Goal: Communication & Community: Answer question/provide support

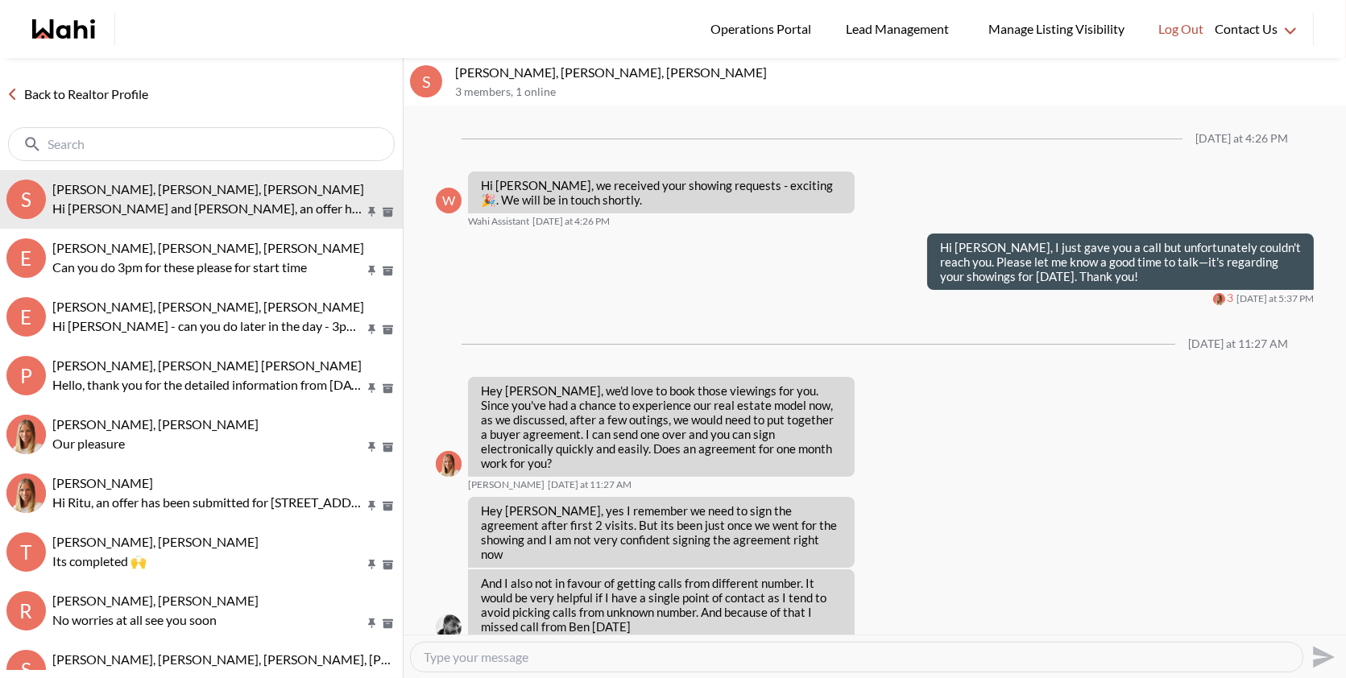
scroll to position [2769, 0]
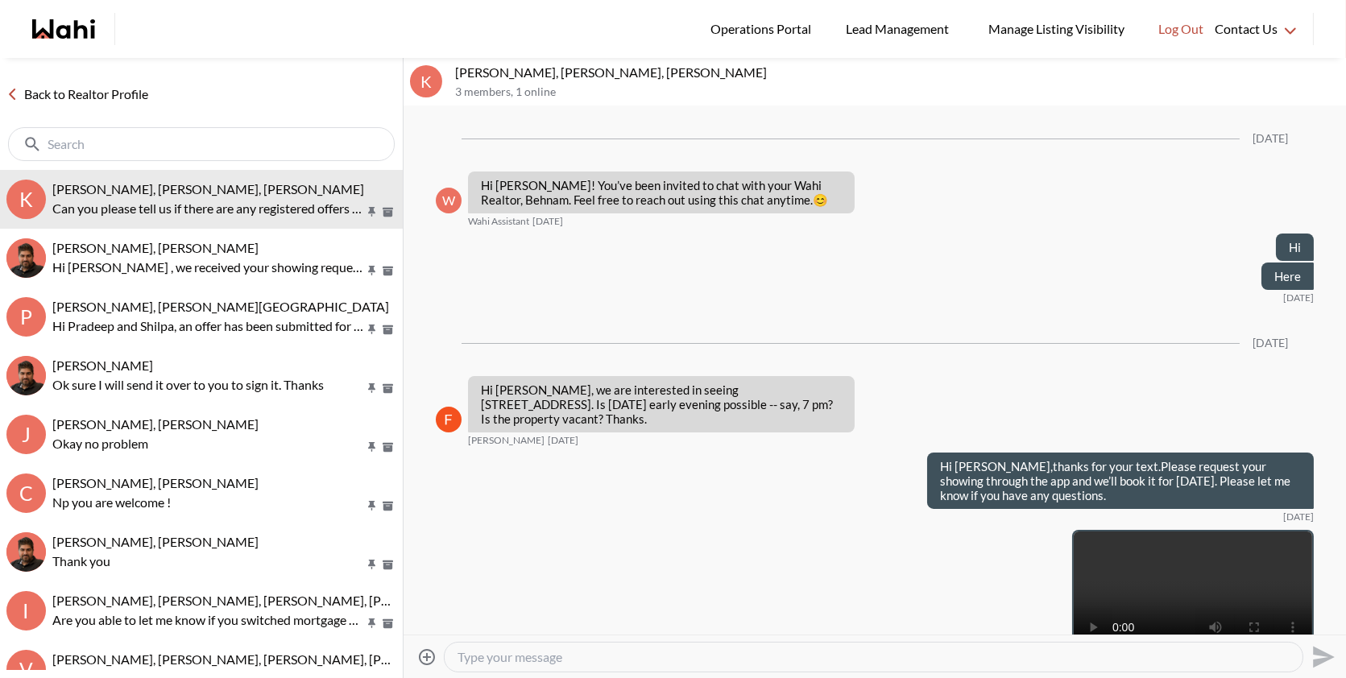
scroll to position [2862, 0]
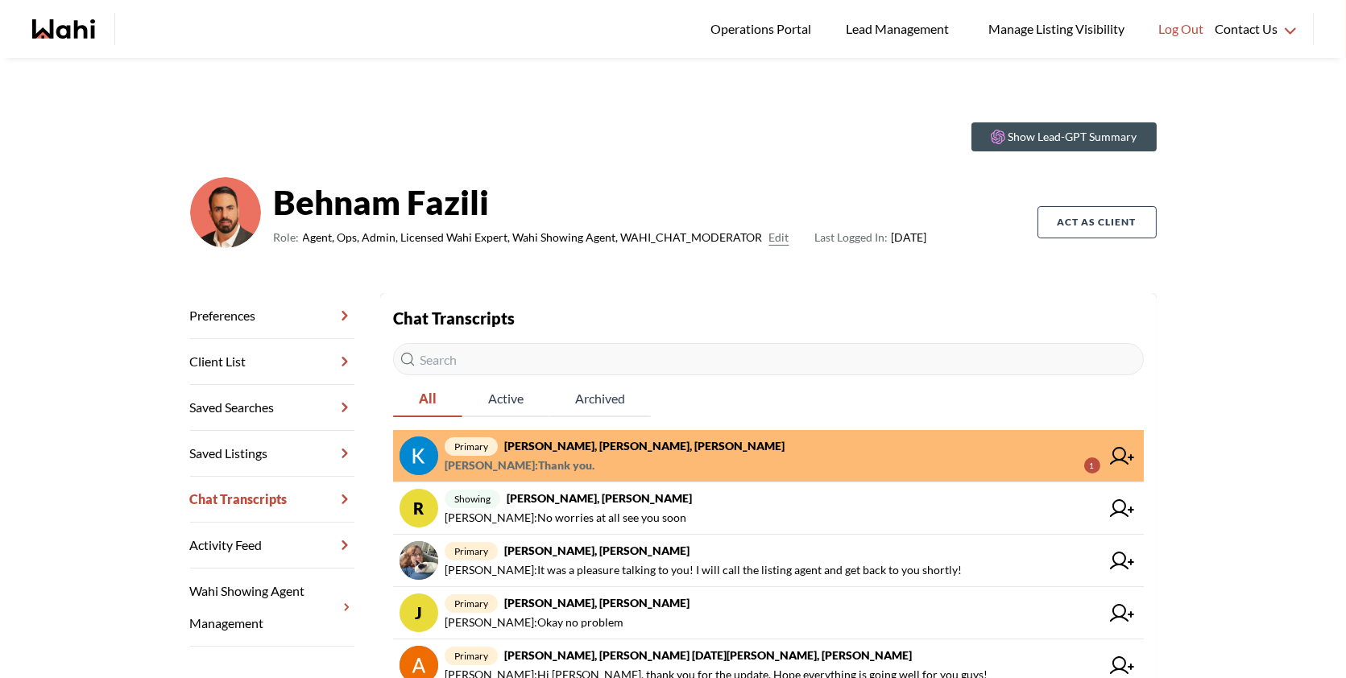
click at [819, 446] on span "primary Kevin McKay, Fawzia Sheikh, Behnam" at bounding box center [773, 445] width 656 height 19
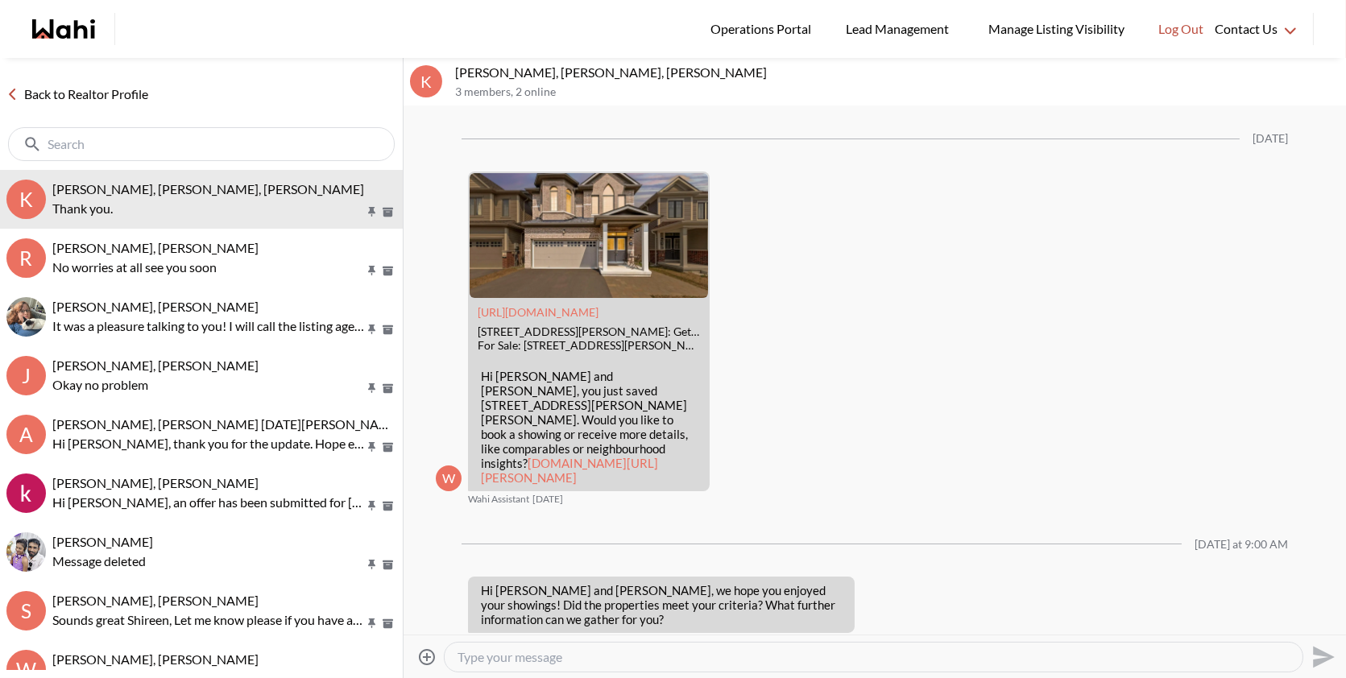
scroll to position [1912, 0]
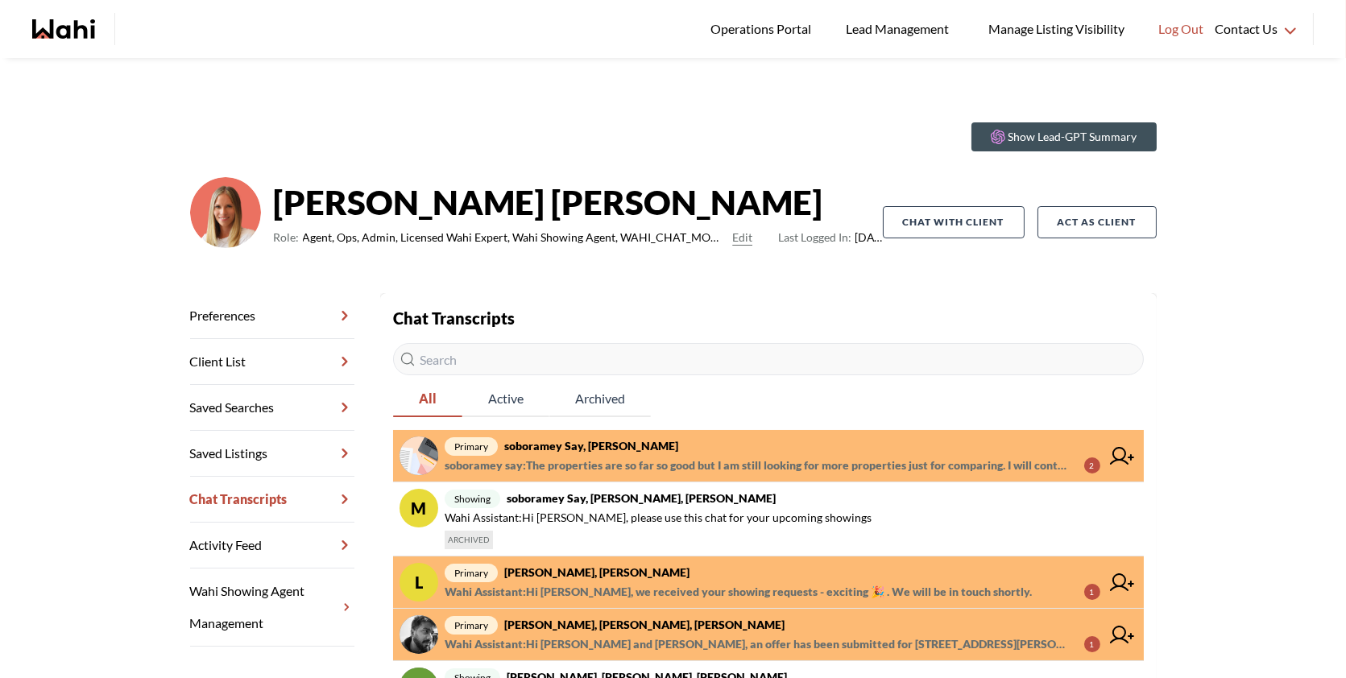
click at [811, 453] on span "primary soboramey say, [PERSON_NAME]" at bounding box center [773, 445] width 656 height 19
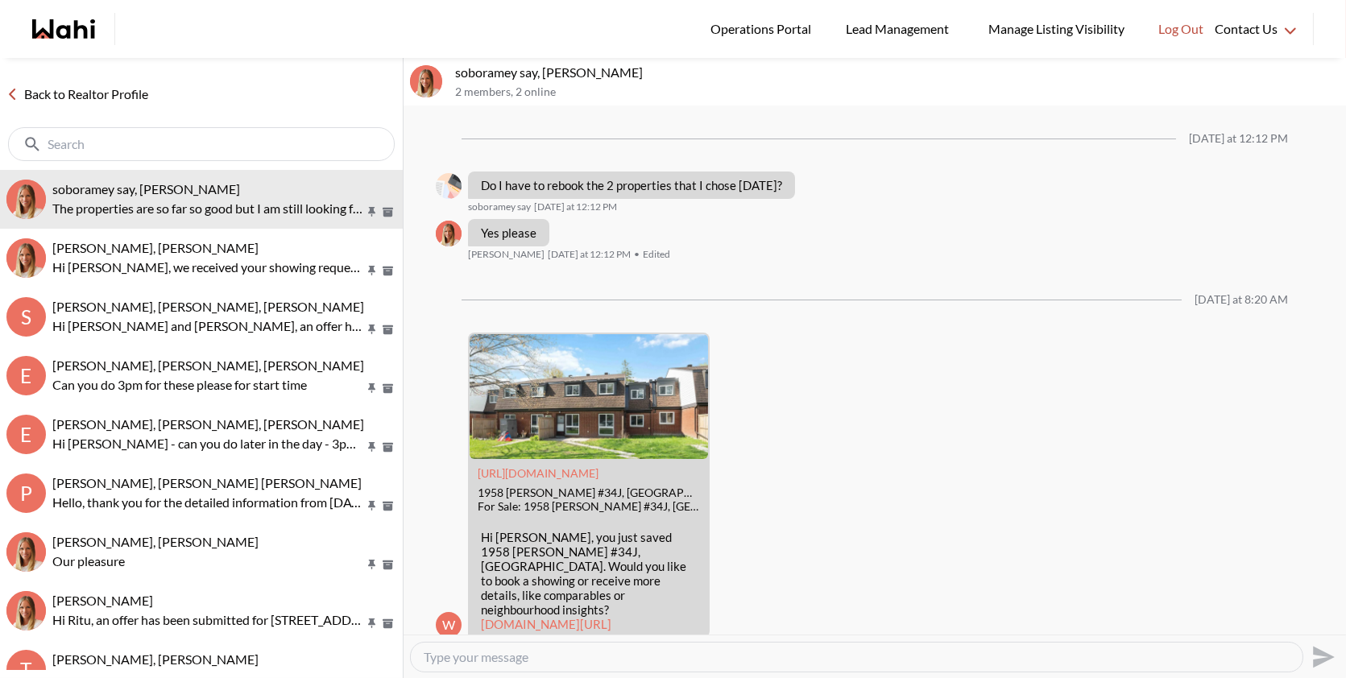
scroll to position [1506, 0]
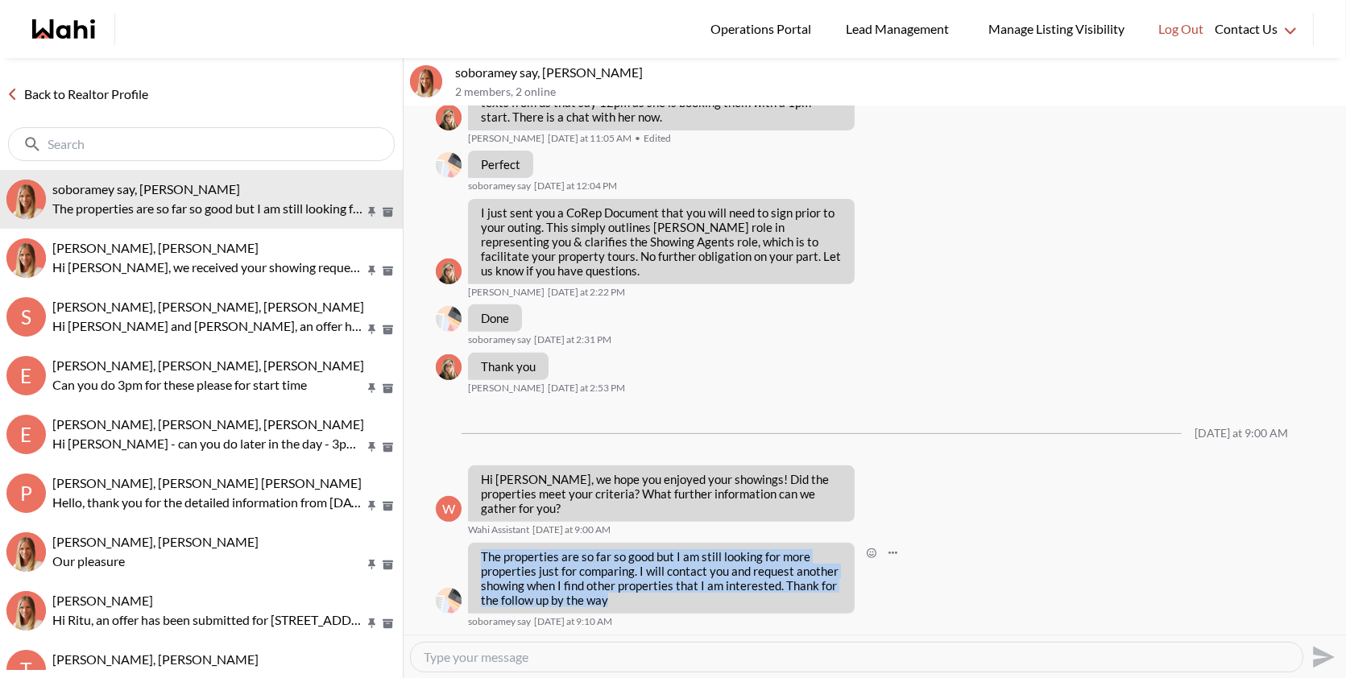
drag, startPoint x: 612, startPoint y: 613, endPoint x: 476, endPoint y: 545, distance: 152.0
click at [476, 545] on div "The properties are so far so good but I am still looking for more properties ju…" at bounding box center [661, 578] width 387 height 71
copy p "The properties are so far so good but I am still looking for more properties ju…"
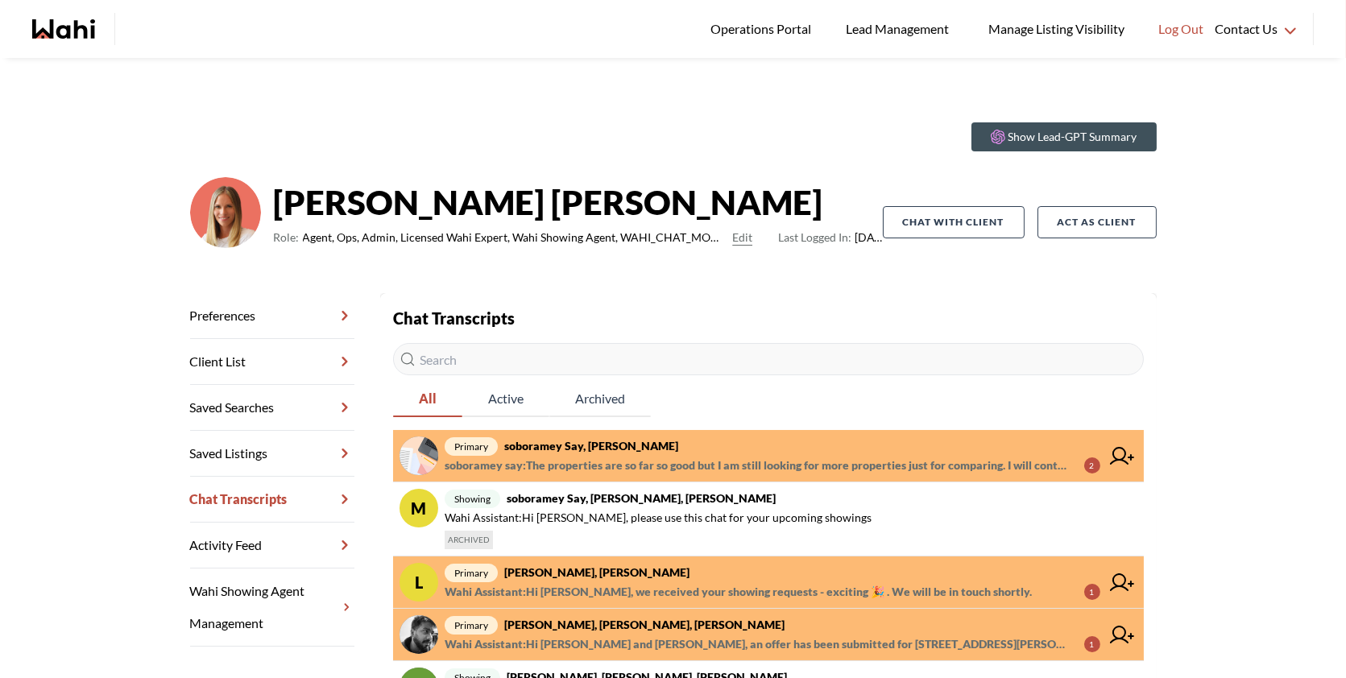
click at [566, 457] on span "soboramey say : The properties are so far so good but I am still looking for mo…" at bounding box center [758, 465] width 627 height 19
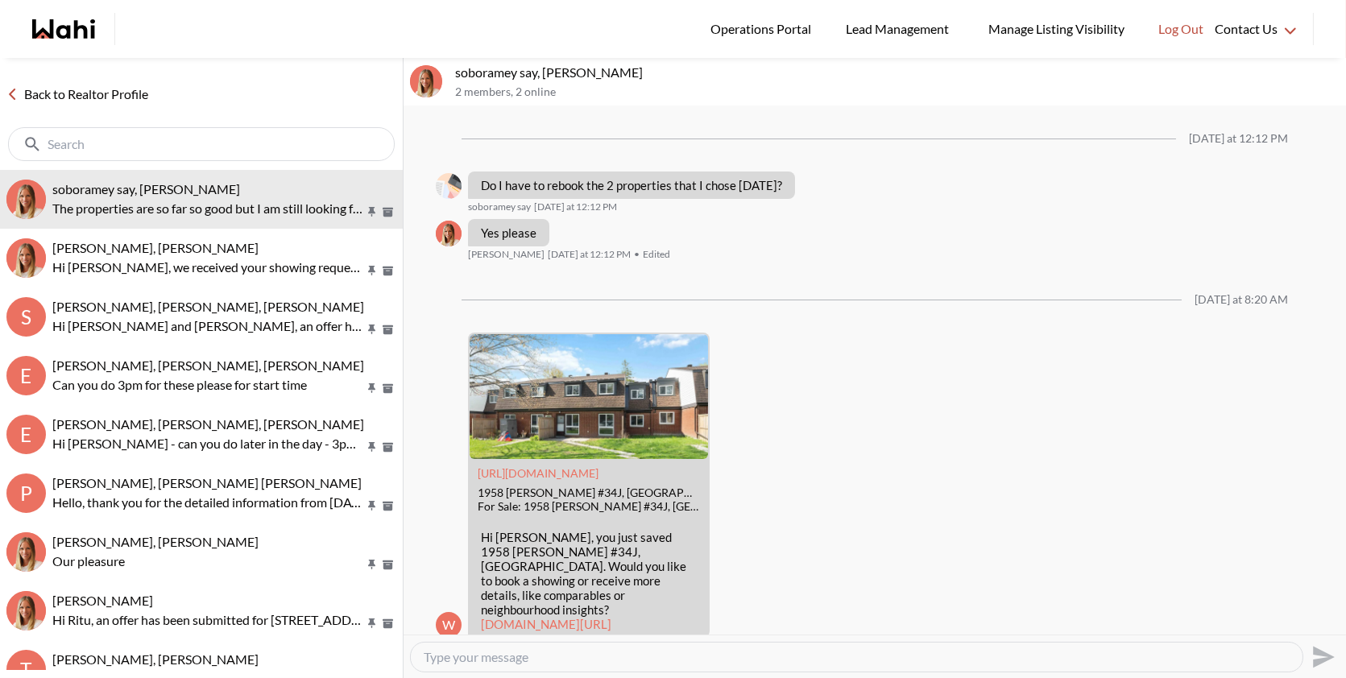
scroll to position [1506, 0]
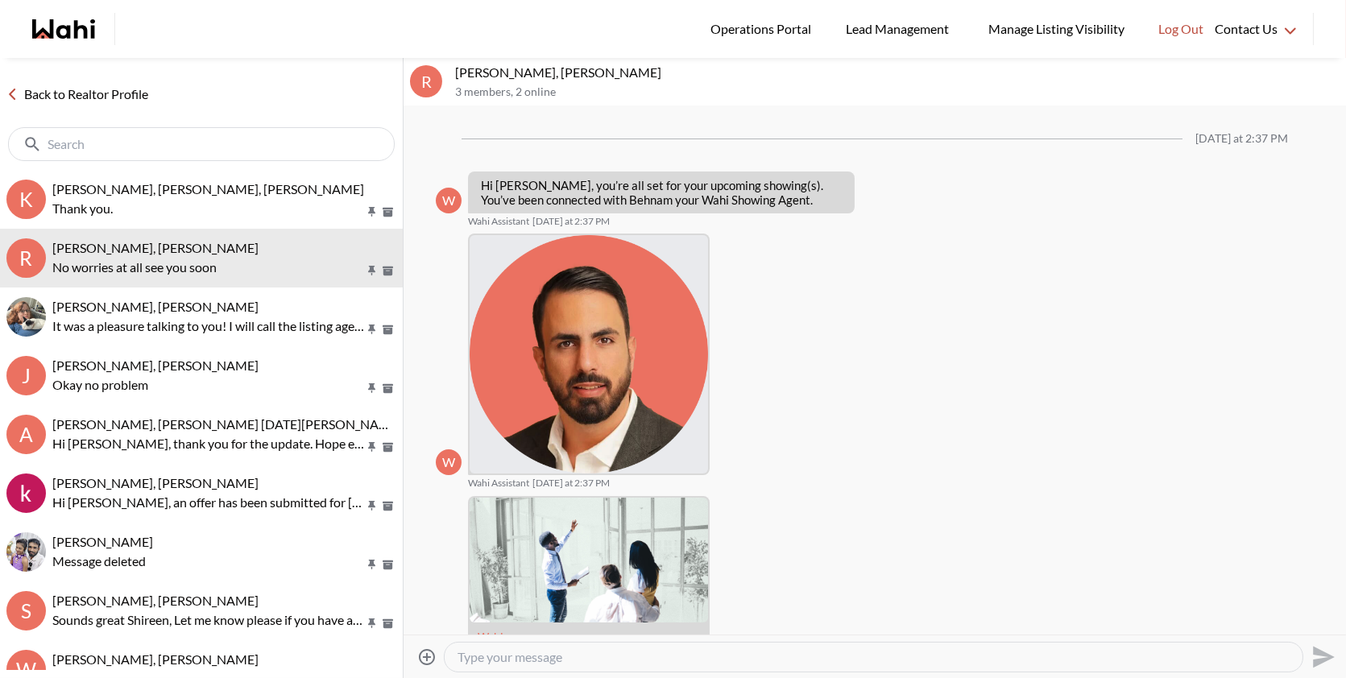
scroll to position [796, 0]
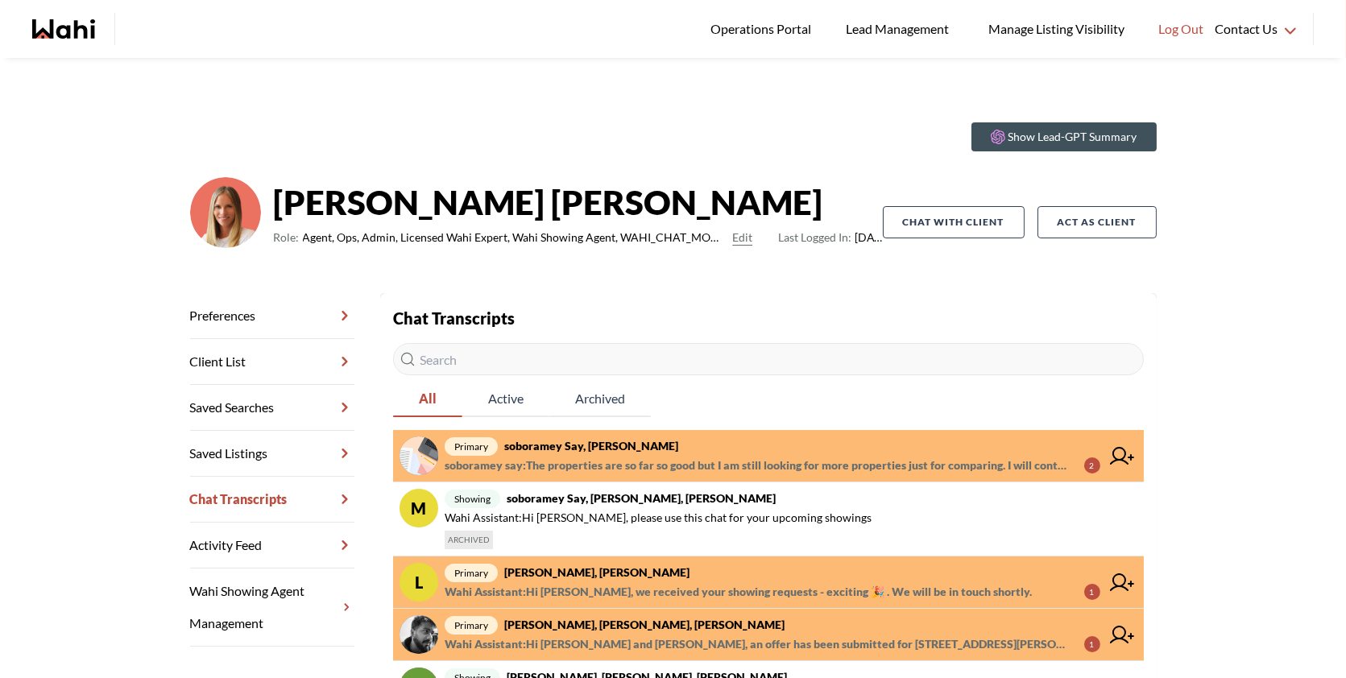
click at [600, 445] on strong "soboramey say, [PERSON_NAME]" at bounding box center [591, 446] width 174 height 14
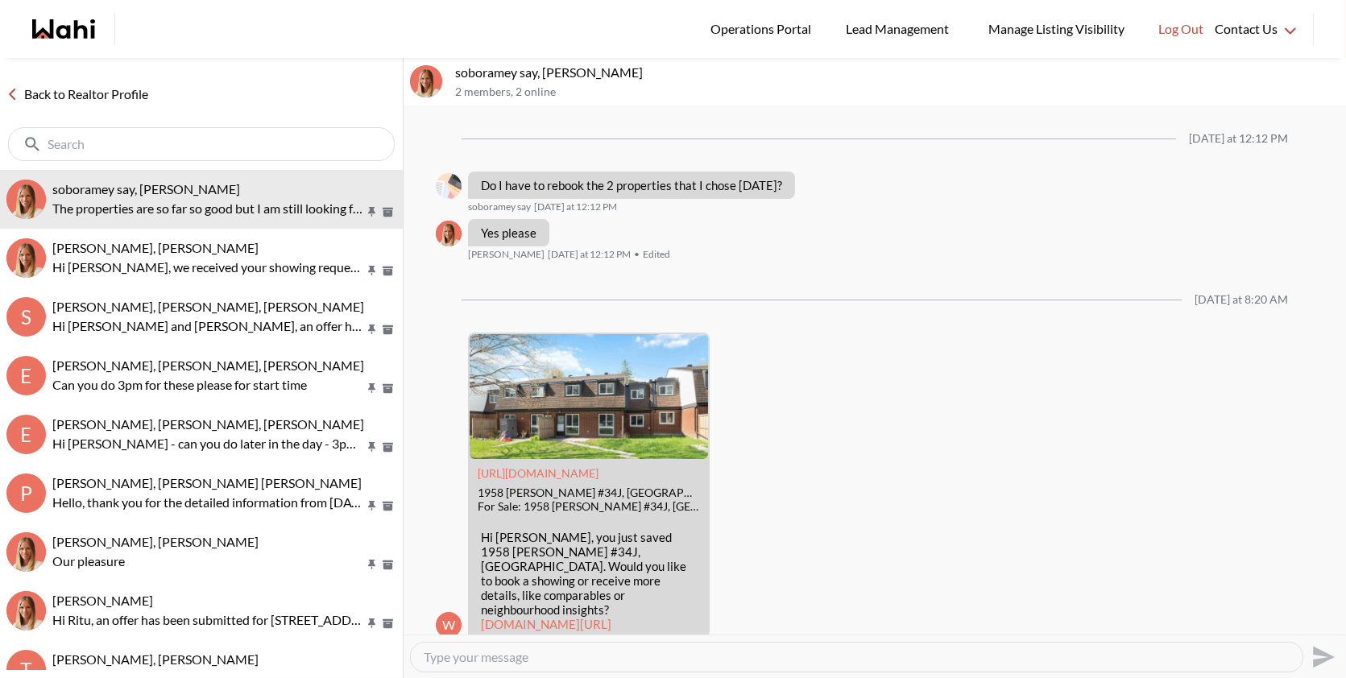
scroll to position [1506, 0]
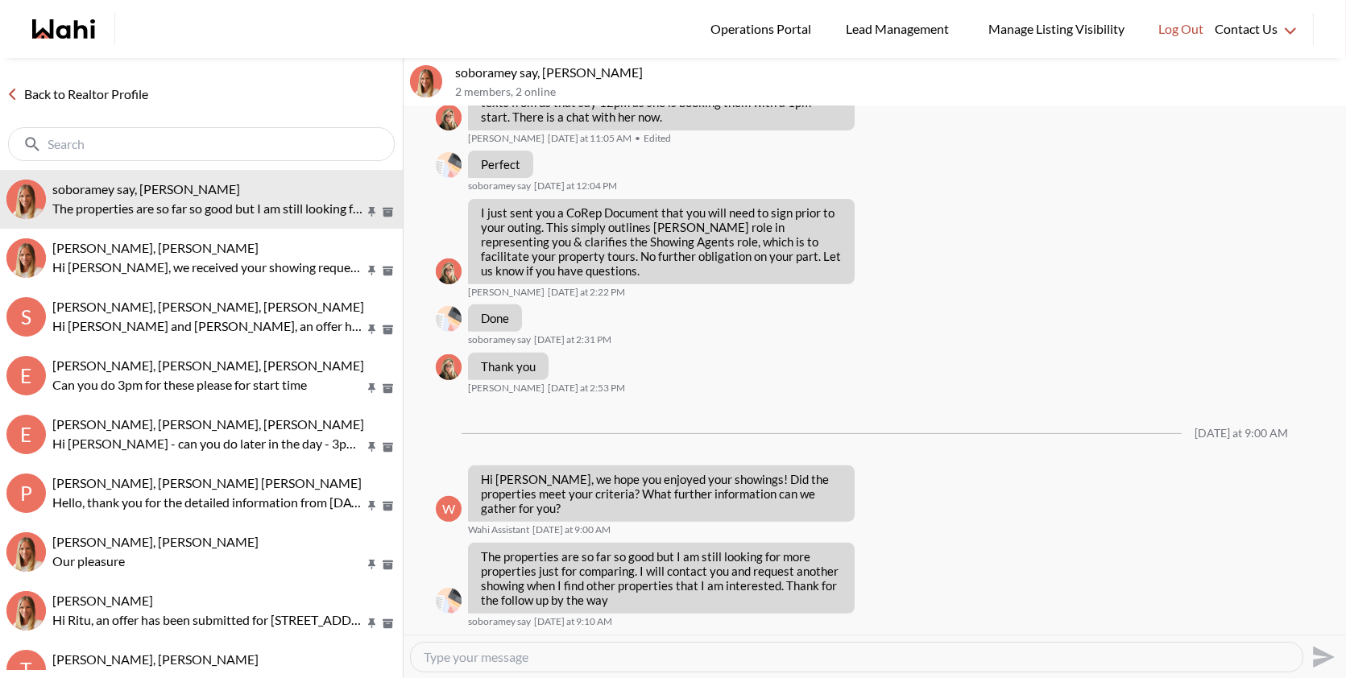
click at [490, 652] on textarea "Type your message" at bounding box center [857, 657] width 866 height 16
paste textarea "Sounds perfect, Soboramey! Totally makes sense to compare a few options. Just l…"
click at [445, 658] on textarea "Hi Sounds perfect, Soboramey! Totally makes sense to compare a few options. Jus…" at bounding box center [857, 657] width 866 height 16
click at [919, 653] on textarea "Hi sounds perfect, Soboramey! Totally makes sense to compare a few options. Jus…" at bounding box center [857, 657] width 866 height 16
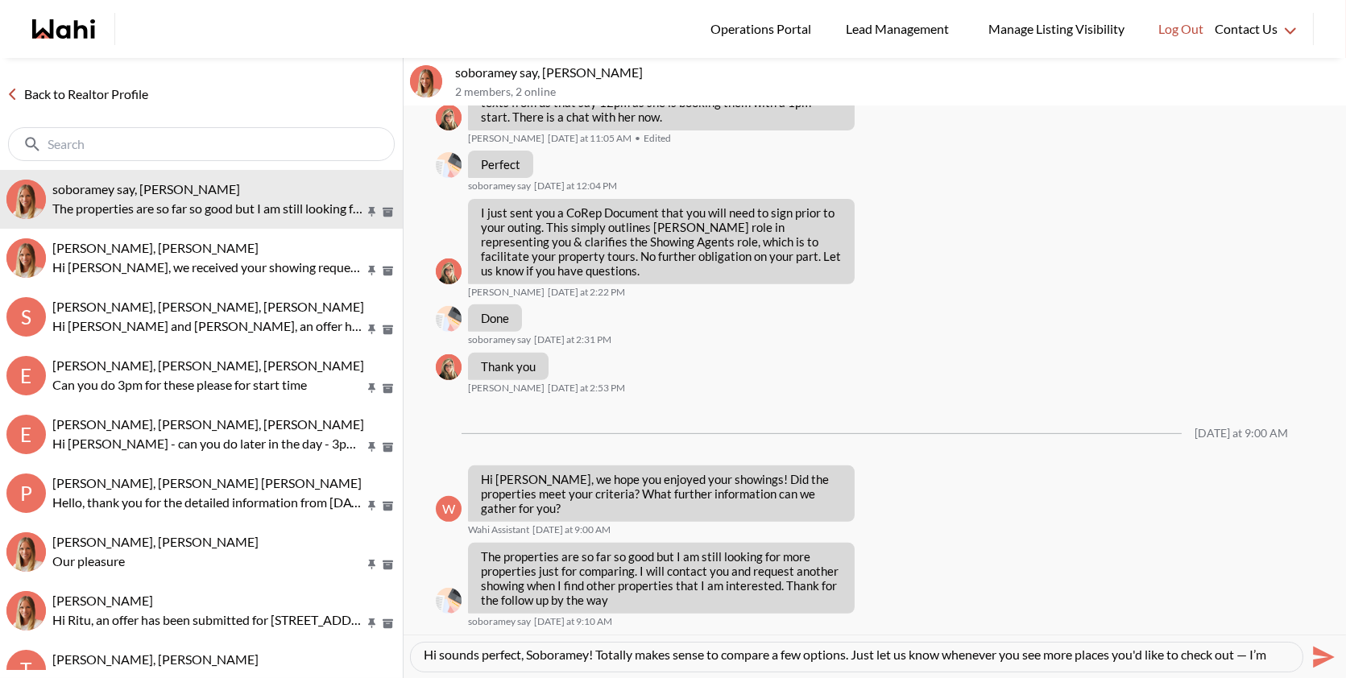
scroll to position [0, 0]
click at [1259, 658] on textarea "Hi sounds perfect, Soboramey! Totally makes sense to compare a few options. Jus…" at bounding box center [857, 657] width 866 height 16
click at [1181, 656] on textarea "Hi sounds perfect, Soboramey! Totally makes sense to compare a few options. Jus…" at bounding box center [857, 657] width 866 height 16
type textarea "Hi sounds perfect, Soboramey! Totally makes sense to compare a few options. Jus…"
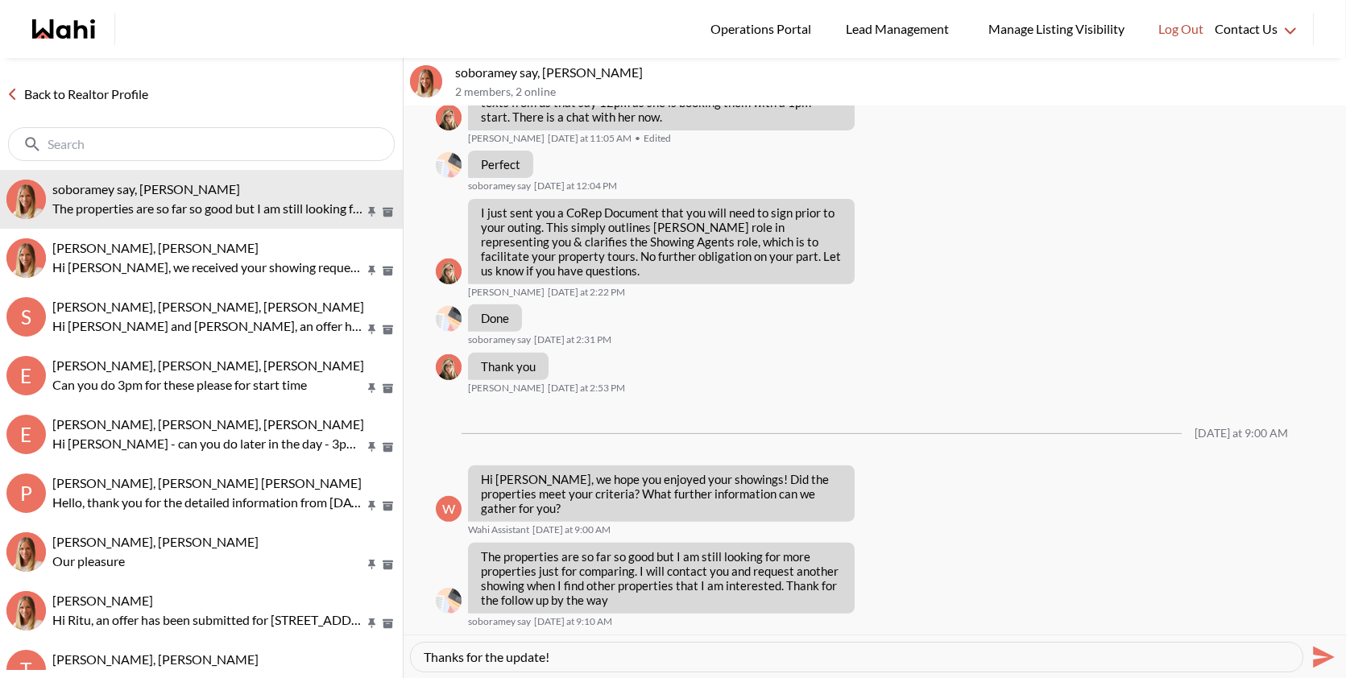
click at [1318, 663] on icon "Send" at bounding box center [1324, 657] width 22 height 22
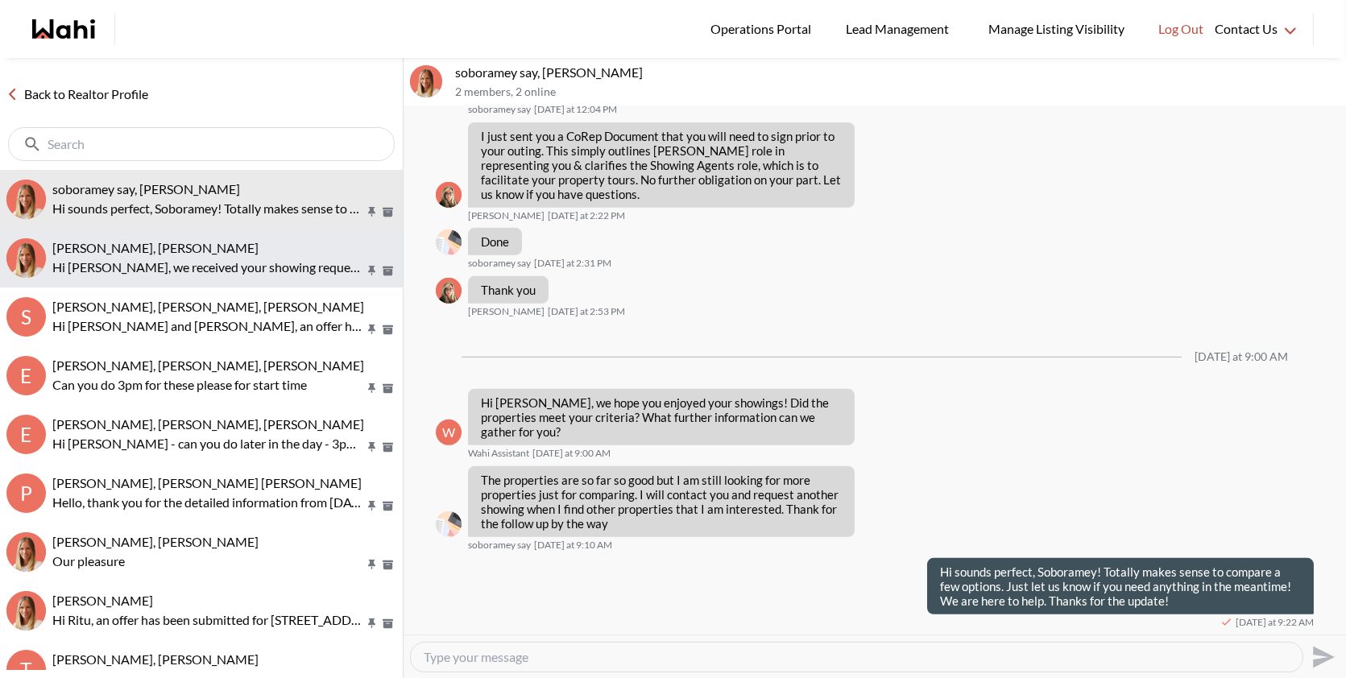
click at [266, 238] on button "Luisa Diaz, Michelle Hi Luisa, we received your showing requests - exciting 🎉 .…" at bounding box center [201, 258] width 403 height 59
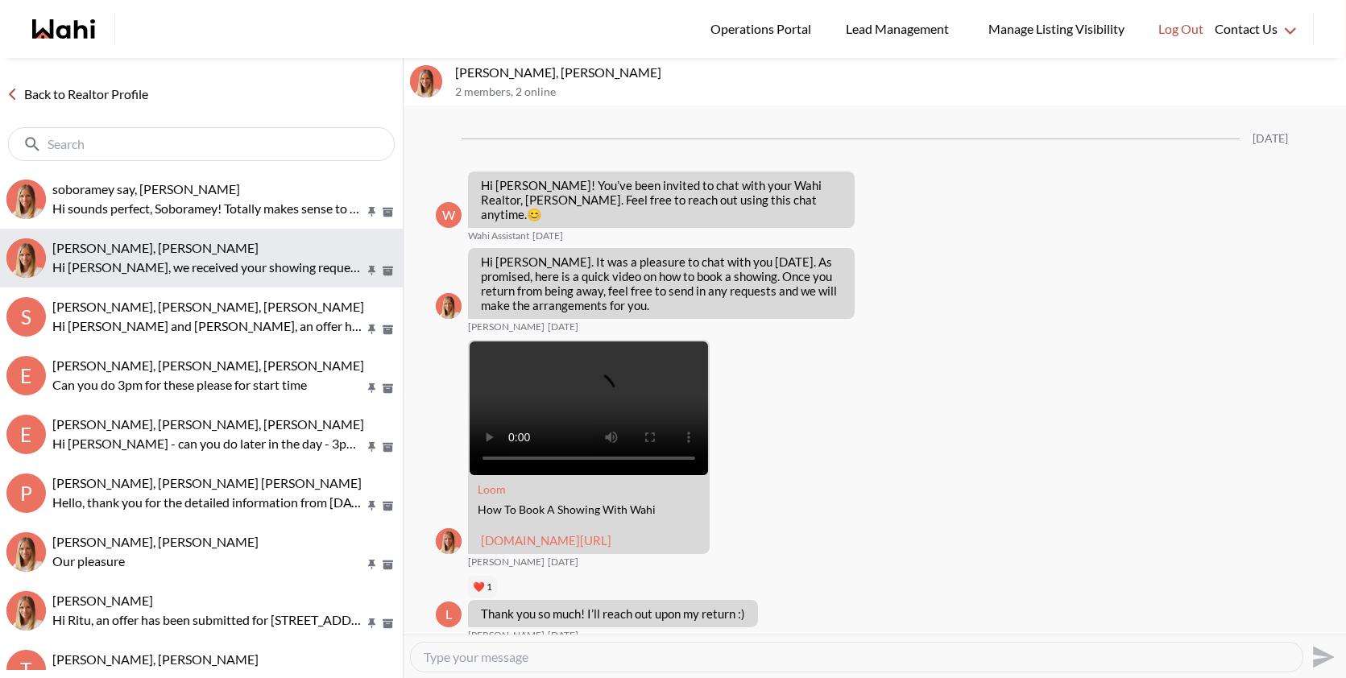
scroll to position [557, 0]
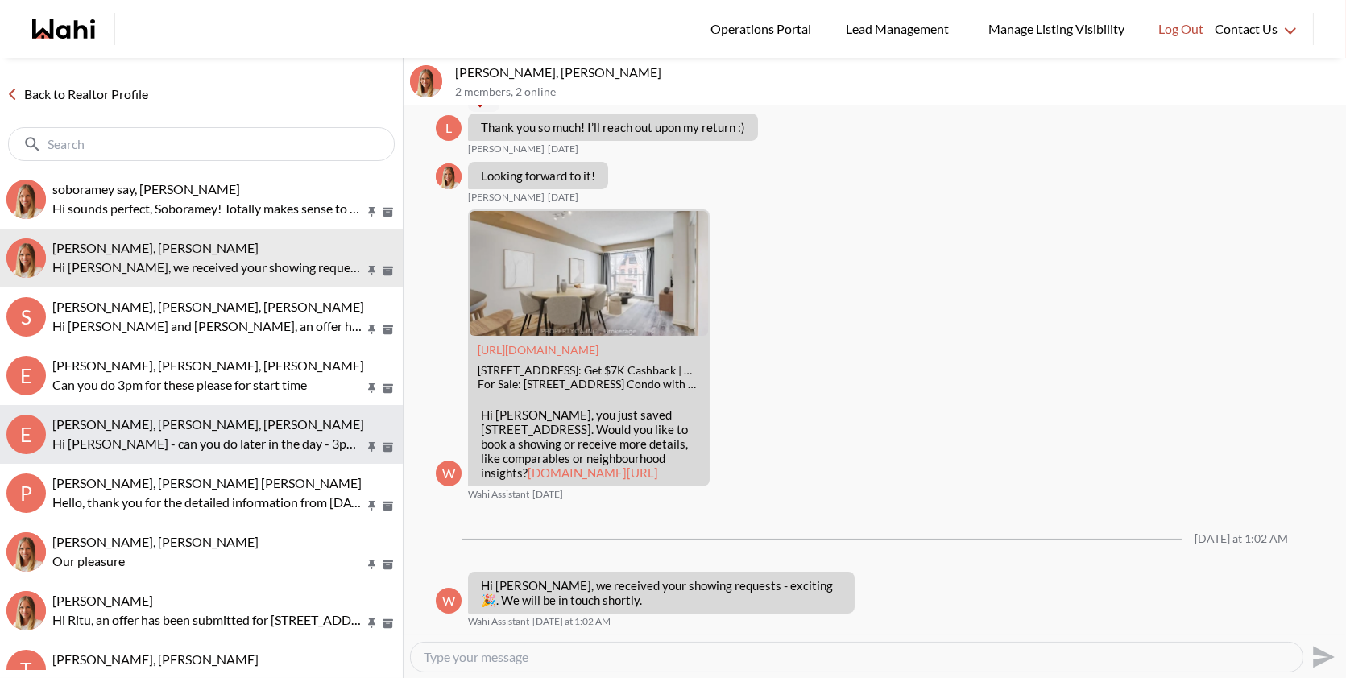
click at [218, 445] on p "Hi Erik - can you do later in the day - 3pm for these" at bounding box center [208, 443] width 312 height 19
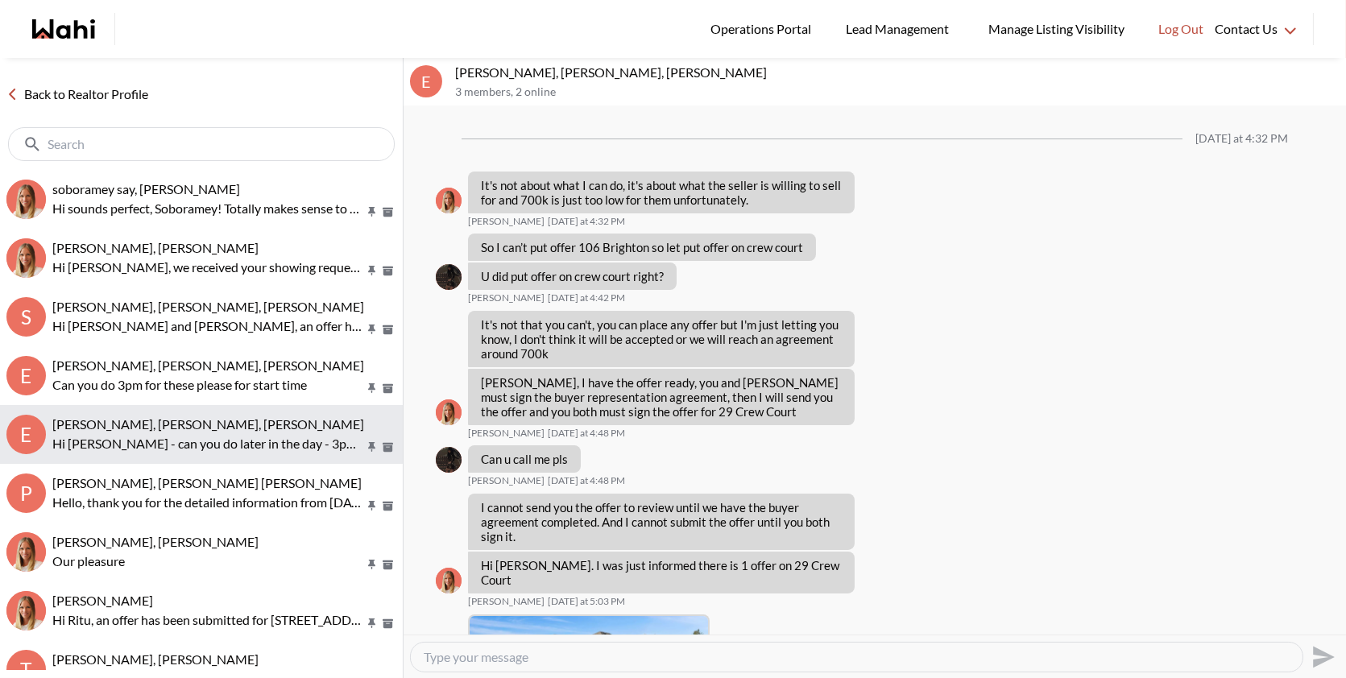
scroll to position [1347, 0]
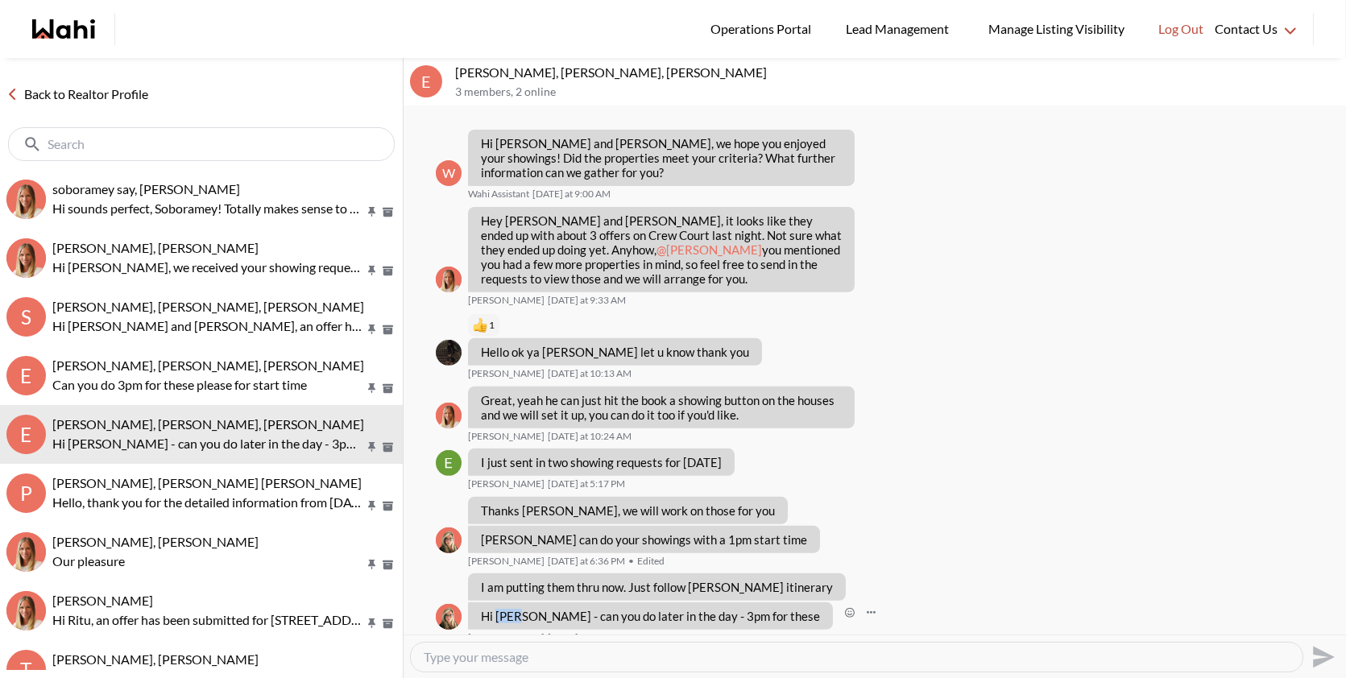
drag, startPoint x: 518, startPoint y: 598, endPoint x: 498, endPoint y: 600, distance: 19.5
click at [498, 609] on p "Hi Erik - can you do later in the day - 3pm for these" at bounding box center [650, 616] width 339 height 14
drag, startPoint x: 538, startPoint y: 72, endPoint x: 452, endPoint y: 70, distance: 86.2
click at [452, 70] on div "E Erik Odegaard, Margarita Haimov, Michelle 3 members , 2 online" at bounding box center [874, 82] width 942 height 48
copy p "Erik Odegaard"
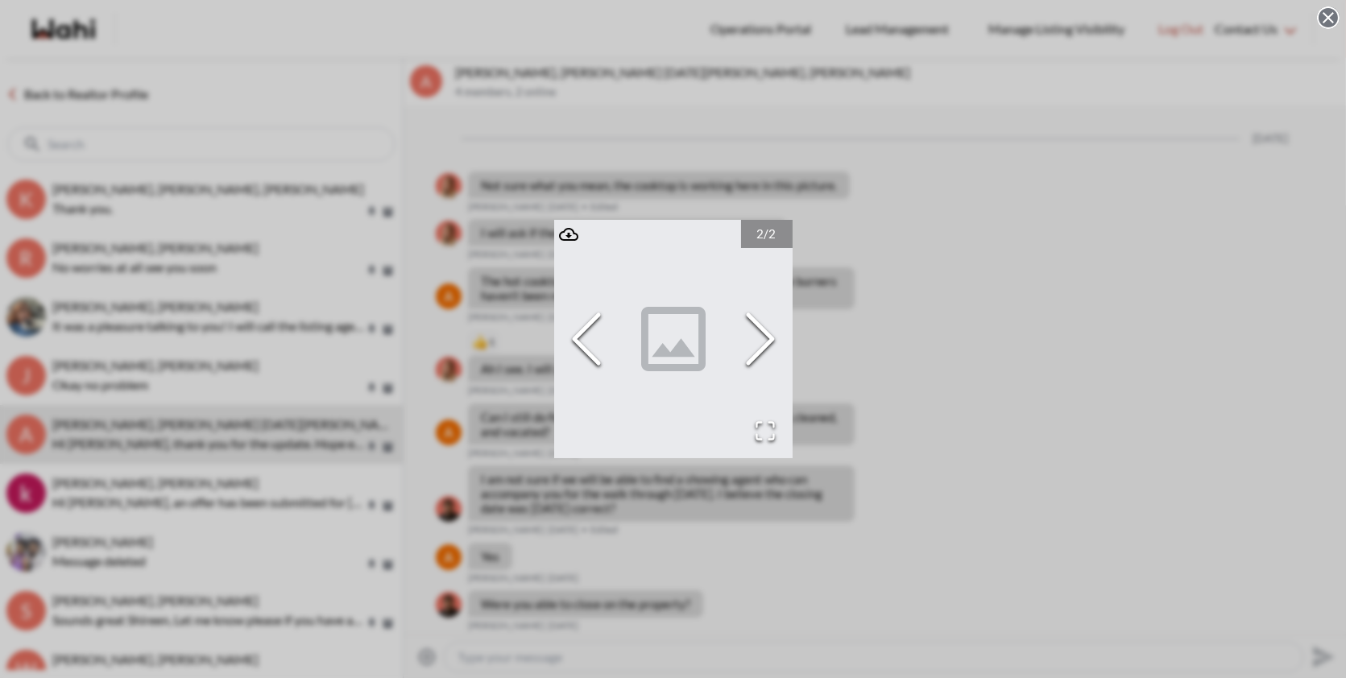
scroll to position [1790, 0]
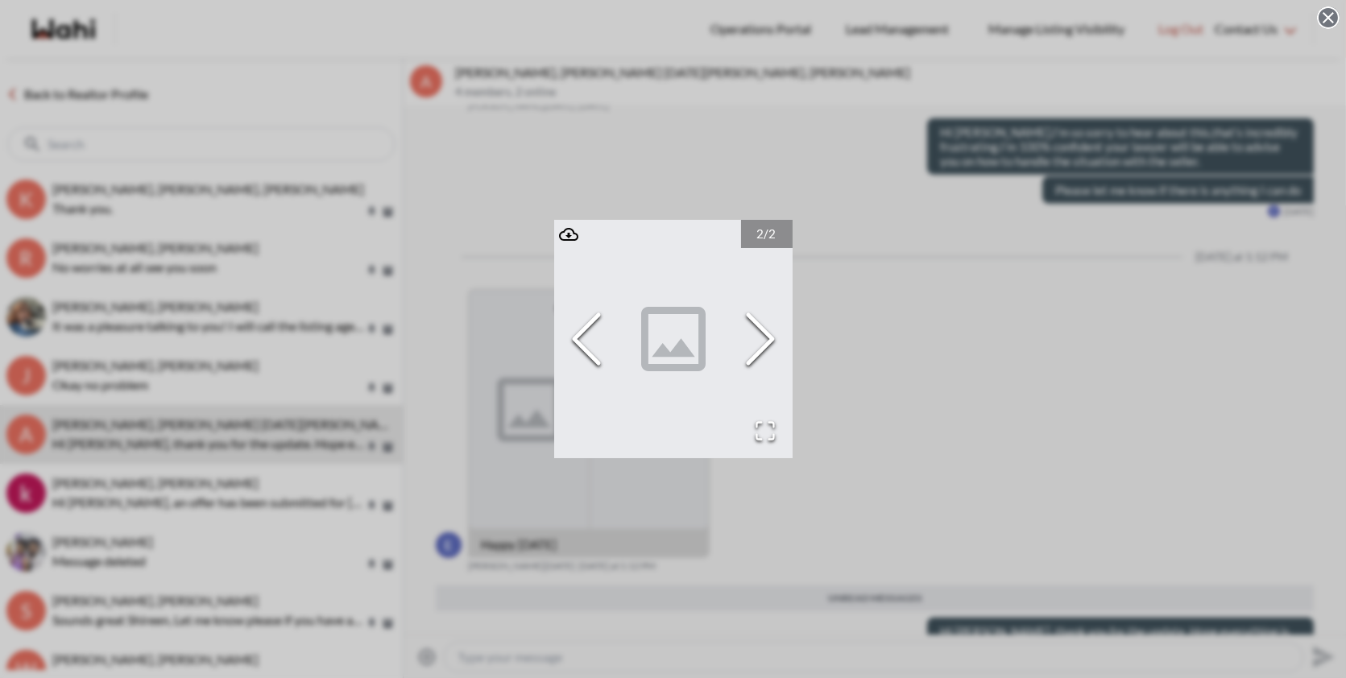
click at [481, 141] on div "2 / 2" at bounding box center [673, 339] width 1346 height 678
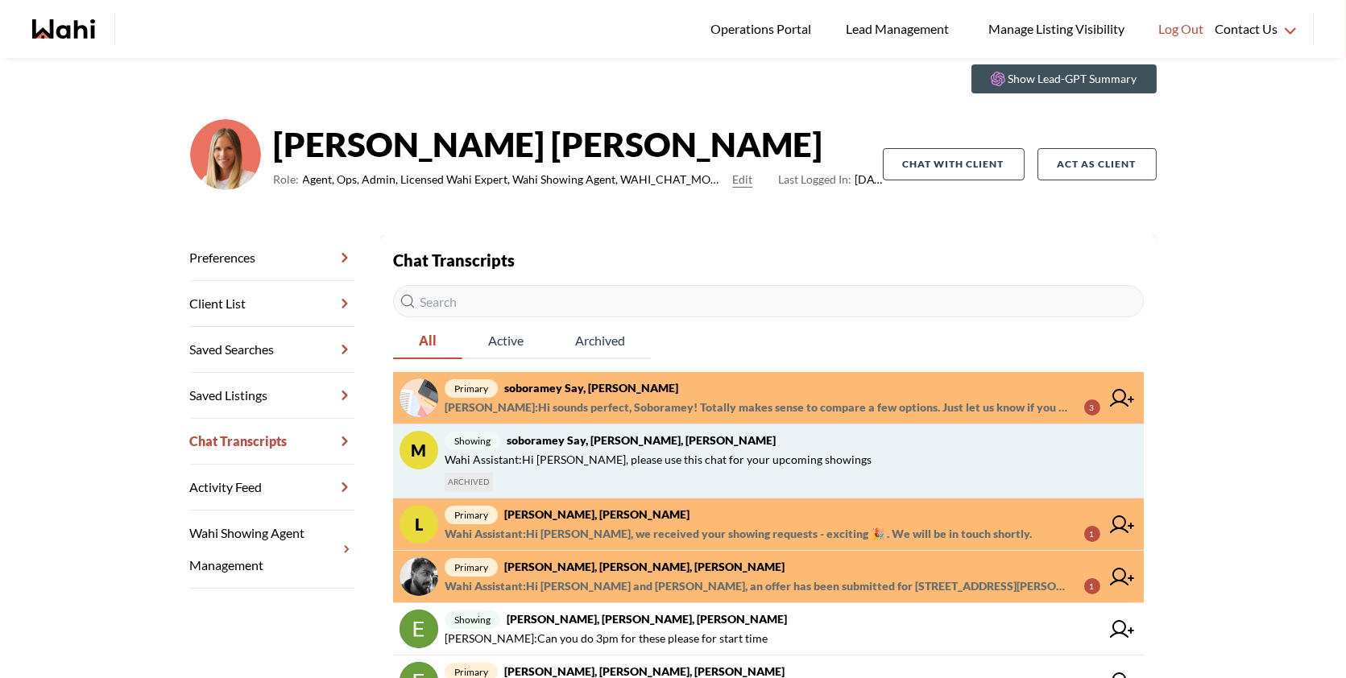
scroll to position [71, 0]
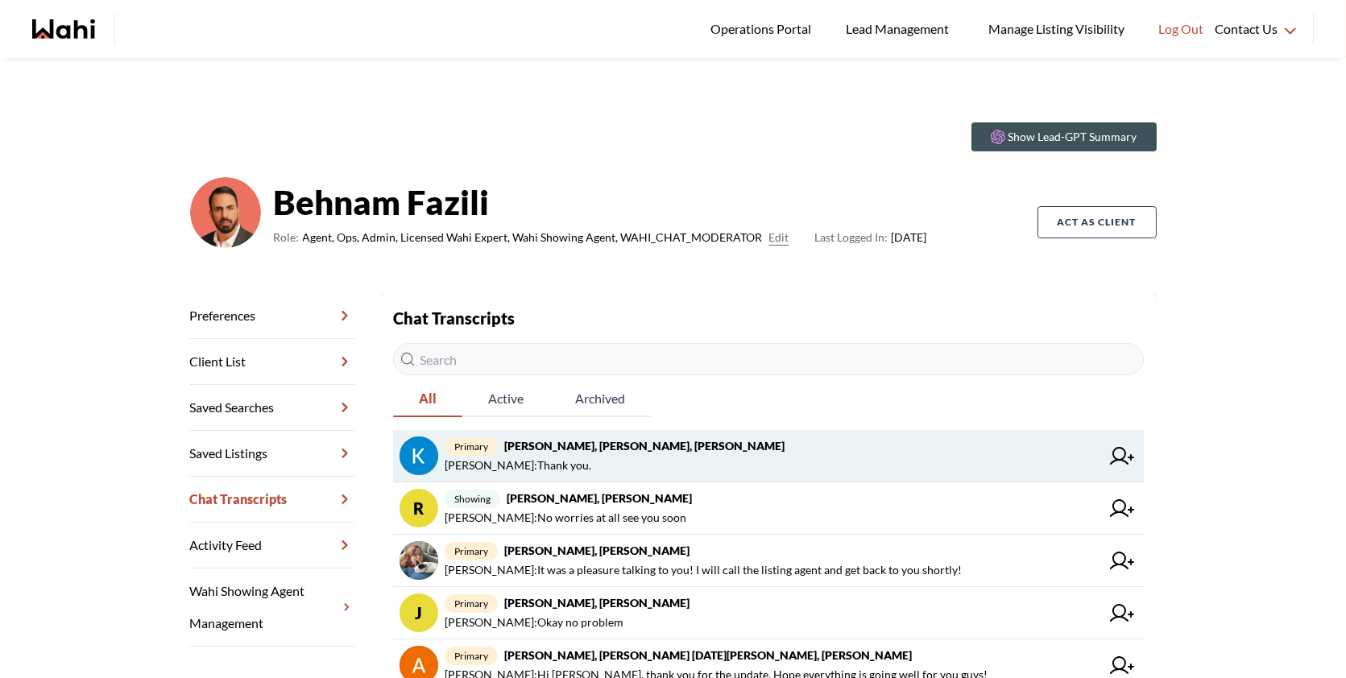
click at [689, 463] on span "[PERSON_NAME] : Thank you." at bounding box center [773, 465] width 656 height 19
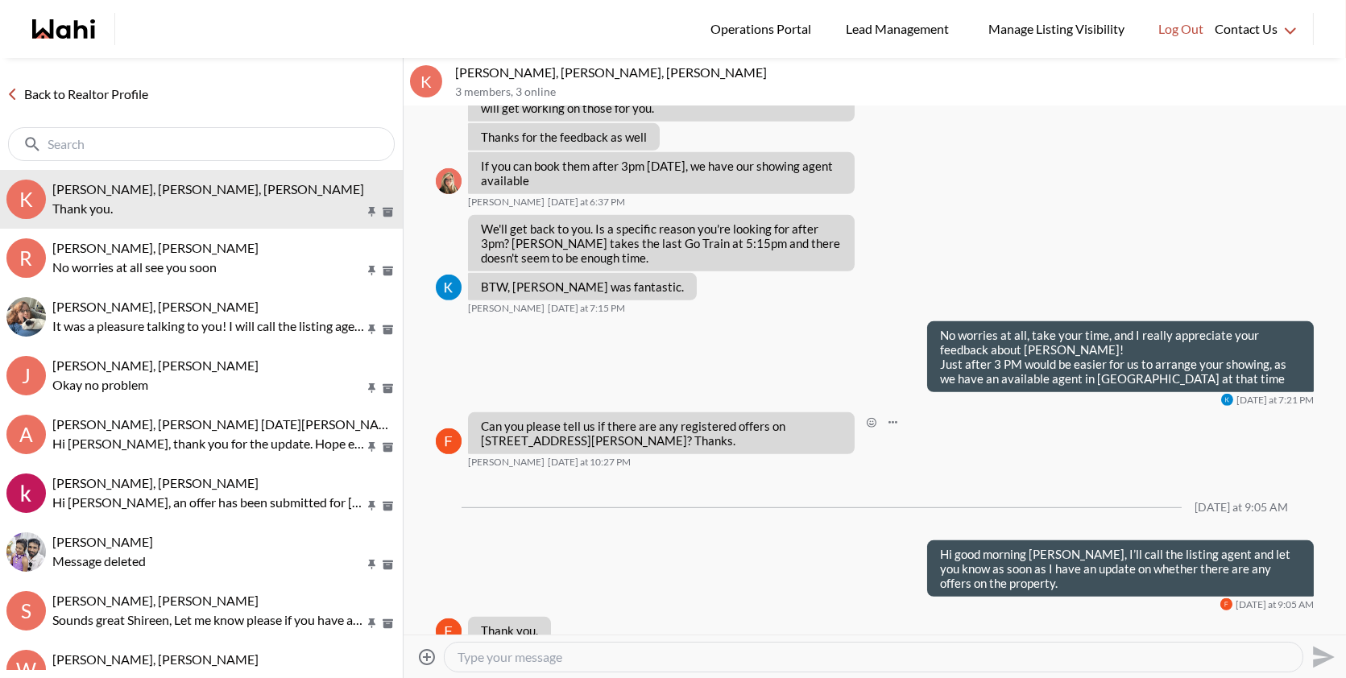
scroll to position [1789, 0]
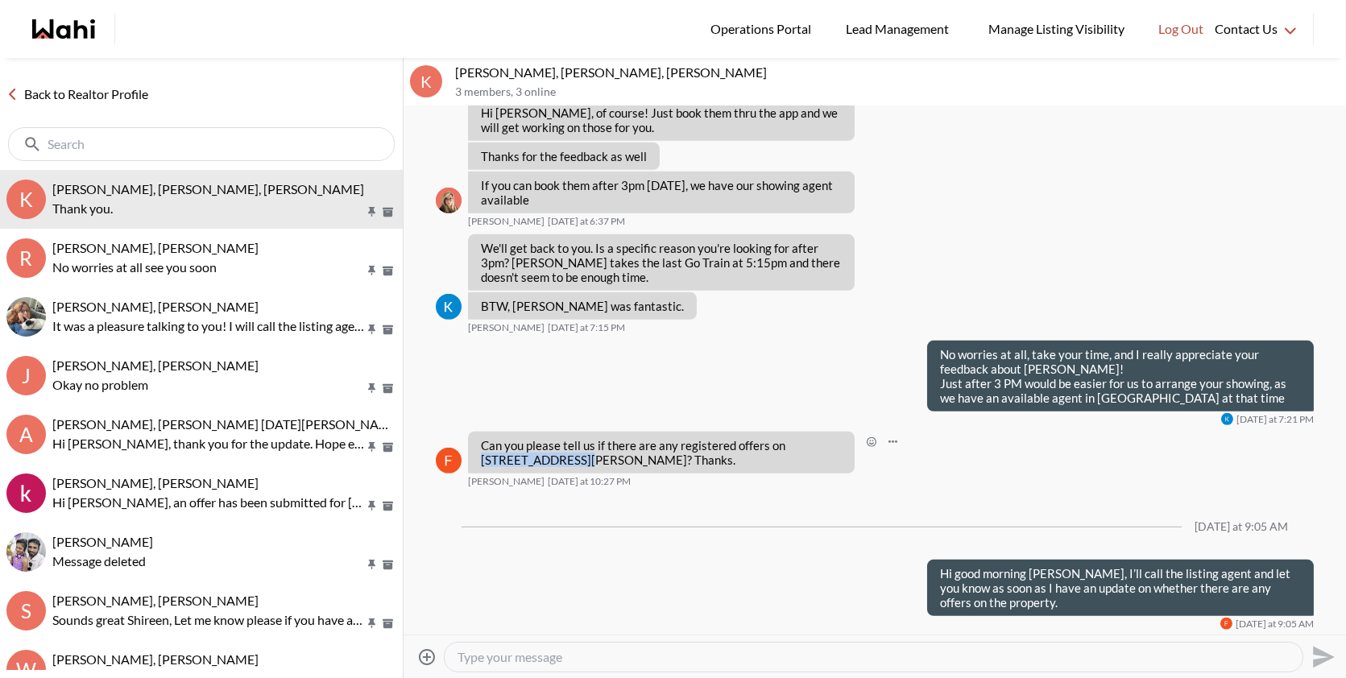
drag, startPoint x: 782, startPoint y: 410, endPoint x: 562, endPoint y: 428, distance: 220.6
click at [562, 438] on p "Can you please tell us if there are any registered offers on [STREET_ADDRESS][P…" at bounding box center [661, 452] width 361 height 29
copy p "[STREET_ADDRESS][PERSON_NAME]"
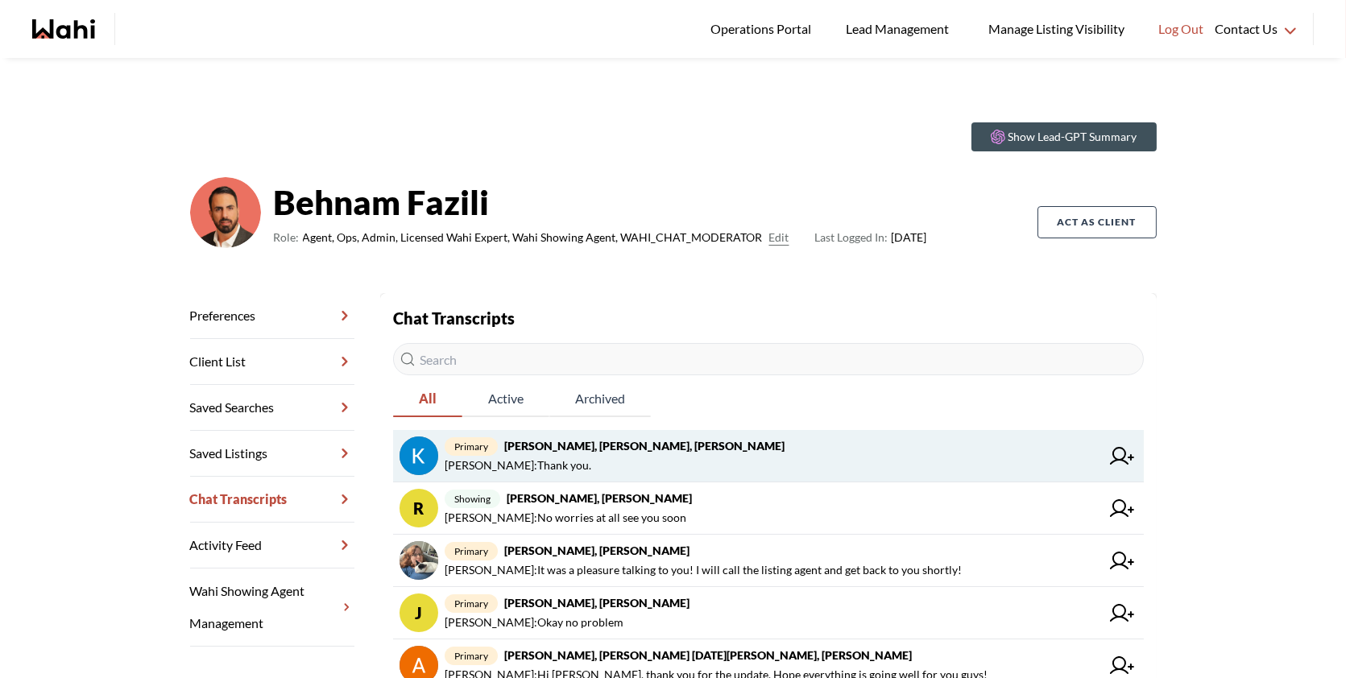
click at [692, 439] on strong "[PERSON_NAME], [PERSON_NAME], [PERSON_NAME]" at bounding box center [644, 446] width 280 height 14
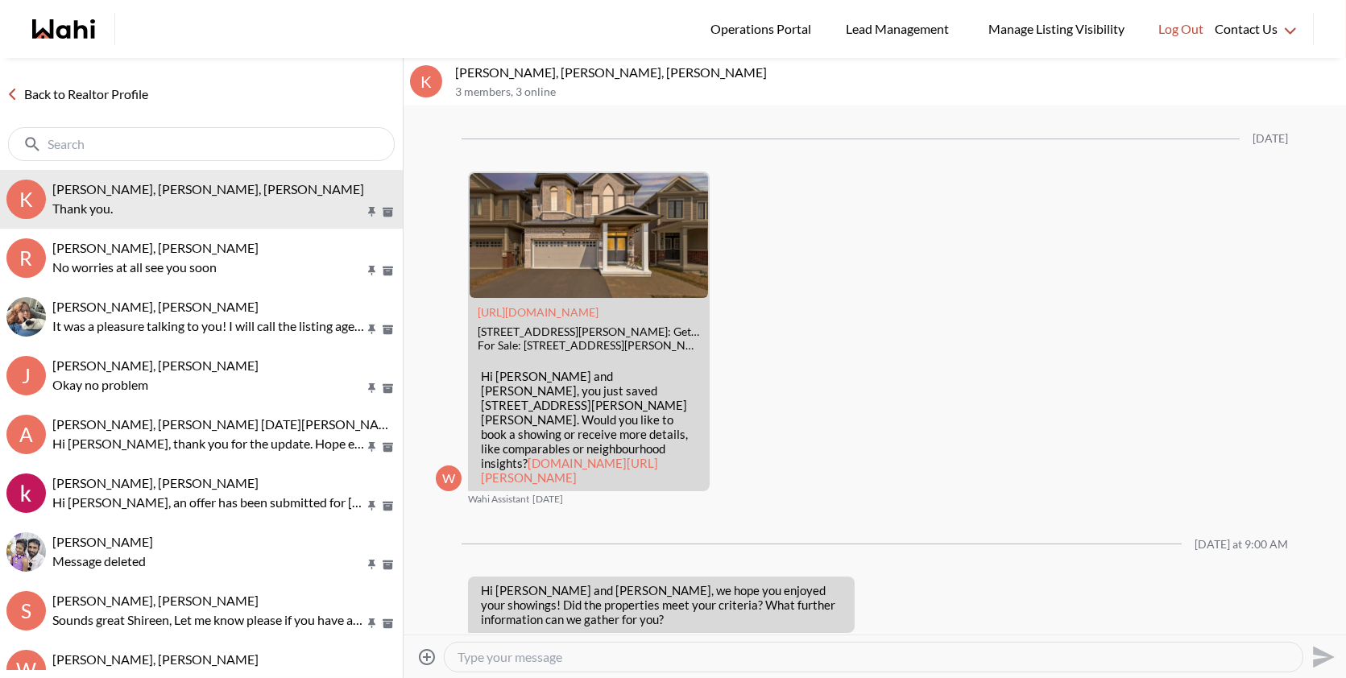
scroll to position [1809, 0]
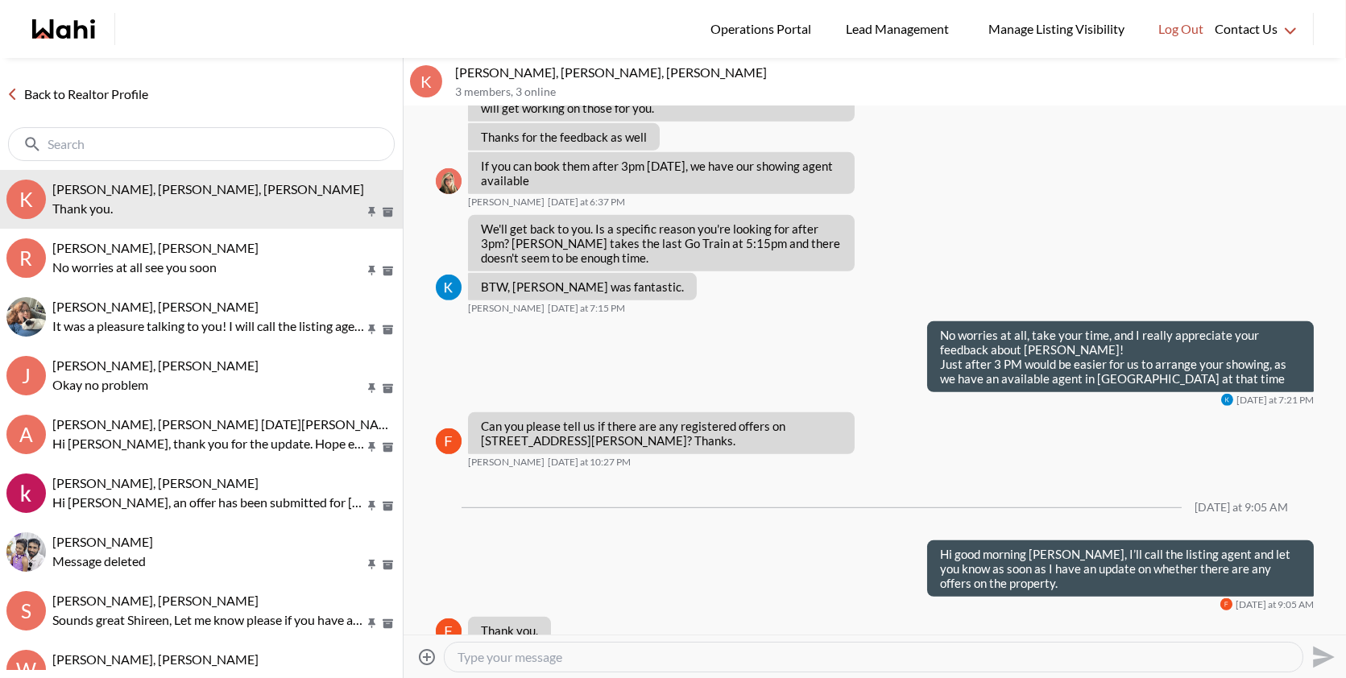
click at [546, 663] on textarea "Type your message" at bounding box center [873, 657] width 832 height 16
paste textarea "I just spoke with the listing agent. They received a couple of offers but haven…"
type textarea "I just spoke with the listing agent. They received a couple of offers but haven…"
click at [1325, 660] on icon "Send" at bounding box center [1324, 657] width 22 height 22
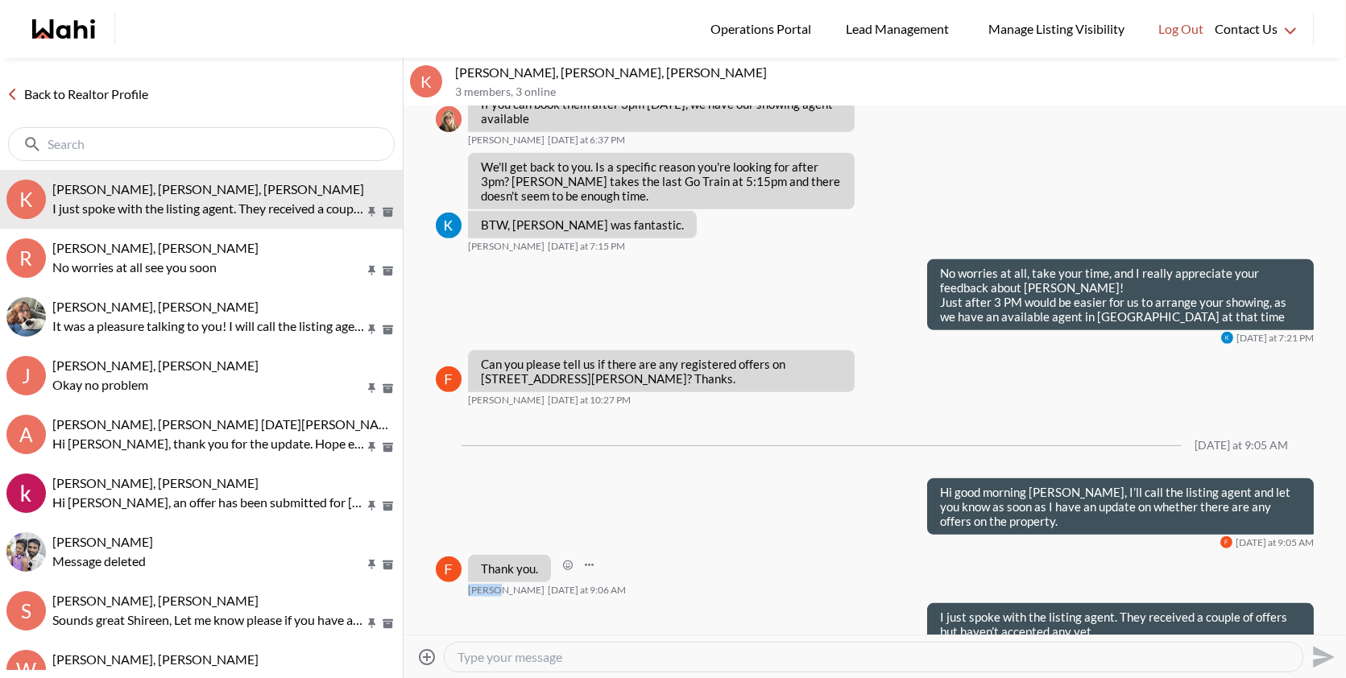
drag, startPoint x: 497, startPoint y: 558, endPoint x: 463, endPoint y: 562, distance: 34.1
click at [463, 562] on div "Thank you. Fawzia Sheikh Today at 9:06 AM" at bounding box center [875, 576] width 878 height 42
copy span "Fawzia"
click at [555, 659] on textarea "Type your message" at bounding box center [873, 657] width 832 height 16
paste textarea "Are you interested in this property? Have you had a chance to see it yet?"
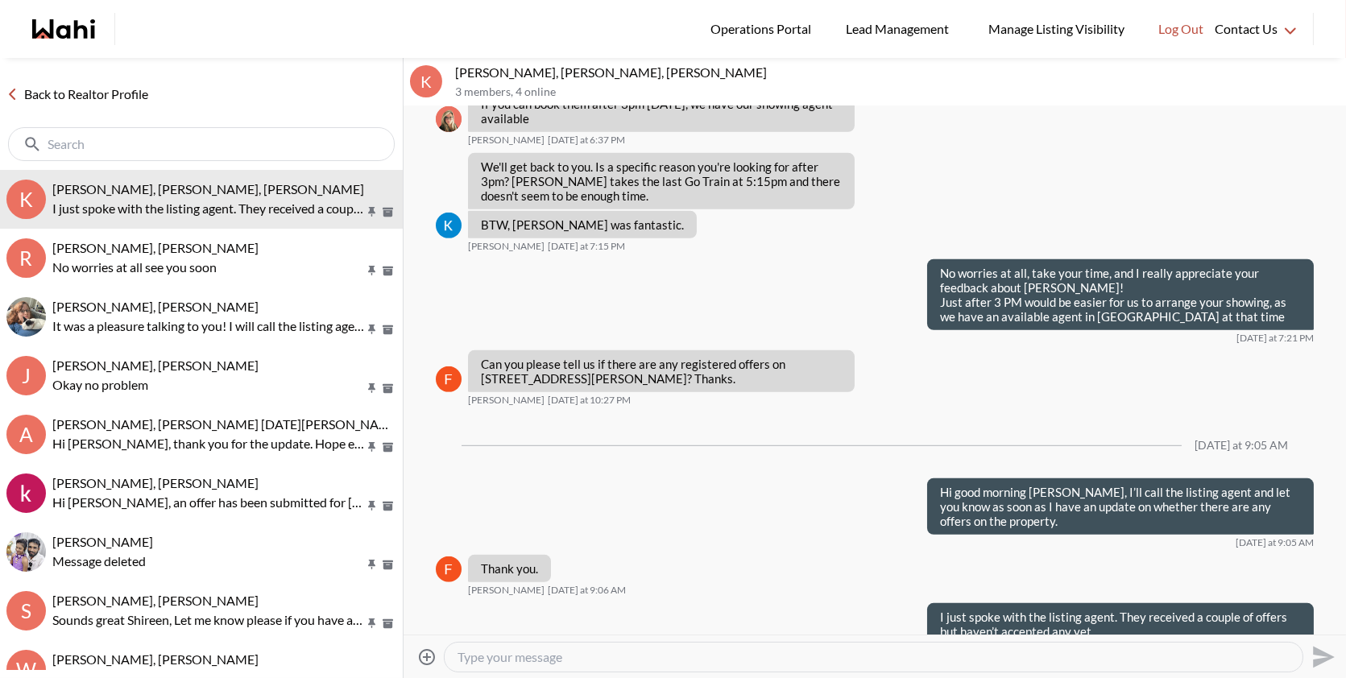
type textarea "Are you interested in this property? Have you had a chance to see it yet?"
click at [1323, 658] on icon "Send" at bounding box center [1324, 657] width 22 height 22
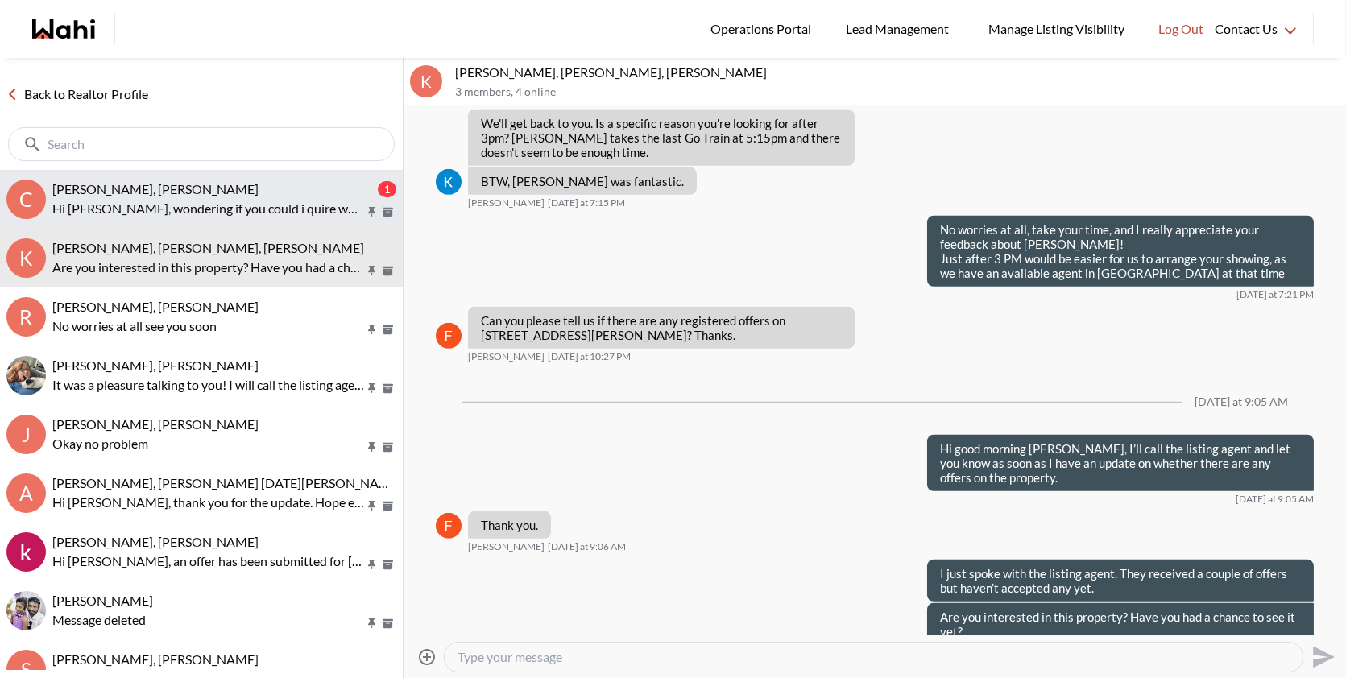
click at [221, 212] on p "Hi Behnam, wondering if you could i quire why 25 champagne ave s ottawa propert…" at bounding box center [208, 208] width 312 height 19
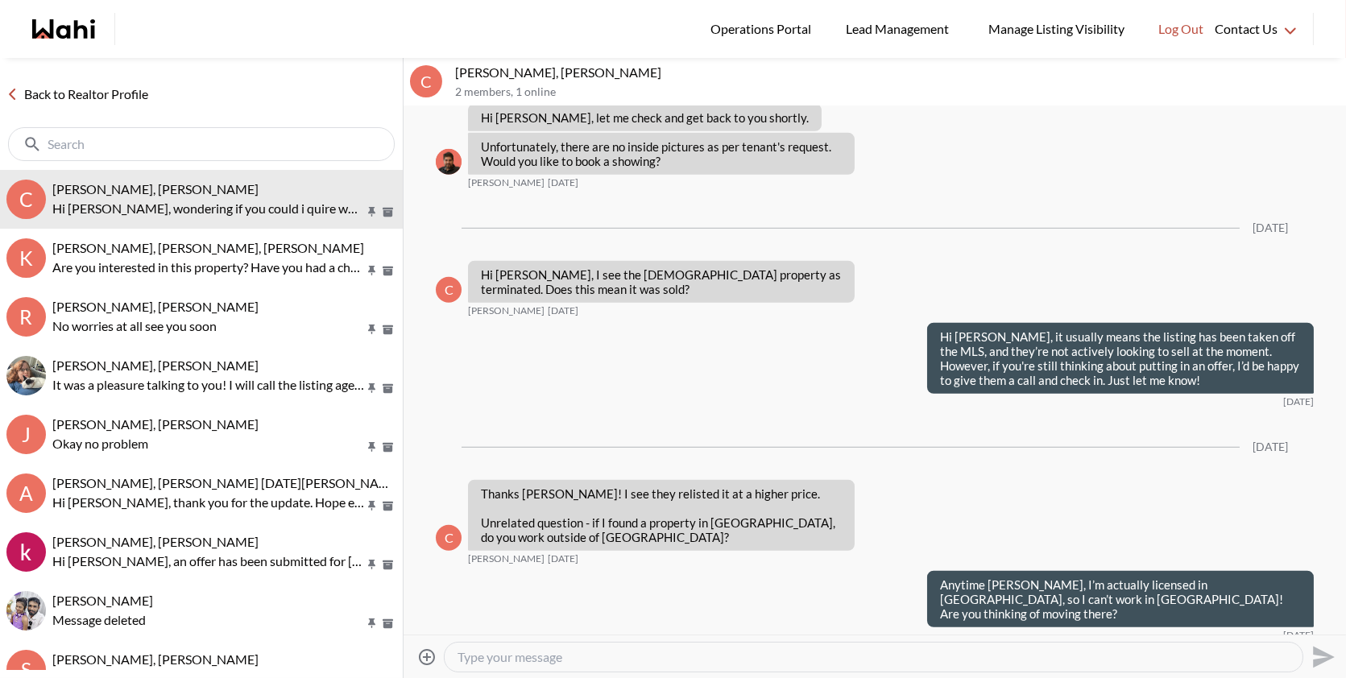
scroll to position [2853, 0]
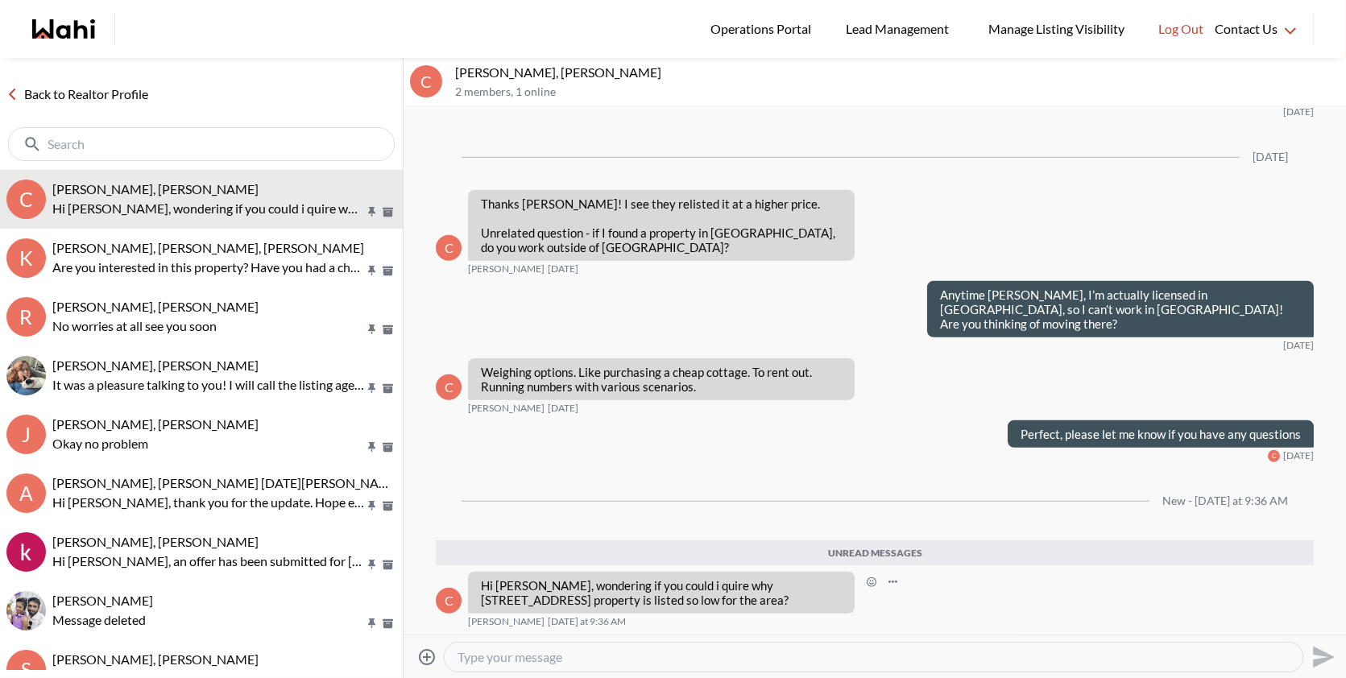
drag, startPoint x: 729, startPoint y: 599, endPoint x: 483, endPoint y: 584, distance: 246.1
click at [483, 584] on p "Hi Behnam, wondering if you could i quire why 25 champagne ave s ottawa propert…" at bounding box center [661, 592] width 361 height 29
click at [720, 587] on p "Hi Behnam, wondering if you could i quire why 25 champagne ave s ottawa propert…" at bounding box center [661, 592] width 361 height 29
drag, startPoint x: 720, startPoint y: 587, endPoint x: 517, endPoint y: 602, distance: 203.5
click at [517, 602] on p "Hi Behnam, wondering if you could i quire why 25 champagne ave s ottawa propert…" at bounding box center [661, 592] width 361 height 29
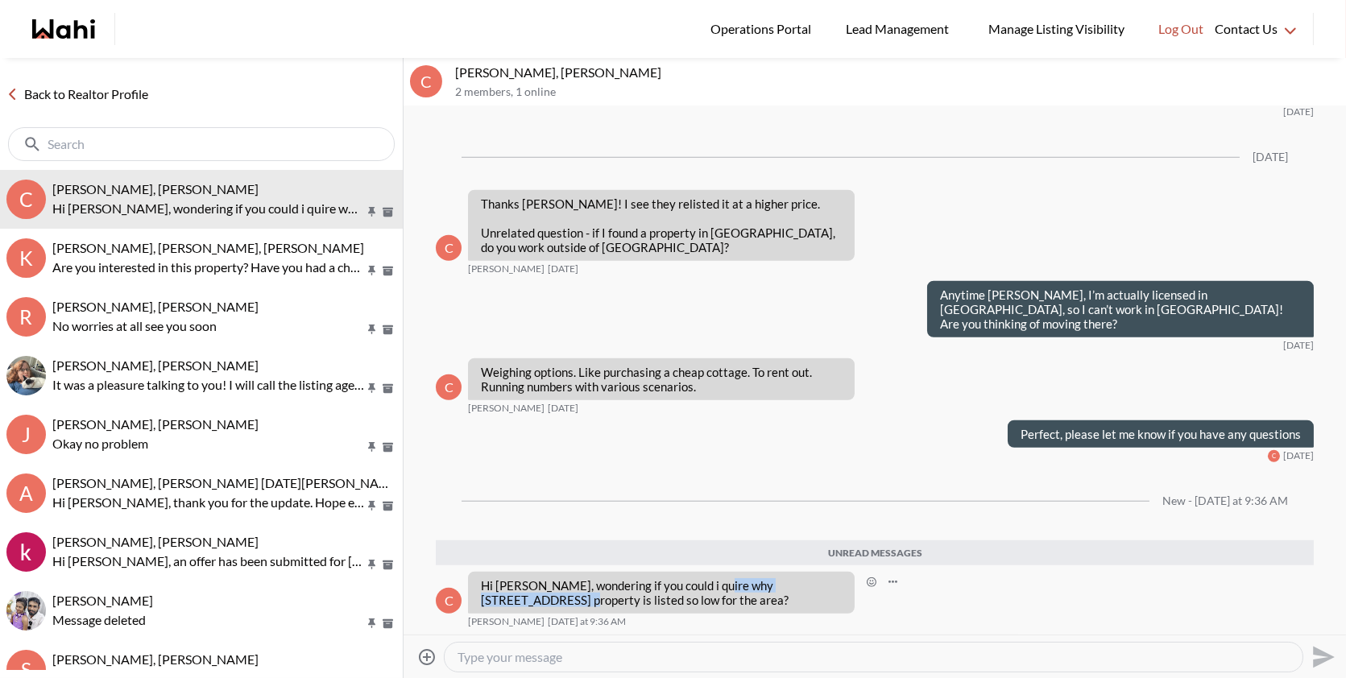
copy p "25 champagne ave s ottawa"
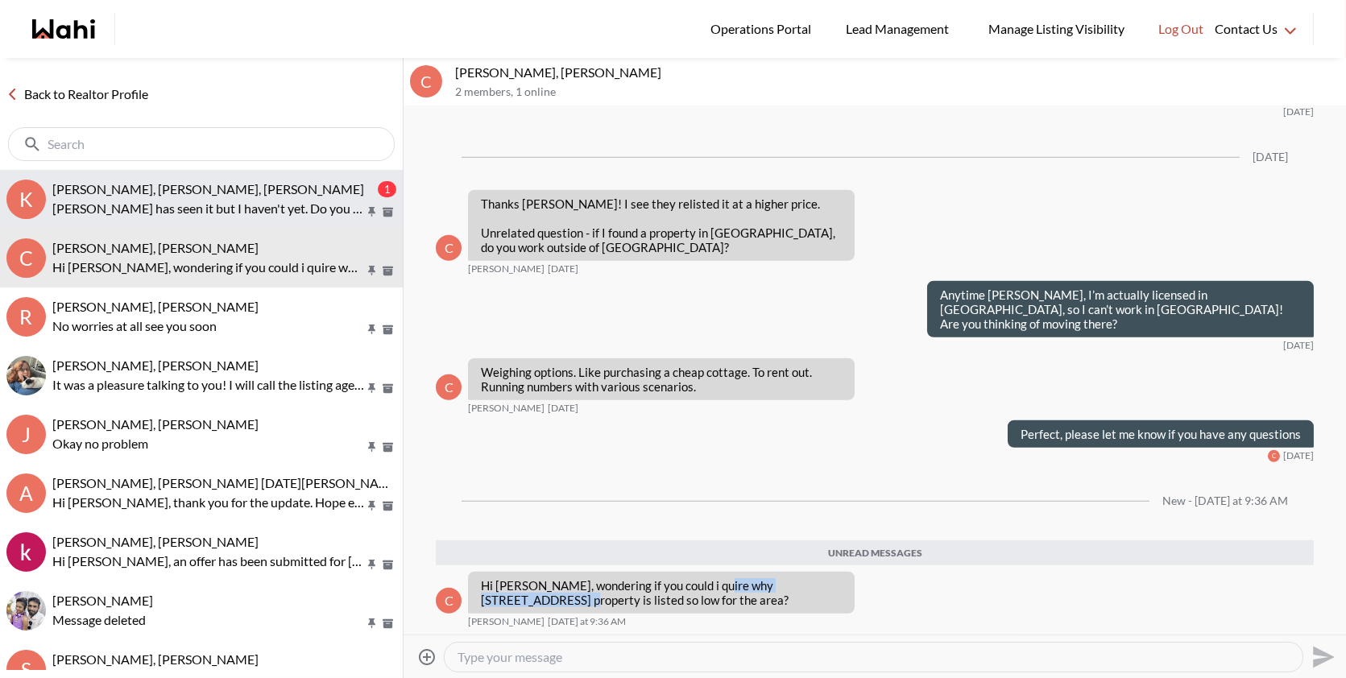
click at [332, 182] on div "[PERSON_NAME], [PERSON_NAME], [PERSON_NAME]" at bounding box center [213, 189] width 322 height 16
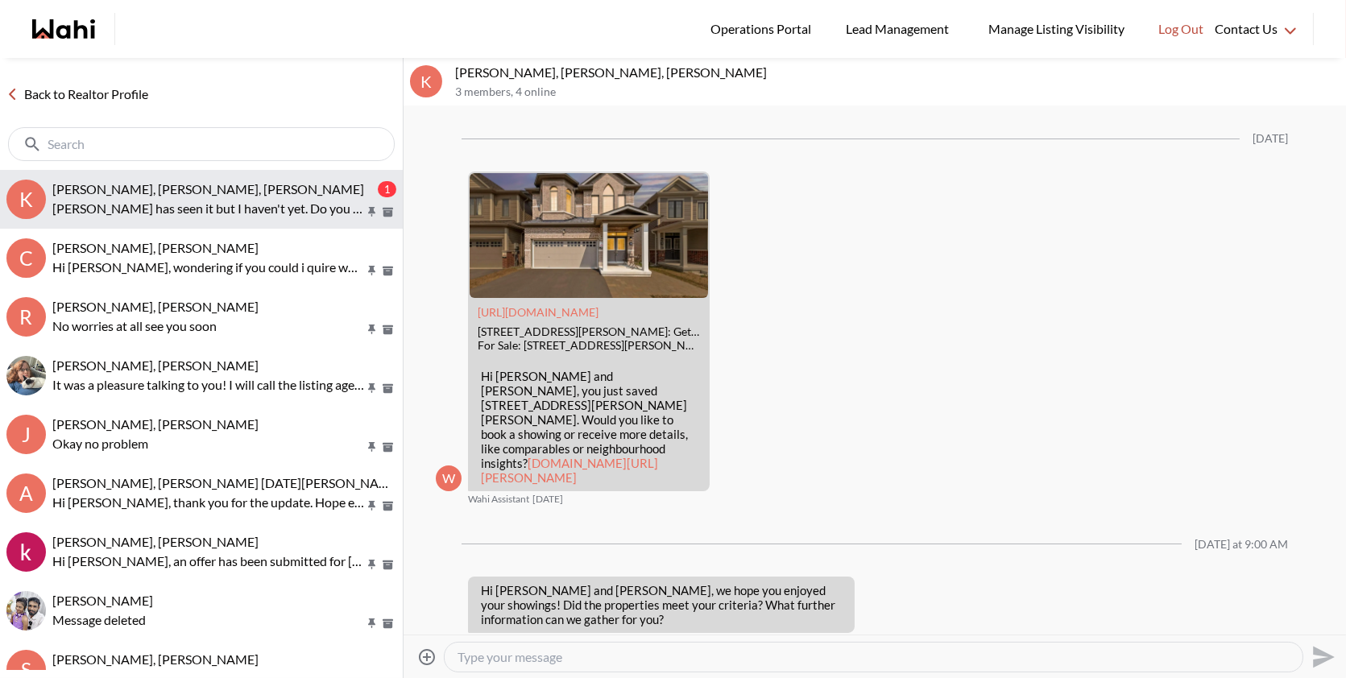
scroll to position [2081, 0]
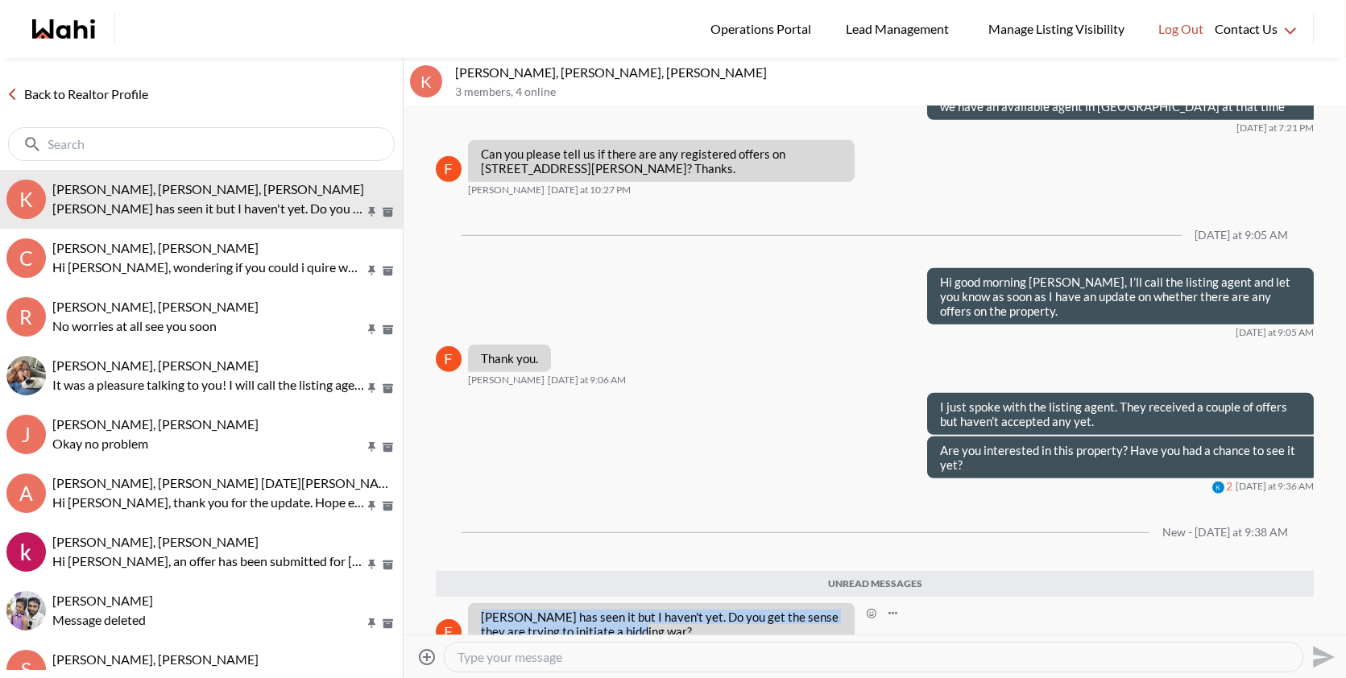
drag, startPoint x: 633, startPoint y: 602, endPoint x: 481, endPoint y: 577, distance: 154.4
click at [481, 603] on div "Kevin has seen it but I haven't yet. Do you get the sense they are trying to in…" at bounding box center [661, 624] width 387 height 42
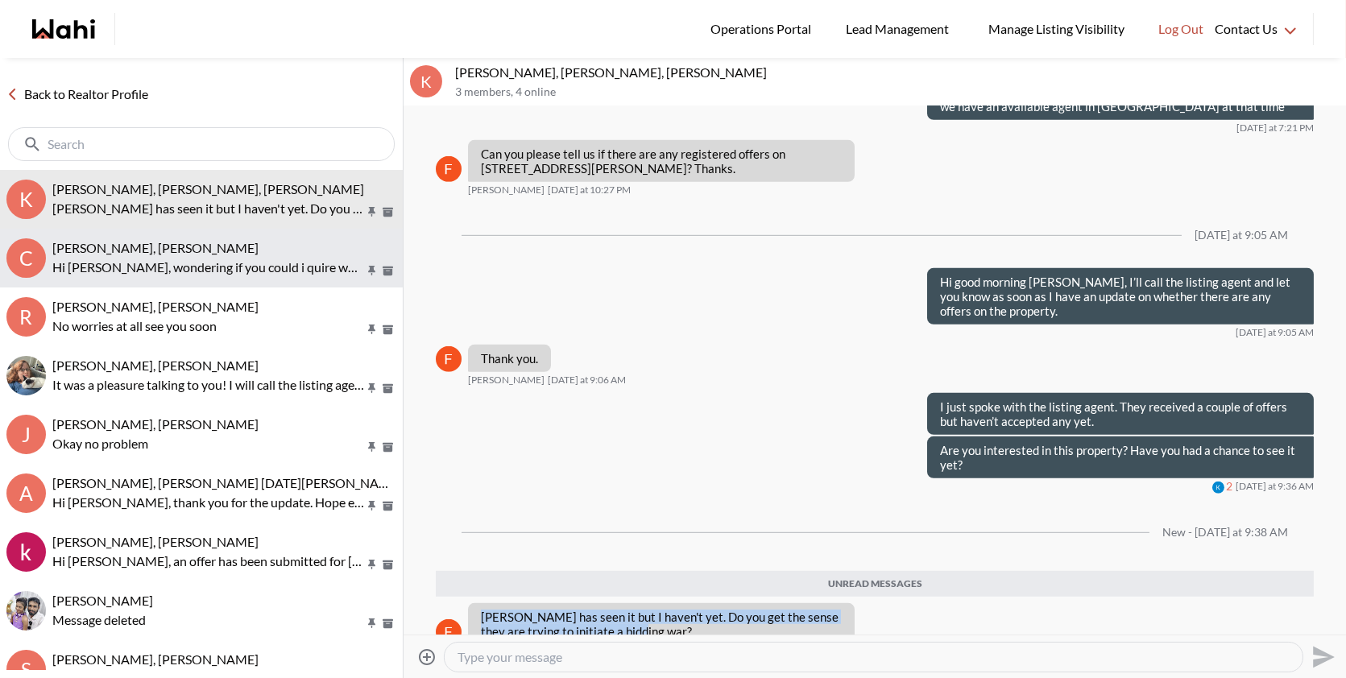
click at [257, 264] on p "Hi Behnam, wondering if you could i quire why 25 champagne ave s ottawa propert…" at bounding box center [208, 267] width 312 height 19
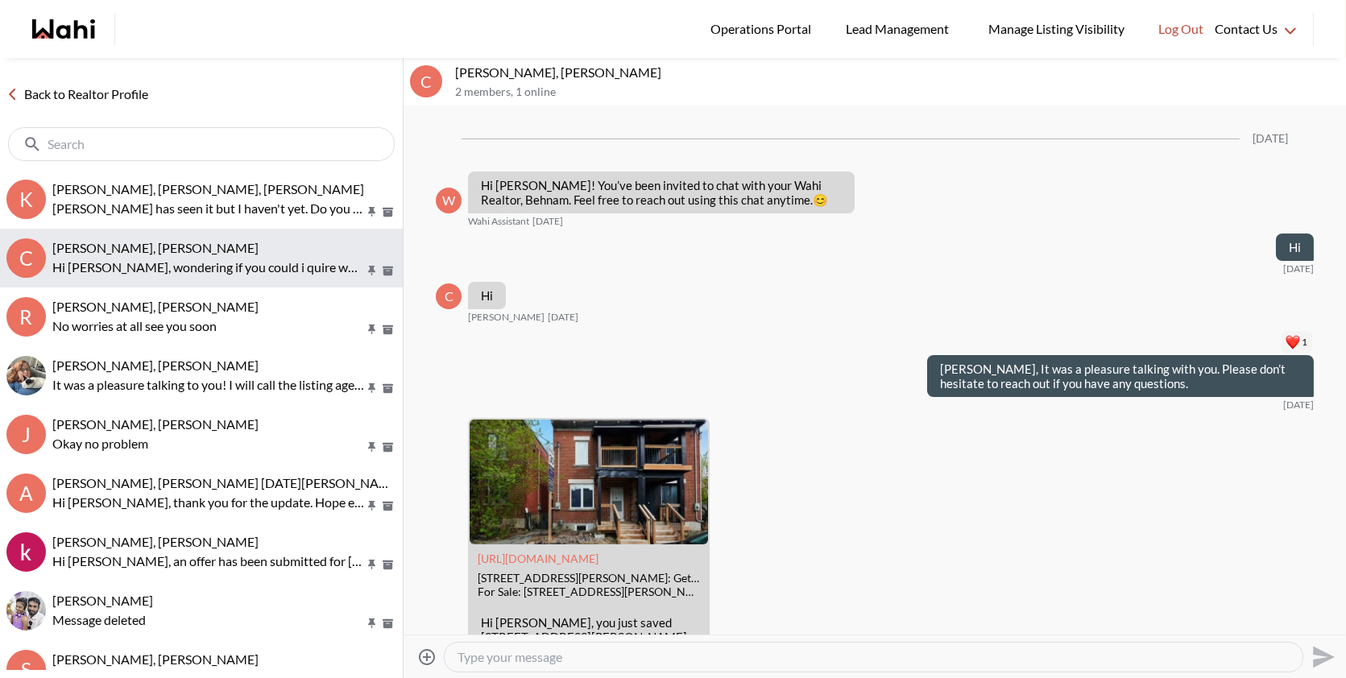
scroll to position [2815, 0]
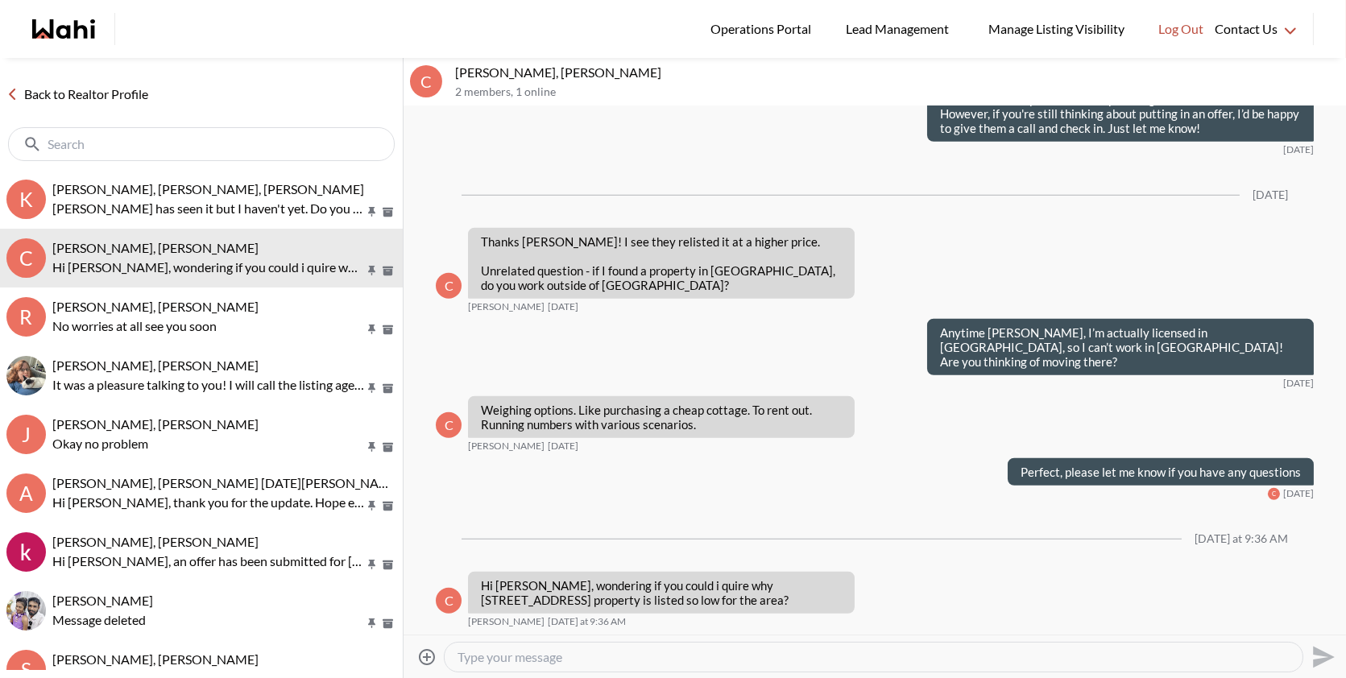
click at [508, 655] on textarea "Type your message" at bounding box center [873, 657] width 832 height 16
paste textarea "The price is lower because the home is being sold "AS IS, WHERE IS," so the sel…"
click at [536, 656] on textarea "Hi Christine The price is lower because the home is being sold "AS IS, WHERE IS…" at bounding box center [873, 657] width 832 height 16
click at [523, 653] on textarea "Hi Christine the price is lower because the home is being sold "AS IS, WHERE IS…" at bounding box center [873, 657] width 832 height 16
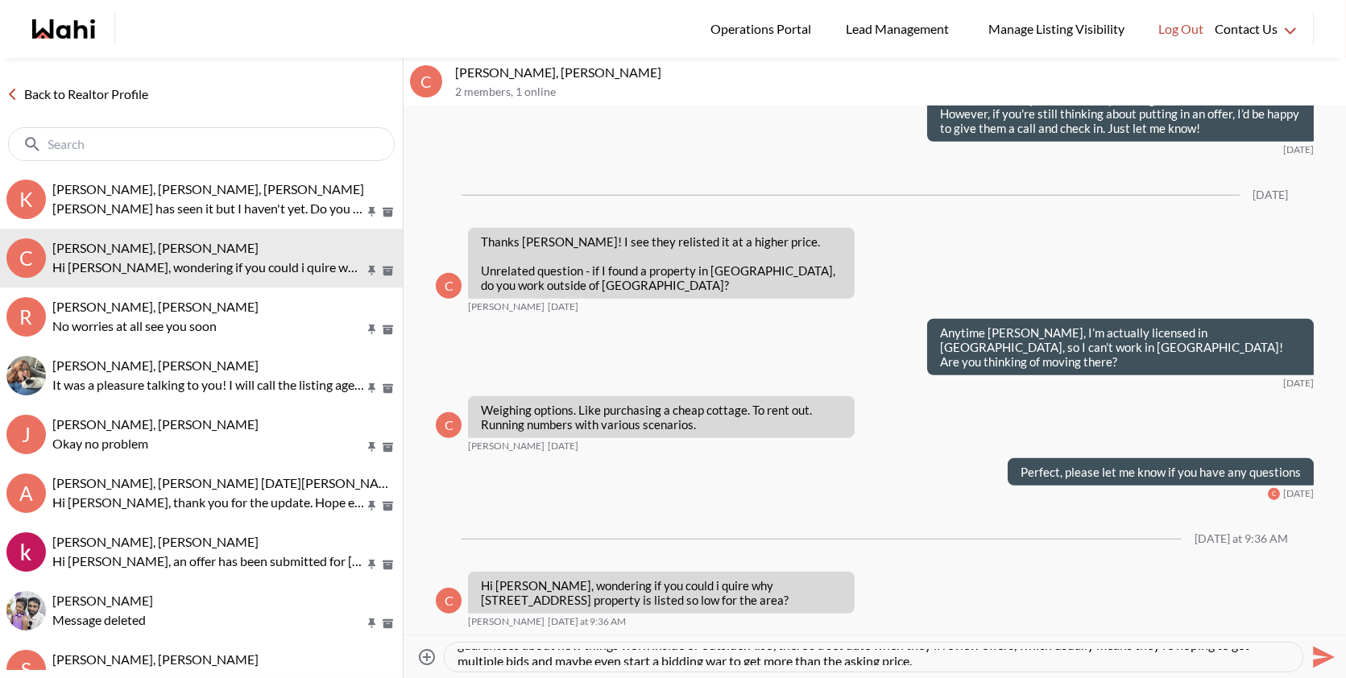
click at [532, 658] on textarea "Hi Christine good morning! The price is lower because the home is being sold "A…" at bounding box center [873, 657] width 832 height 16
click at [741, 656] on textarea "Hi Christine good morning! The price is lower because the home is being sold "A…" at bounding box center [873, 657] width 832 height 16
type textarea "Hi Christine good morning! The price is lower because the home is being sold "A…"
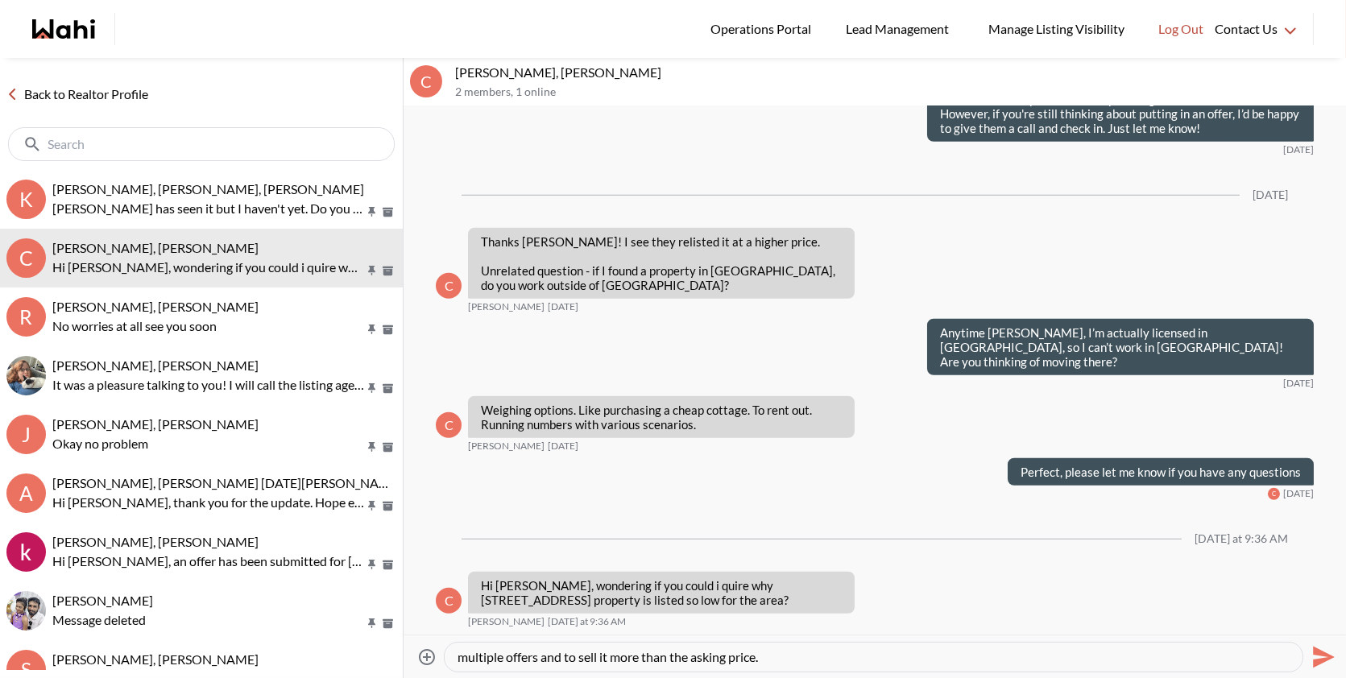
click at [1325, 651] on icon "Send" at bounding box center [1322, 657] width 26 height 26
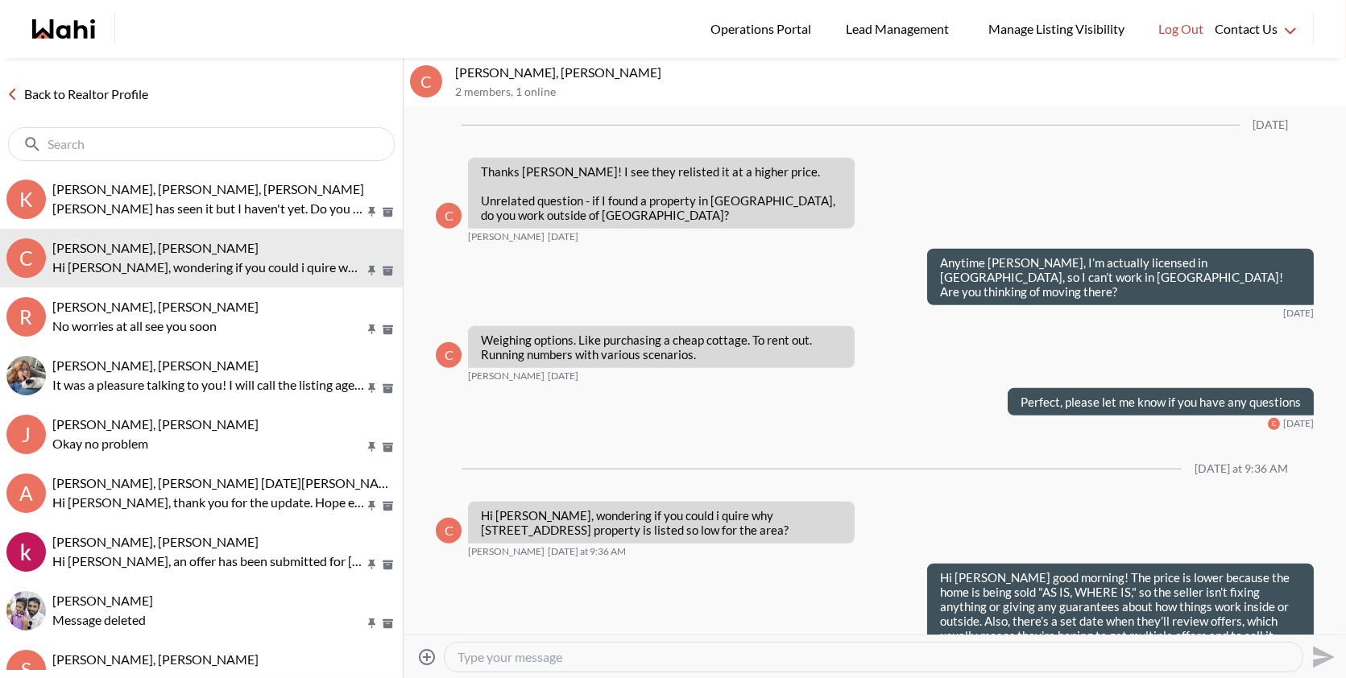
scroll to position [0, 0]
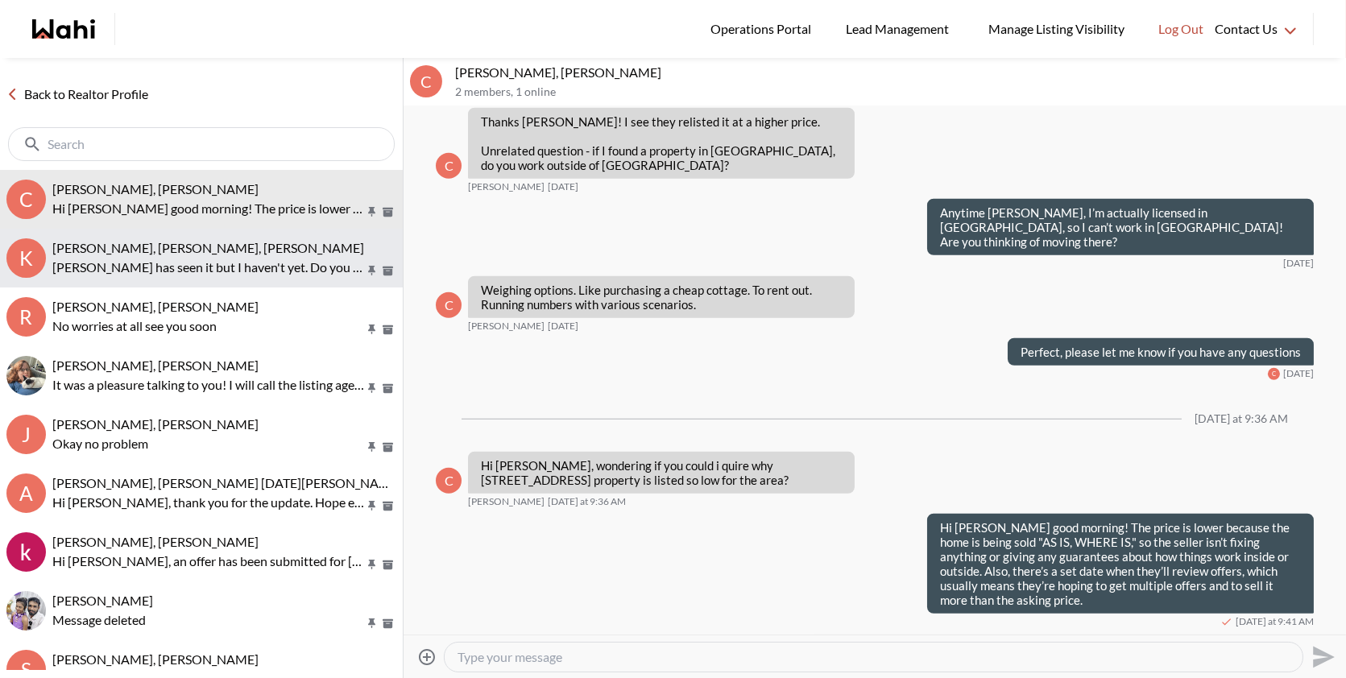
click at [224, 235] on button "K Kevin McKay, Fawzia Sheikh, Behnam Kevin has seen it but I haven't yet. Do yo…" at bounding box center [201, 258] width 403 height 59
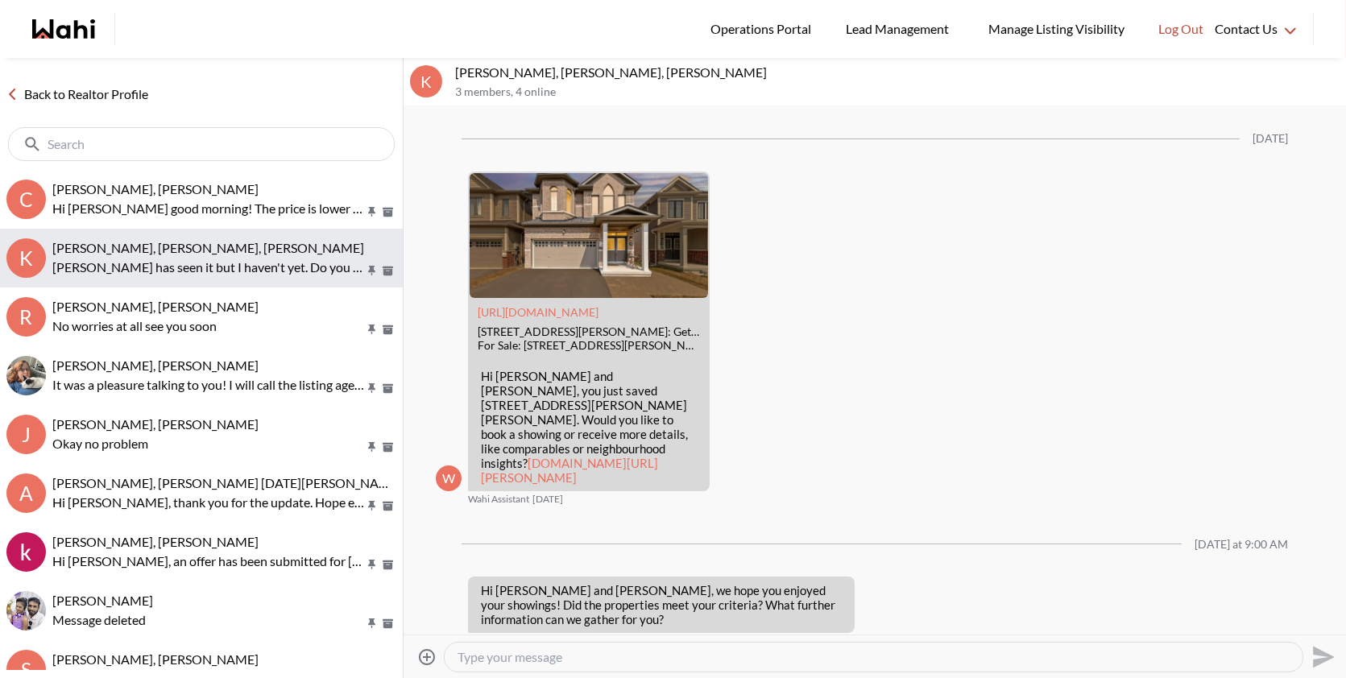
scroll to position [1978, 0]
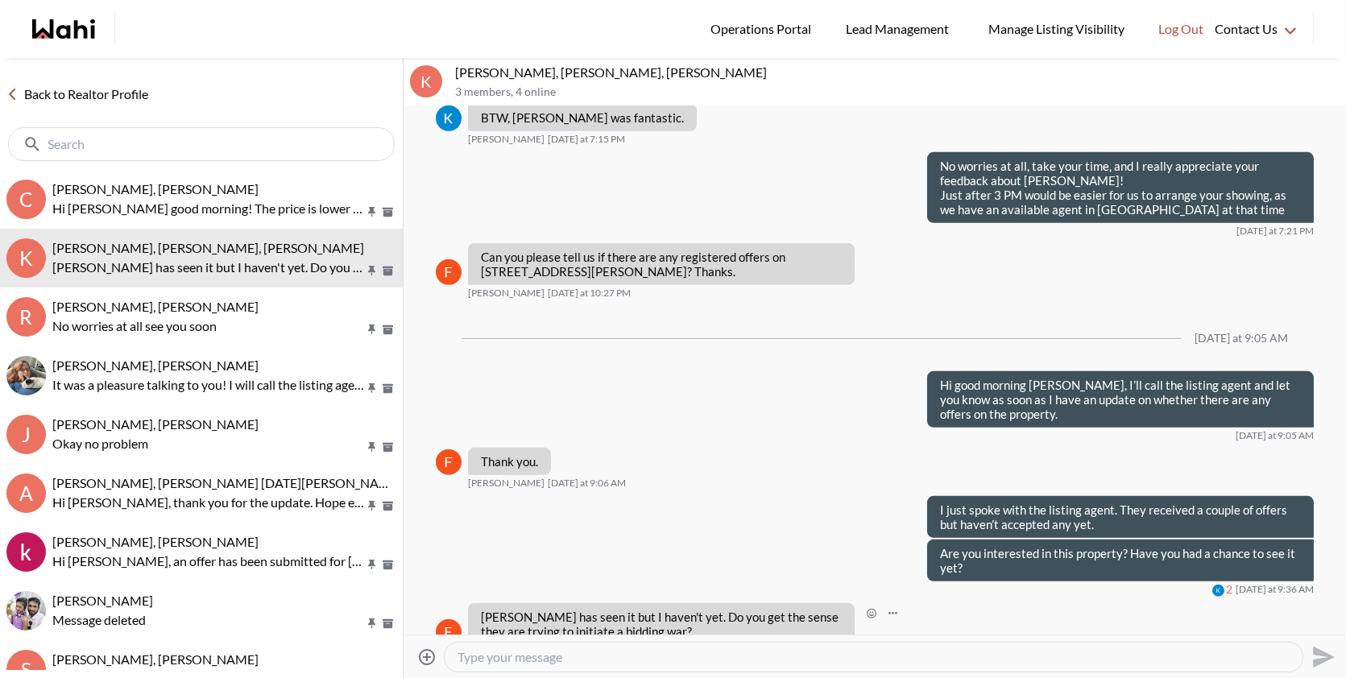
click at [638, 610] on p "Kevin has seen it but I haven't yet. Do you get the sense they are trying to in…" at bounding box center [661, 624] width 361 height 29
drag, startPoint x: 631, startPoint y: 602, endPoint x: 474, endPoint y: 587, distance: 156.9
click at [474, 603] on div "Kevin has seen it but I haven't yet. Do you get the sense they are trying to in…" at bounding box center [661, 624] width 387 height 42
copy p "Kevin has seen it but I haven't yet. Do you get the sense they are trying to in…"
click at [511, 656] on textarea "Type your message" at bounding box center [873, 657] width 832 height 16
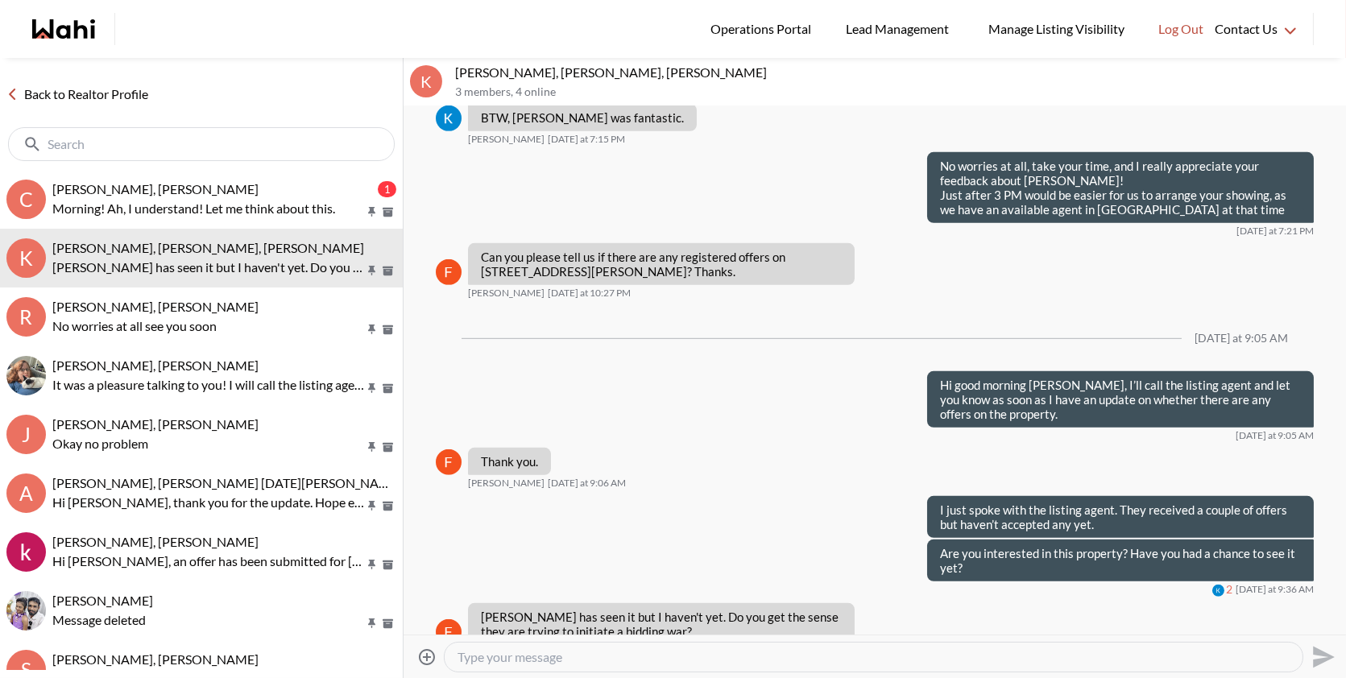
paste textarea "There’s no bidding war going on. A similar property in the area sold for over a…"
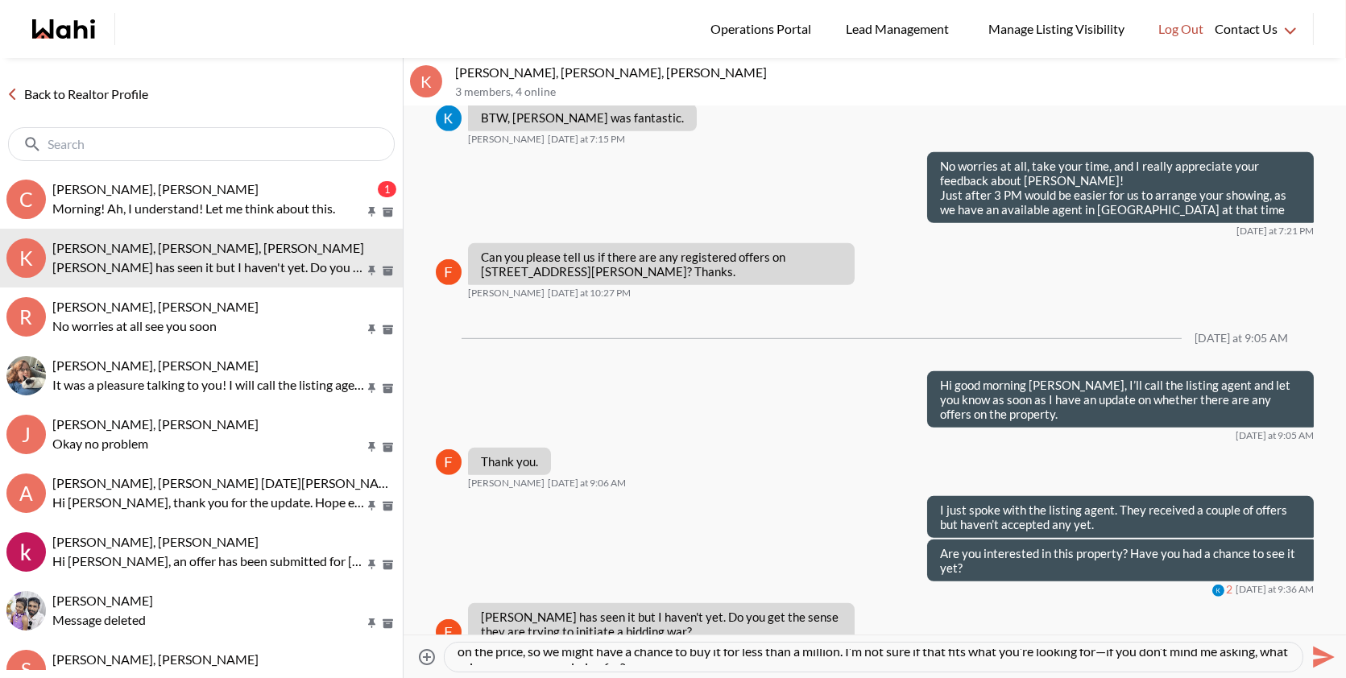
scroll to position [40, 0]
click at [1106, 652] on textarea "There’s no bidding war going on. A similar property in the area sold for over a…" at bounding box center [873, 657] width 832 height 16
click at [1113, 652] on textarea "There’s no bidding war going on. A similar property in the area sold for over a…" at bounding box center [873, 657] width 832 height 16
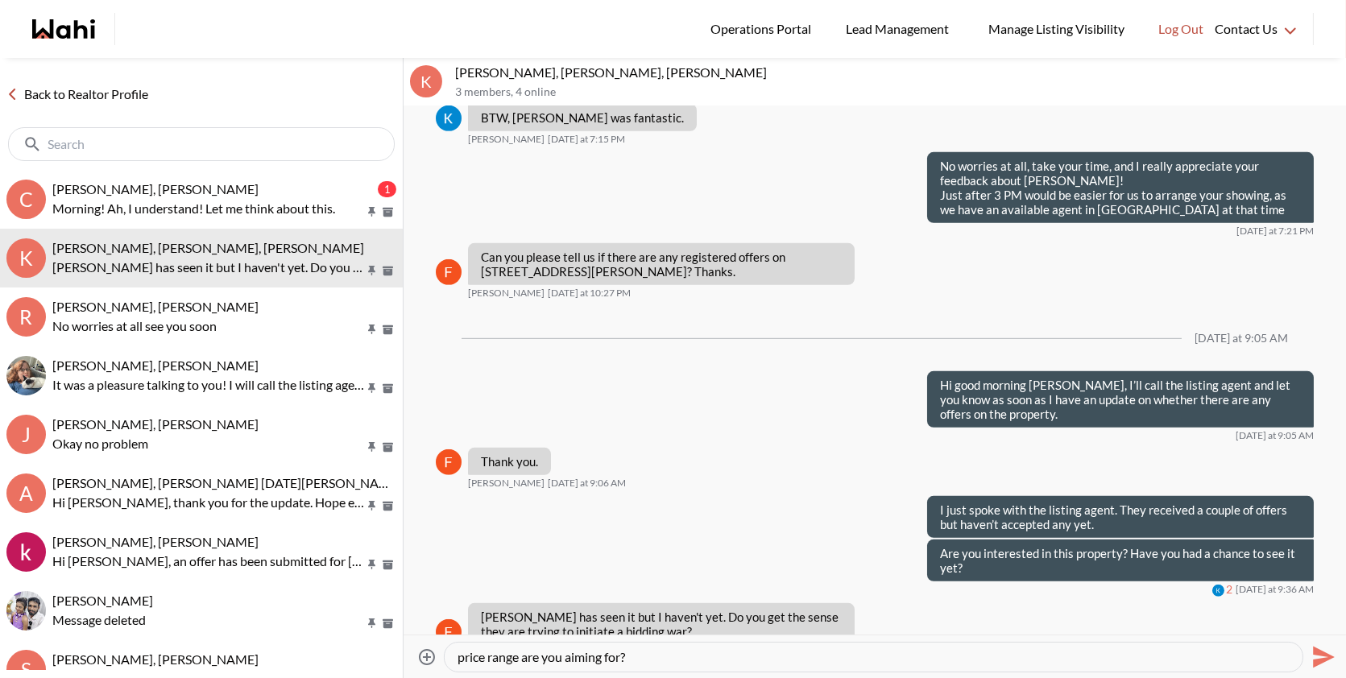
type textarea "There’s no bidding war going on. A similar property in the area sold for over a…"
click at [1318, 652] on icon "Send" at bounding box center [1324, 657] width 22 height 22
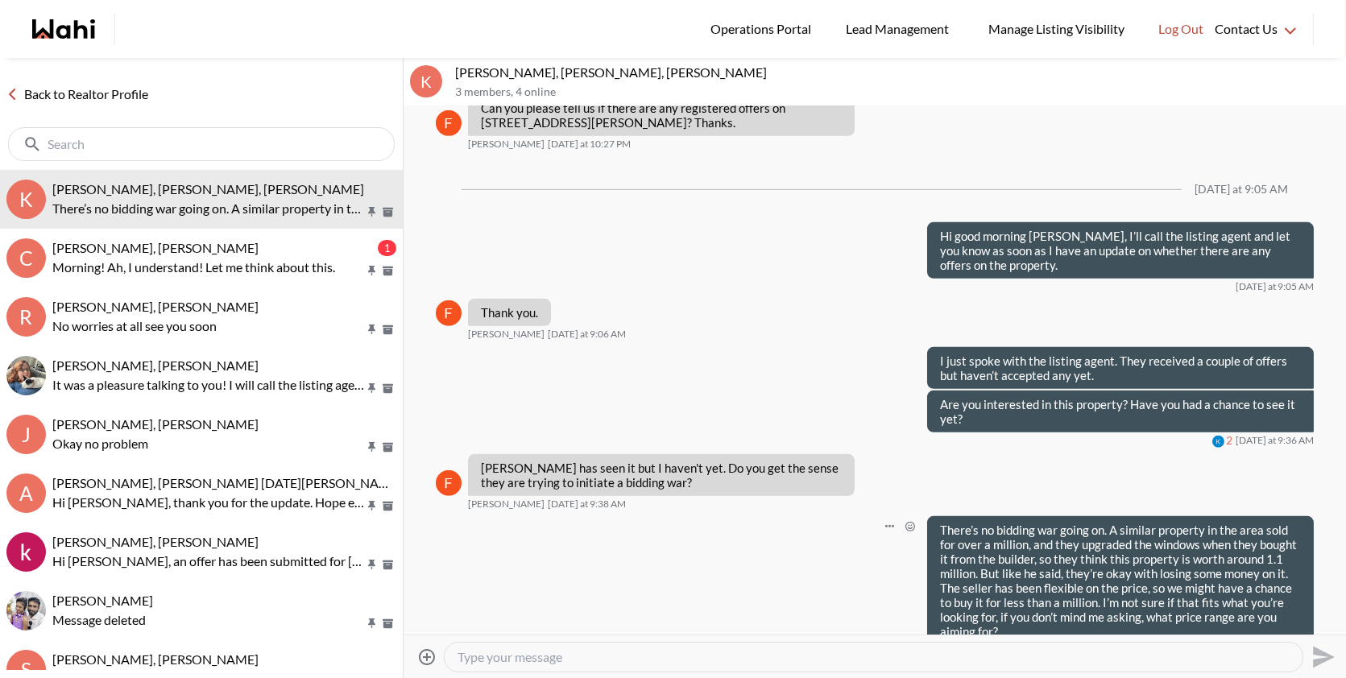
scroll to position [2126, 0]
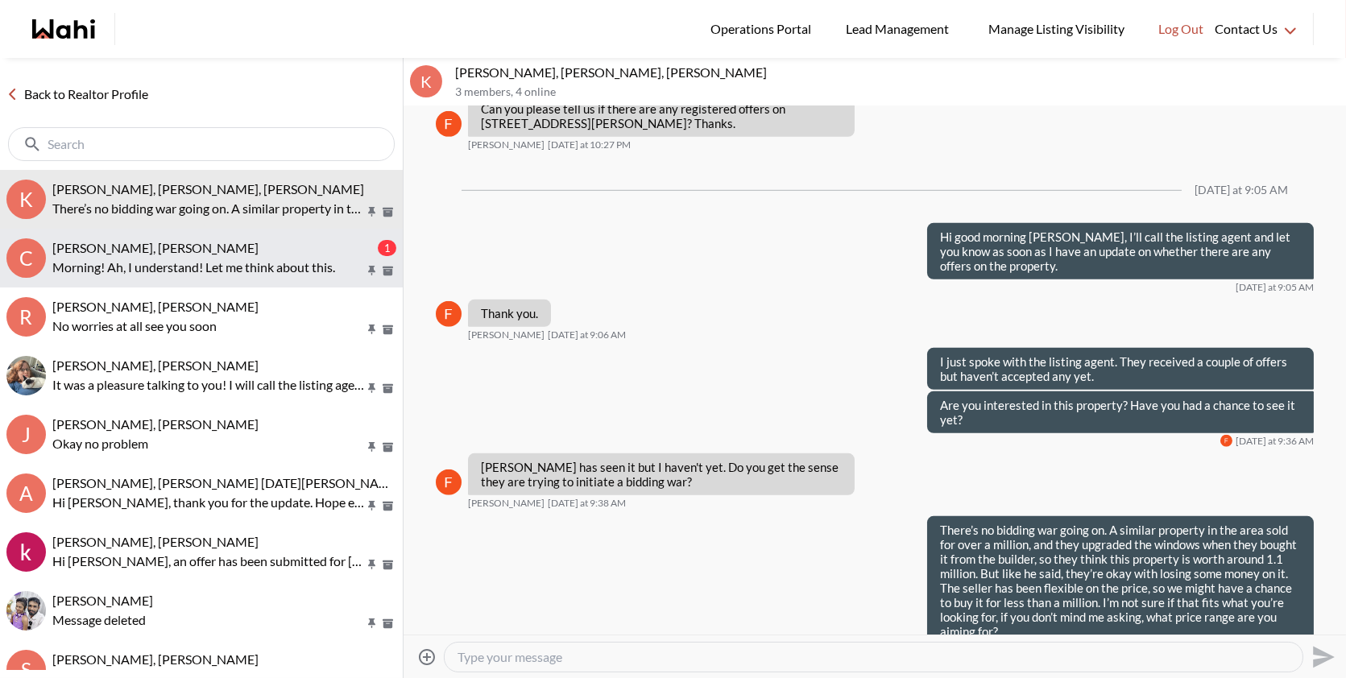
click at [180, 264] on p "Morning! Ah, I understand! Let me think about this." at bounding box center [208, 267] width 312 height 19
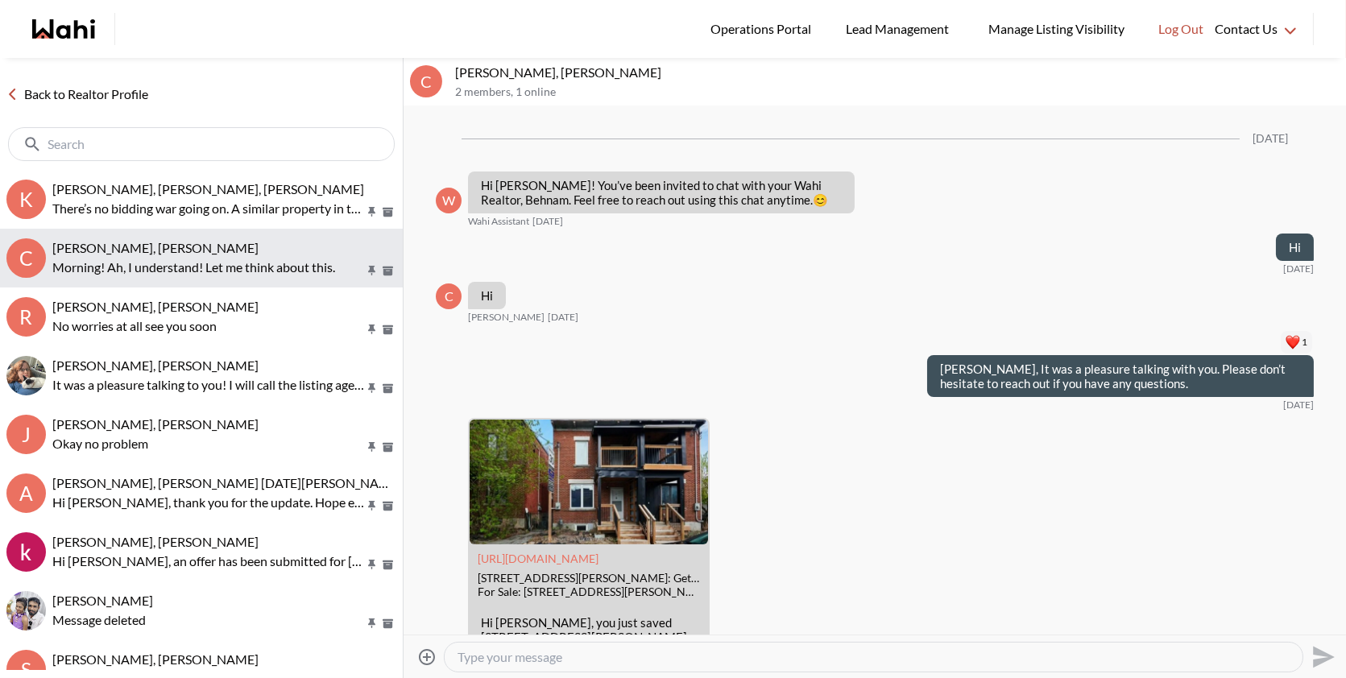
scroll to position [3087, 0]
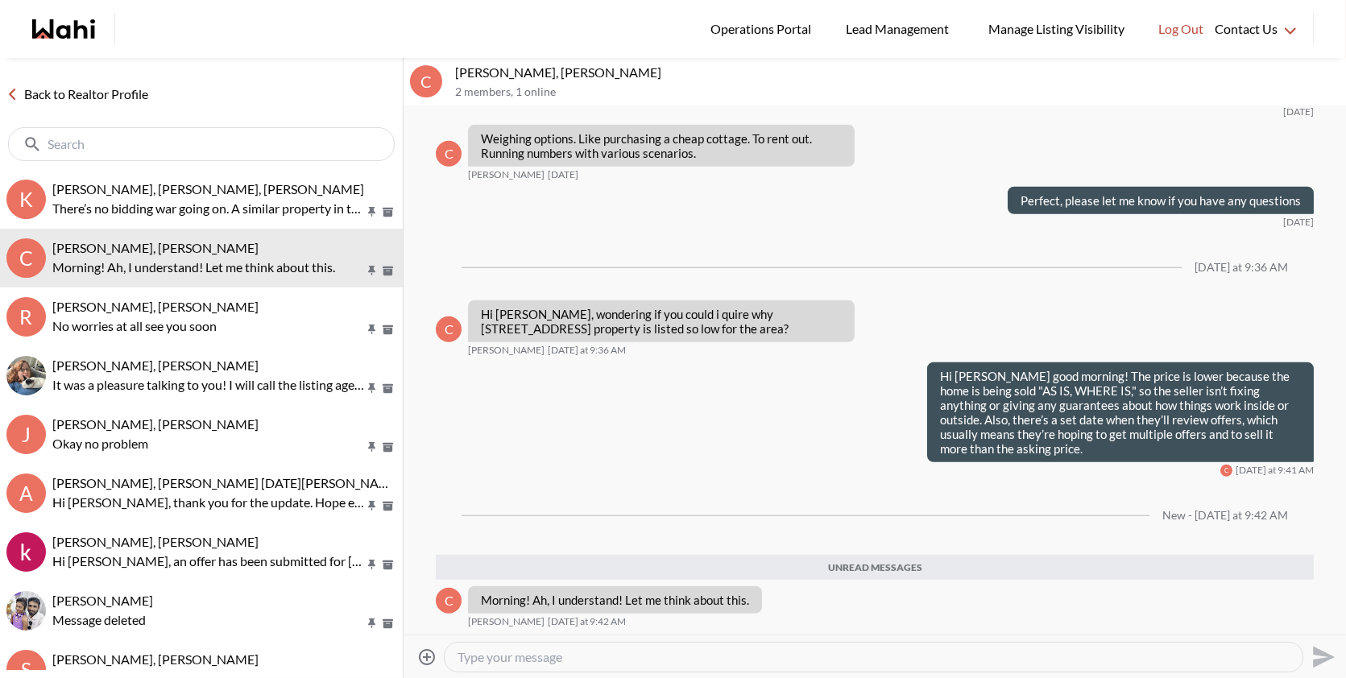
click at [564, 657] on textarea "Type your message" at bounding box center [873, 657] width 832 height 16
type textarea "No worries at all and please let me know if you have any questions!"
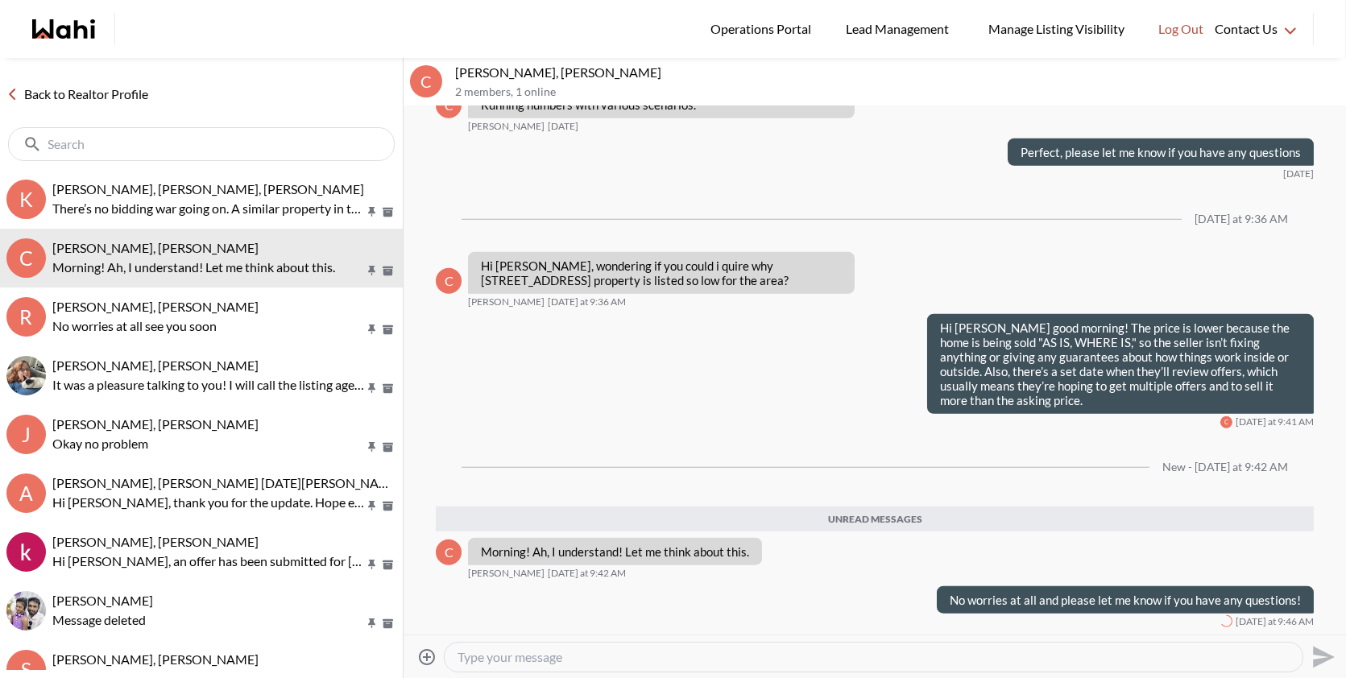
scroll to position [3096, 0]
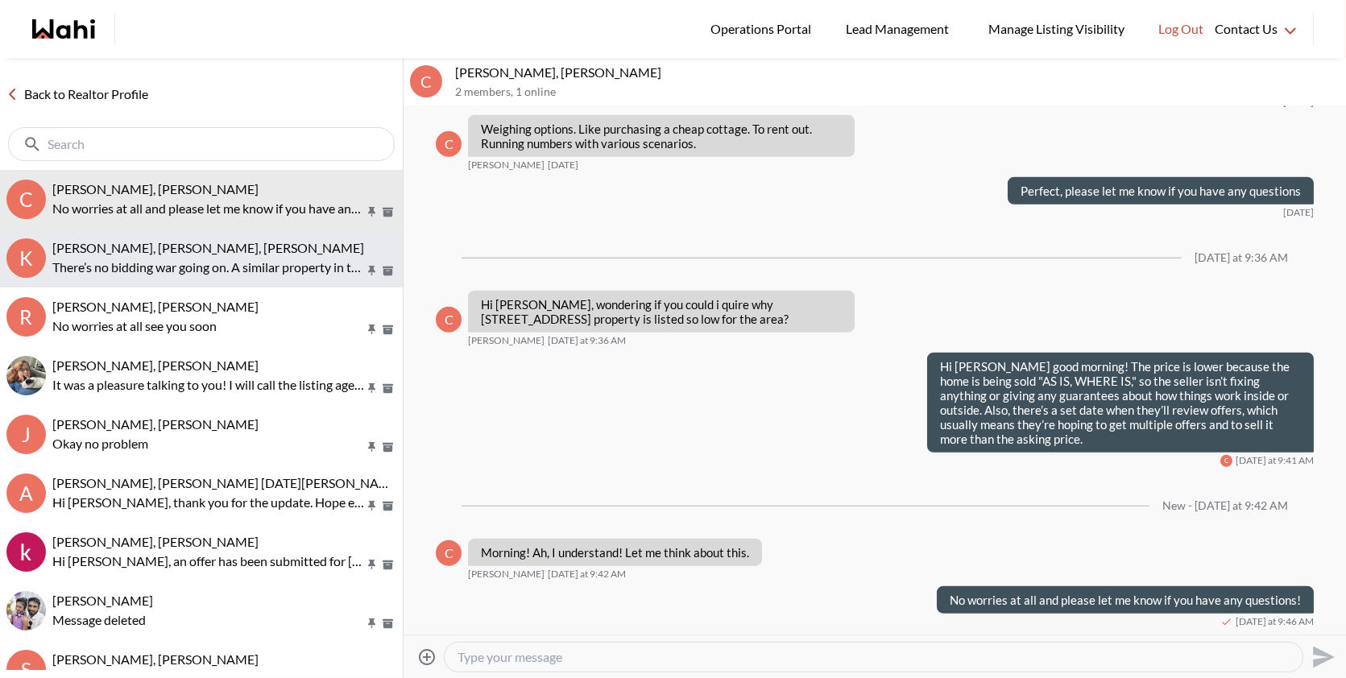
click at [225, 259] on p "There’s no bidding war going on. A similar property in the area sold for over a…" at bounding box center [208, 267] width 312 height 19
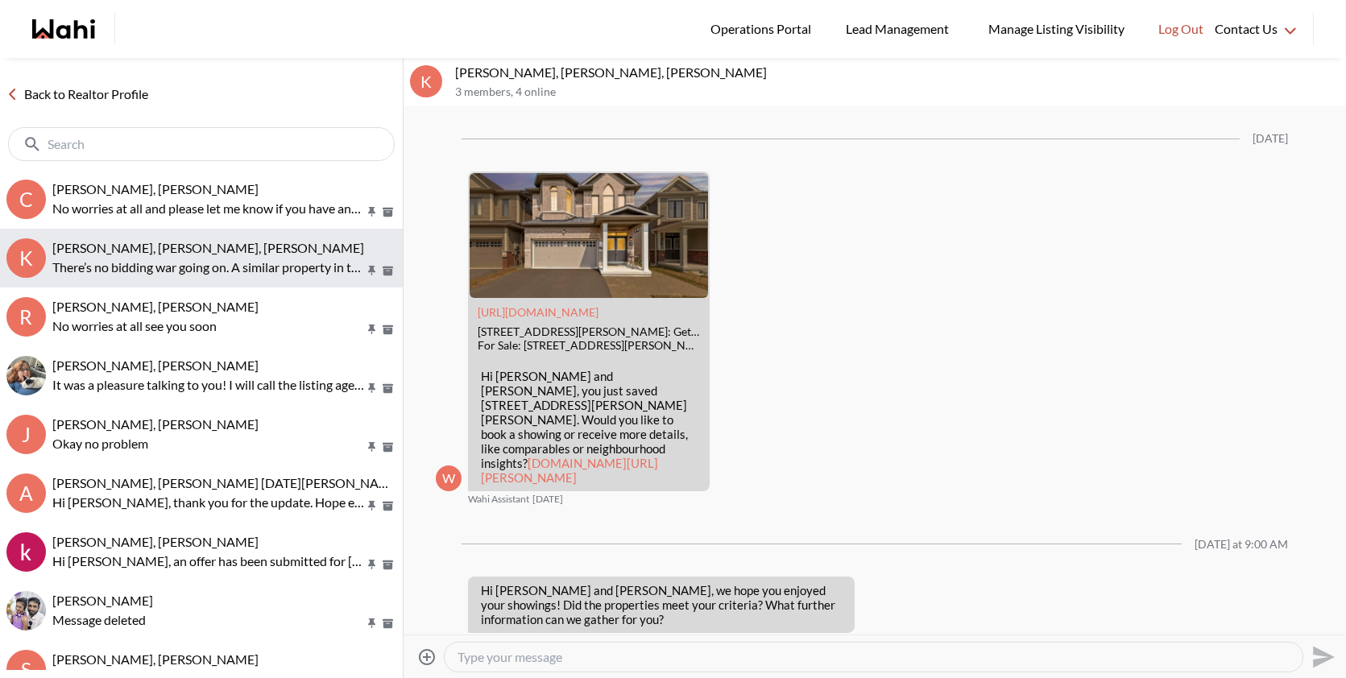
scroll to position [2127, 0]
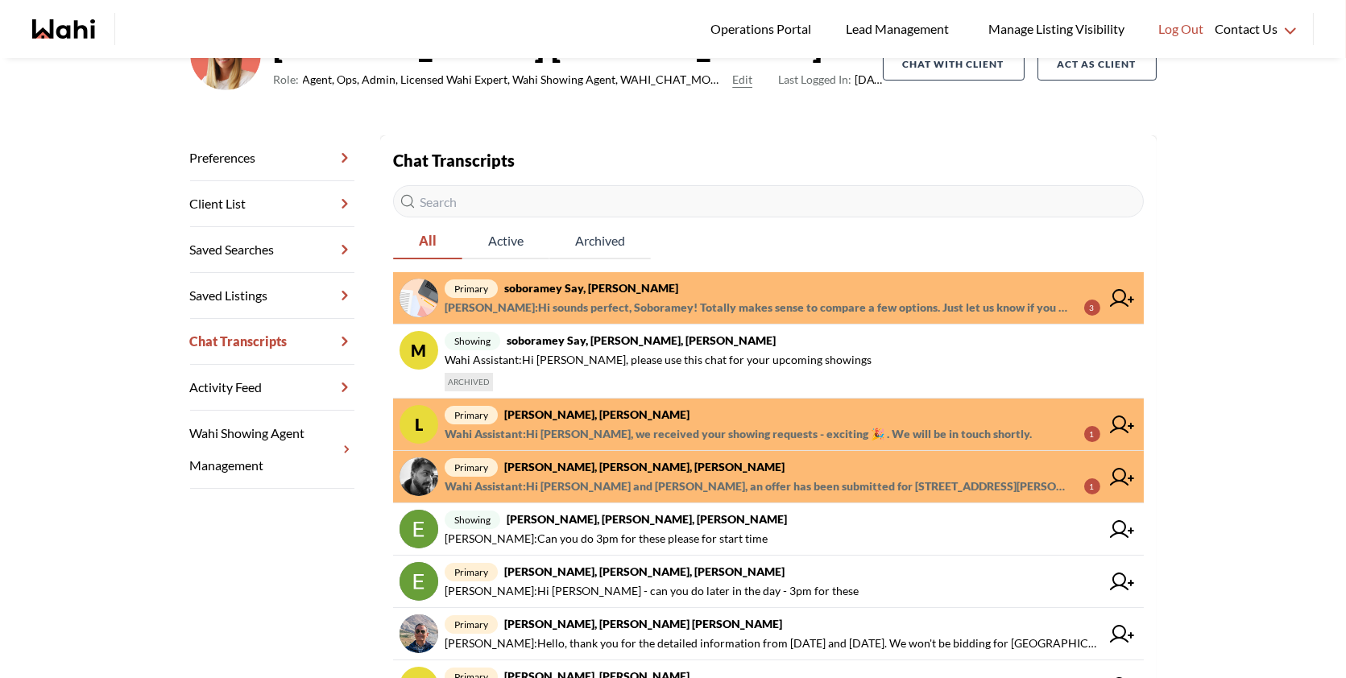
scroll to position [198, 0]
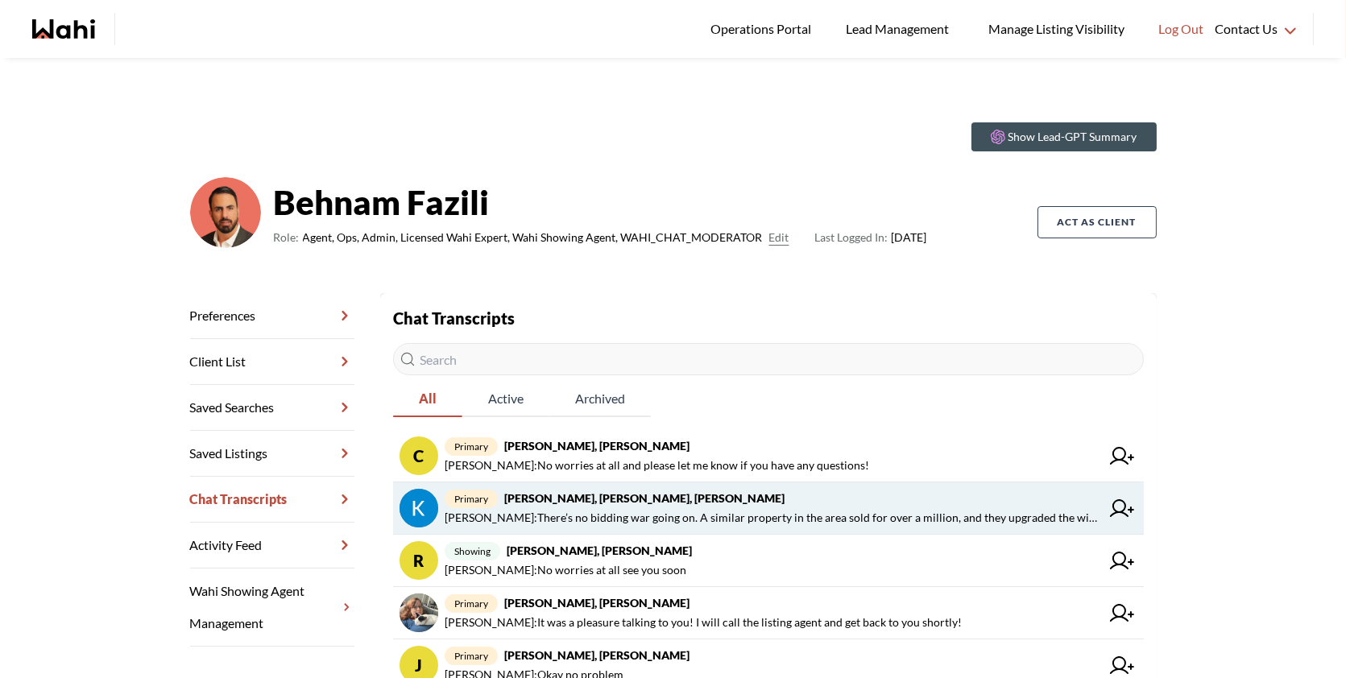
click at [599, 504] on strong "[PERSON_NAME], [PERSON_NAME], [PERSON_NAME]" at bounding box center [644, 498] width 280 height 14
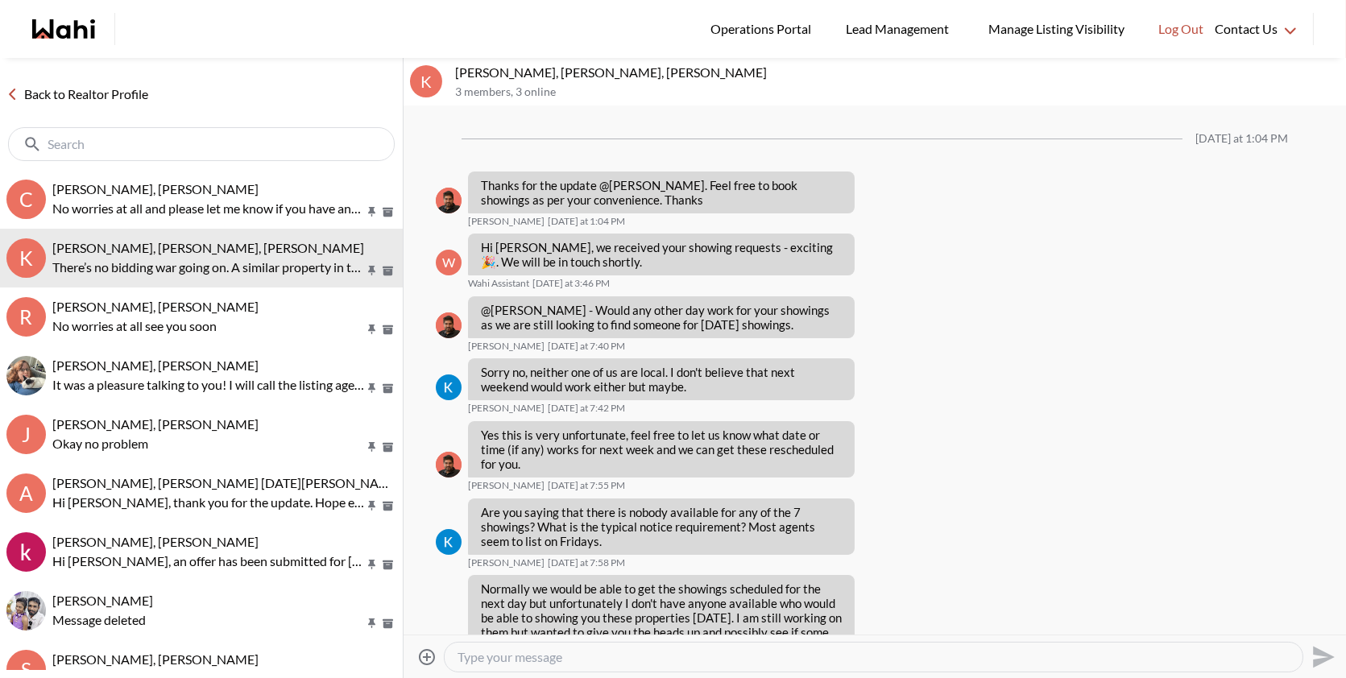
scroll to position [1480, 0]
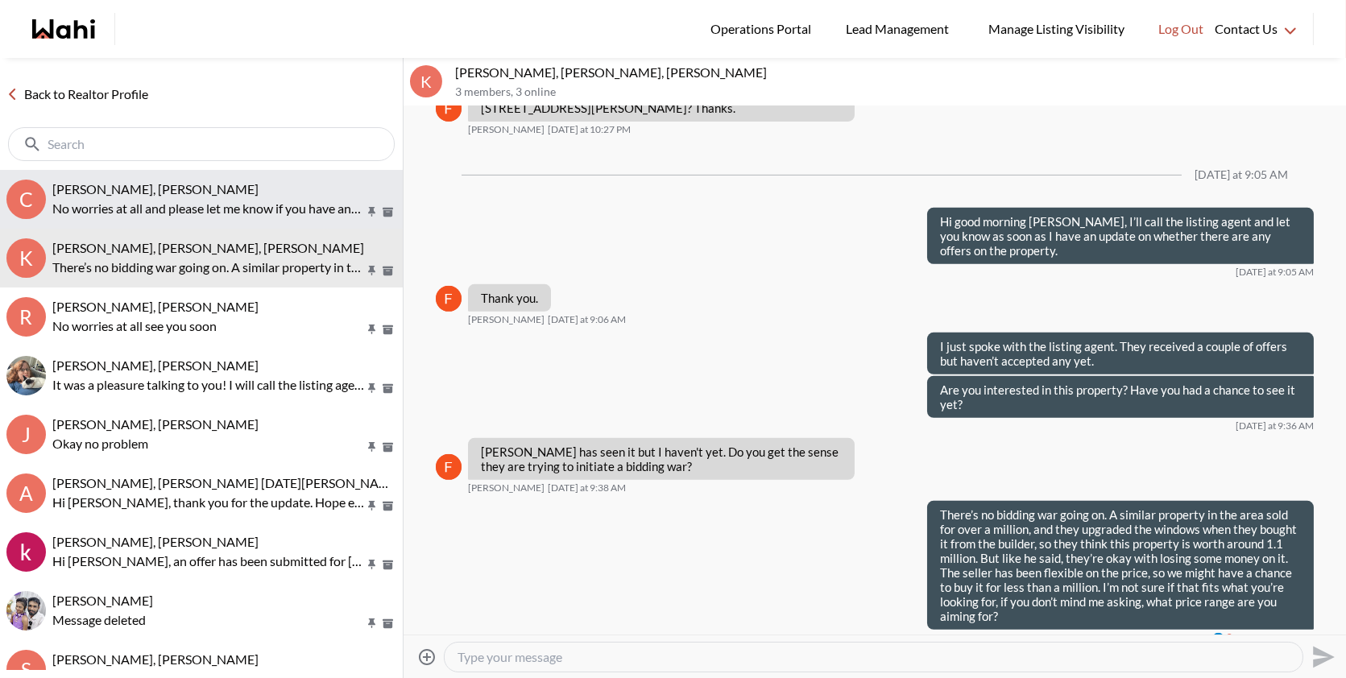
click at [209, 224] on button "C [PERSON_NAME], [PERSON_NAME] No worries at all and please let me know if you …" at bounding box center [201, 199] width 403 height 59
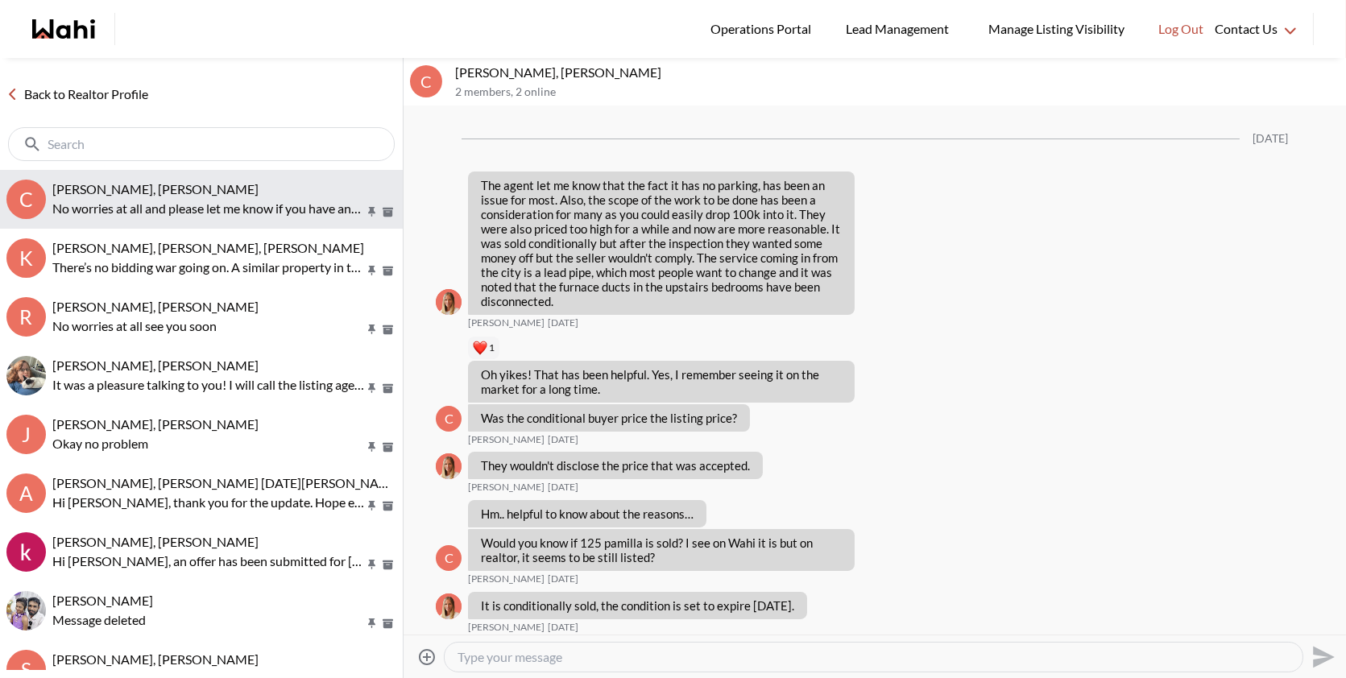
scroll to position [1986, 0]
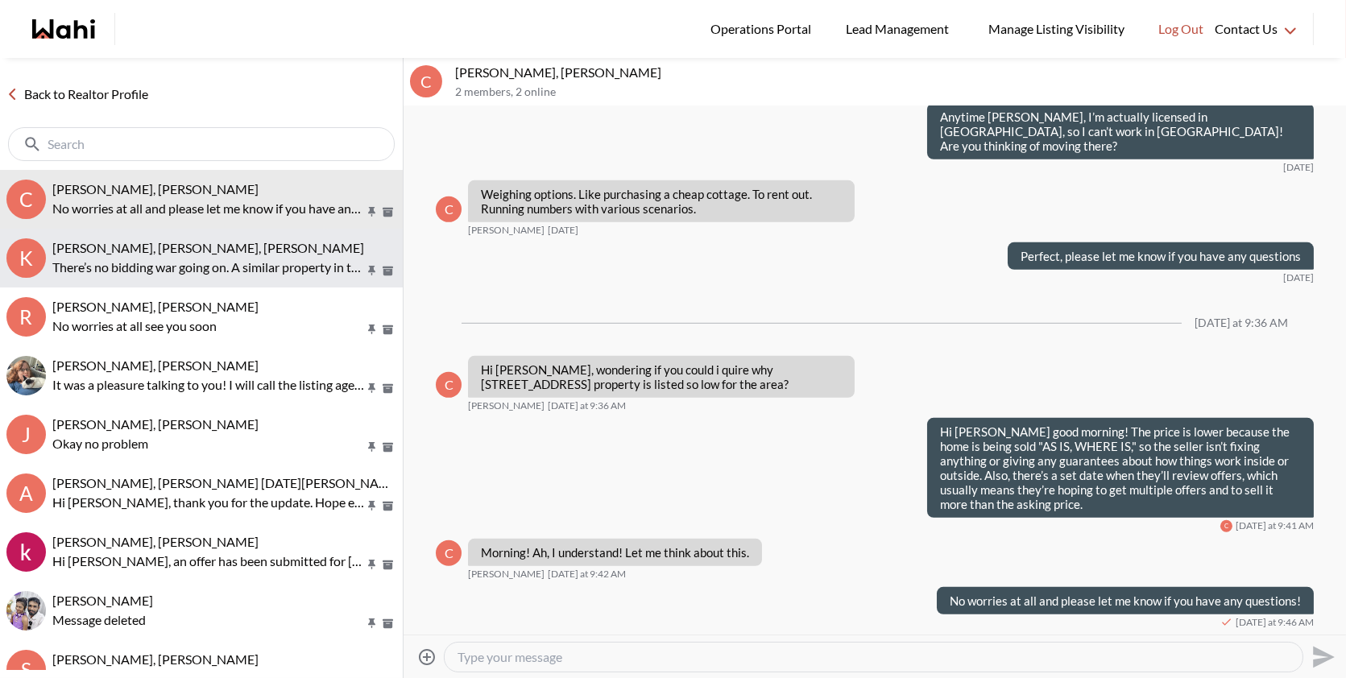
click at [201, 237] on button "K Kevin McKay, Fawzia Sheikh, Behnam There’s no bidding war going on. A similar…" at bounding box center [201, 258] width 403 height 59
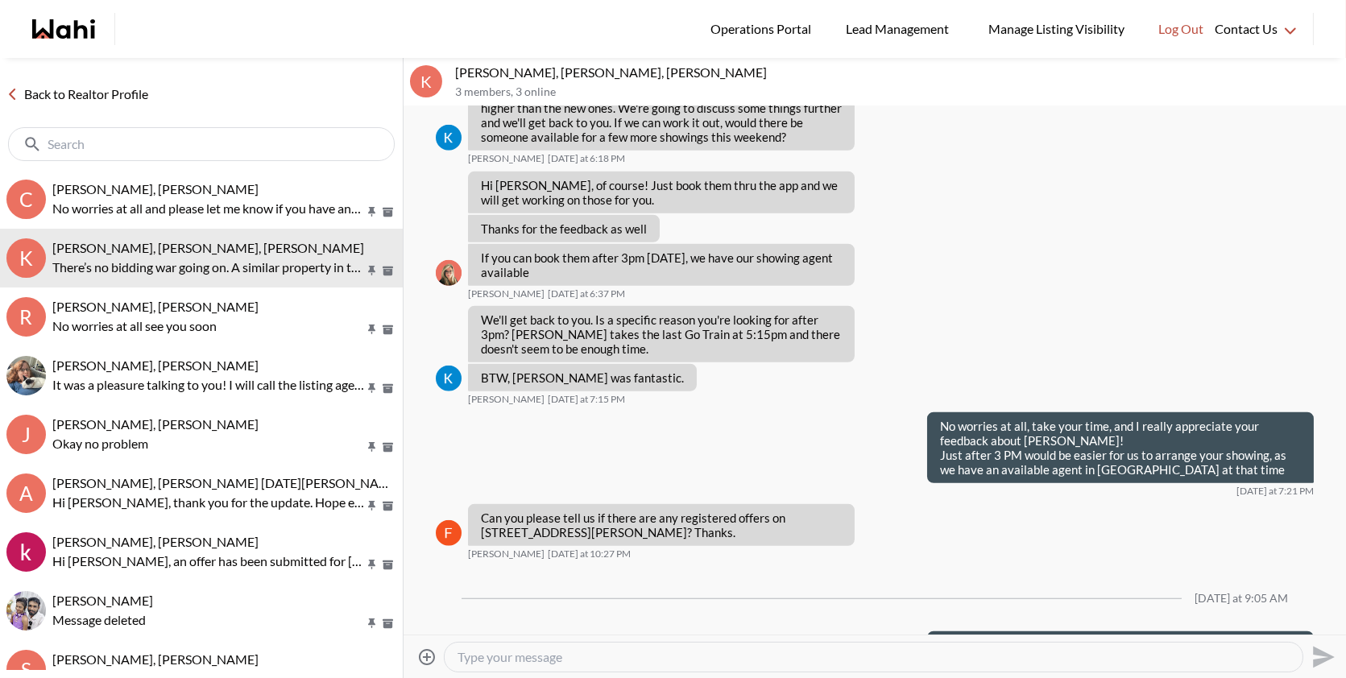
scroll to position [3266, 0]
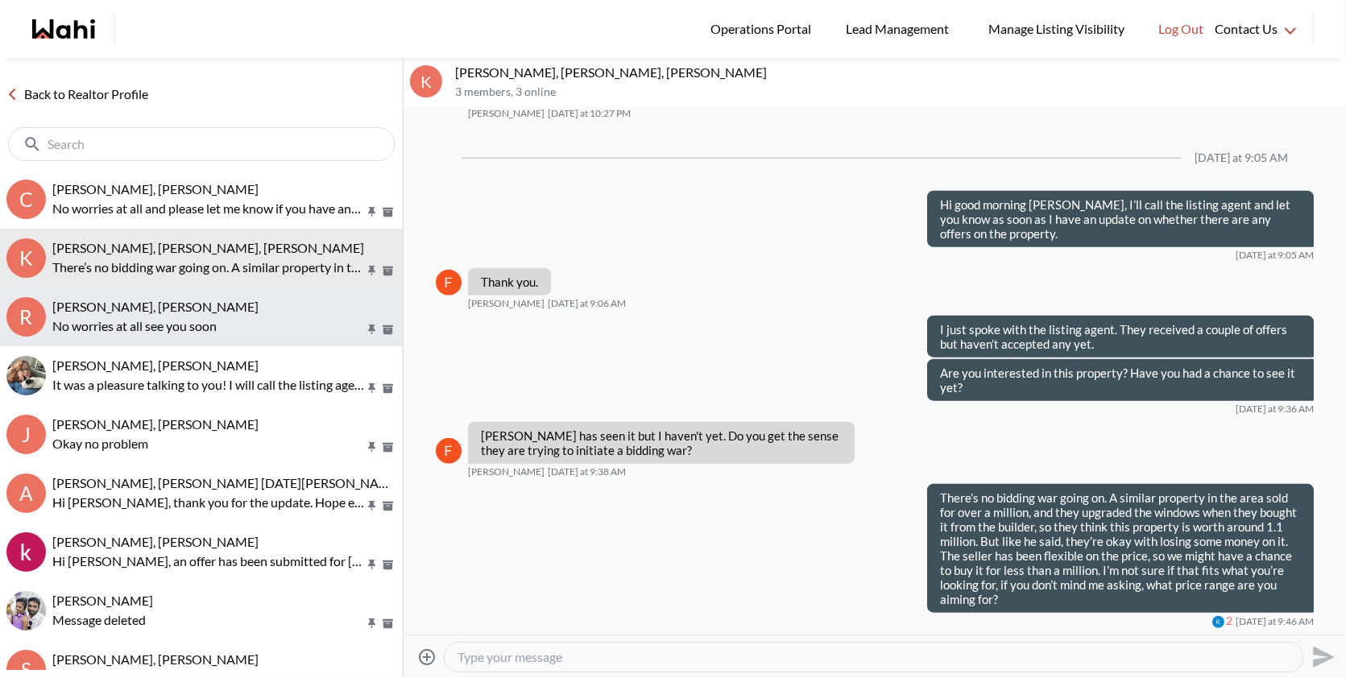
click at [143, 337] on button "R Ritu Gill, Behnam, Michelle No worries at all see you soon" at bounding box center [201, 317] width 403 height 59
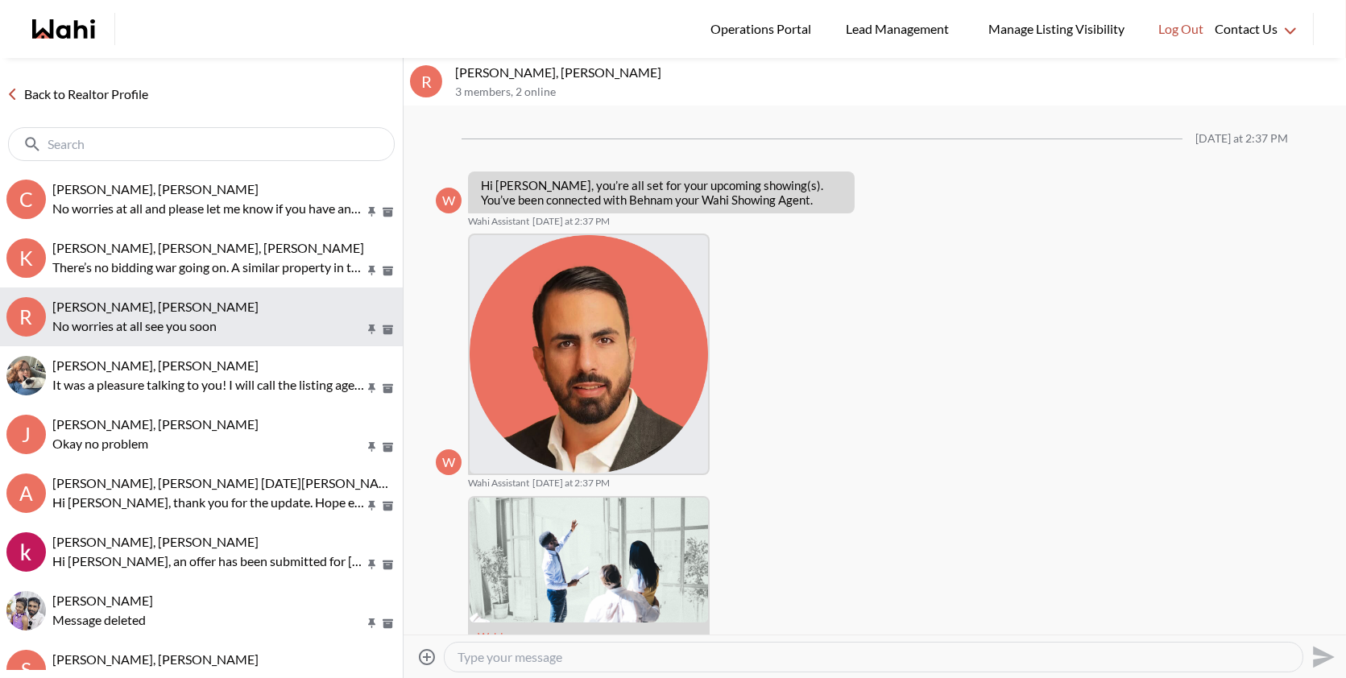
scroll to position [731, 0]
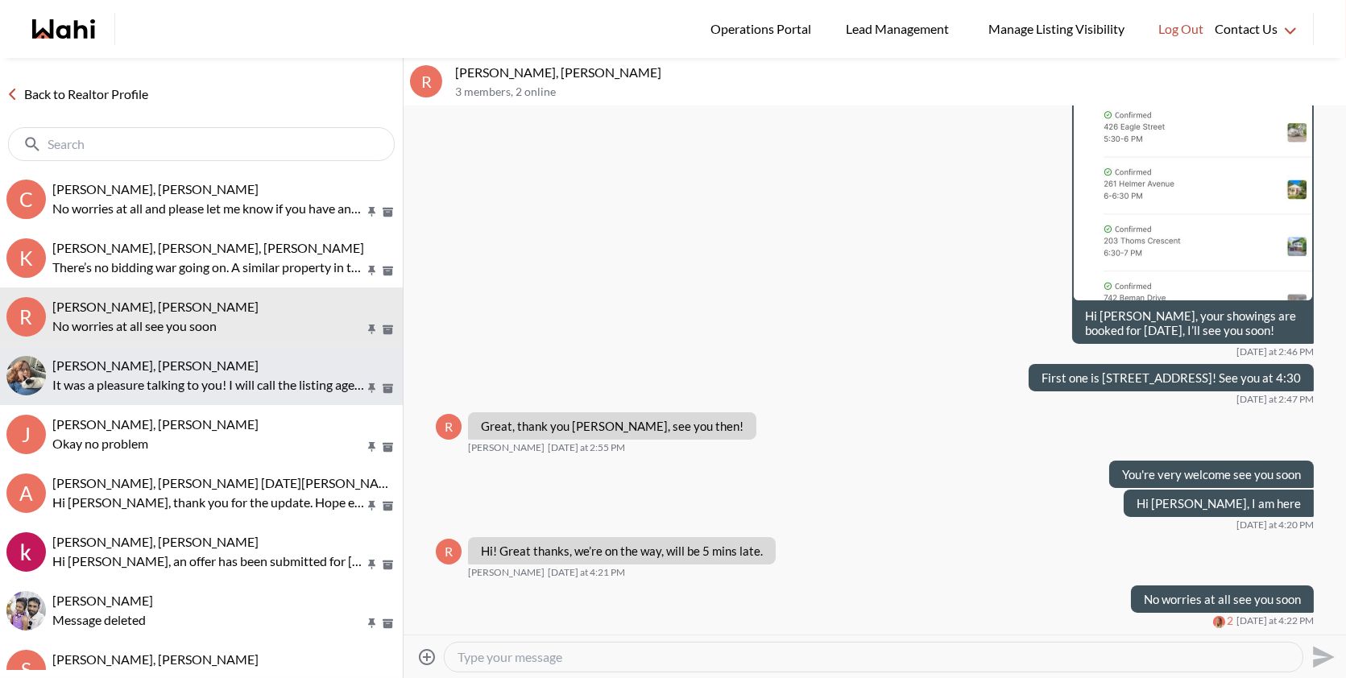
click at [148, 399] on button "Paula Versteeg, Behnam It was a pleasure talking to you! I will call the listin…" at bounding box center [201, 375] width 403 height 59
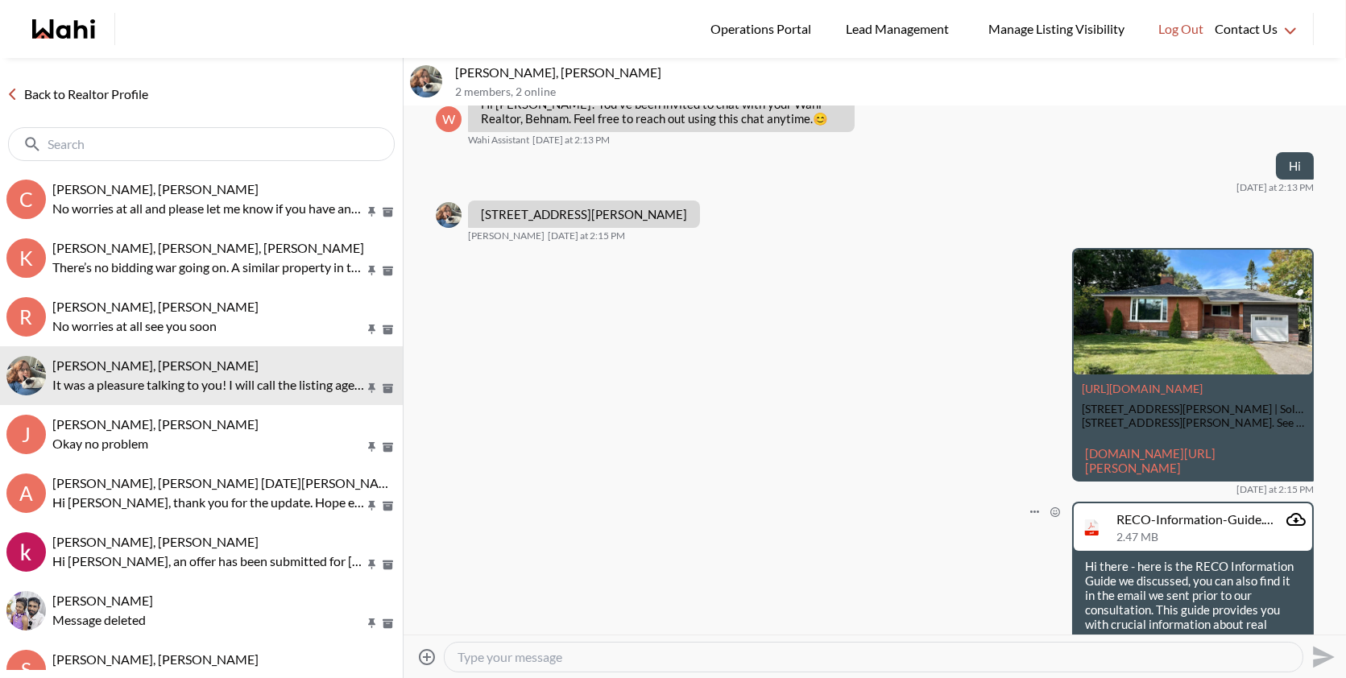
scroll to position [89, 0]
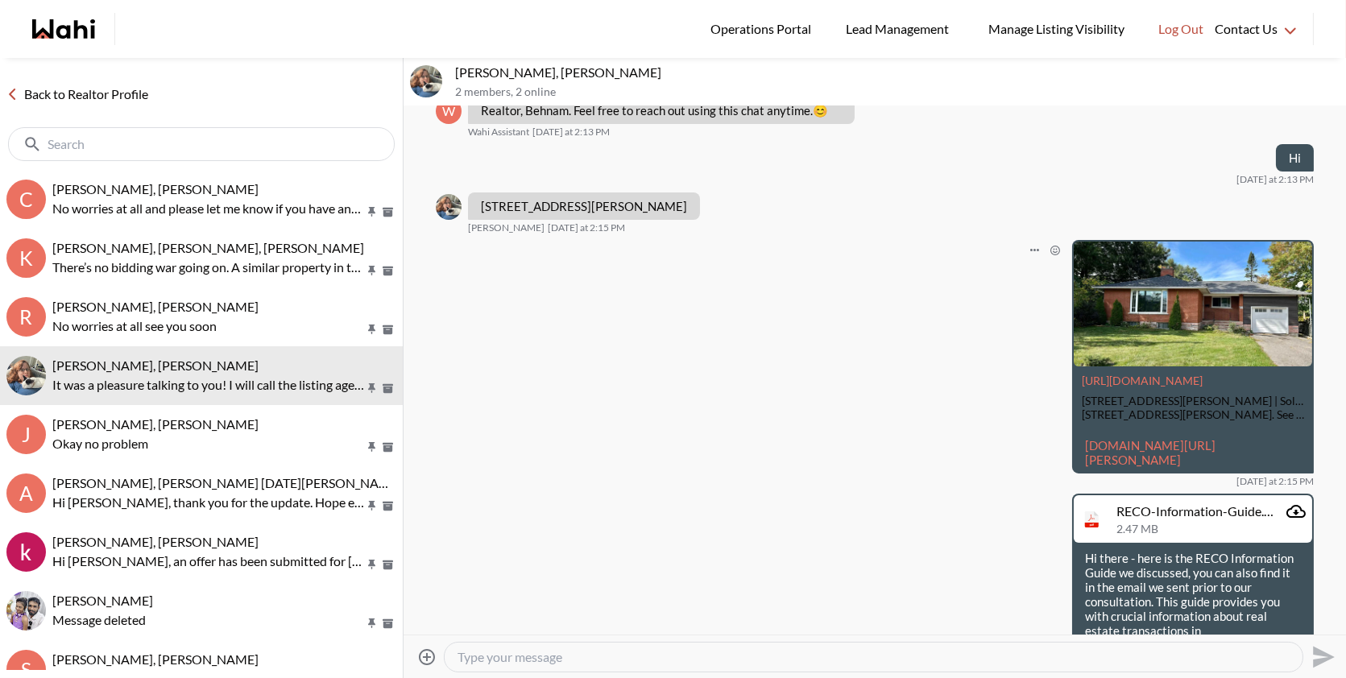
click at [1155, 448] on link "[DOMAIN_NAME][URL][PERSON_NAME]" at bounding box center [1150, 452] width 130 height 29
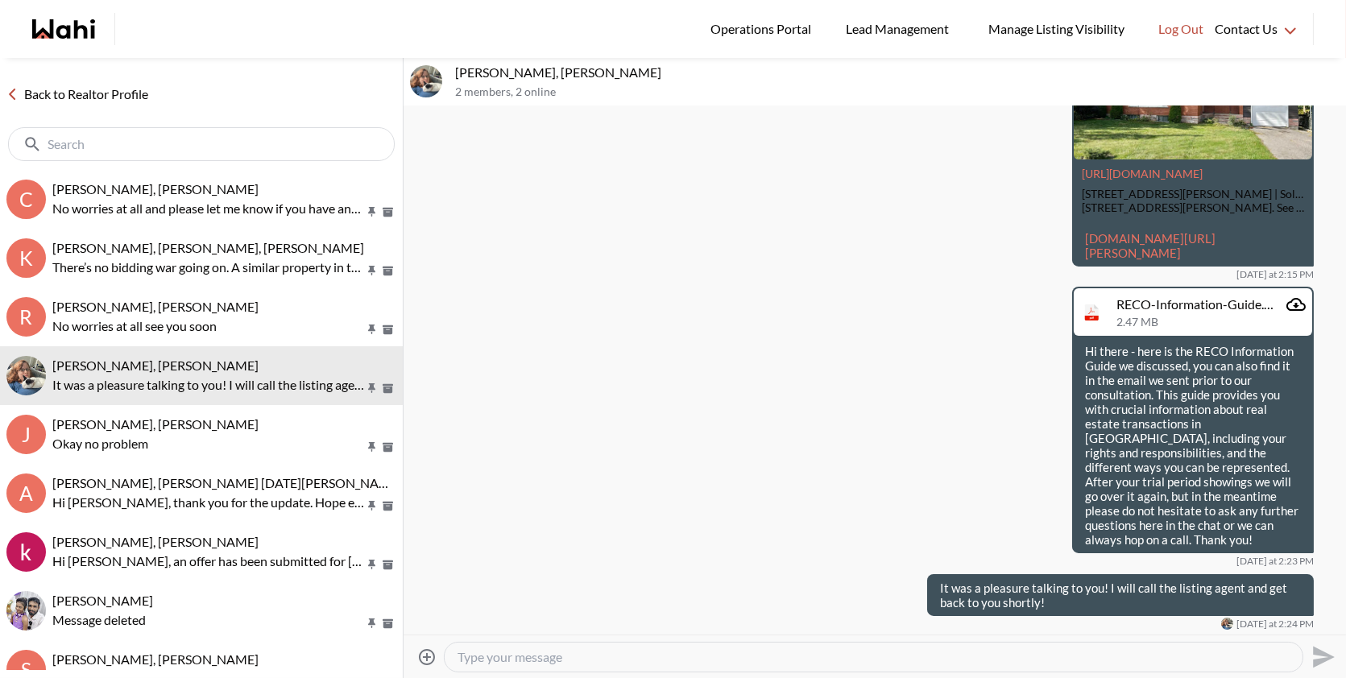
click at [594, 658] on textarea "Type your message" at bounding box center [873, 657] width 832 height 16
paste textarea "Hi, good morning! I just spoke with the listing agent for 120 Ida St N, Arnprio…"
type textarea "Hi, good morning! I just spoke with the listing agent for 120 Ida St N, Arnprio…"
click at [1322, 664] on icon "Send" at bounding box center [1322, 657] width 26 height 26
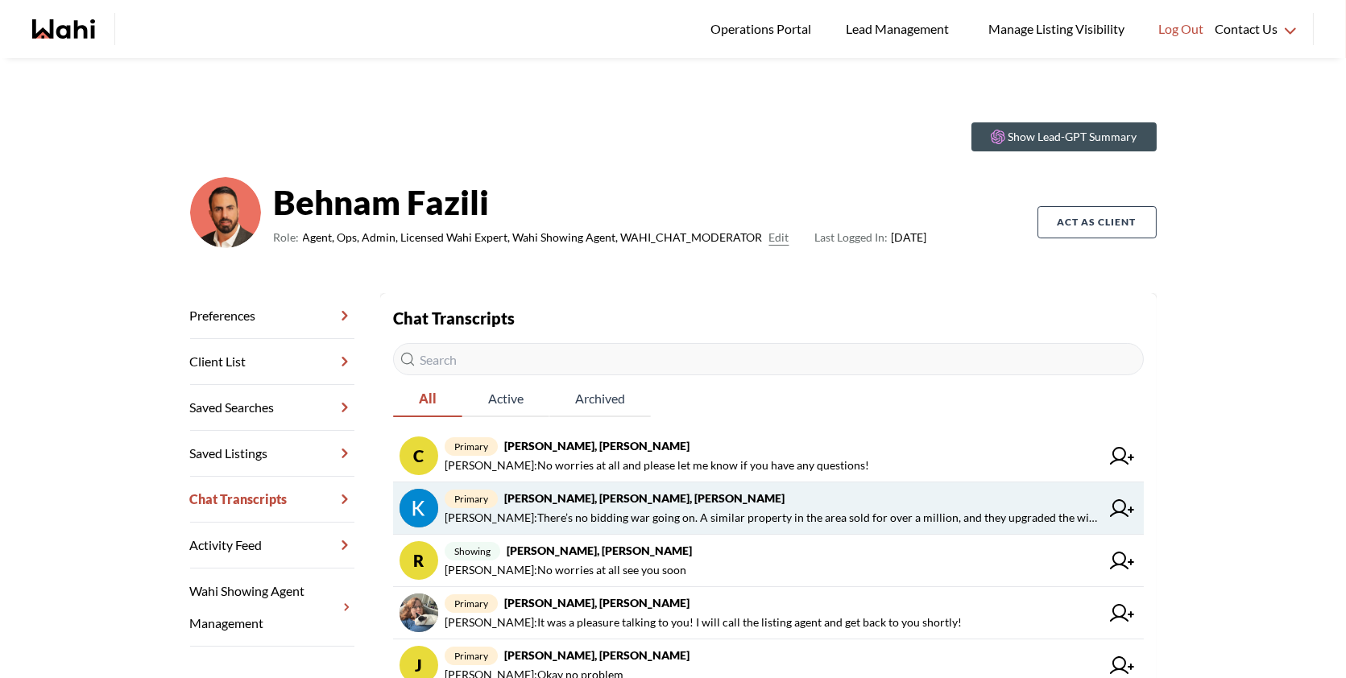
click at [776, 498] on span "primary [PERSON_NAME], [PERSON_NAME], [PERSON_NAME]" at bounding box center [773, 498] width 656 height 19
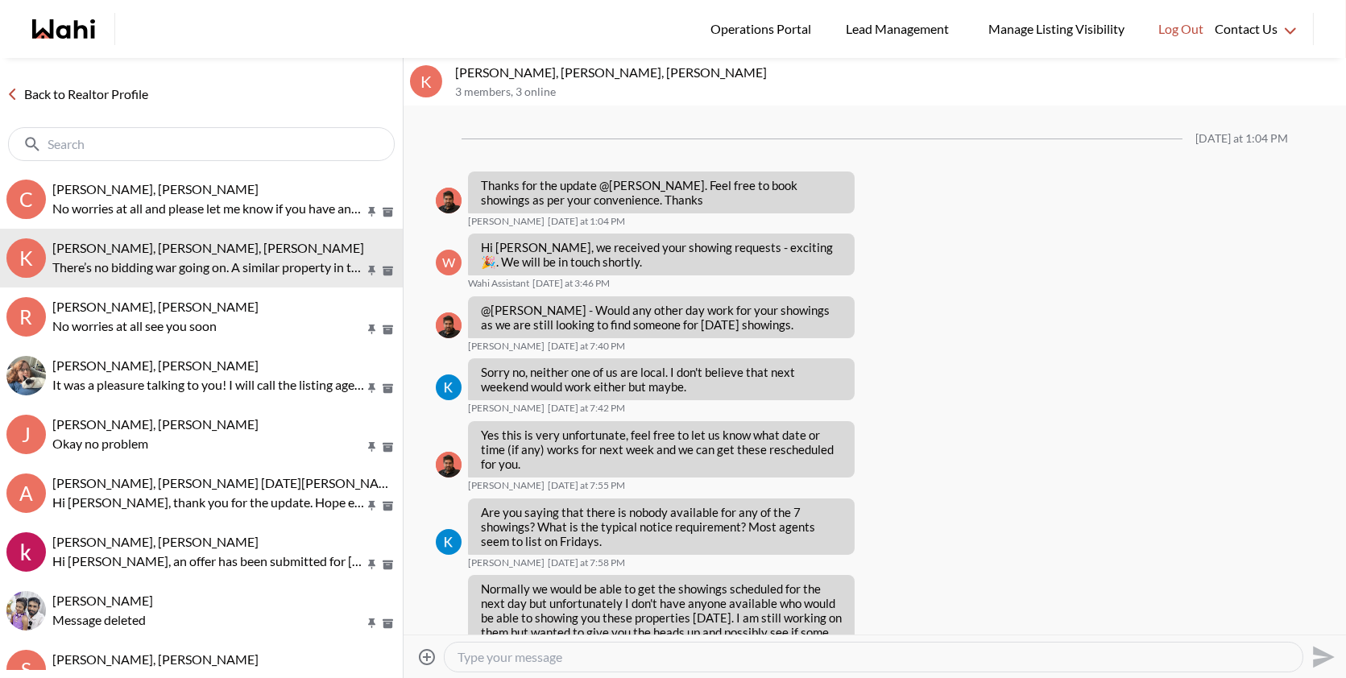
scroll to position [1480, 0]
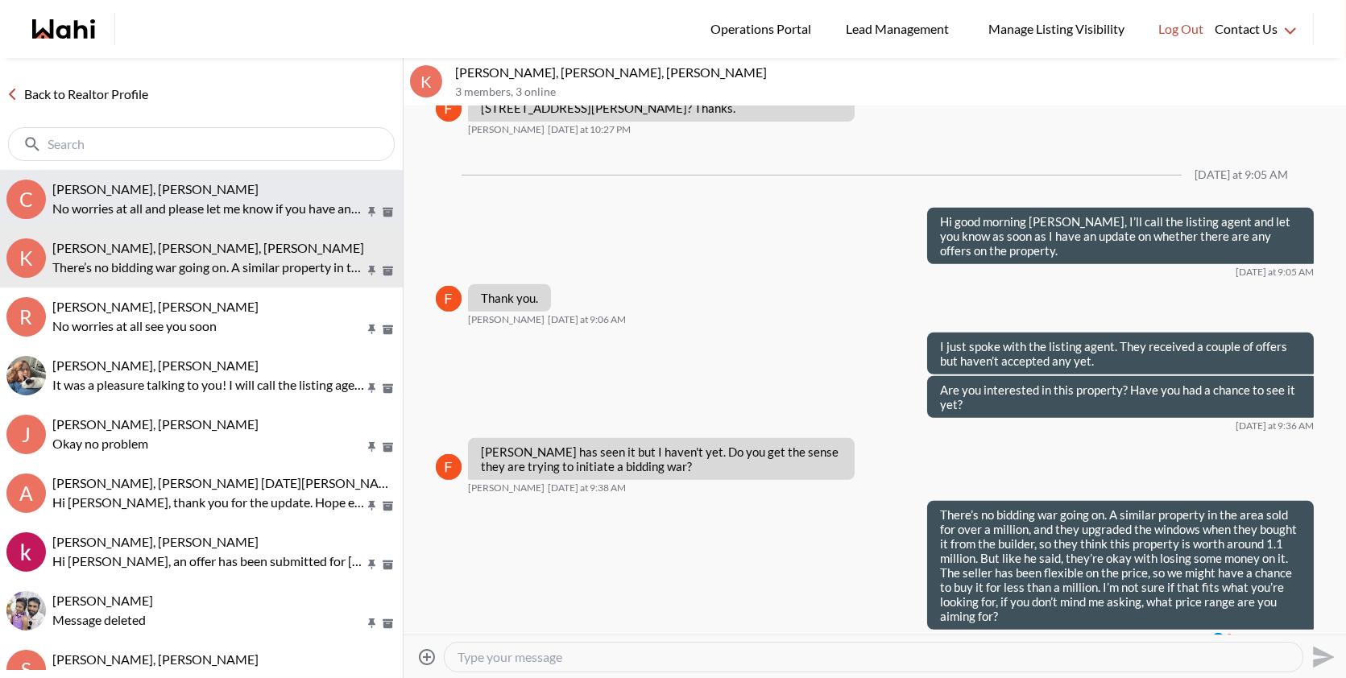
click at [164, 218] on button "C [PERSON_NAME], [PERSON_NAME] No worries at all and please let me know if you …" at bounding box center [201, 199] width 403 height 59
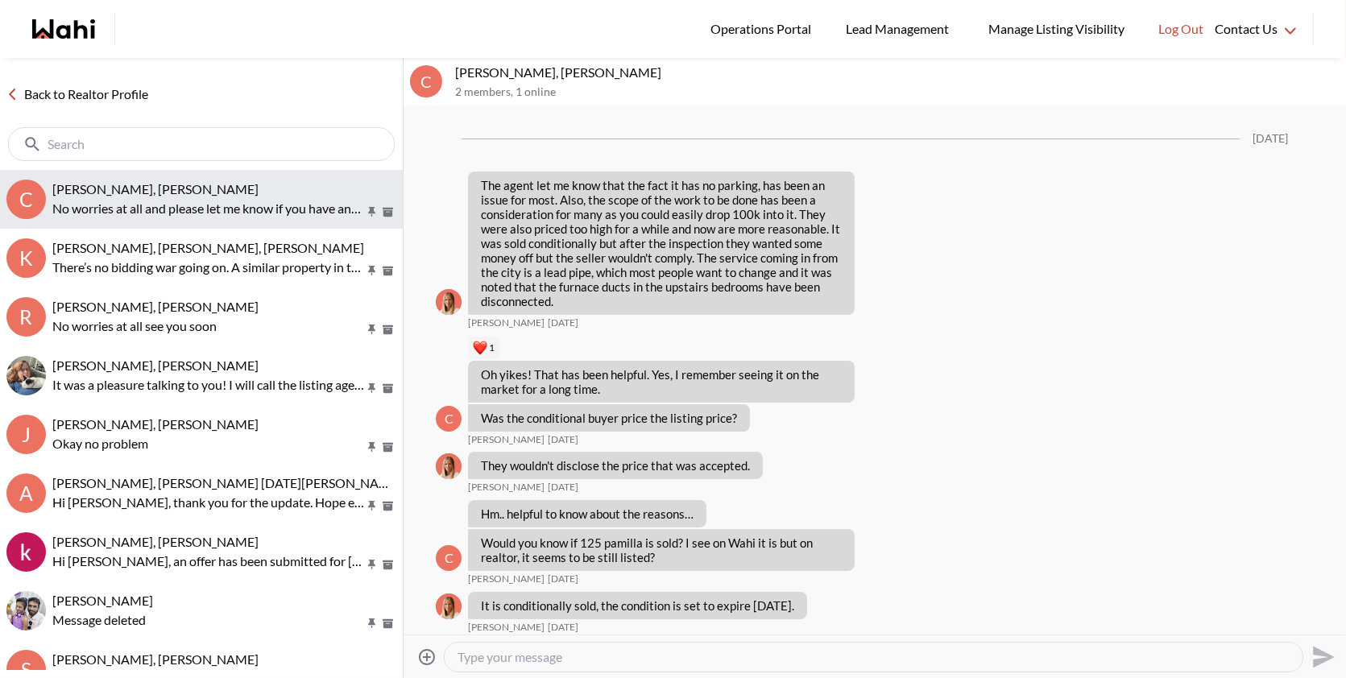
scroll to position [1986, 0]
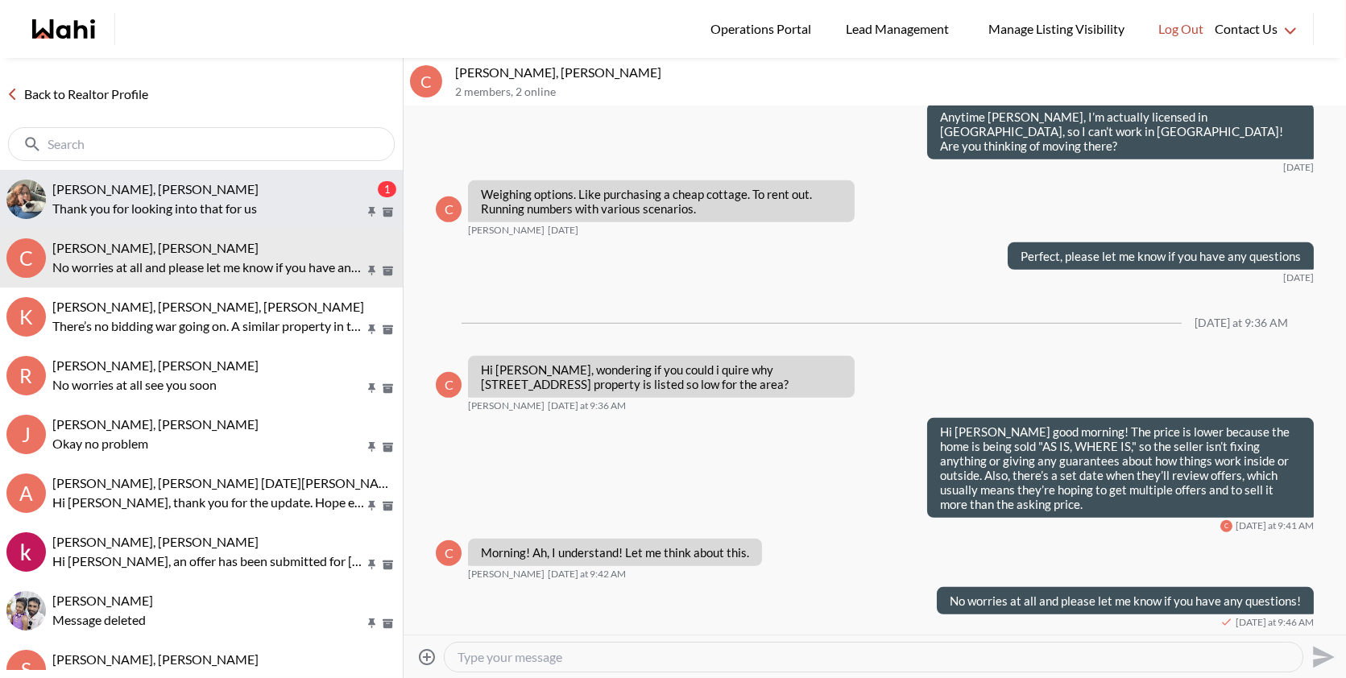
click at [280, 195] on div "[PERSON_NAME], [PERSON_NAME]" at bounding box center [213, 189] width 322 height 16
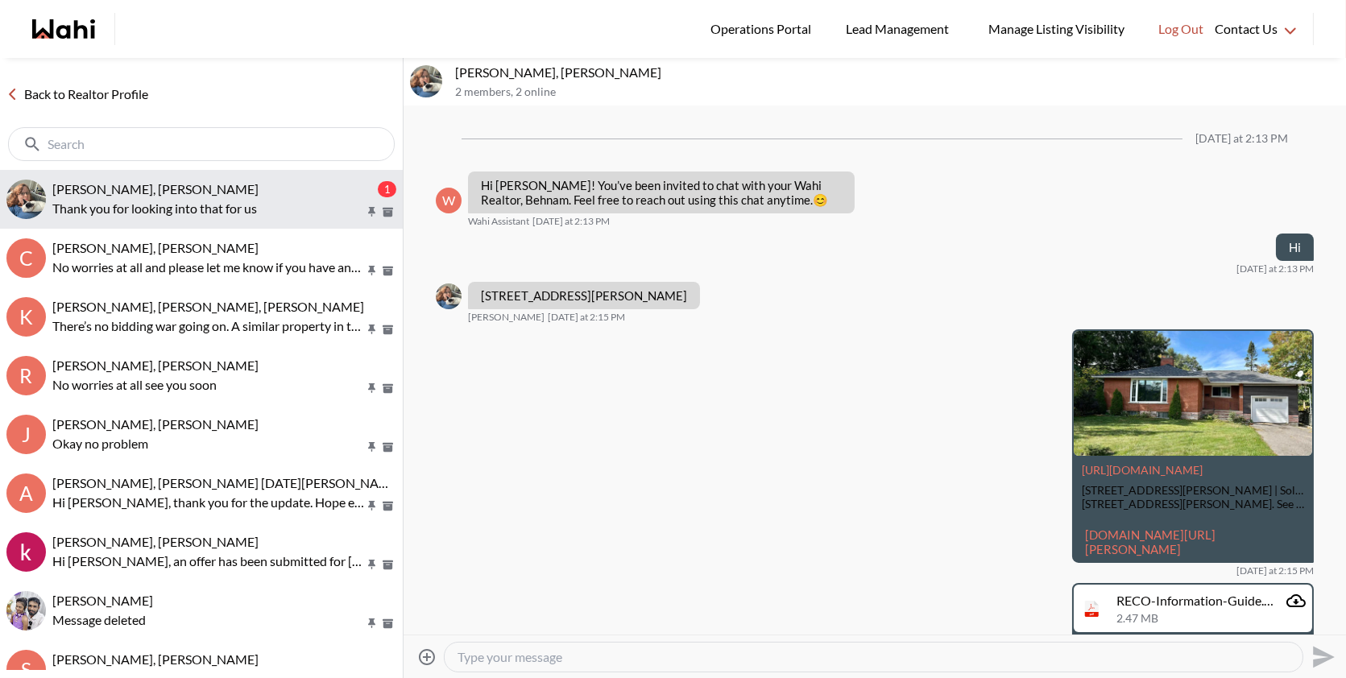
scroll to position [590, 0]
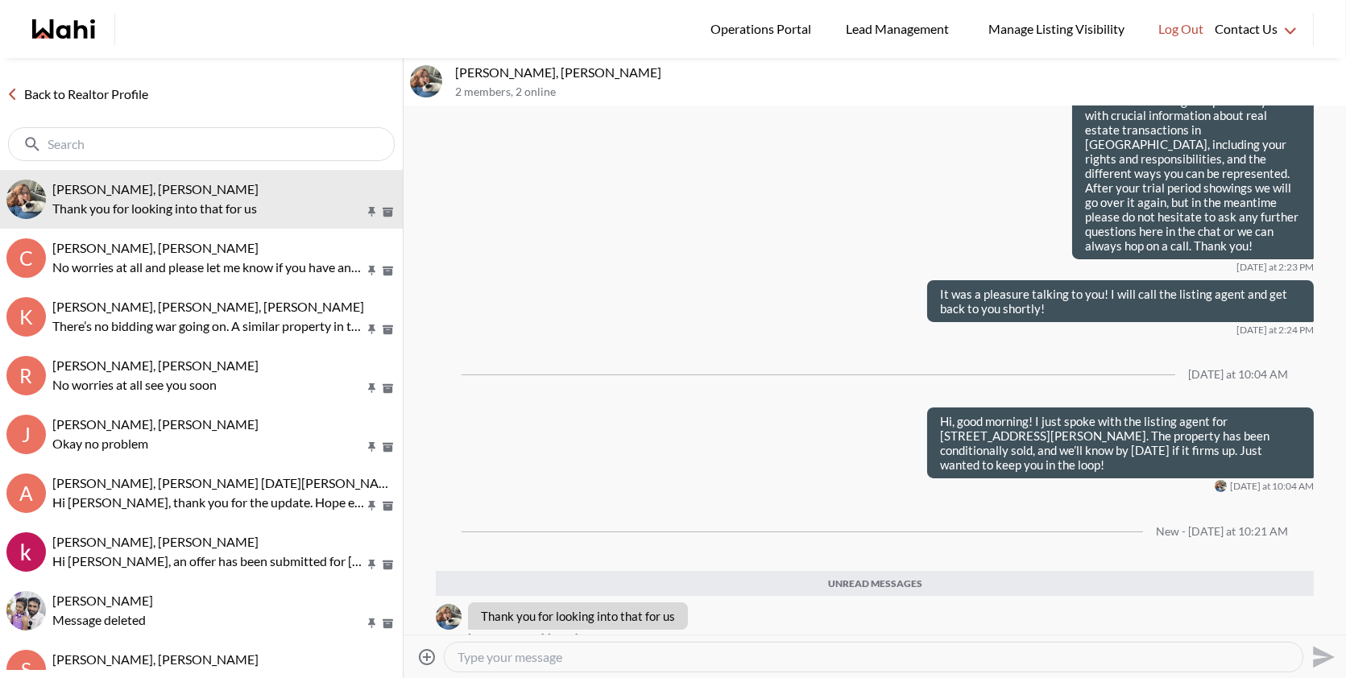
click at [512, 658] on textarea "Type your message" at bounding box center [873, 657] width 832 height 16
type textarea "You're very welcome please feel to book your showings and let me know if you ha…"
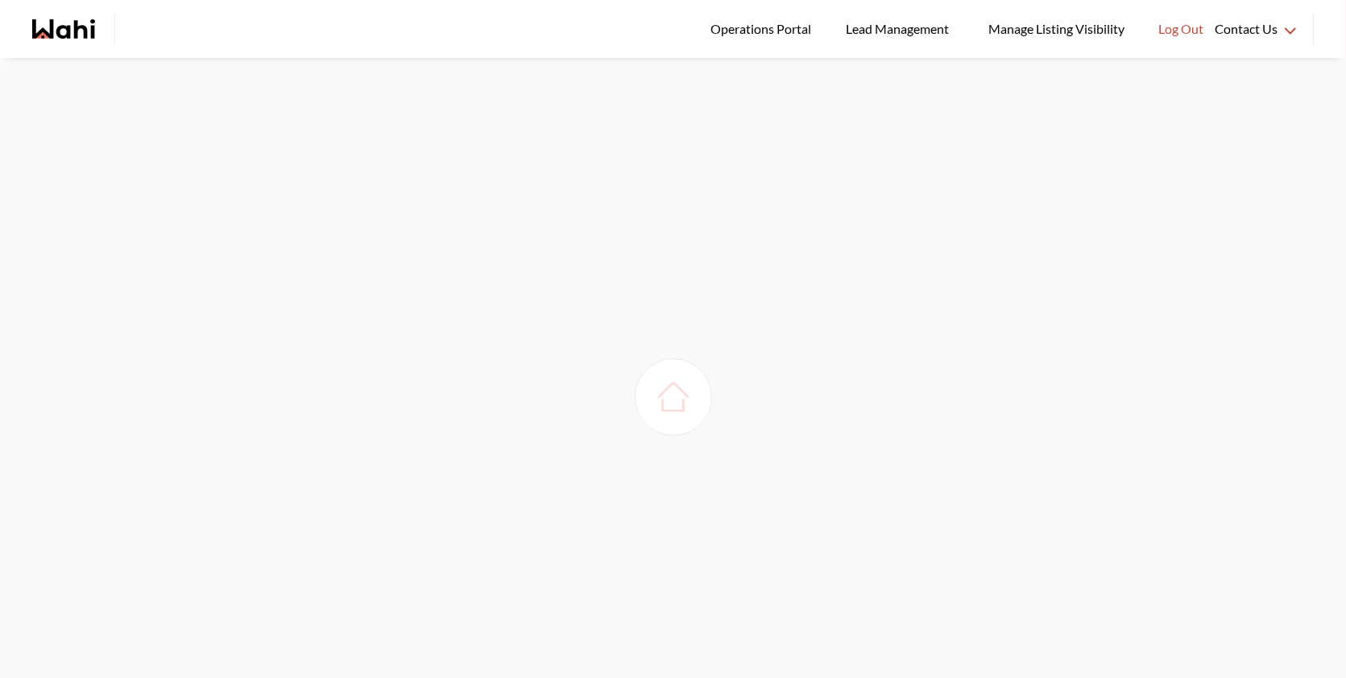
click at [643, 395] on div at bounding box center [673, 396] width 77 height 77
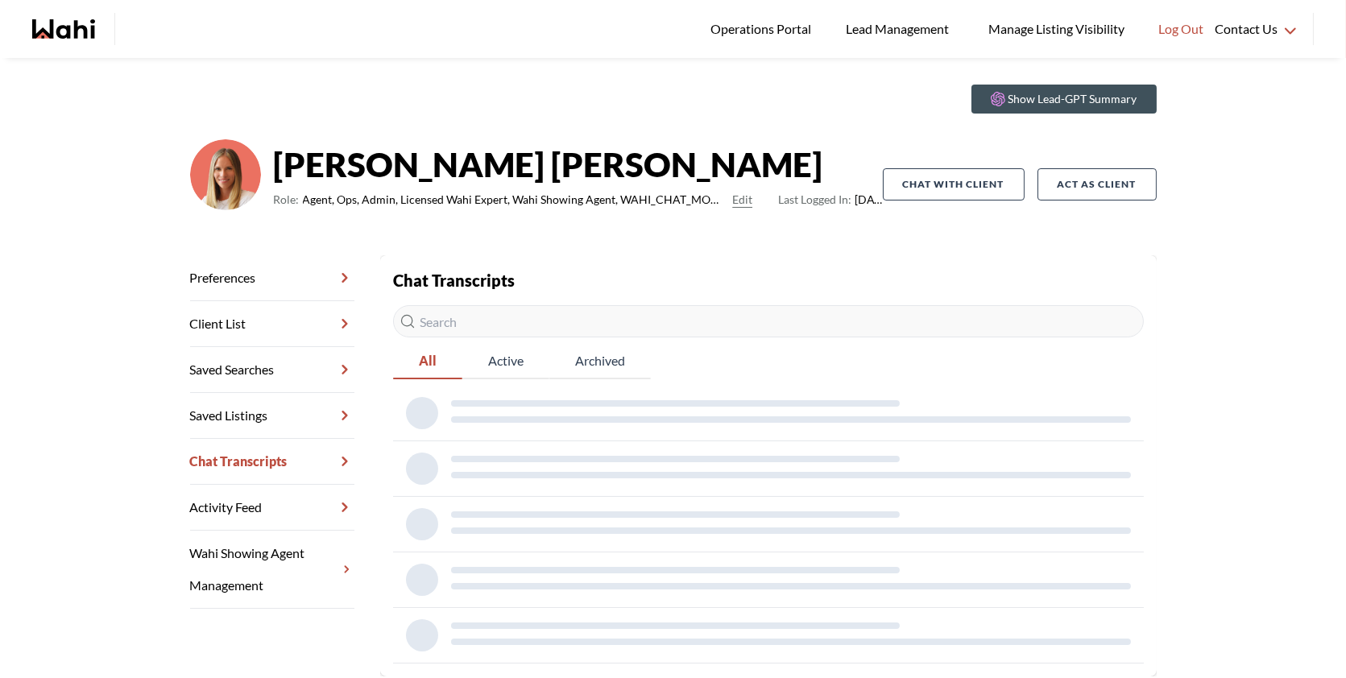
scroll to position [47, 0]
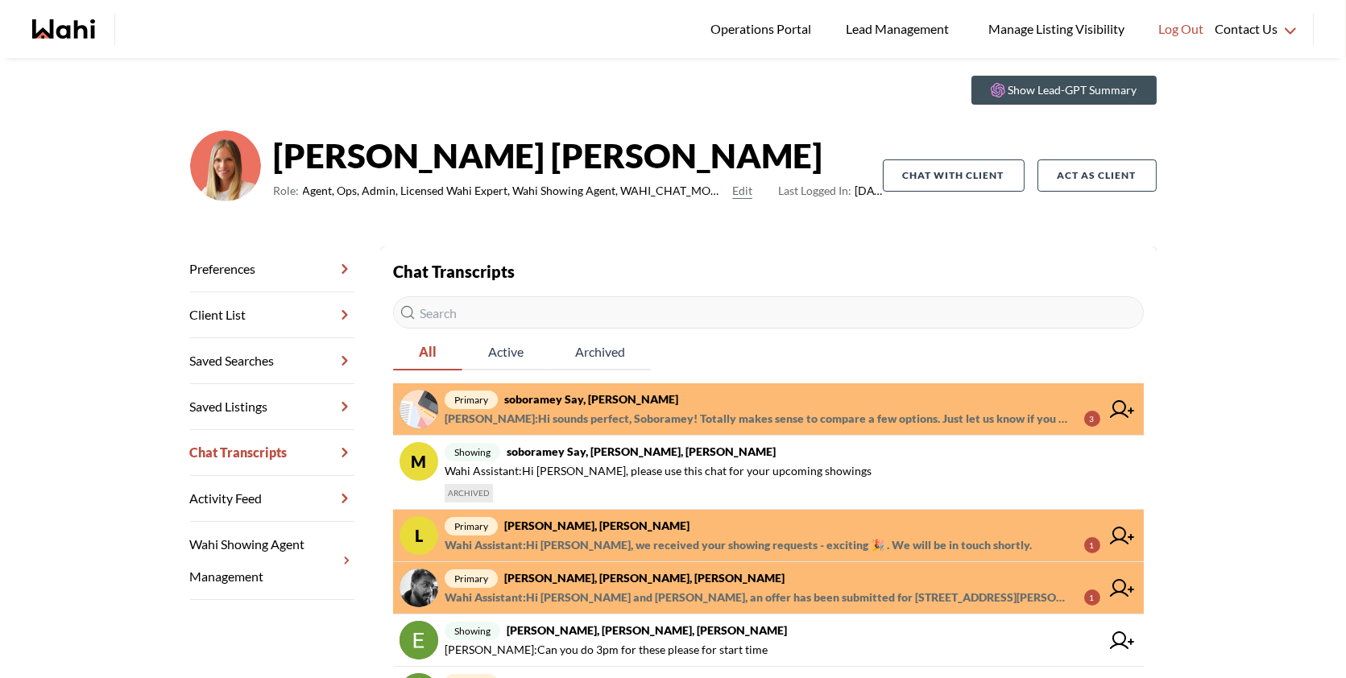
click at [588, 396] on strong "soboramey say, [PERSON_NAME]" at bounding box center [591, 399] width 174 height 14
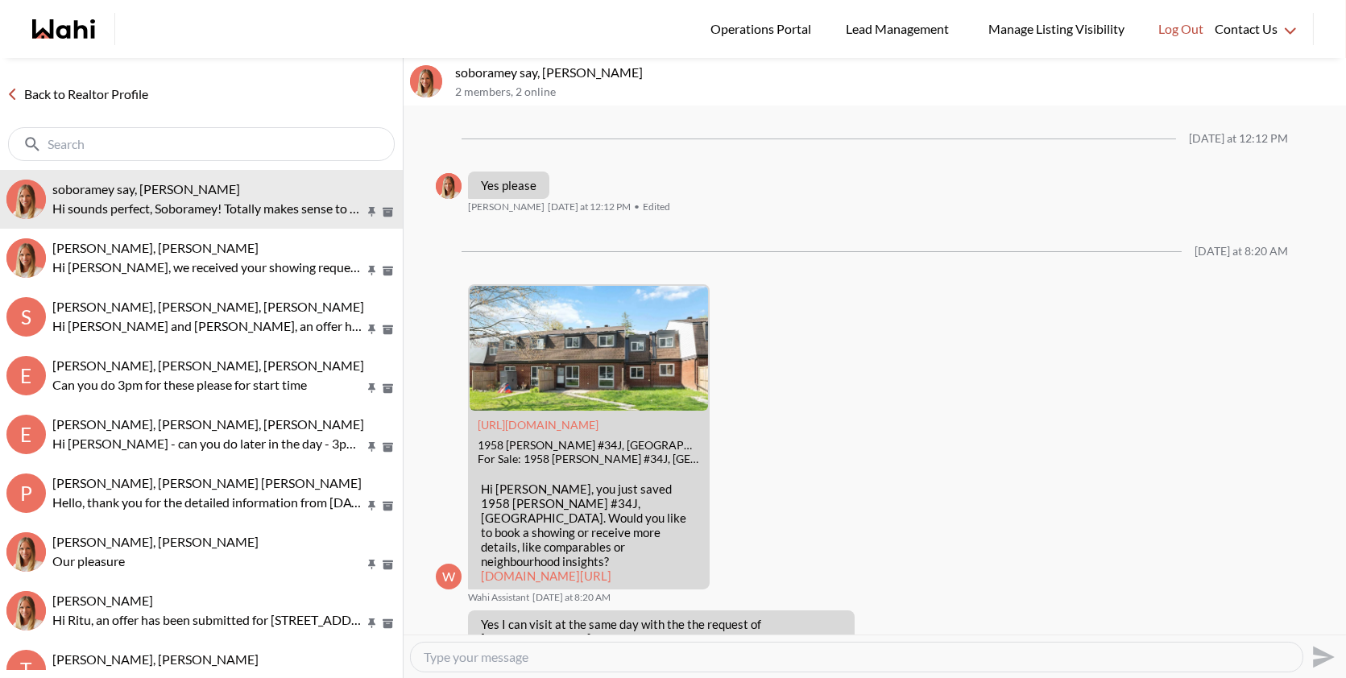
scroll to position [1534, 0]
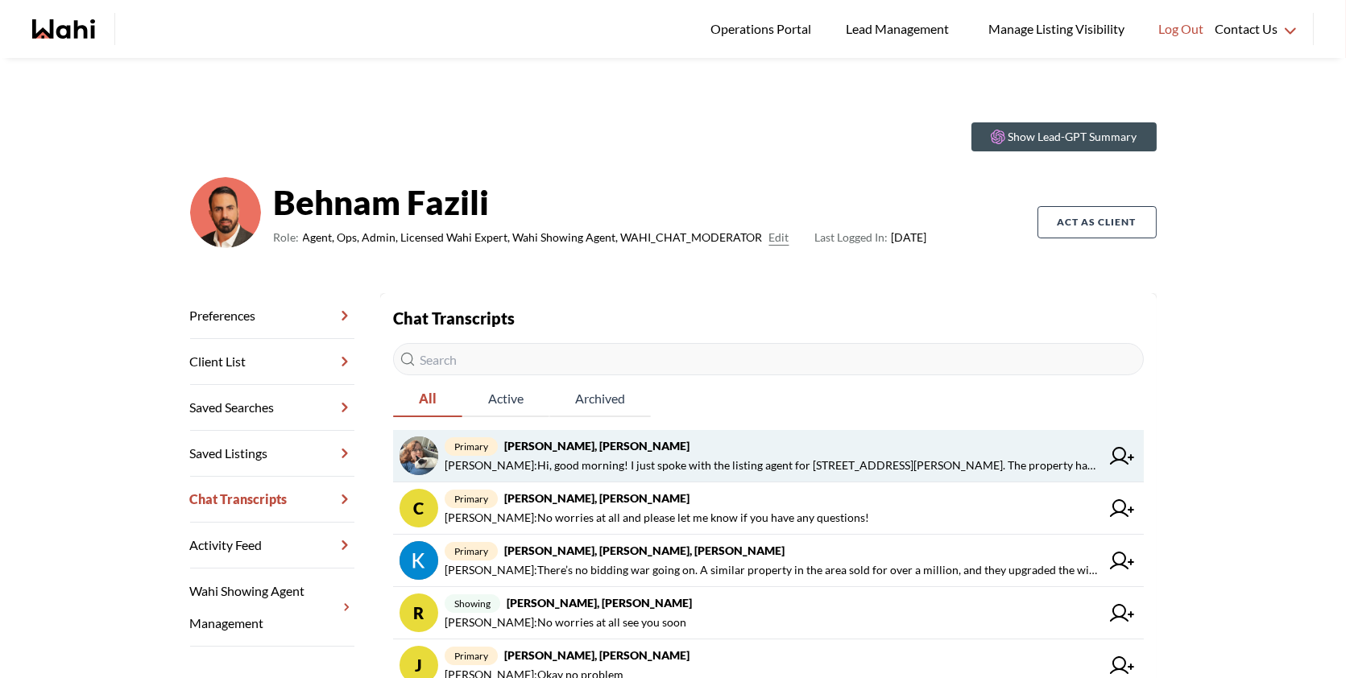
scroll to position [21, 0]
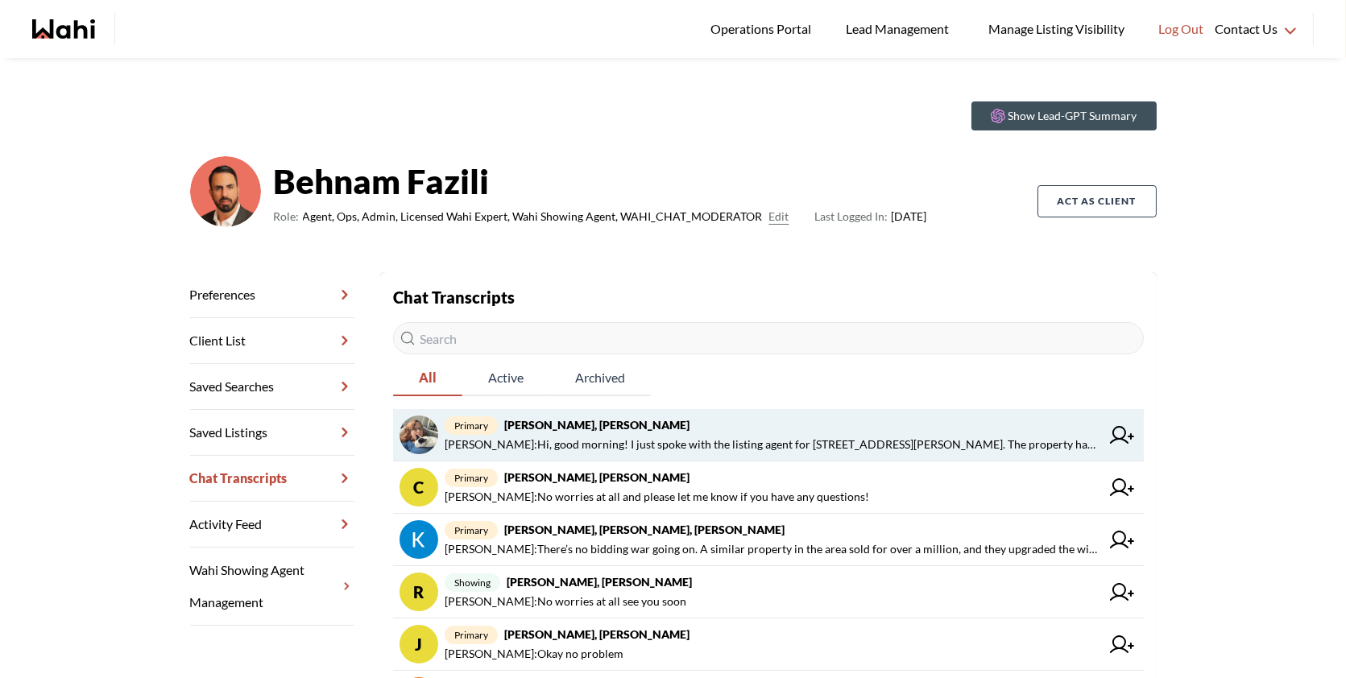
click at [767, 436] on span "Behnam Fazili : Hi, good morning! I just spoke with the listing agent for 120 I…" at bounding box center [773, 444] width 656 height 19
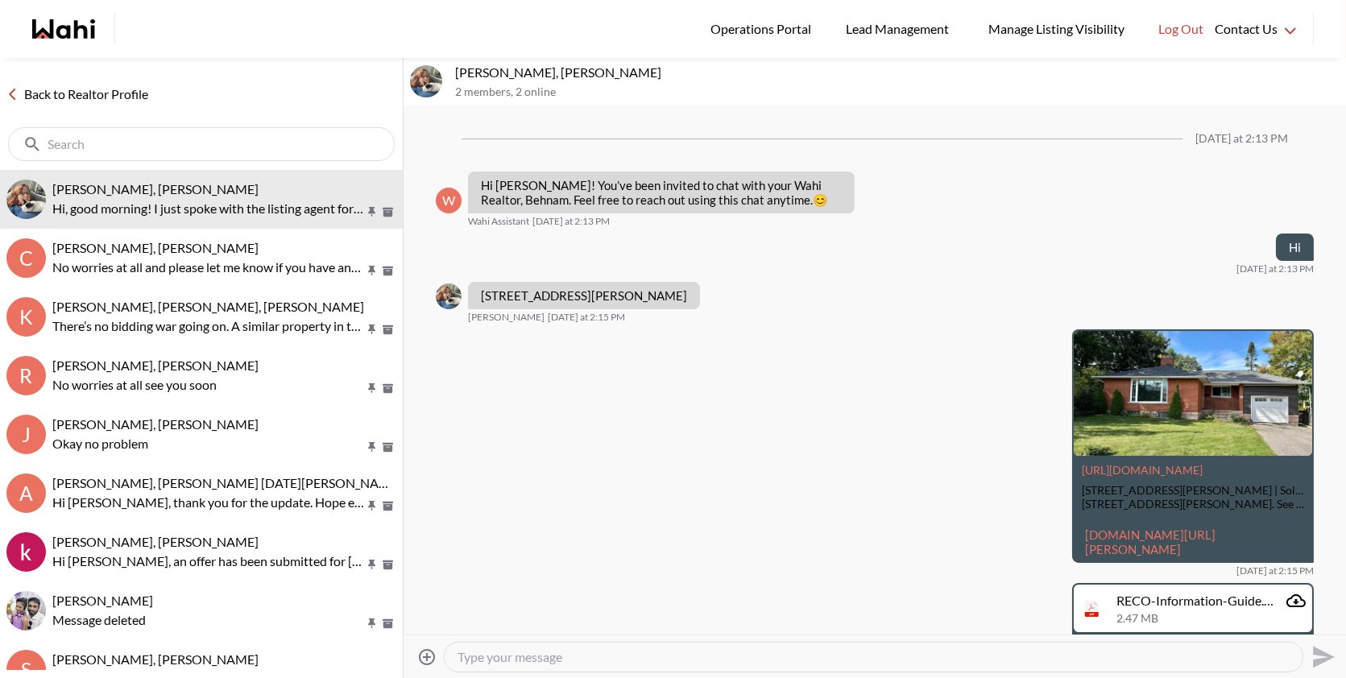
scroll to position [439, 0]
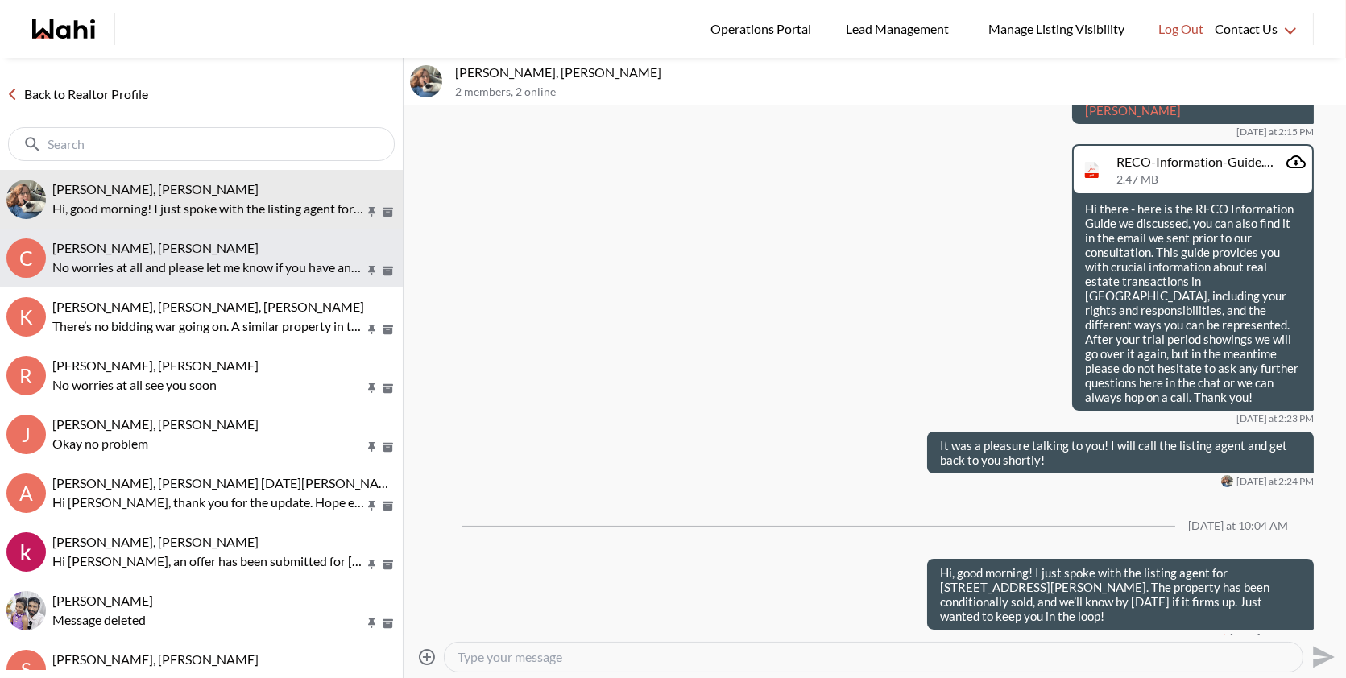
click at [275, 274] on p "No worries at all and please let me know if you have any questions!" at bounding box center [208, 267] width 312 height 19
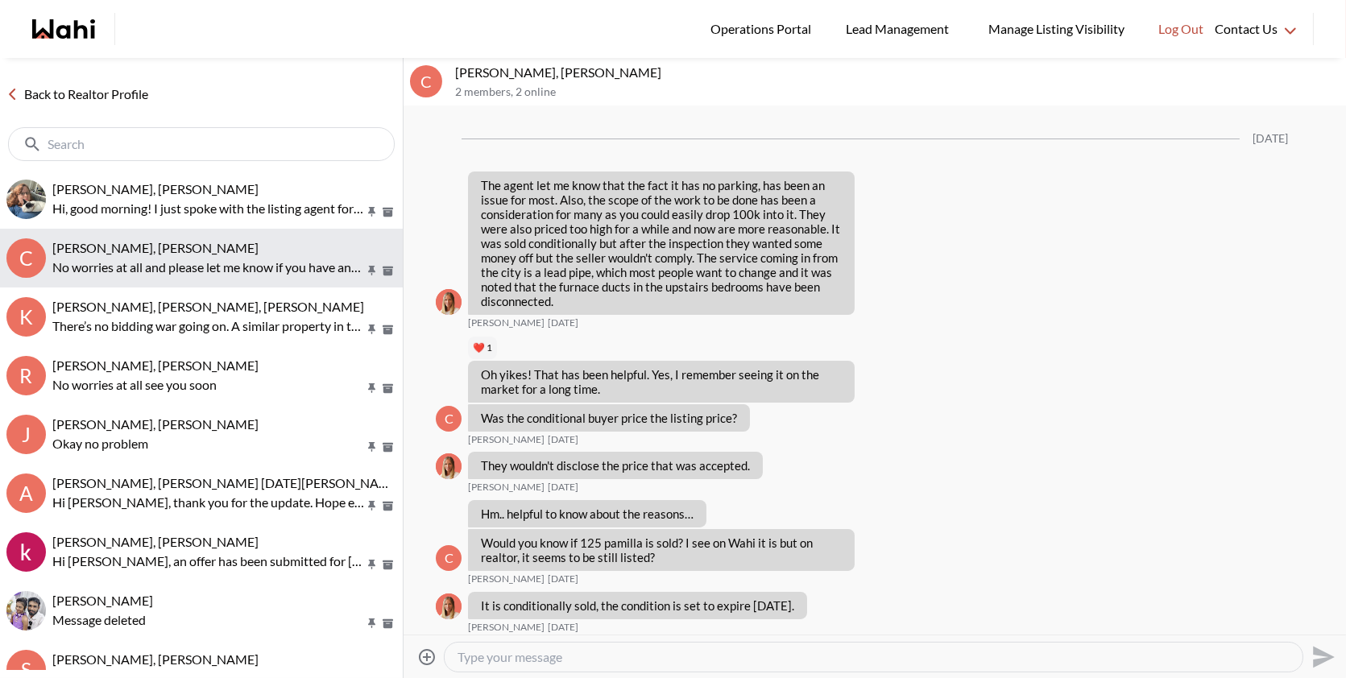
scroll to position [1986, 0]
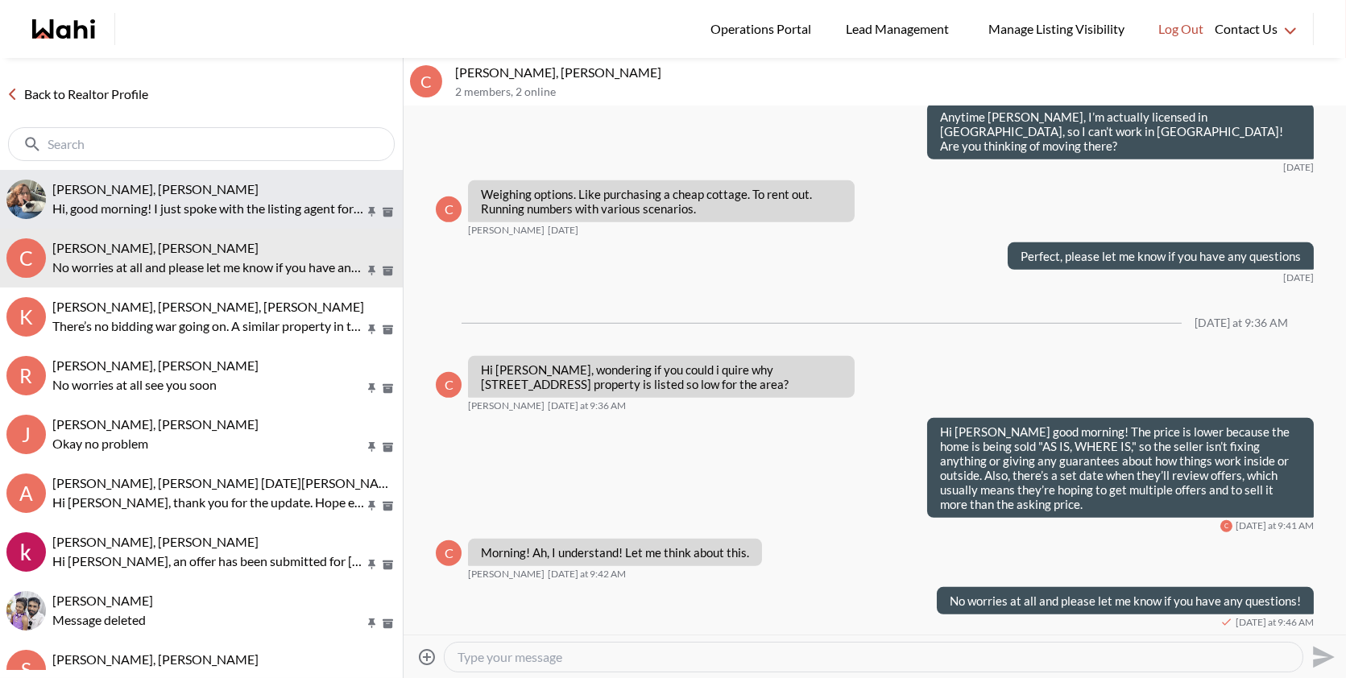
click at [265, 205] on p "Hi, good morning! I just spoke with the listing agent for 120 Ida St N, Arnprio…" at bounding box center [208, 208] width 312 height 19
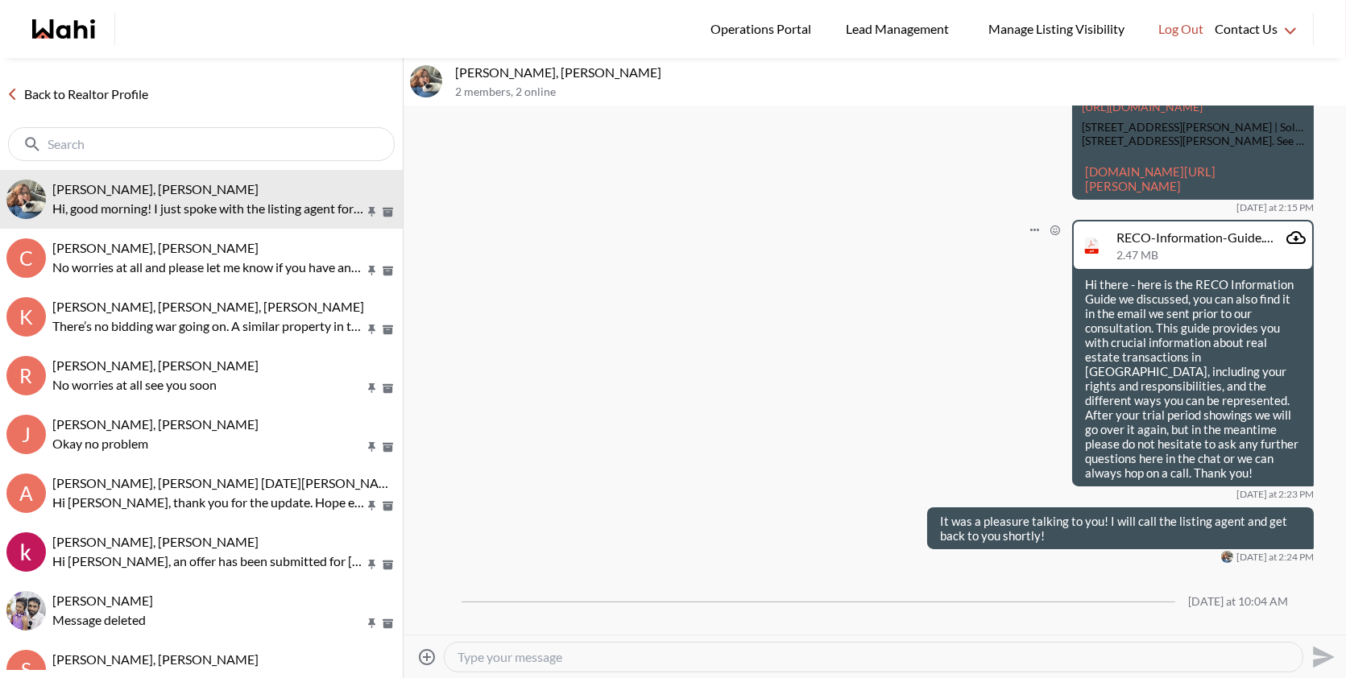
scroll to position [347, 0]
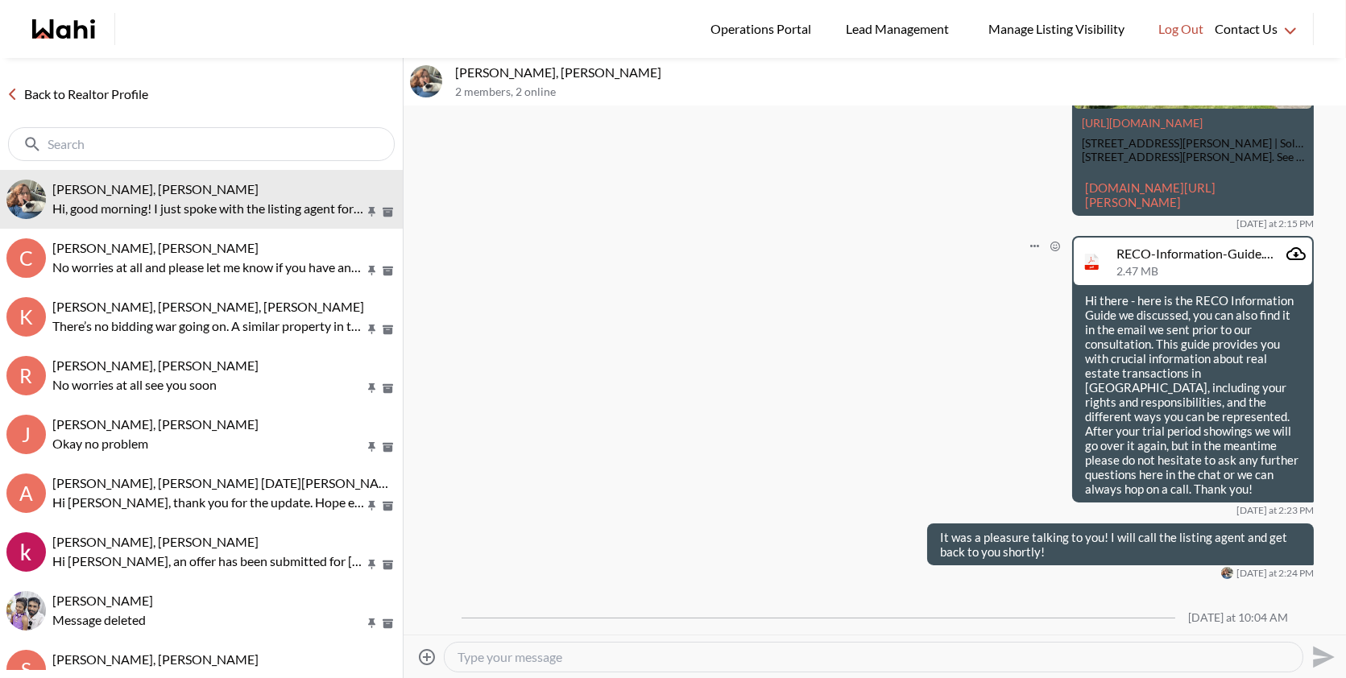
click at [1149, 262] on div "RECO-Information-Guide.pdf" at bounding box center [1197, 254] width 163 height 16
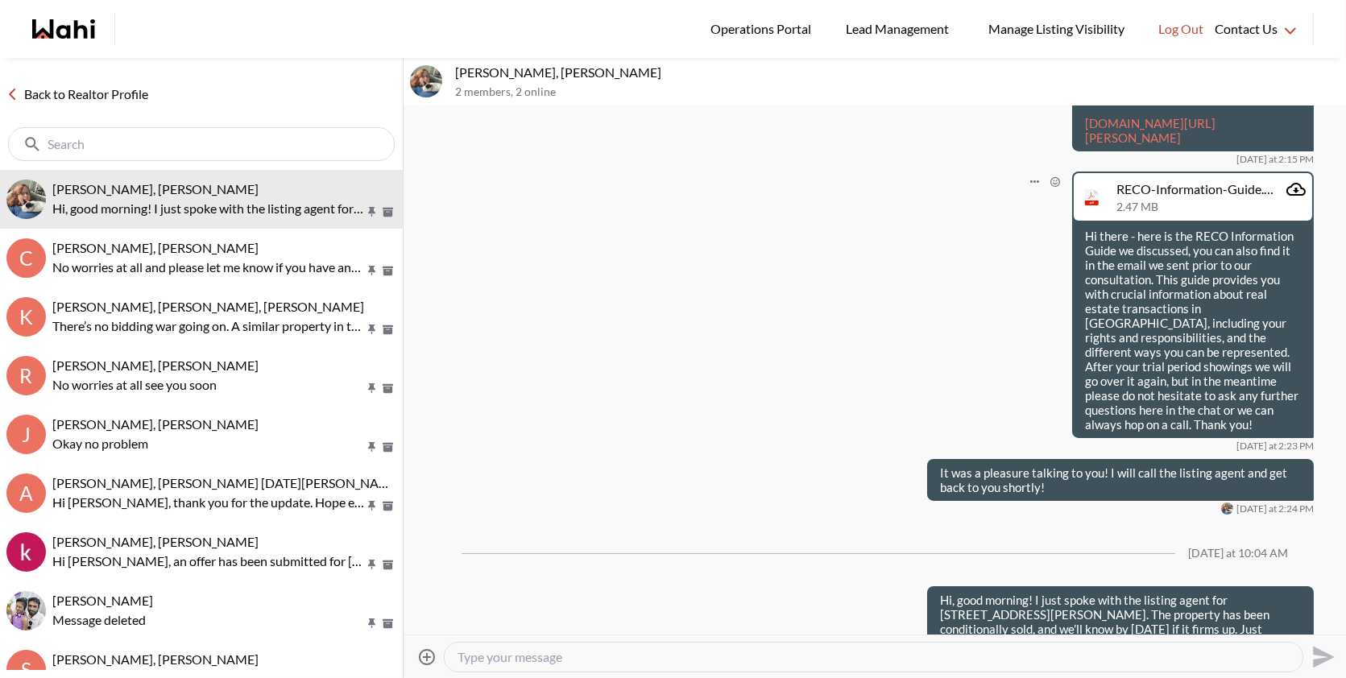
scroll to position [439, 0]
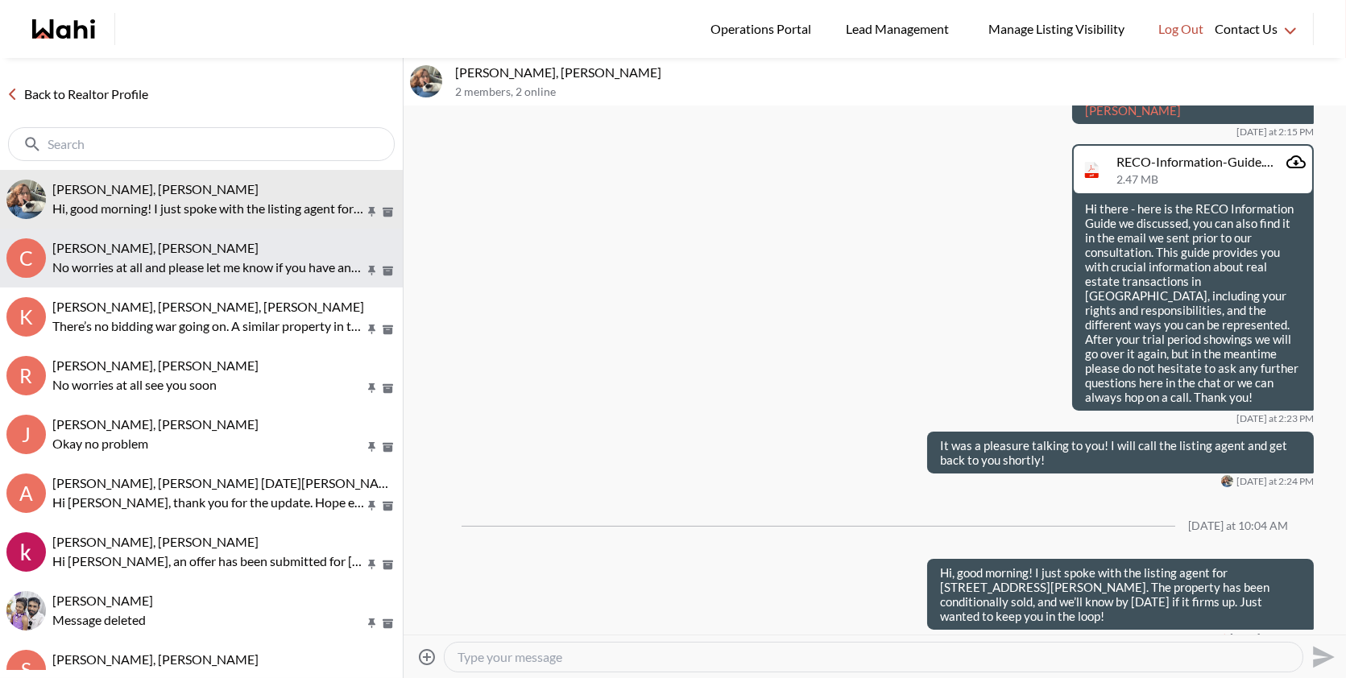
click at [192, 246] on span "[PERSON_NAME], [PERSON_NAME]" at bounding box center [155, 247] width 206 height 15
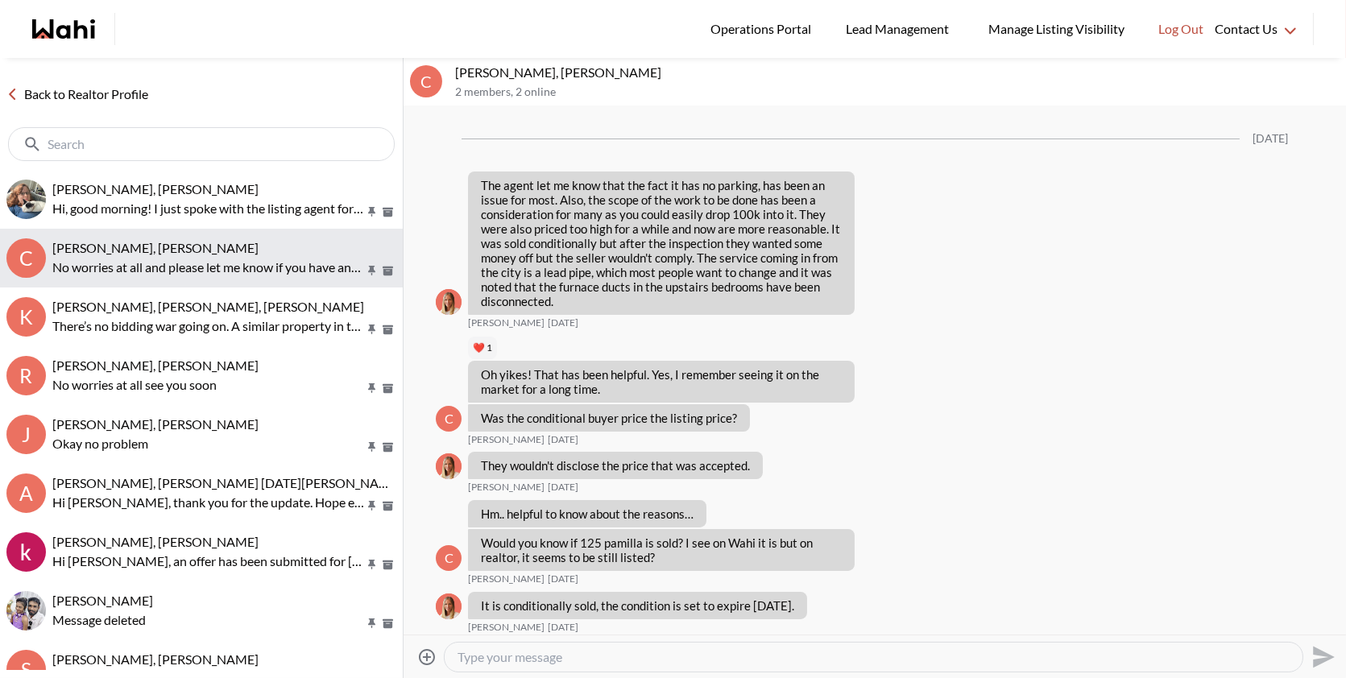
scroll to position [1986, 0]
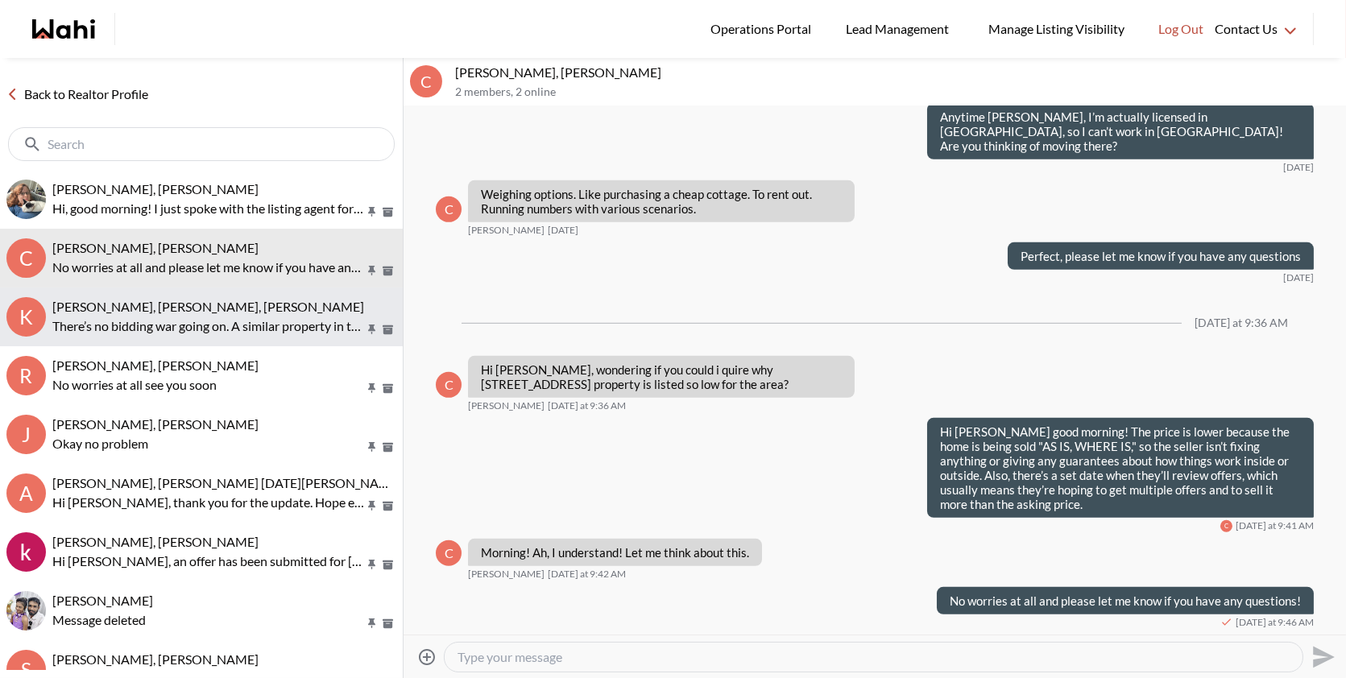
click at [192, 299] on span "[PERSON_NAME], [PERSON_NAME], [PERSON_NAME]" at bounding box center [208, 306] width 312 height 15
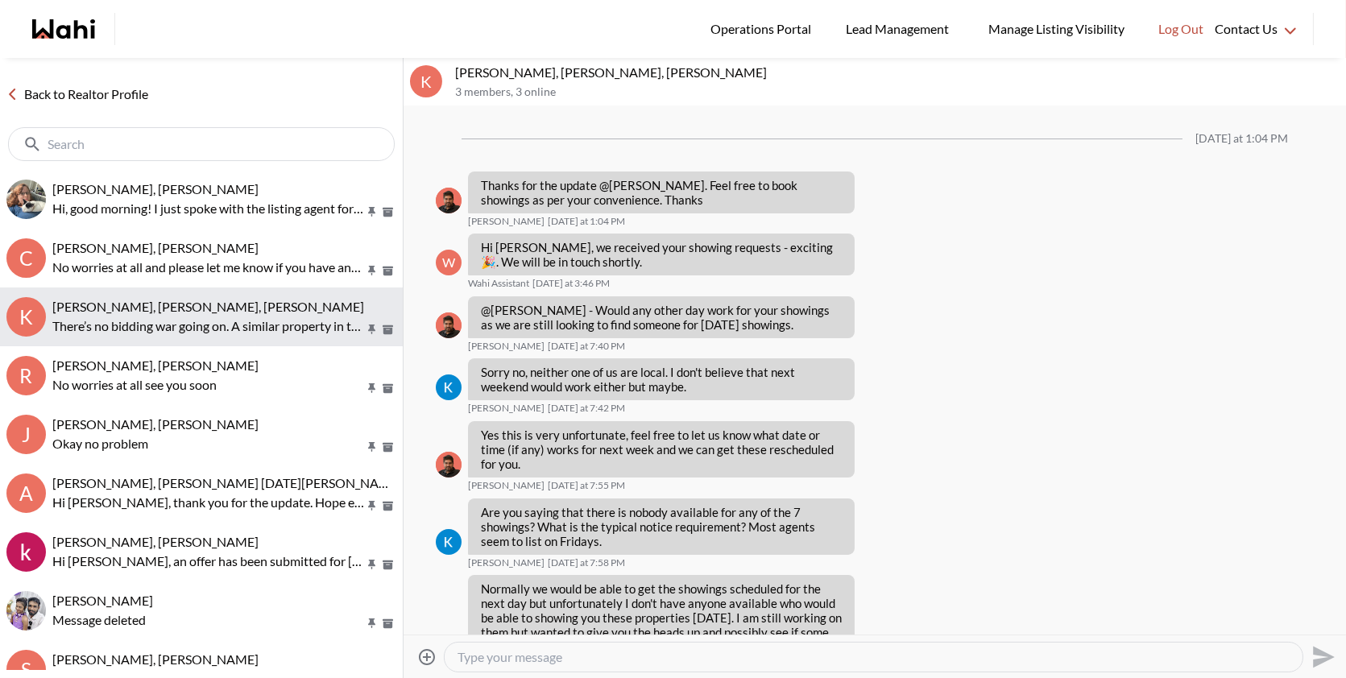
scroll to position [1480, 0]
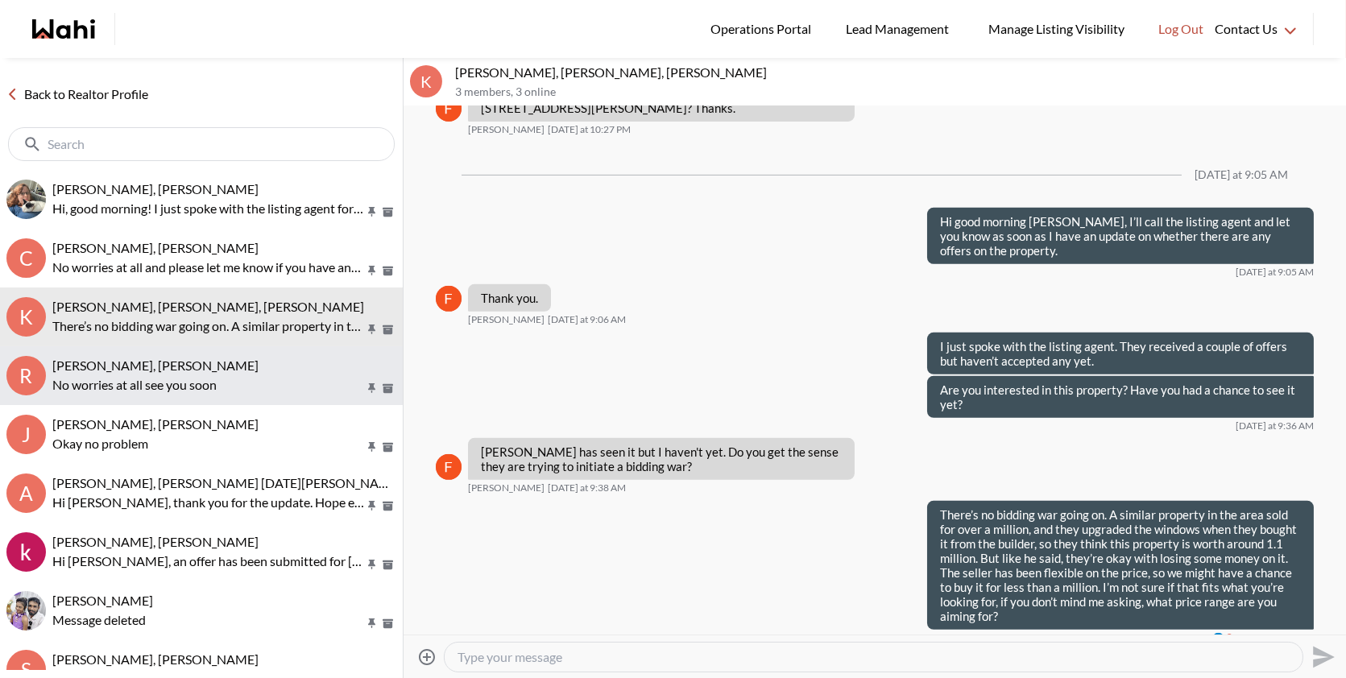
click at [161, 386] on p "No worries at all see you soon" at bounding box center [208, 384] width 312 height 19
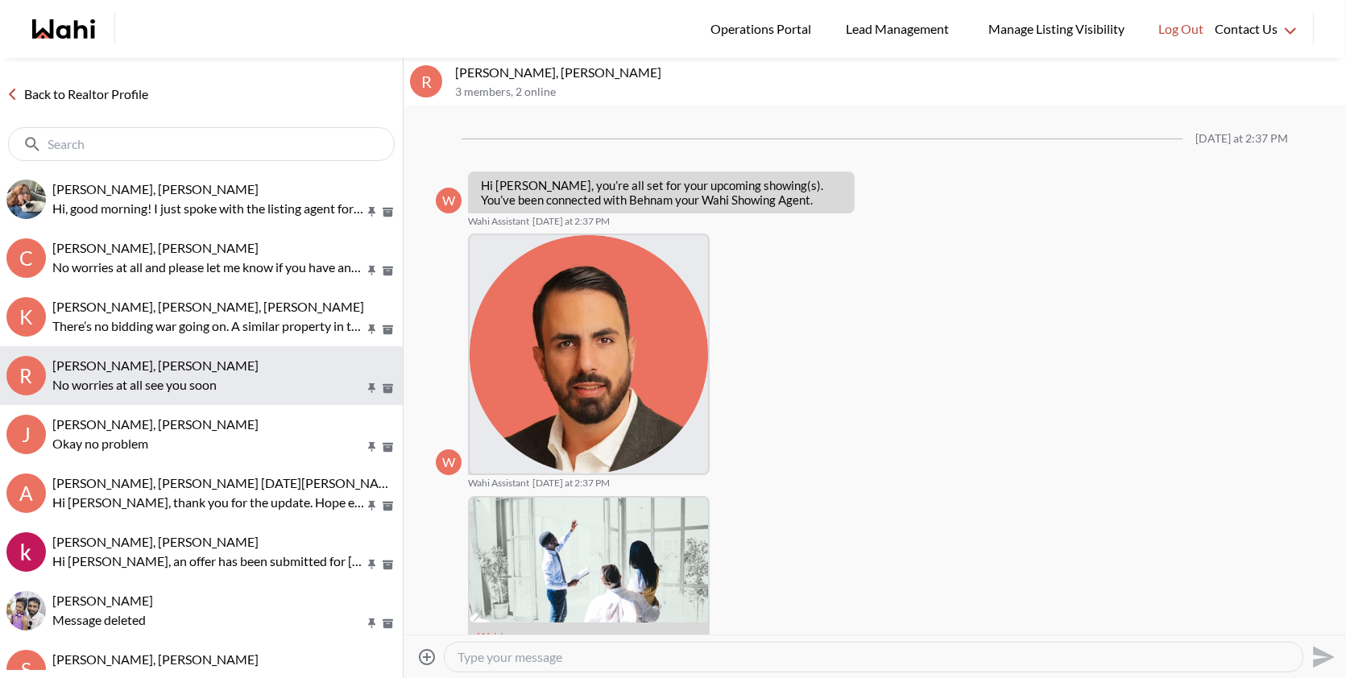
scroll to position [731, 0]
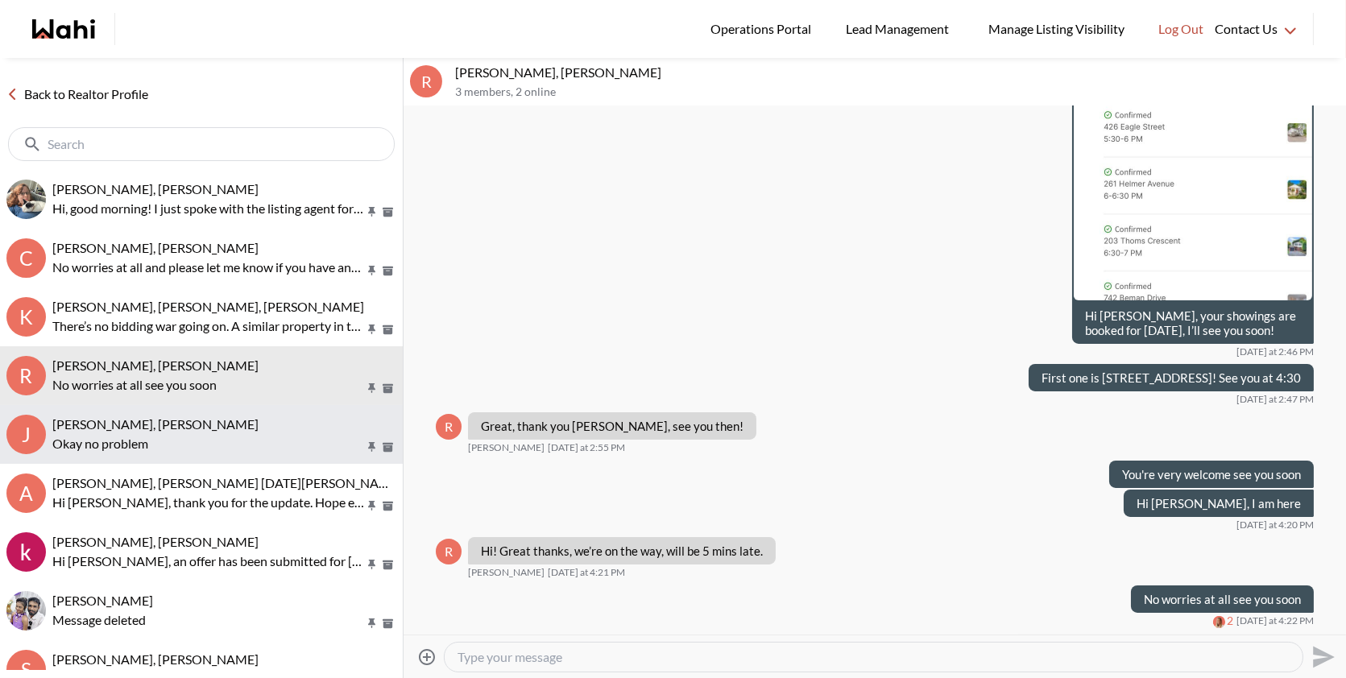
click at [175, 443] on p "Okay no problem" at bounding box center [208, 443] width 312 height 19
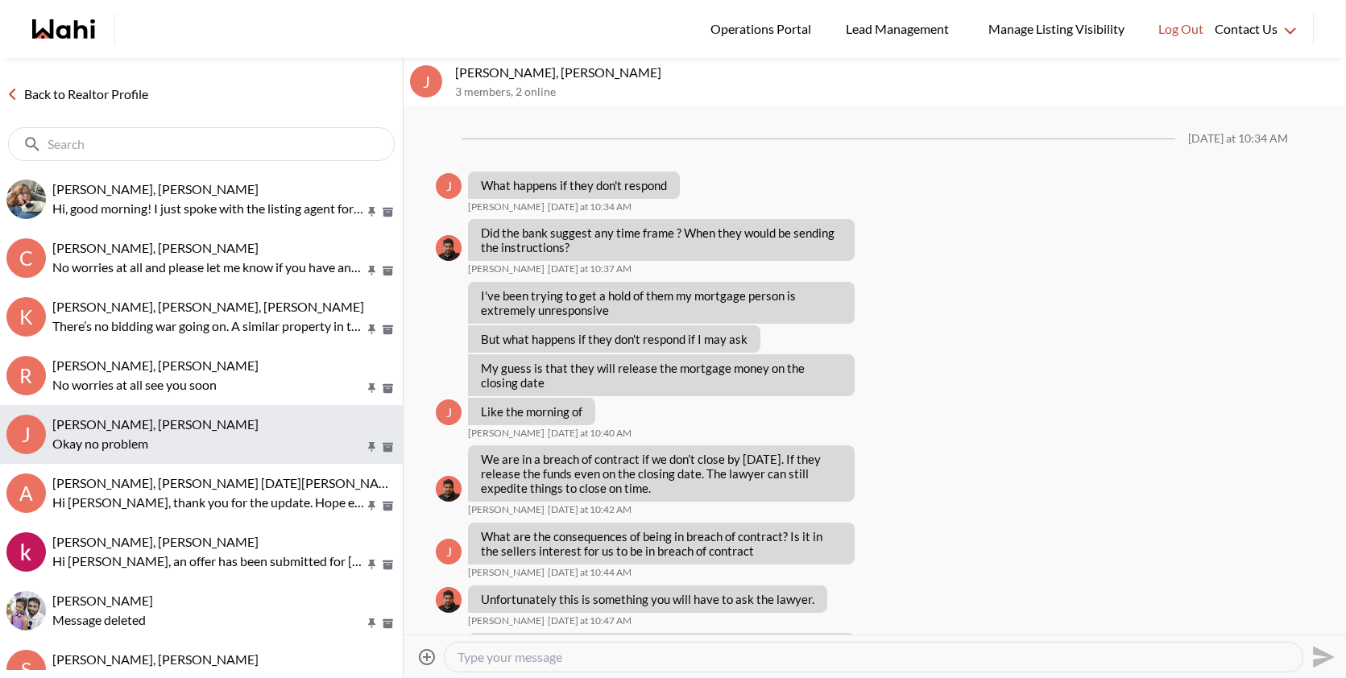
scroll to position [1098, 0]
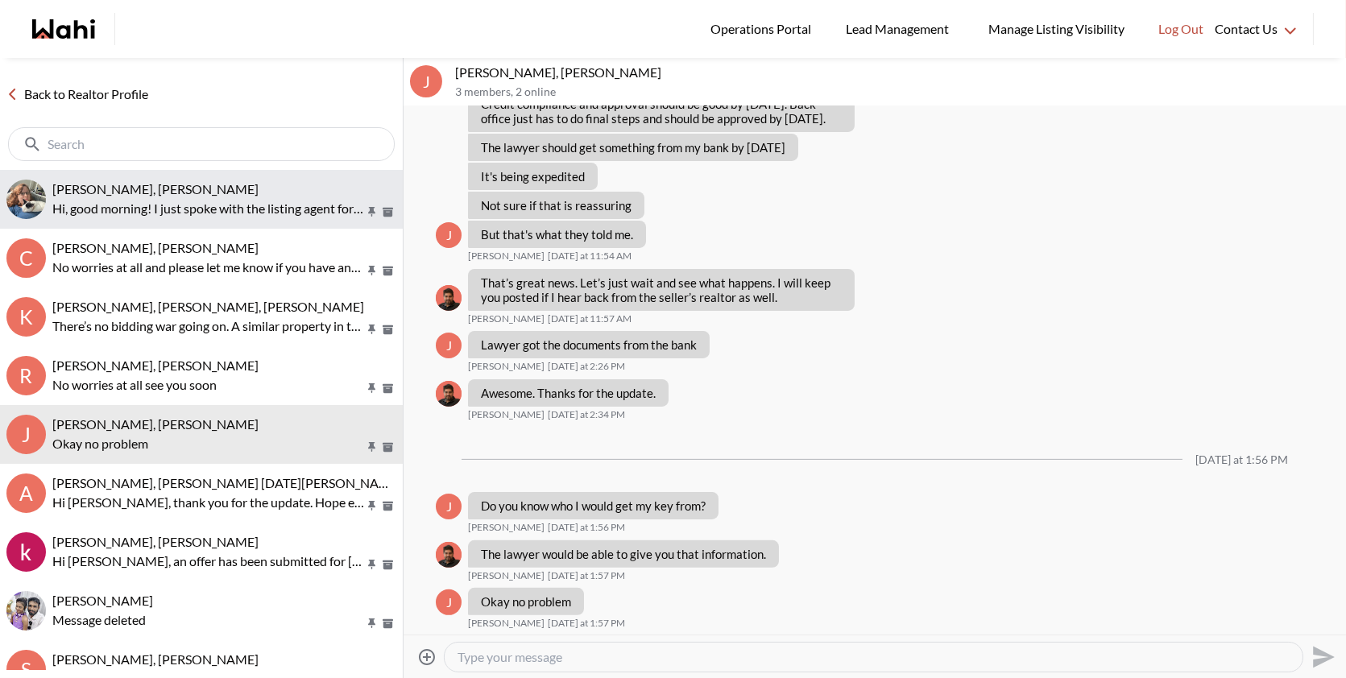
click at [289, 181] on div "[PERSON_NAME], [PERSON_NAME]" at bounding box center [224, 189] width 344 height 16
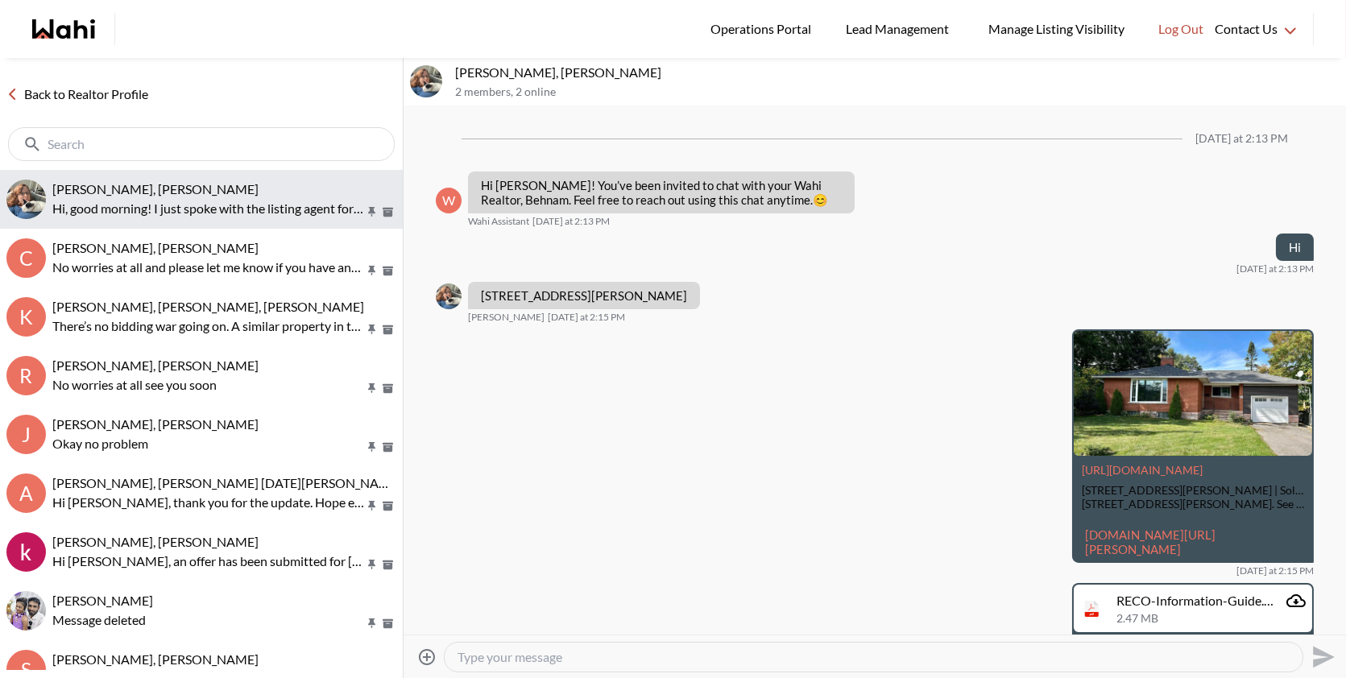
scroll to position [439, 0]
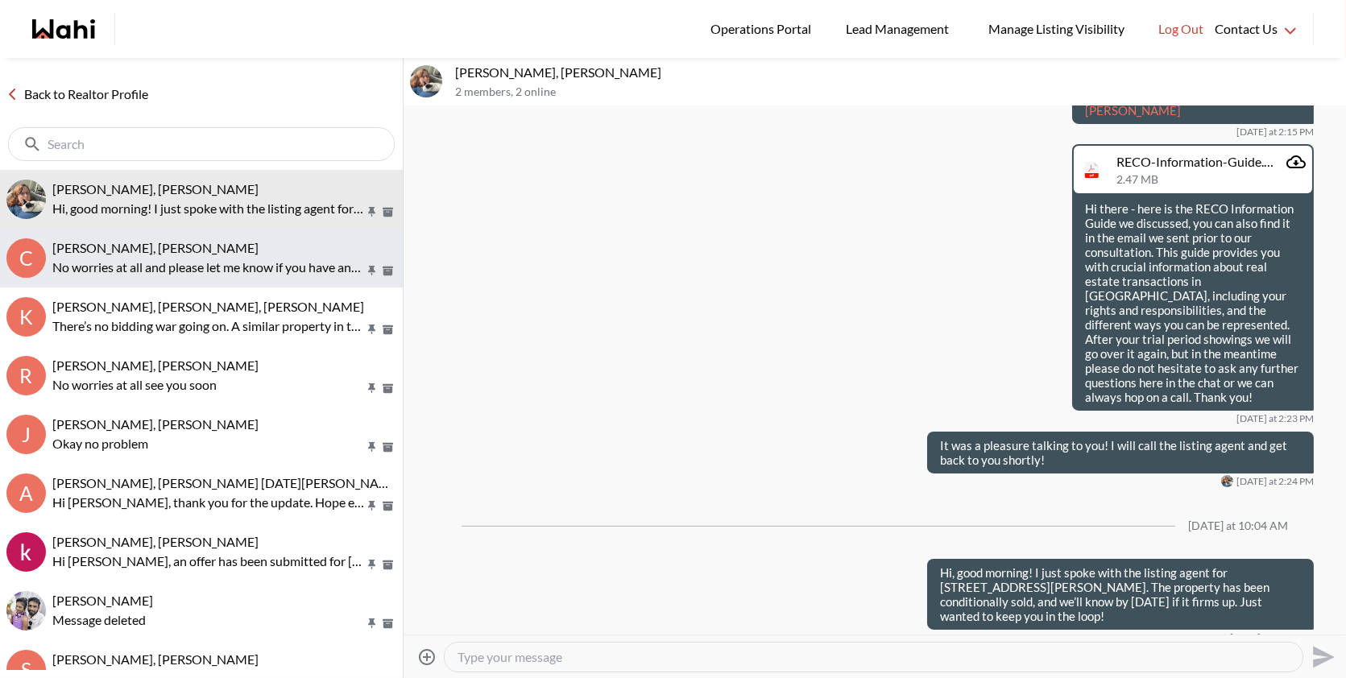
click at [262, 254] on div "[PERSON_NAME], [PERSON_NAME]" at bounding box center [224, 248] width 344 height 16
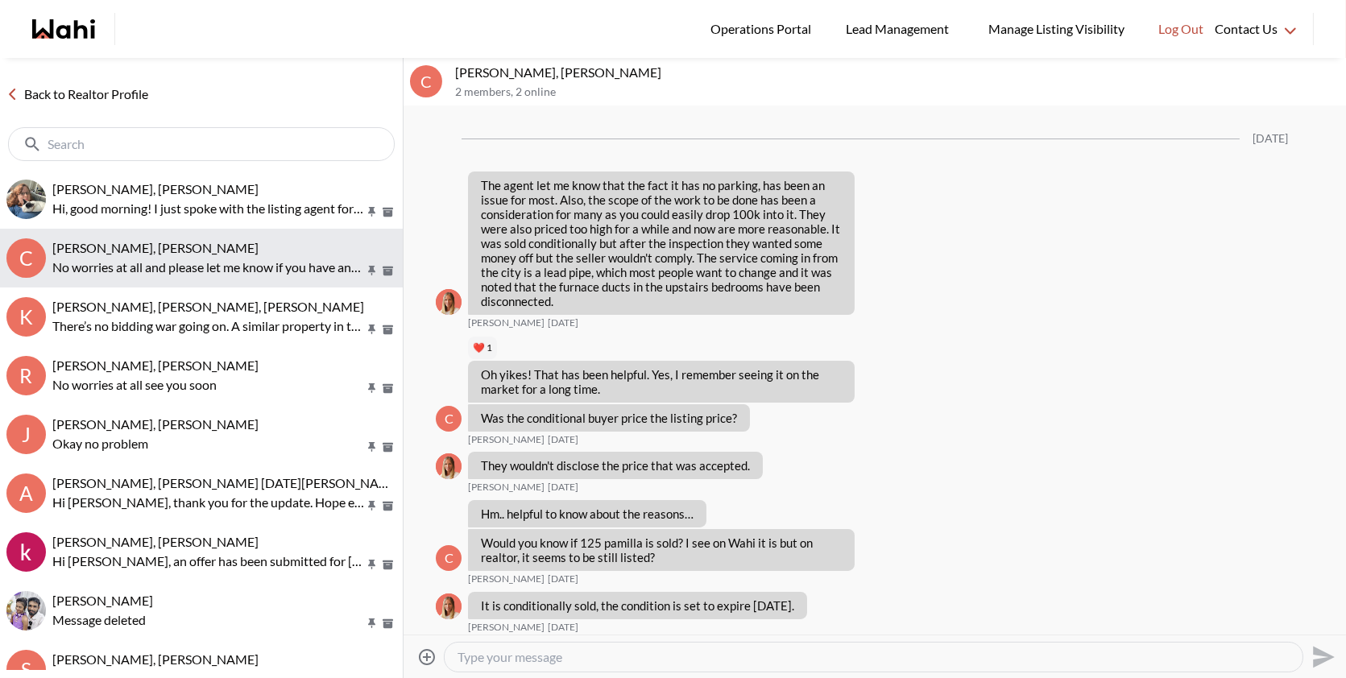
scroll to position [1986, 0]
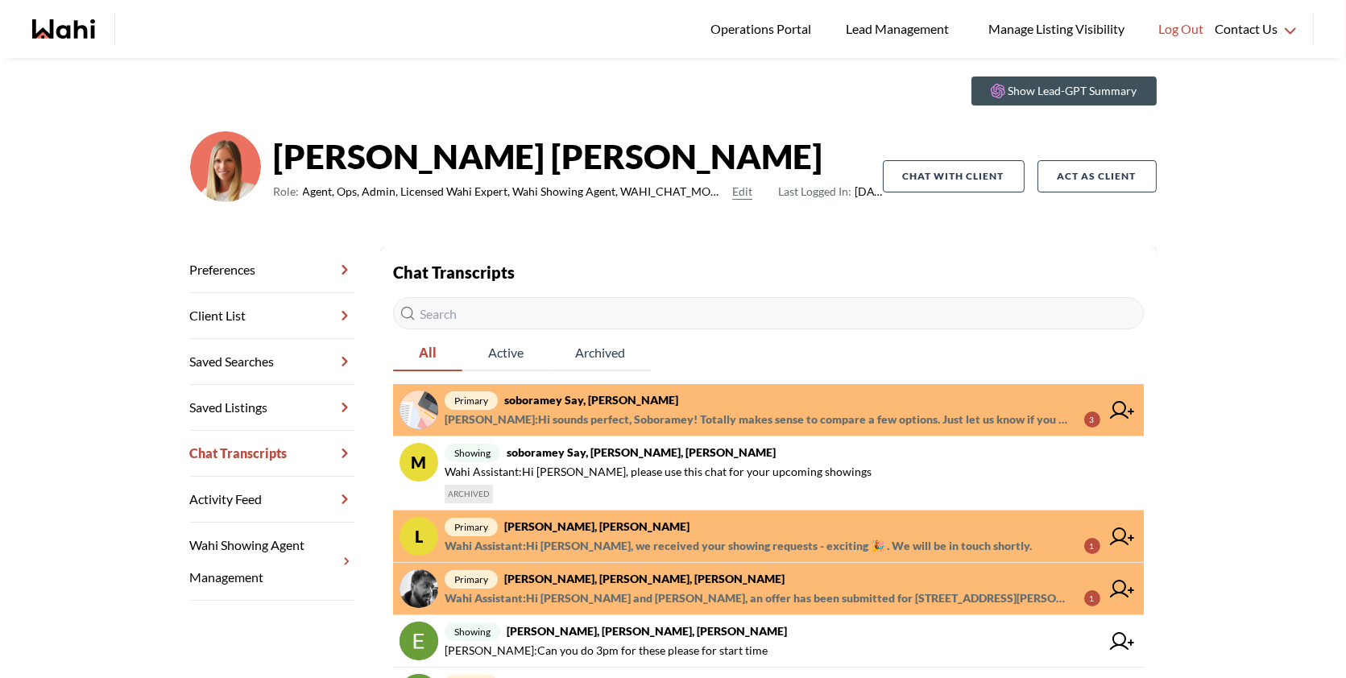
scroll to position [54, 0]
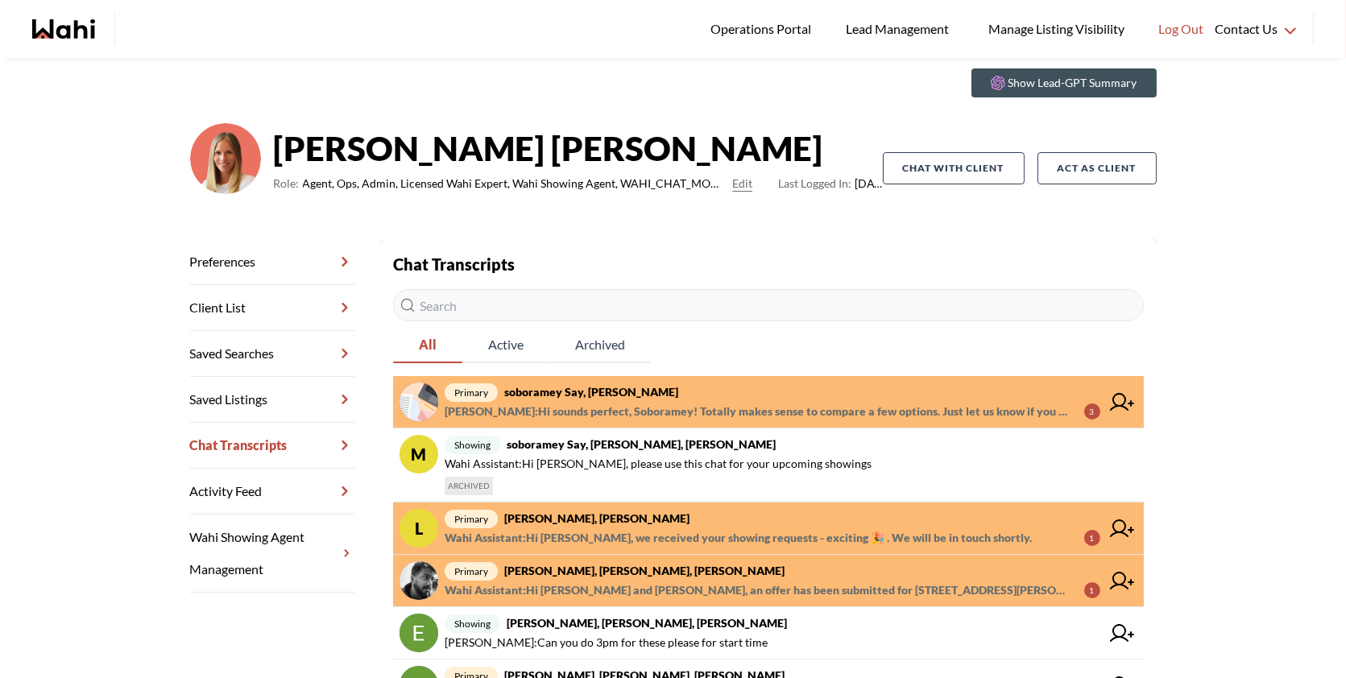
click at [872, 518] on span "primary [PERSON_NAME], [PERSON_NAME]" at bounding box center [773, 518] width 656 height 19
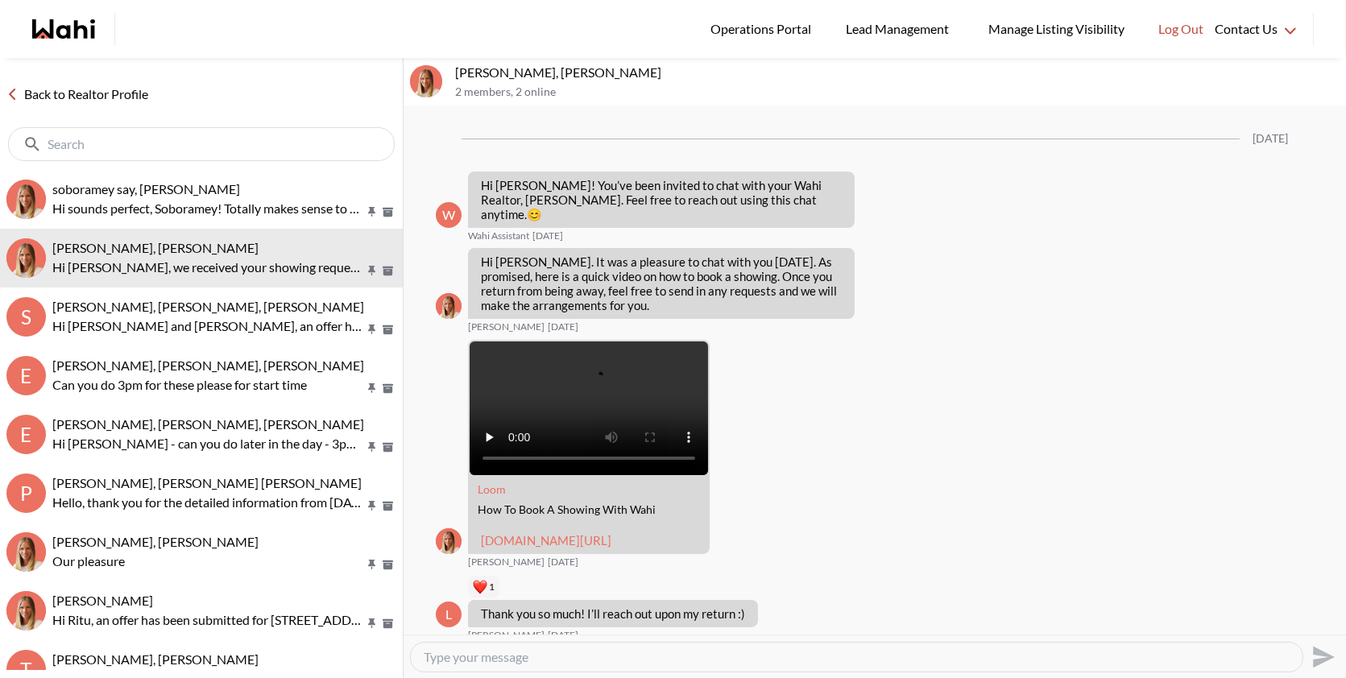
scroll to position [557, 0]
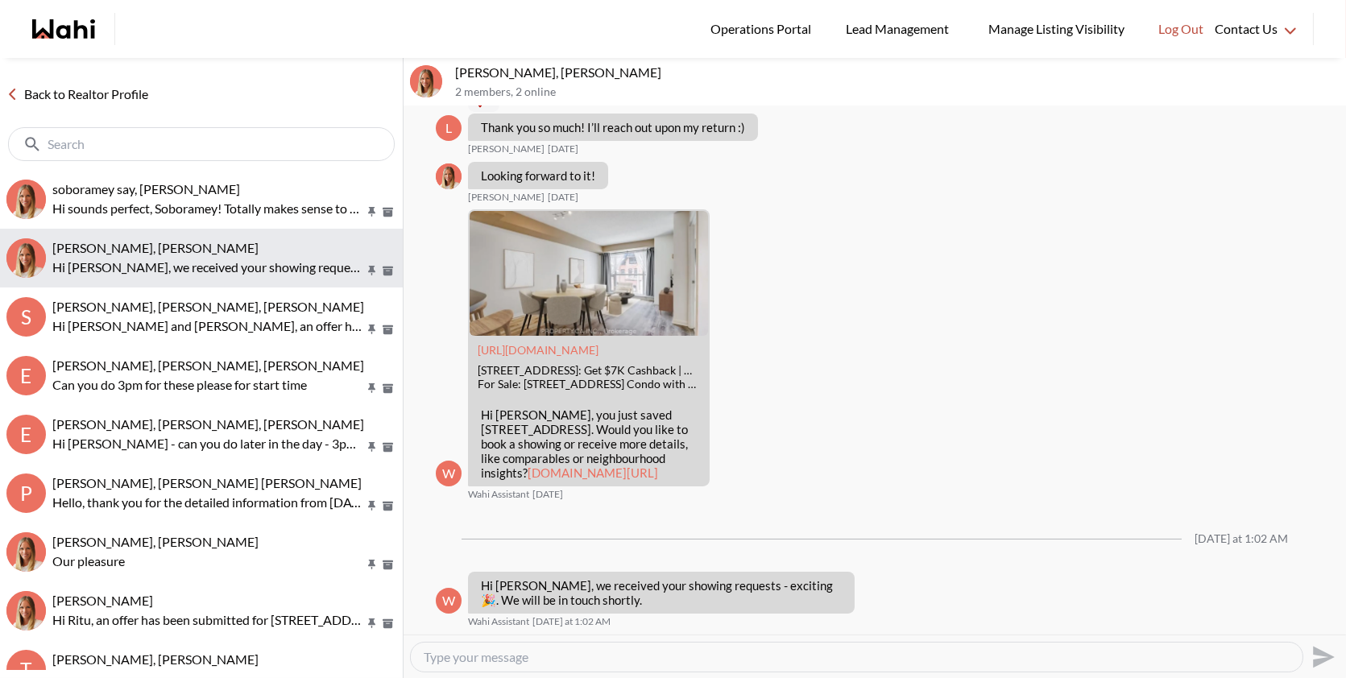
click at [246, 271] on p "Hi Luisa, we received your showing requests - exciting 🎉 . We will be in touch …" at bounding box center [208, 267] width 312 height 19
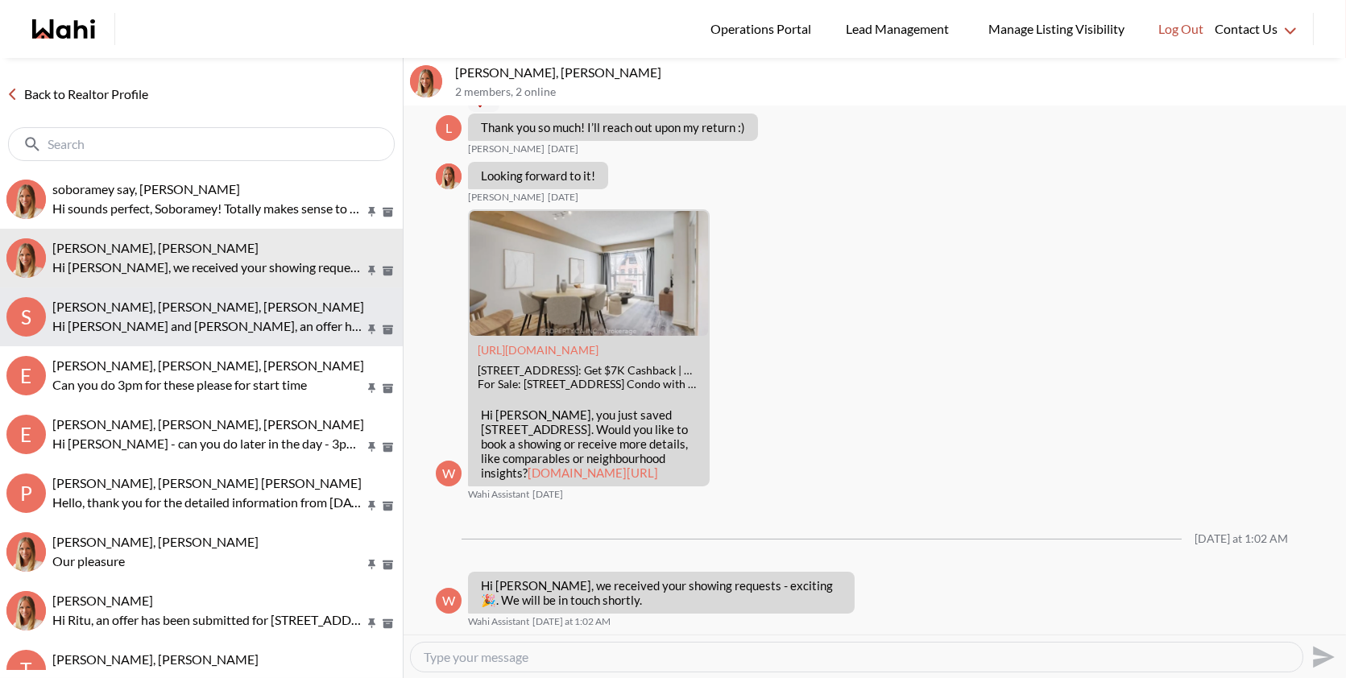
click at [246, 313] on div "Sourav Singh, Kirti Pal, Michelle" at bounding box center [224, 307] width 344 height 16
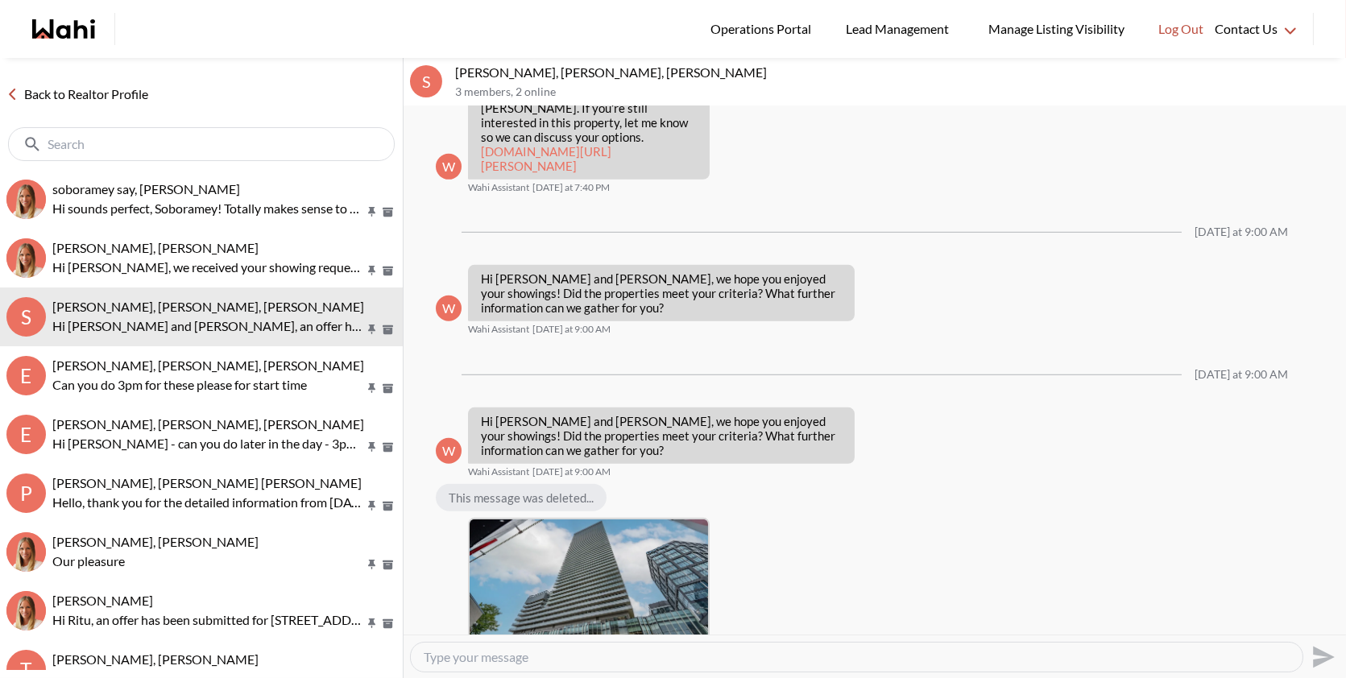
scroll to position [2107, 0]
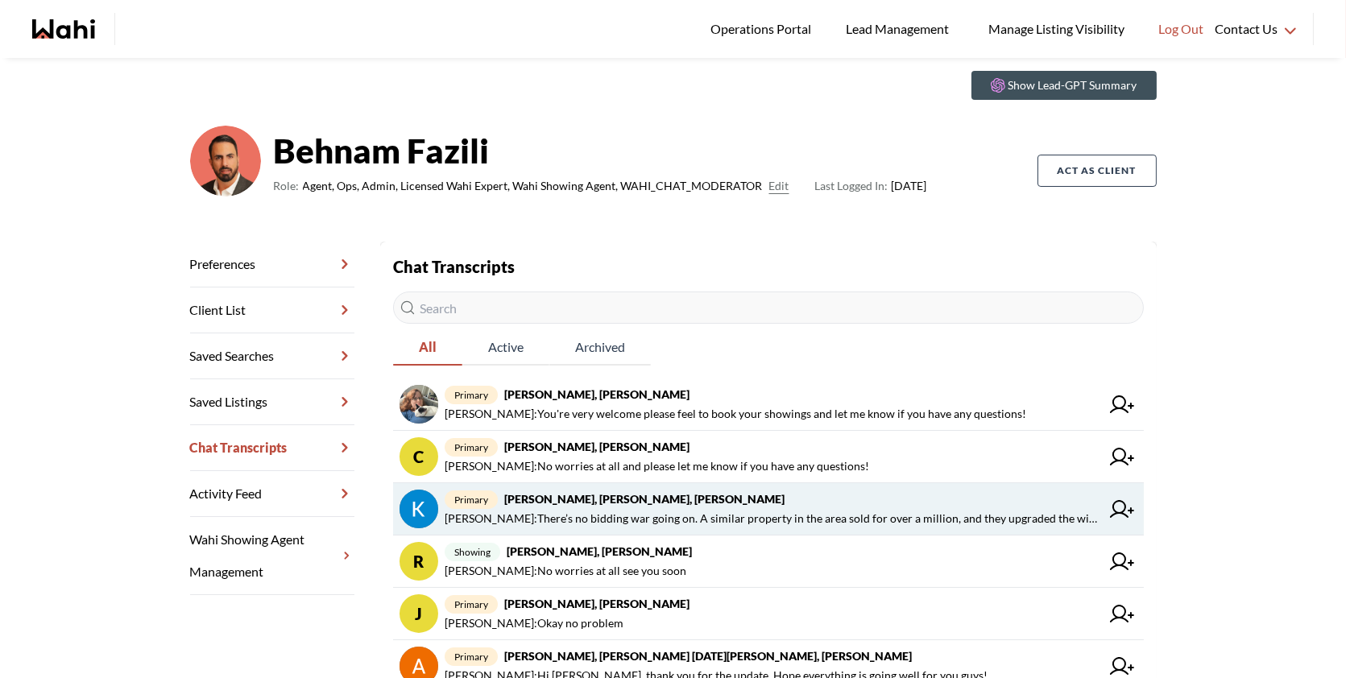
scroll to position [52, 0]
click at [668, 524] on span "[PERSON_NAME] : There’s no bidding war going on. A similar property in the area…" at bounding box center [773, 517] width 656 height 19
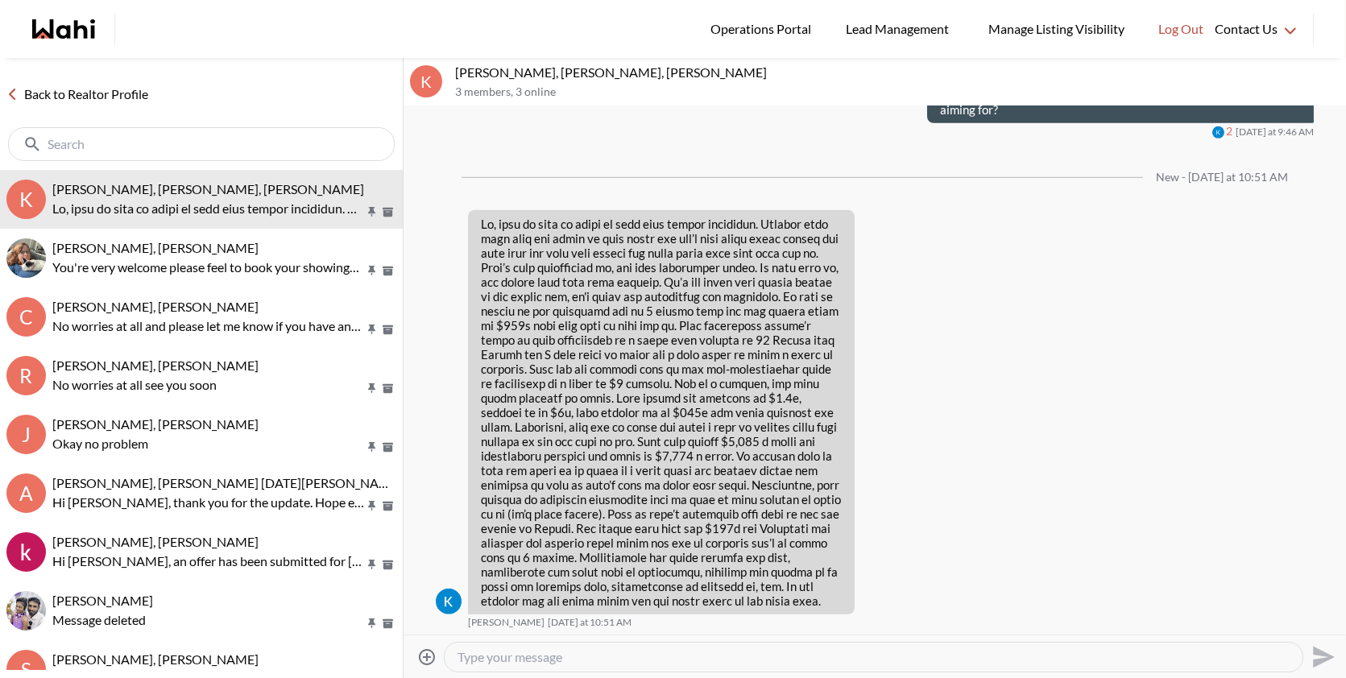
scroll to position [1971, 0]
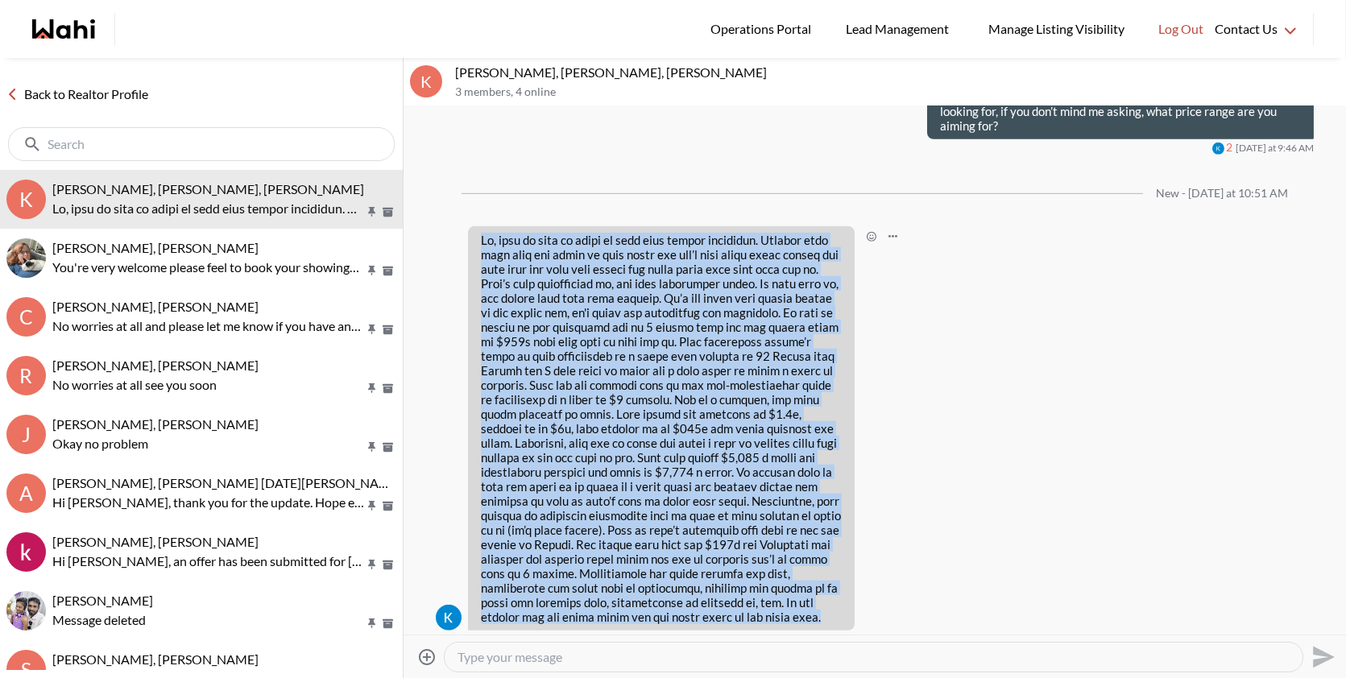
drag, startPoint x: 767, startPoint y: 601, endPoint x: 477, endPoint y: 229, distance: 472.2
click at [477, 229] on div at bounding box center [661, 428] width 387 height 404
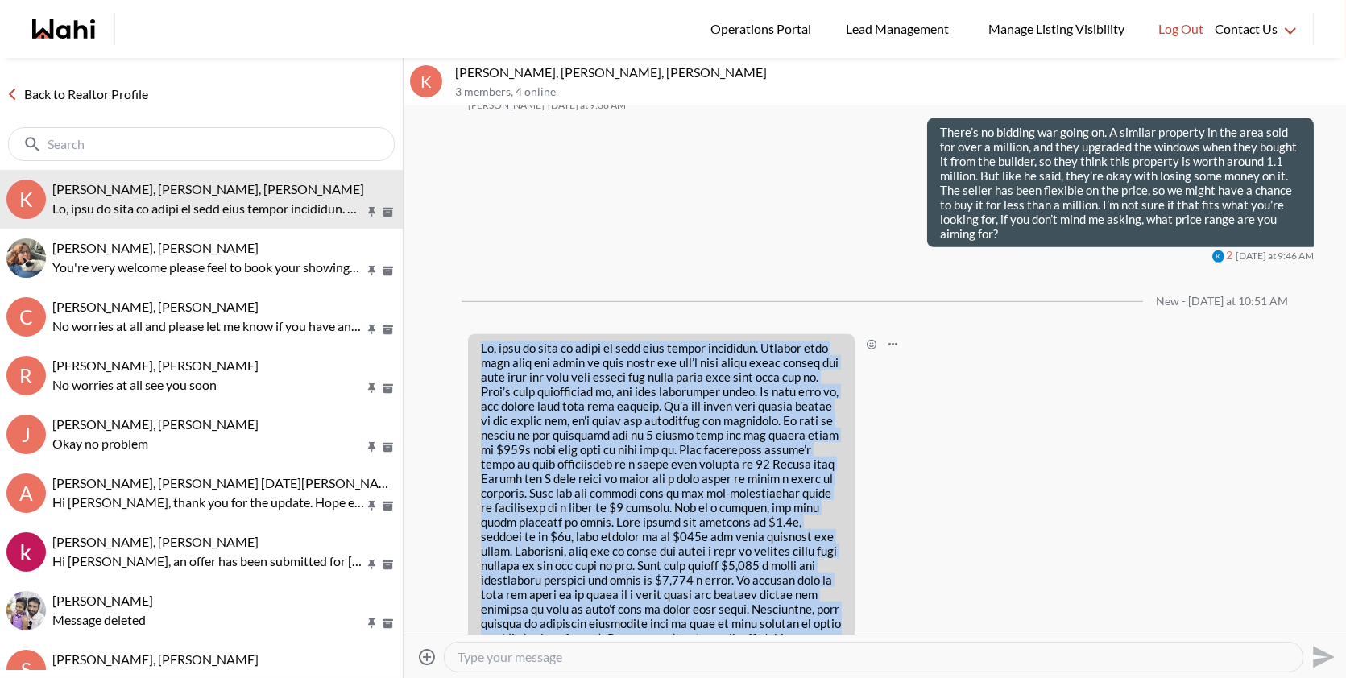
scroll to position [1857, 0]
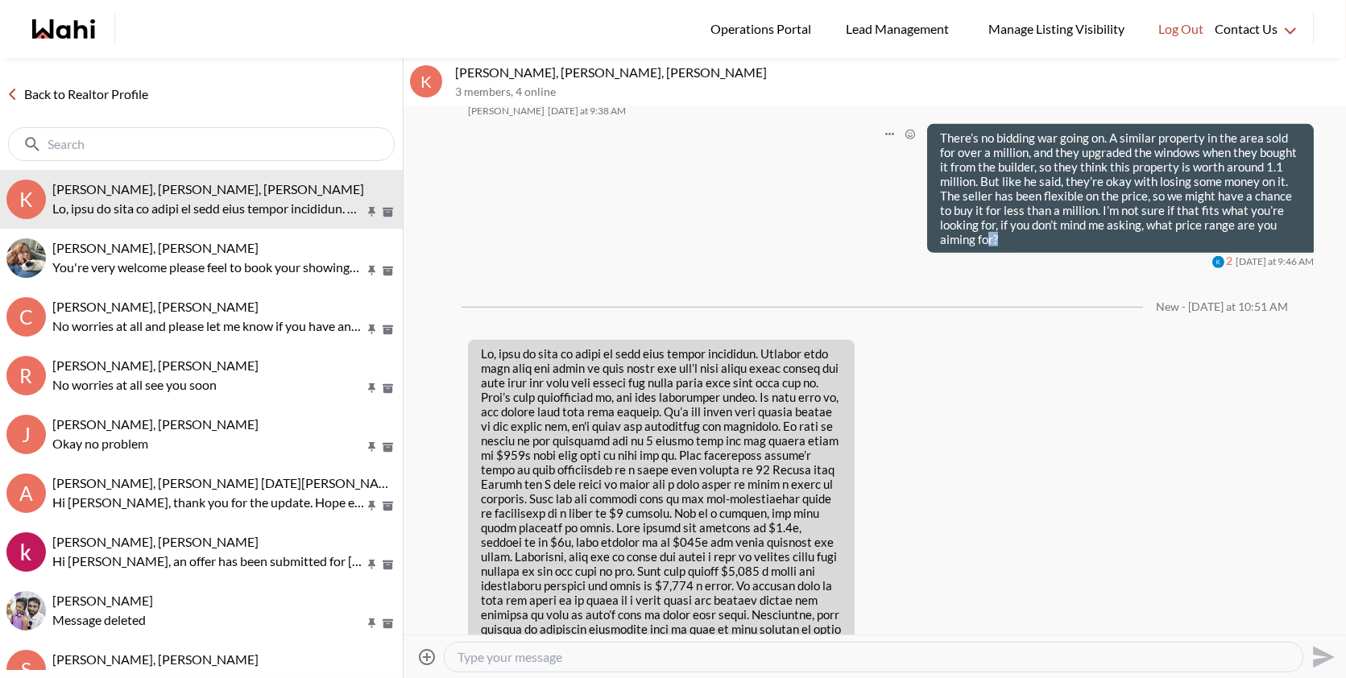
drag, startPoint x: 1010, startPoint y: 225, endPoint x: 991, endPoint y: 222, distance: 19.6
click at [991, 222] on p "There’s no bidding war going on. A similar property in the area sold for over a…" at bounding box center [1120, 188] width 361 height 116
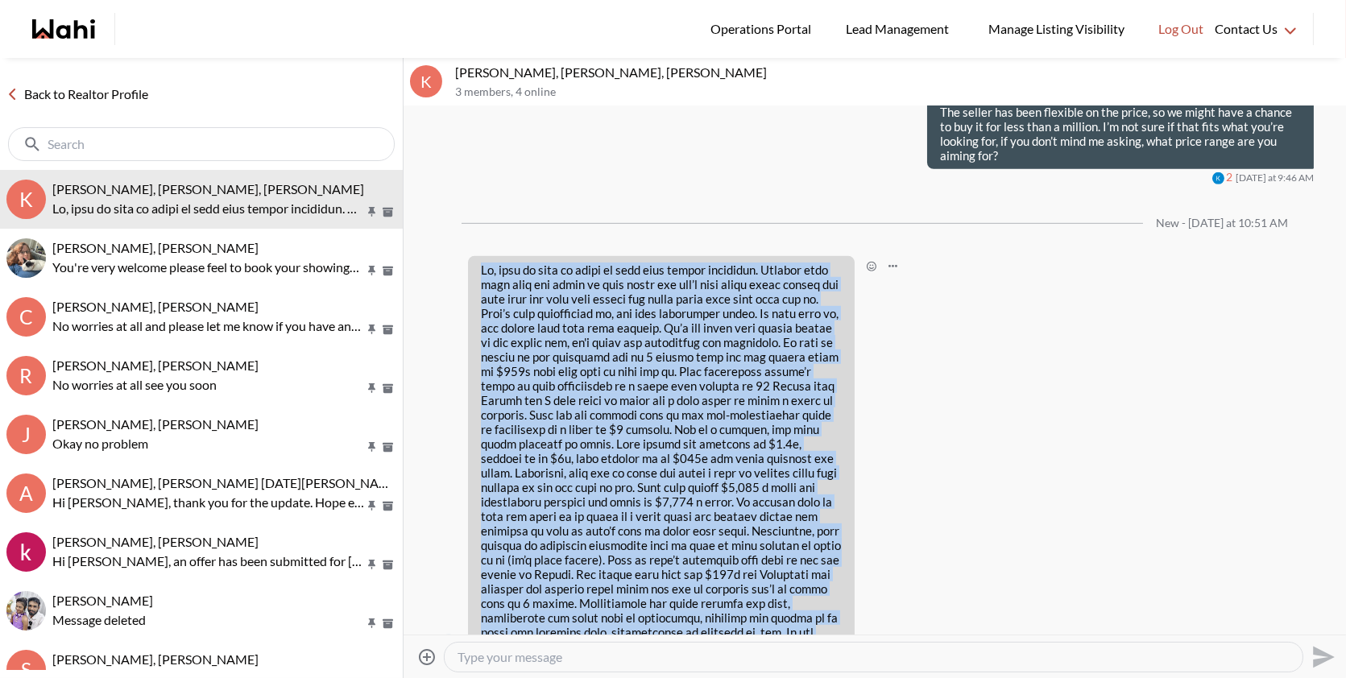
scroll to position [1971, 0]
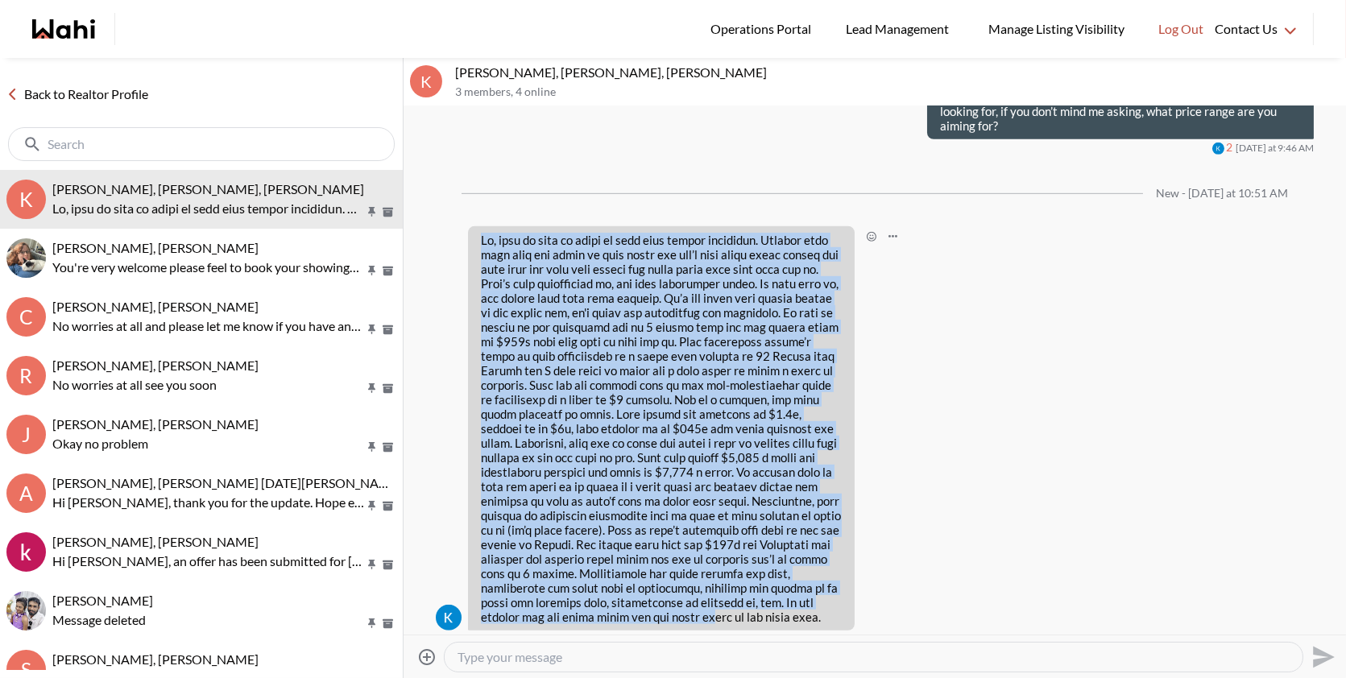
drag, startPoint x: 483, startPoint y: 332, endPoint x: 653, endPoint y: 595, distance: 313.4
click at [653, 595] on p at bounding box center [661, 428] width 361 height 391
copy p "Lo, ipsu do sita co adipi el sedd eius tempor incididun. Utlabor etdo magn aliq…"
click at [544, 660] on textarea "Type your message" at bounding box center [873, 657] width 832 height 16
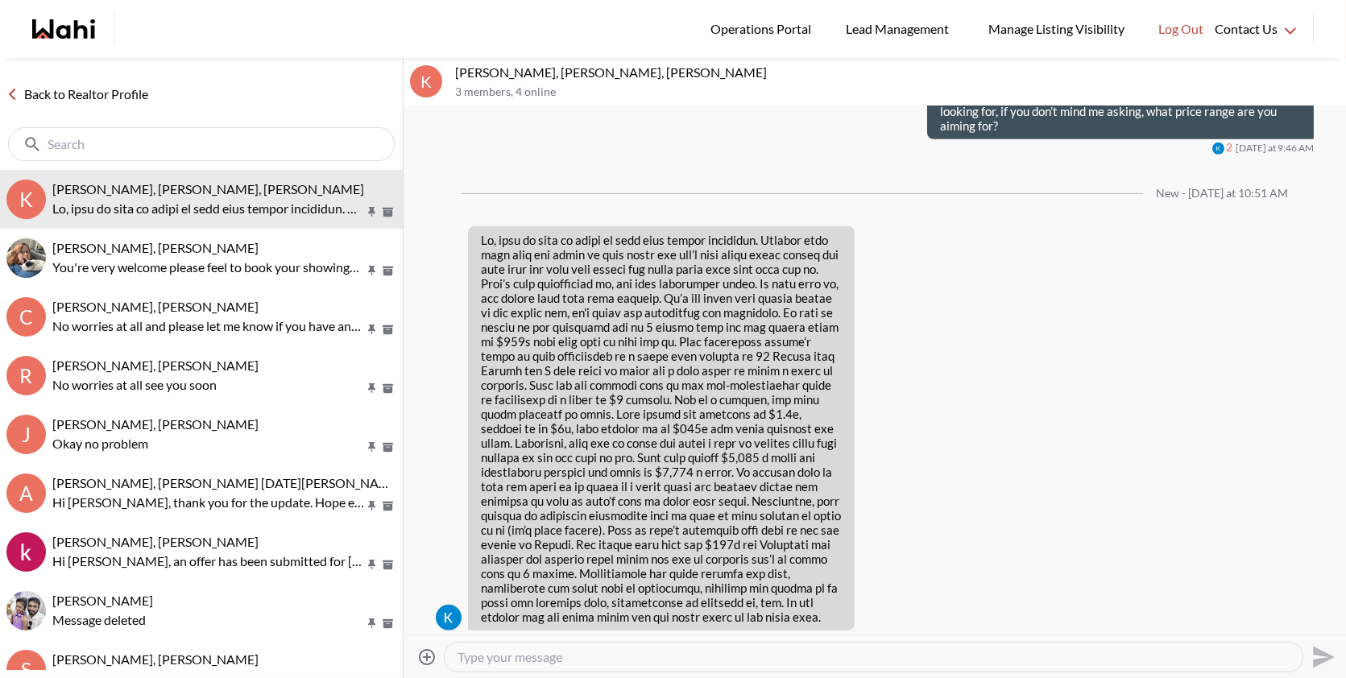
paste textarea "Thanks for sharing your thoughts, you’re absolutely right. Many sellers are sti…"
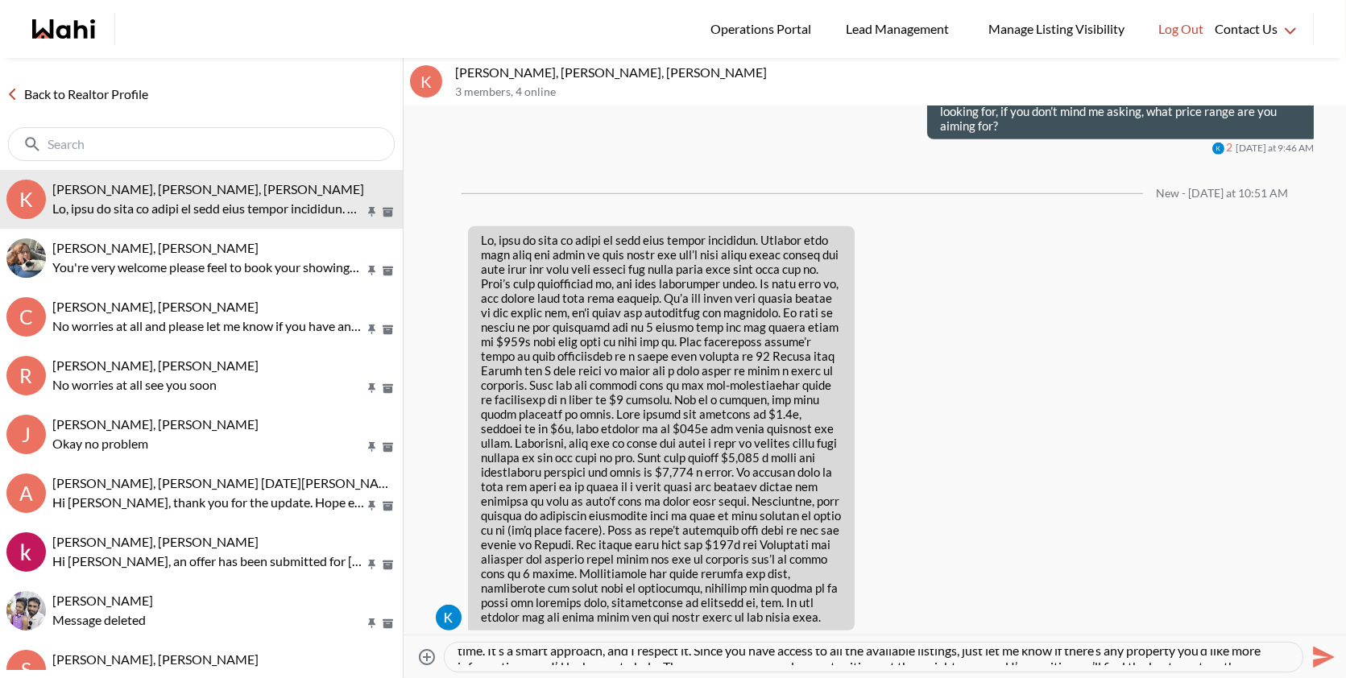
scroll to position [35, 0]
click at [791, 653] on textarea "Thanks for sharing your thoughts, you’re absolutely right. Many sellers are sti…" at bounding box center [873, 657] width 832 height 16
click at [913, 658] on textarea "Thanks for sharing your thoughts, you’re absolutely right. Many sellers are sti…" at bounding box center [873, 657] width 832 height 16
click at [966, 655] on textarea "Thanks for sharing your thoughts, you’re absolutely right. Many sellers are sti…" at bounding box center [873, 657] width 832 height 16
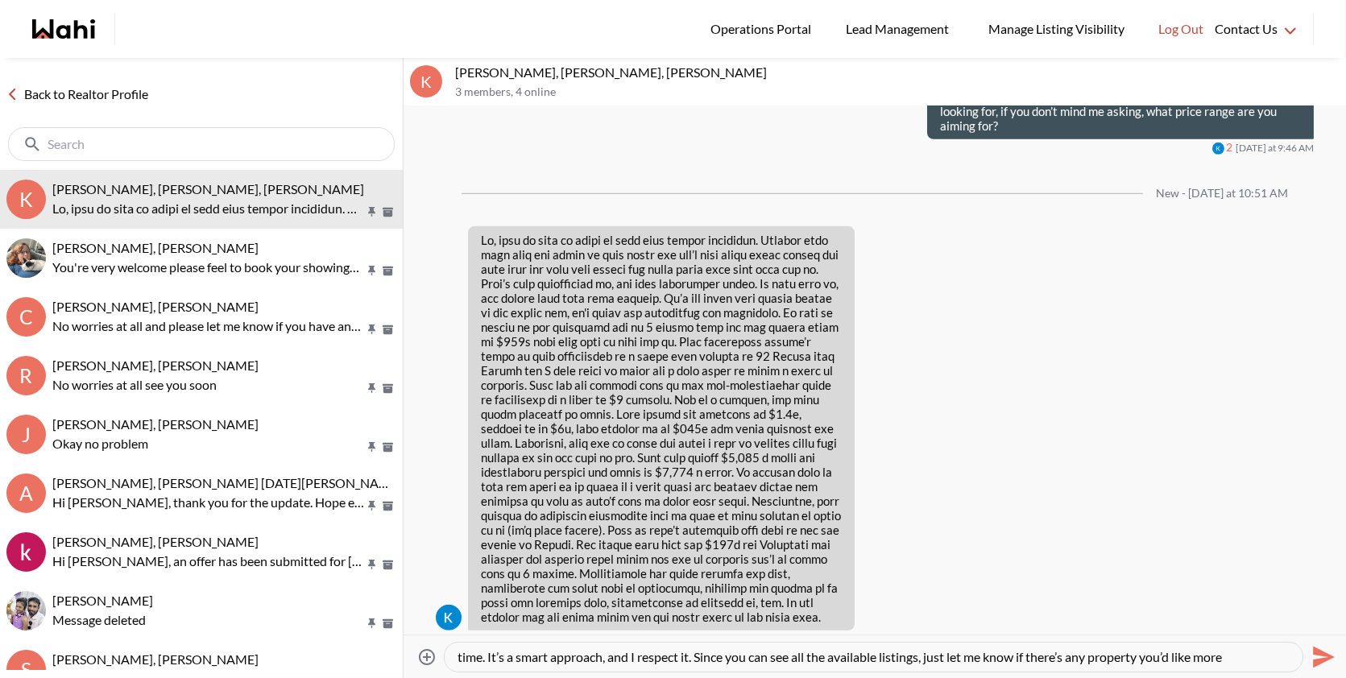
click at [965, 658] on textarea "Thanks for sharing your thoughts, you’re absolutely right. Many sellers are sti…" at bounding box center [873, 657] width 832 height 16
click at [604, 660] on textarea "Thanks for sharing your thoughts, you’re absolutely right. Many sellers are sti…" at bounding box center [873, 657] width 832 height 16
type textarea "Thanks for sharing your thoughts, you’re absolutely right. Many sellers are sti…"
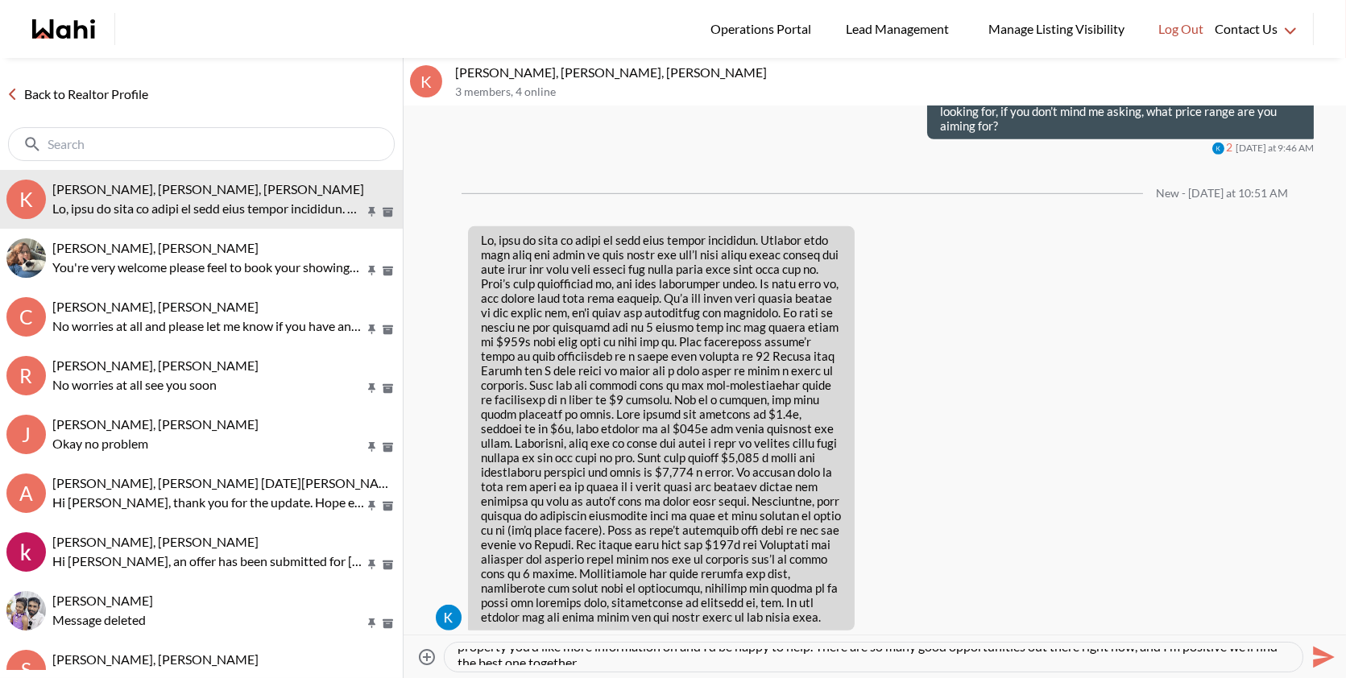
click at [1322, 648] on icon "Send" at bounding box center [1322, 657] width 26 height 26
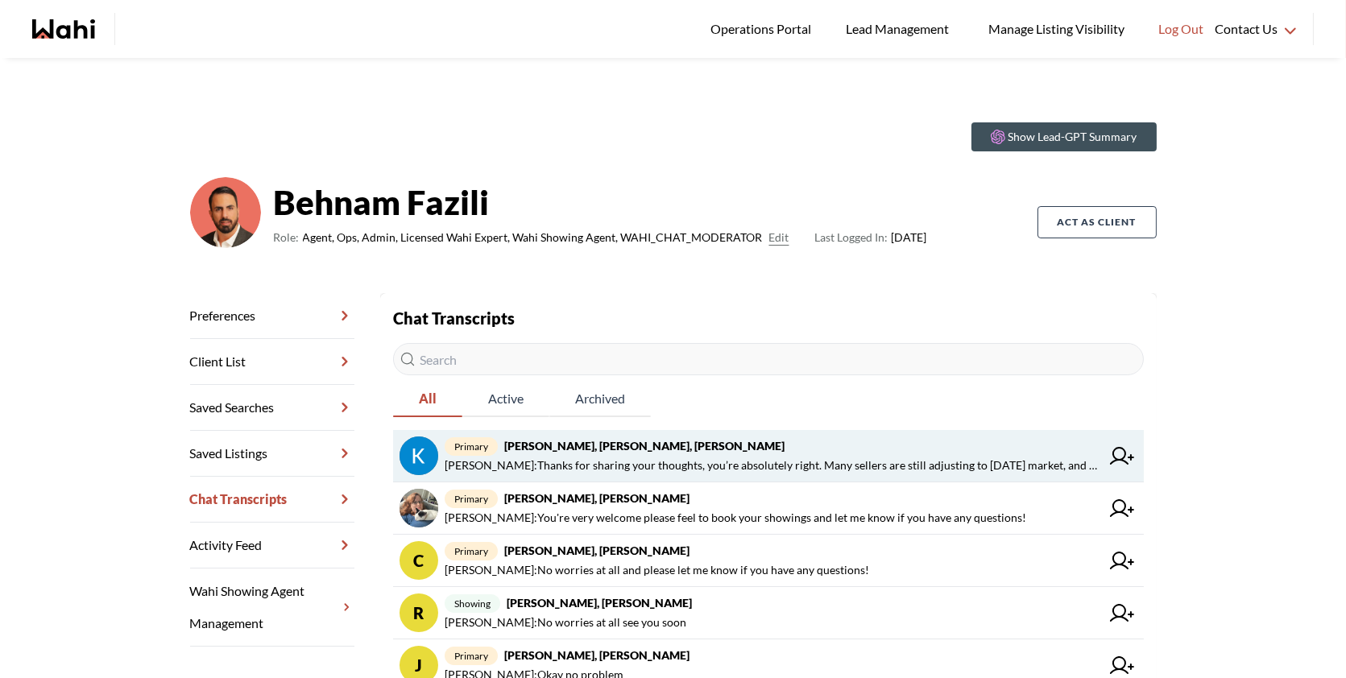
click at [864, 464] on span "[PERSON_NAME] : Thanks for sharing your thoughts, you’re absolutely right. Many…" at bounding box center [773, 465] width 656 height 19
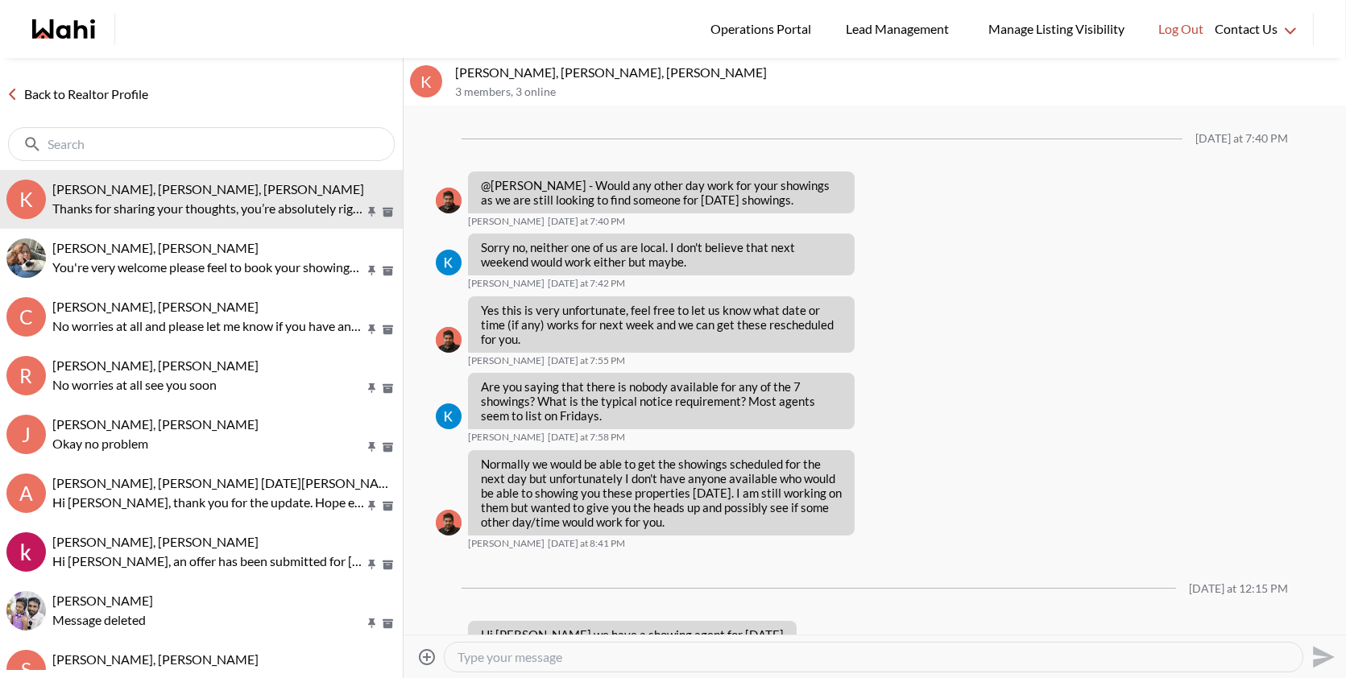
scroll to position [1958, 0]
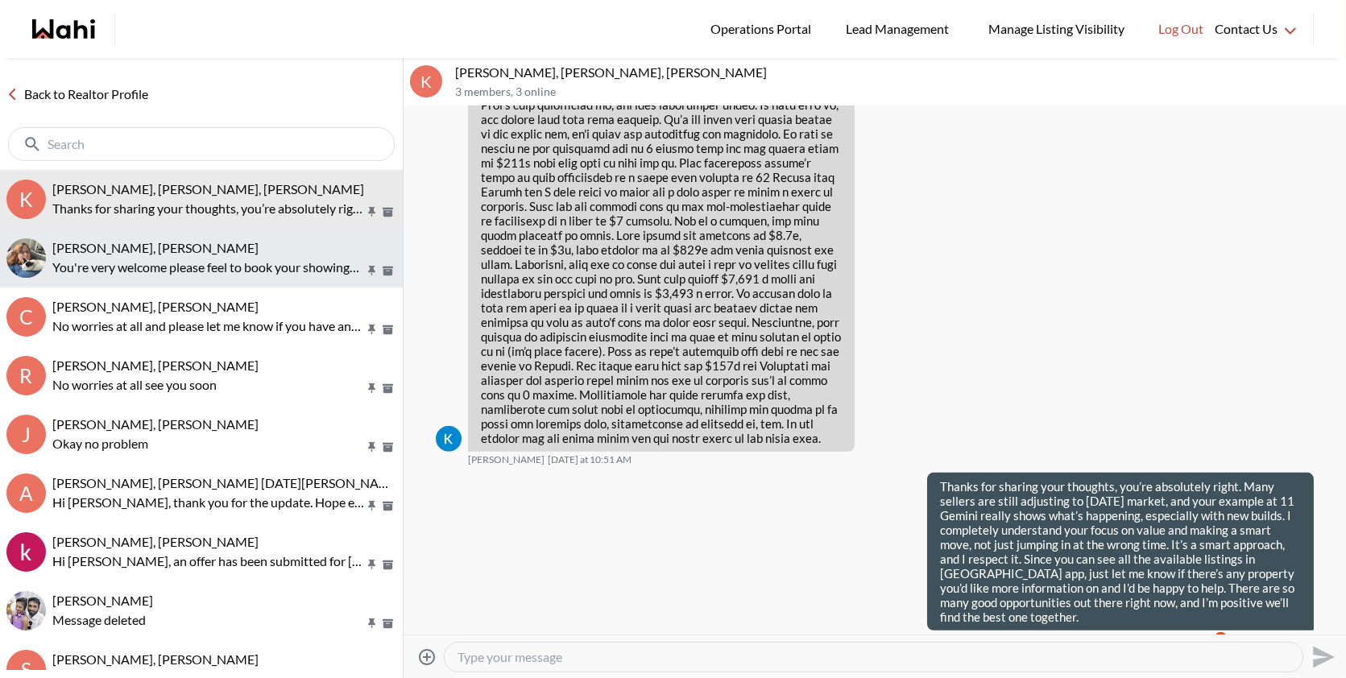
click at [268, 265] on p "You're very welcome please feel to book your showings and let me know if you ha…" at bounding box center [208, 267] width 312 height 19
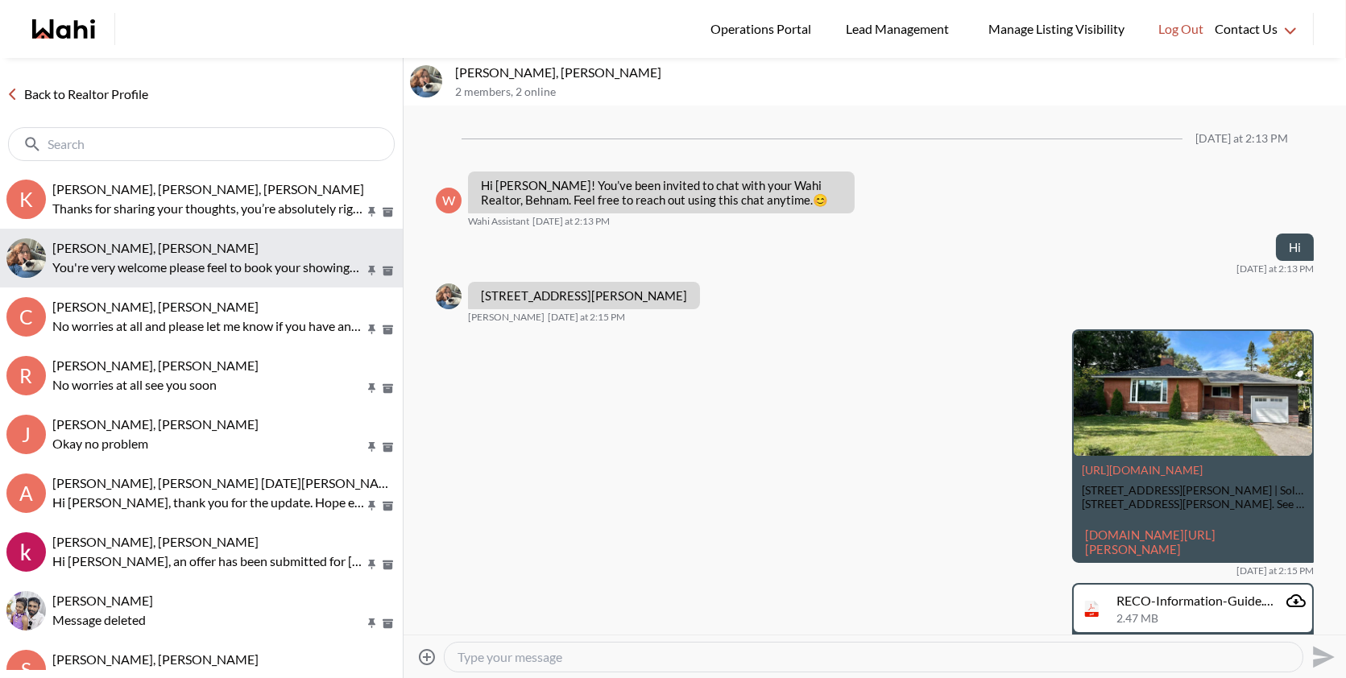
scroll to position [549, 0]
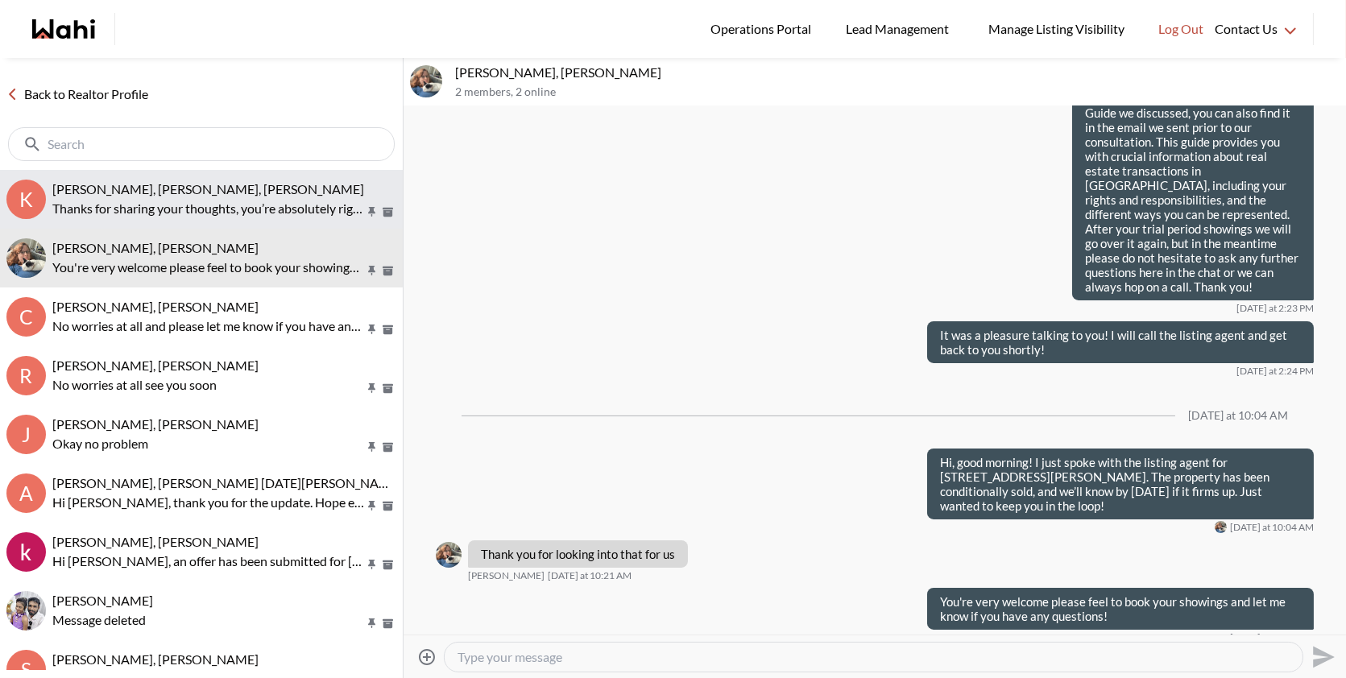
click at [251, 188] on span "[PERSON_NAME], [PERSON_NAME], [PERSON_NAME]" at bounding box center [208, 188] width 312 height 15
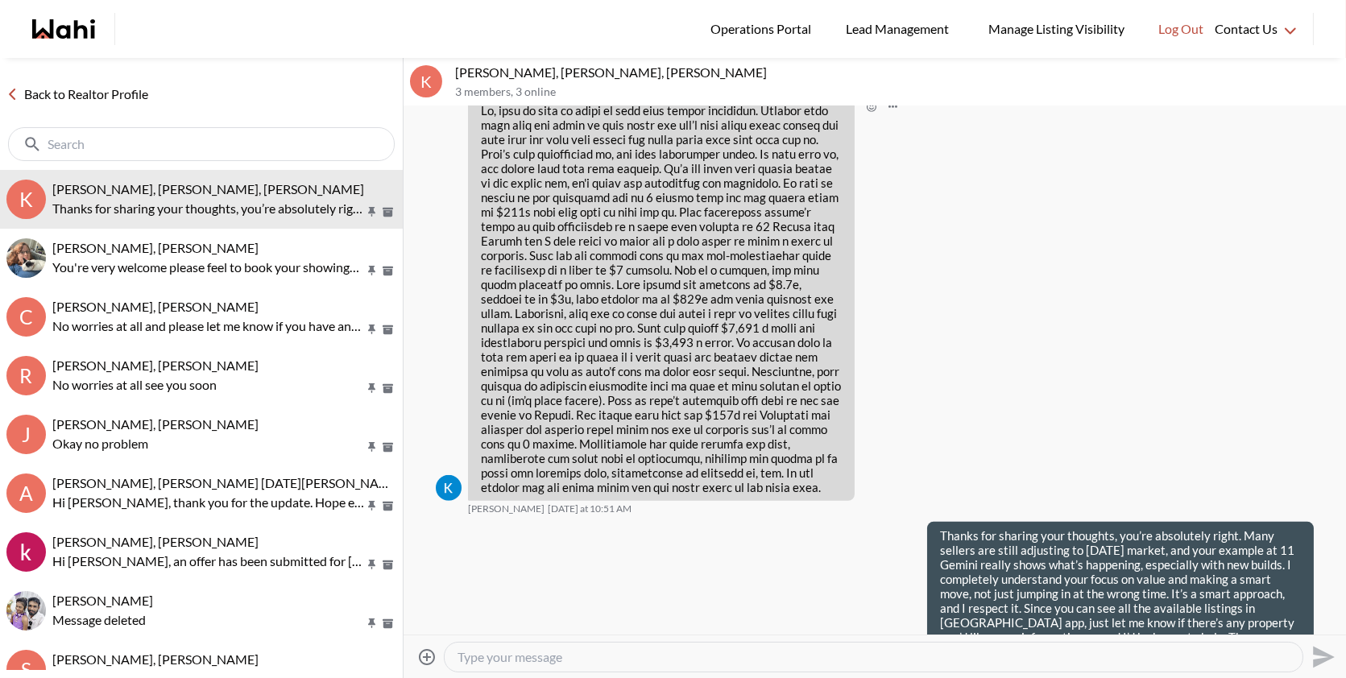
scroll to position [1911, 0]
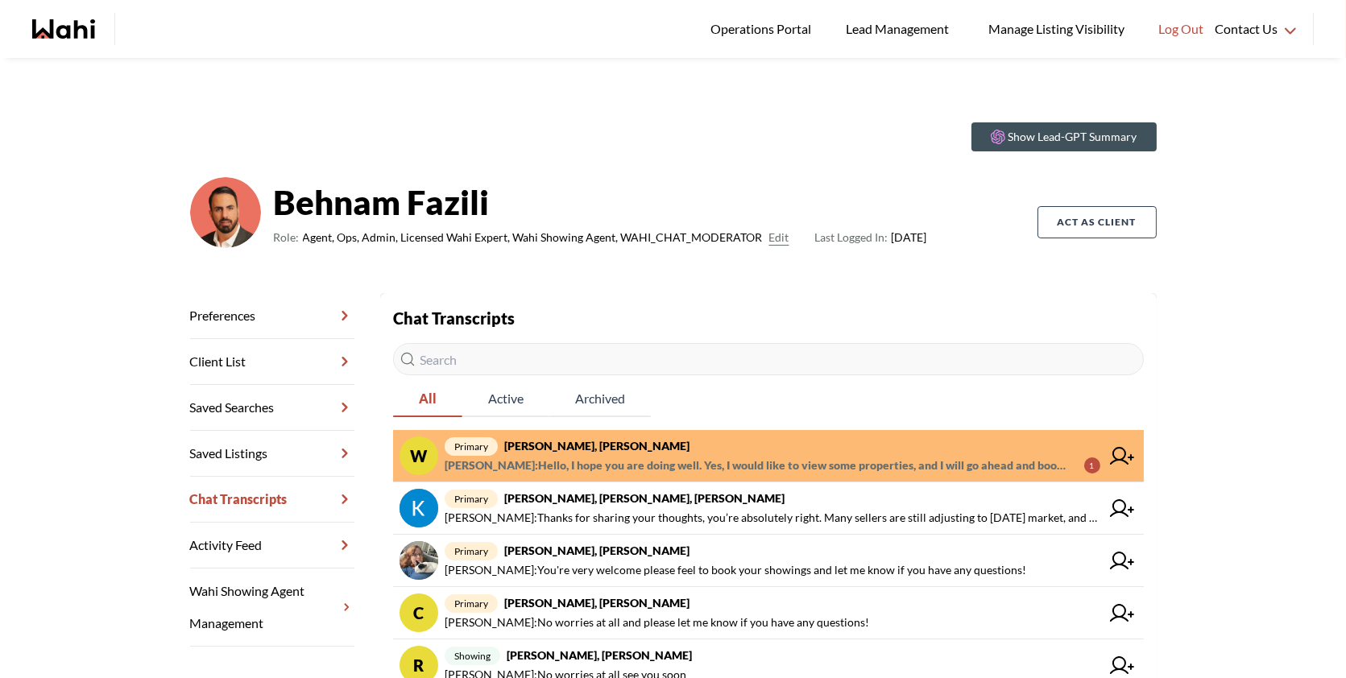
click at [829, 439] on span "primary [PERSON_NAME], [PERSON_NAME]" at bounding box center [773, 445] width 656 height 19
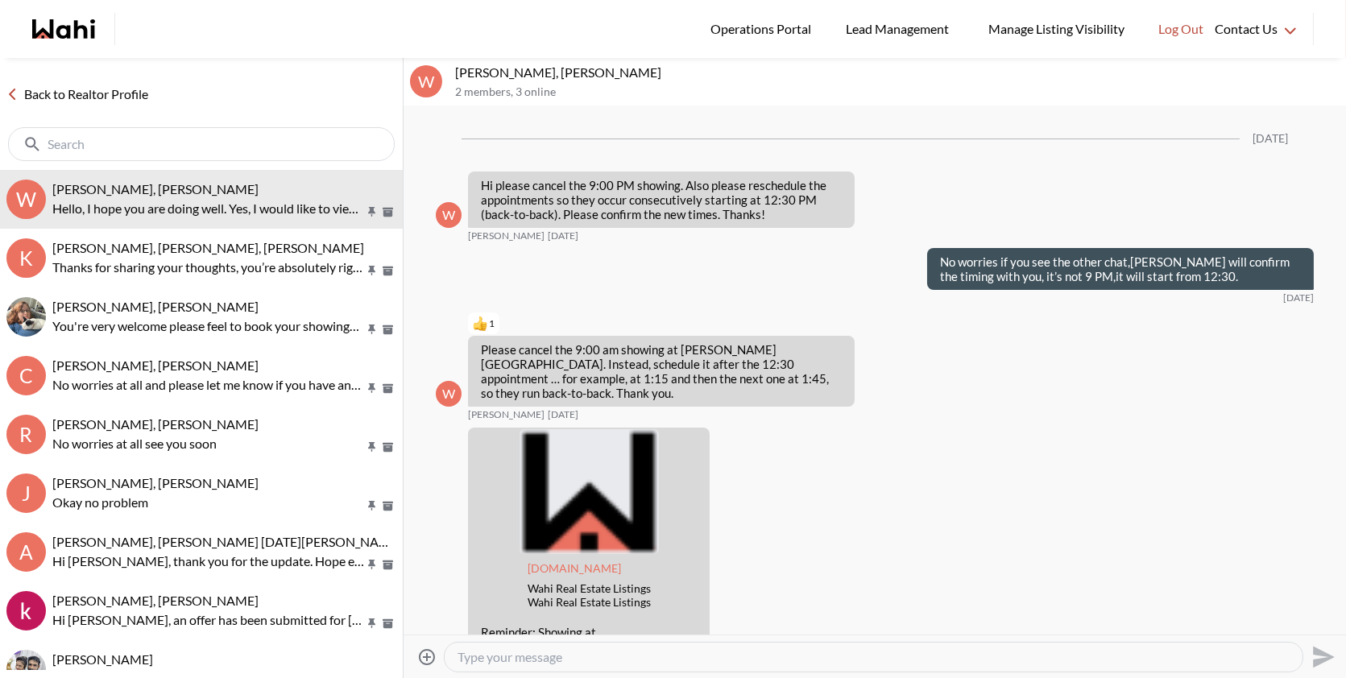
scroll to position [3089, 0]
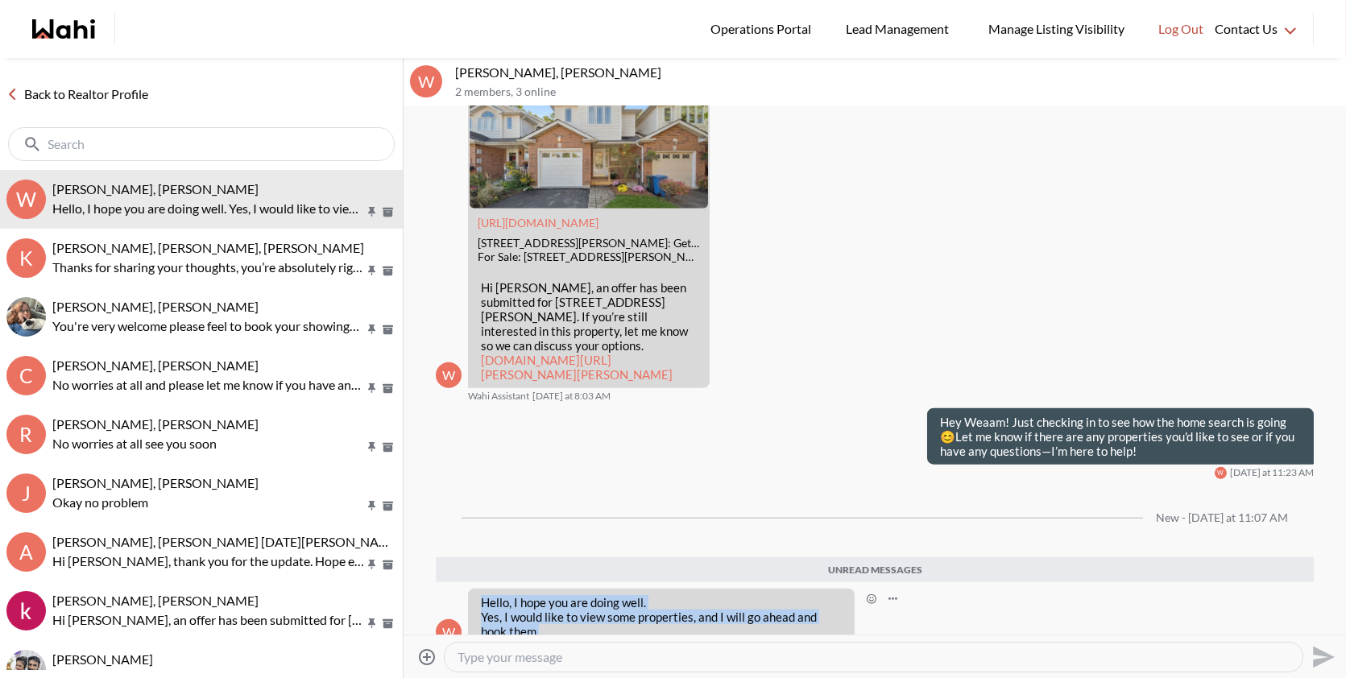
drag, startPoint x: 543, startPoint y: 598, endPoint x: 482, endPoint y: 578, distance: 63.7
click at [482, 595] on p "Hello, I hope you are doing well. Yes, I would like to view some properties, an…" at bounding box center [661, 616] width 361 height 43
copy p "Hello, I hope you are doing well. Yes, I would like to view some properties, an…"
click at [525, 662] on textarea "Type your message" at bounding box center [873, 657] width 832 height 16
paste textarea "Sounds good! Let me know if you need anything or have questions about any of th…"
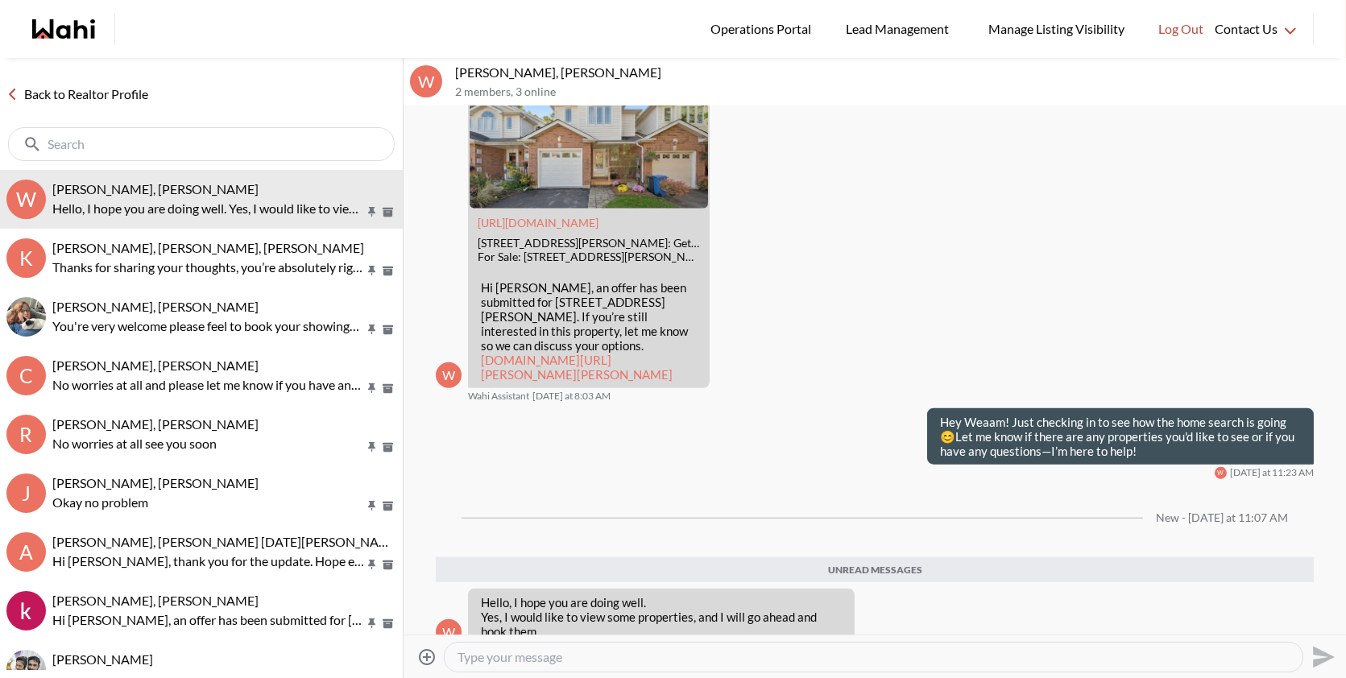
type textarea "Sounds good! Let me know if you need anything or have questions about any of th…"
click at [1322, 651] on icon "Send" at bounding box center [1324, 657] width 22 height 22
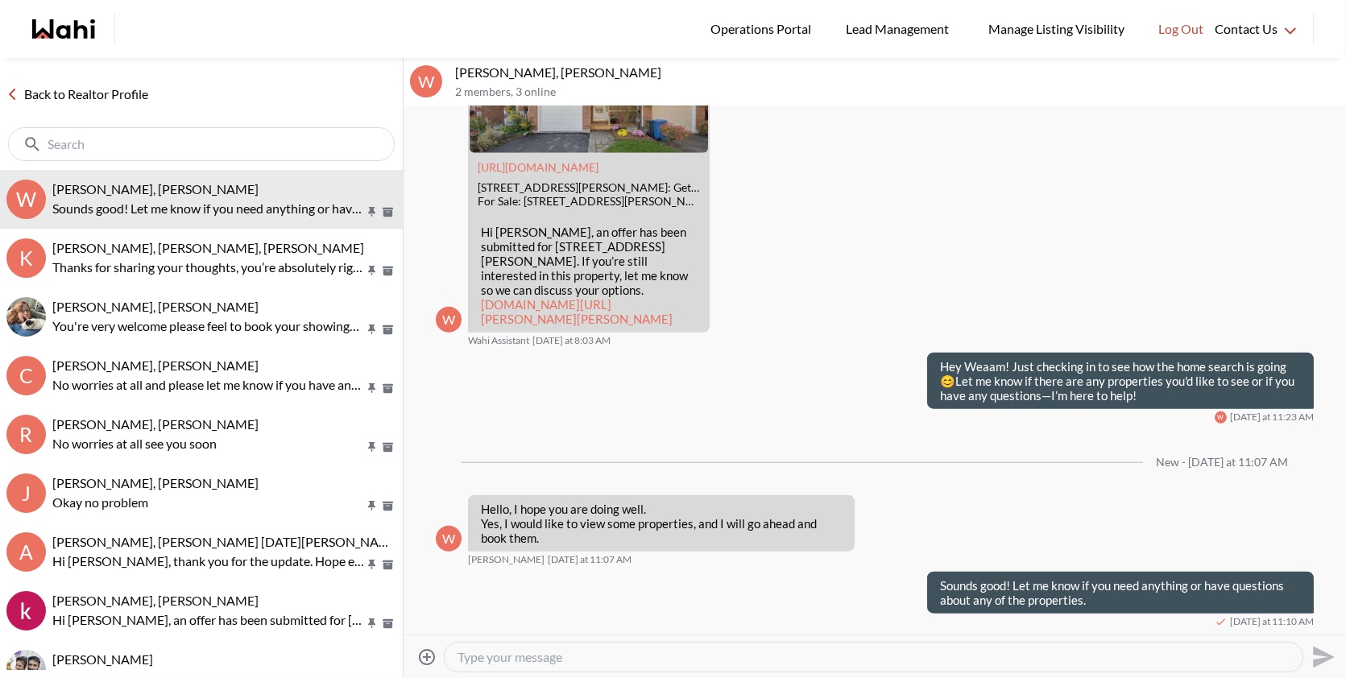
scroll to position [3113, 0]
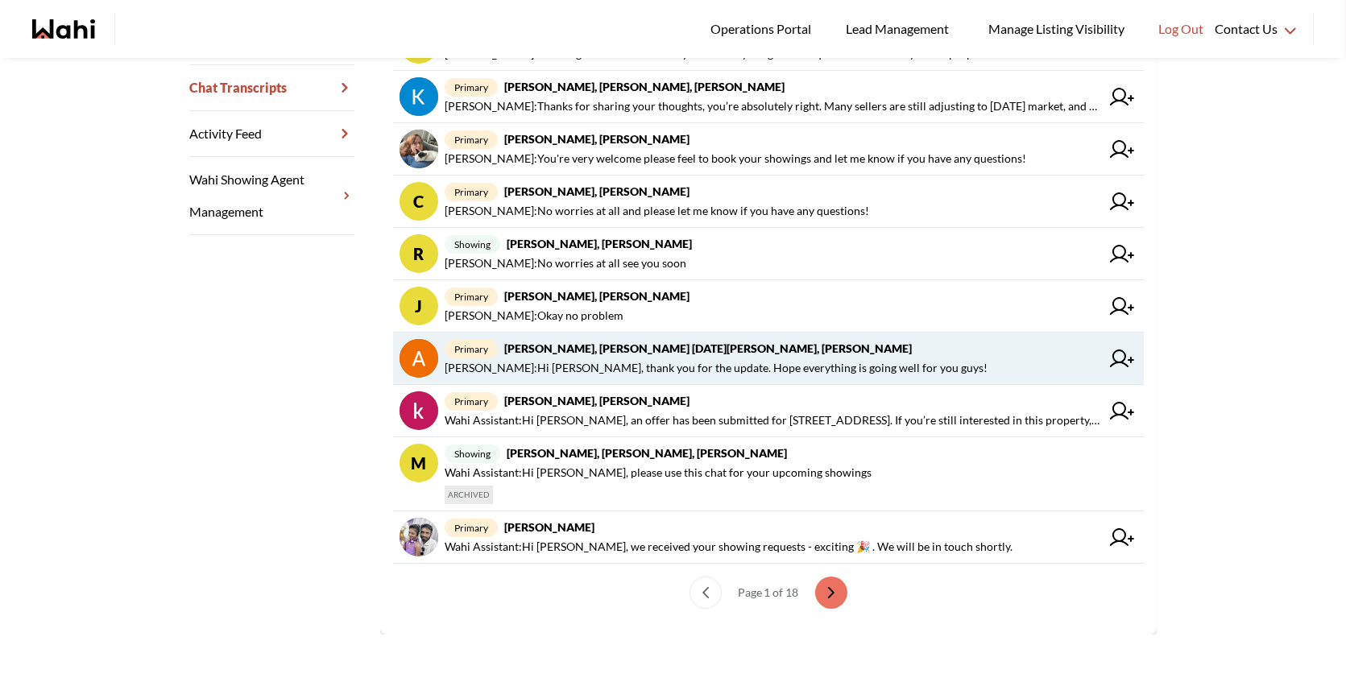
scroll to position [414, 0]
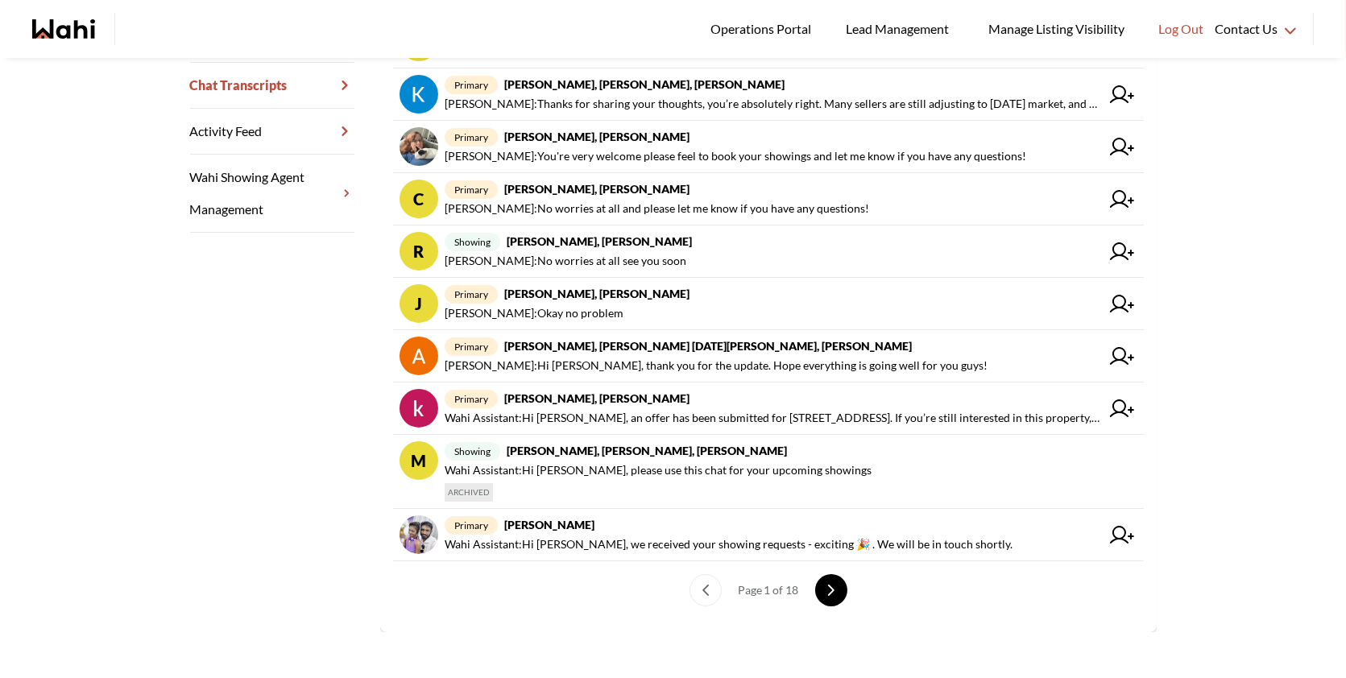
click at [824, 578] on button "next page" at bounding box center [831, 590] width 32 height 32
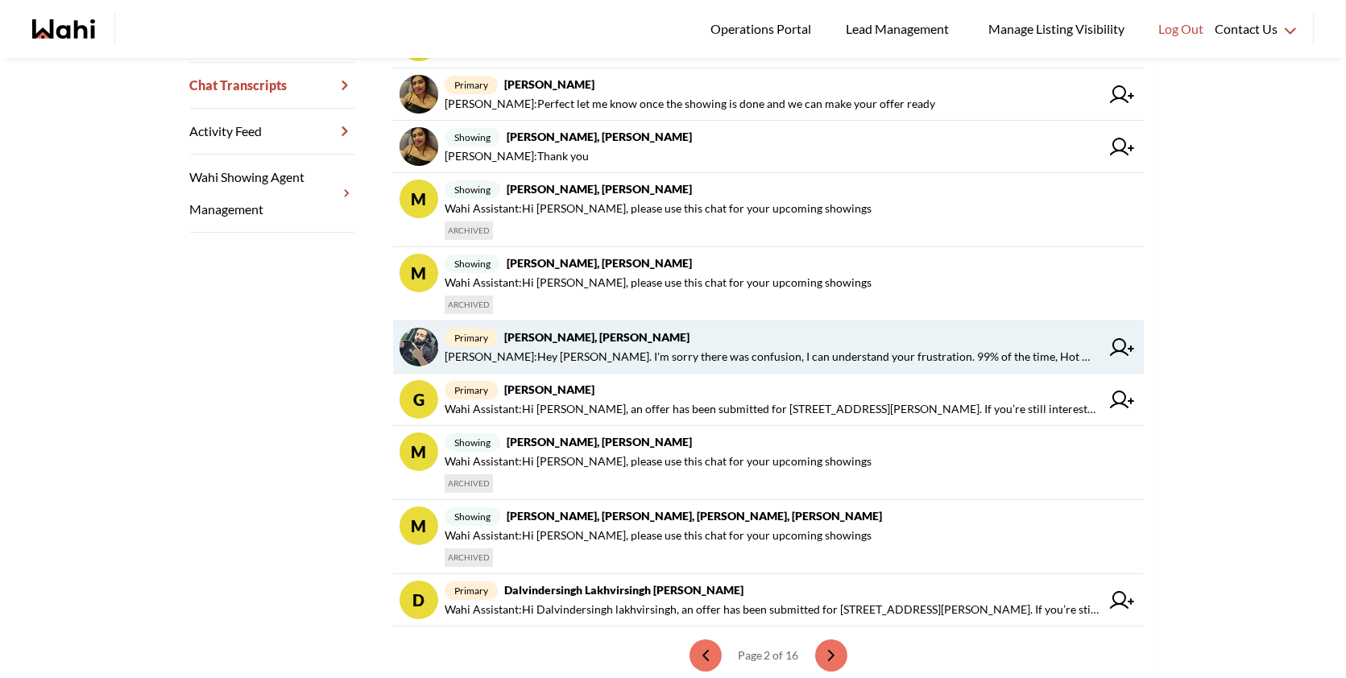
click at [708, 353] on span "Michelle Ryckman : Hey Saeid. I'm sorry there was confusion, I can understand y…" at bounding box center [773, 356] width 656 height 19
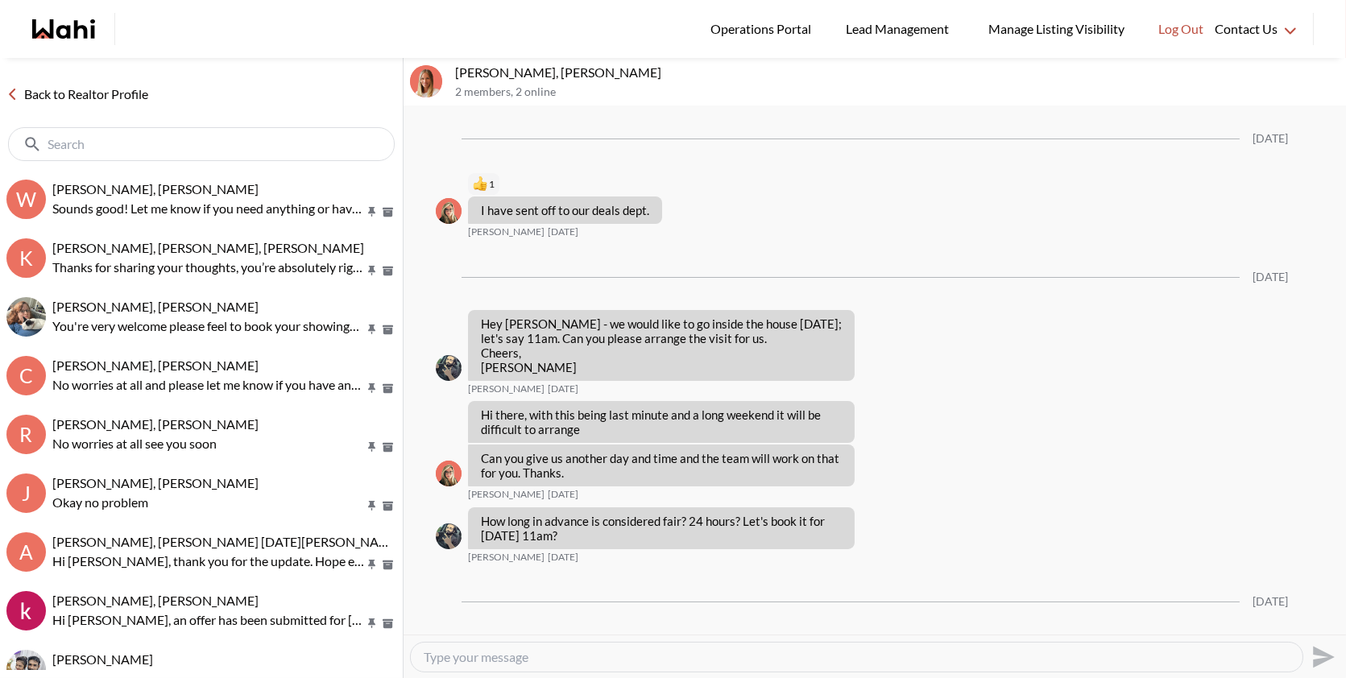
scroll to position [1535, 0]
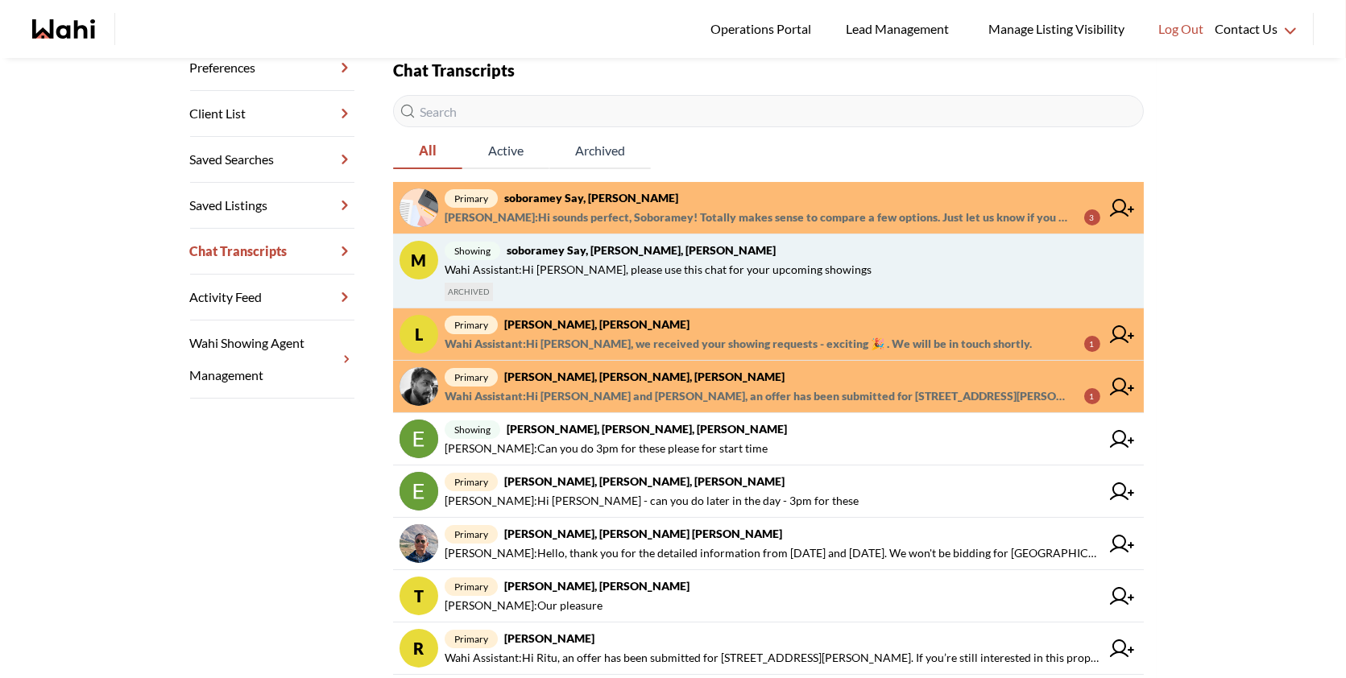
scroll to position [250, 0]
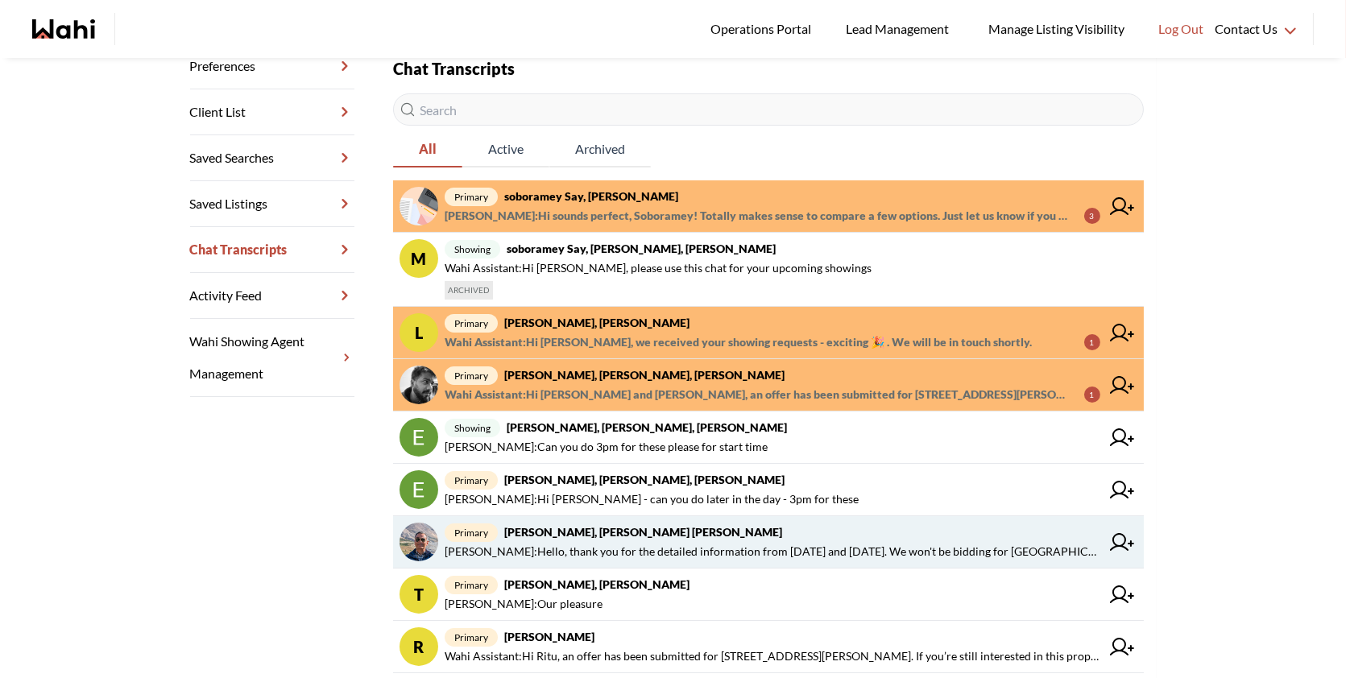
click at [647, 544] on span "[PERSON_NAME] : Hello, thank you for the detailed information from [DATE] and […" at bounding box center [773, 551] width 656 height 19
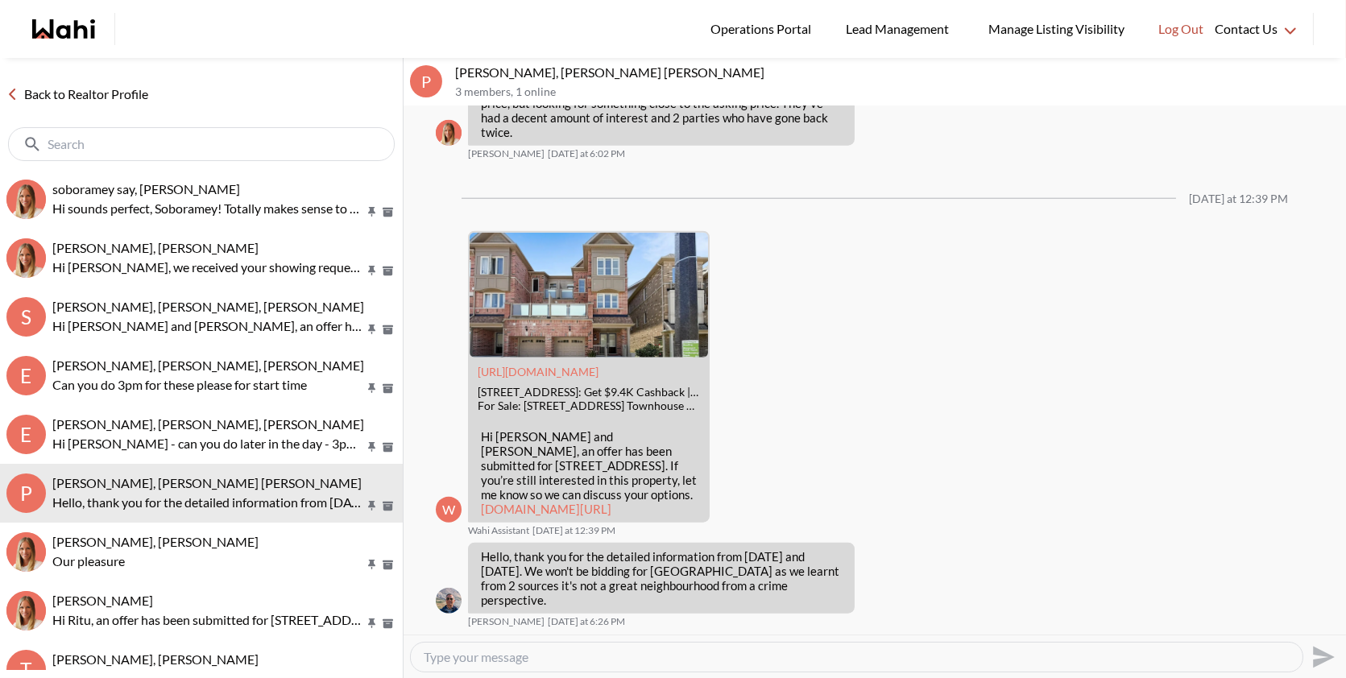
scroll to position [3796, 0]
drag, startPoint x: 821, startPoint y: 602, endPoint x: 468, endPoint y: 572, distance: 354.1
click at [468, 572] on div "Hello, thank you for the detailed information from [DATE] and [DATE]. We won't …" at bounding box center [661, 578] width 387 height 71
copy p "Hello, thank you for the detailed information from [DATE] and [DATE]. We won't …"
click at [497, 666] on div at bounding box center [856, 657] width 891 height 29
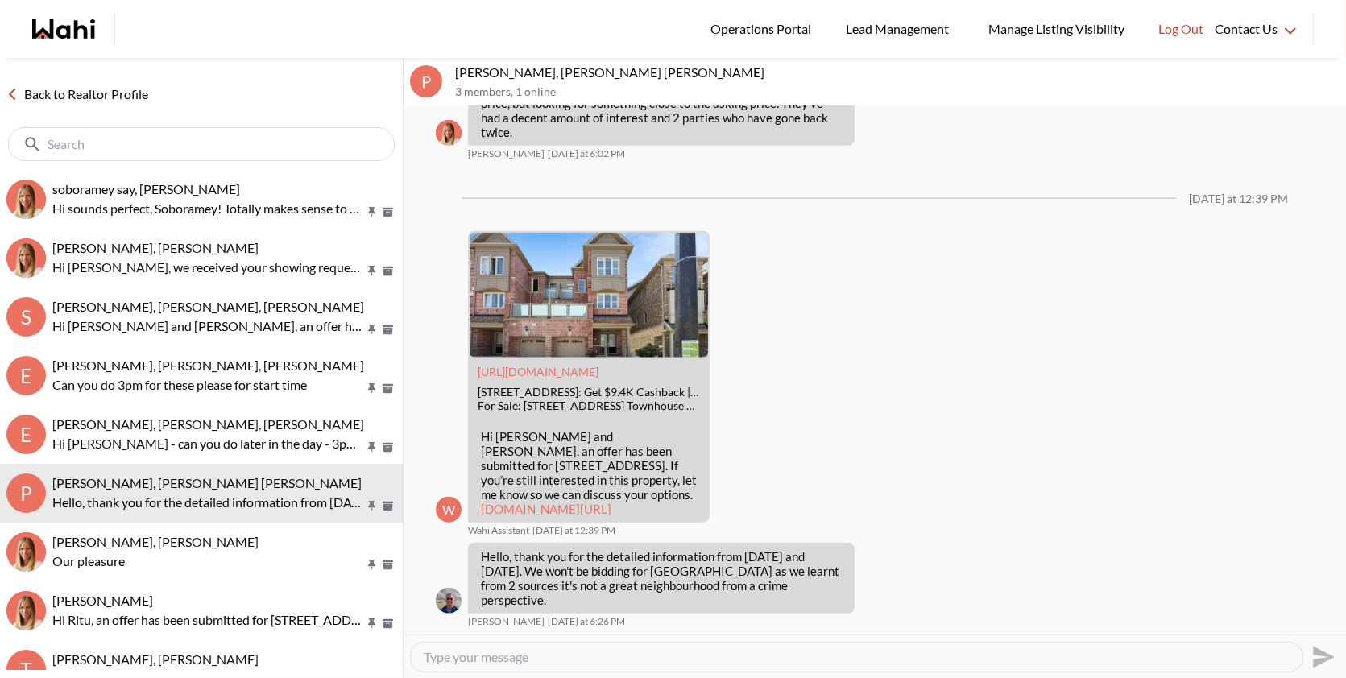
click at [486, 657] on textarea "Type your message" at bounding box center [857, 657] width 866 height 16
paste textarea "Thank you for letting me know. If there’s any property you’d like to see this w…"
click at [492, 649] on textarea "Hi [PERSON_NAME], Thank you for letting me know. If there’s any property you’d …" at bounding box center [857, 657] width 866 height 16
click at [1069, 650] on textarea "Hi [PERSON_NAME], thank you for letting me know. If there’s any property you’d …" at bounding box center [857, 657] width 866 height 16
click at [1062, 654] on textarea "Hi [PERSON_NAME], thank you for letting me know. If there’s any property you’d …" at bounding box center [857, 657] width 866 height 16
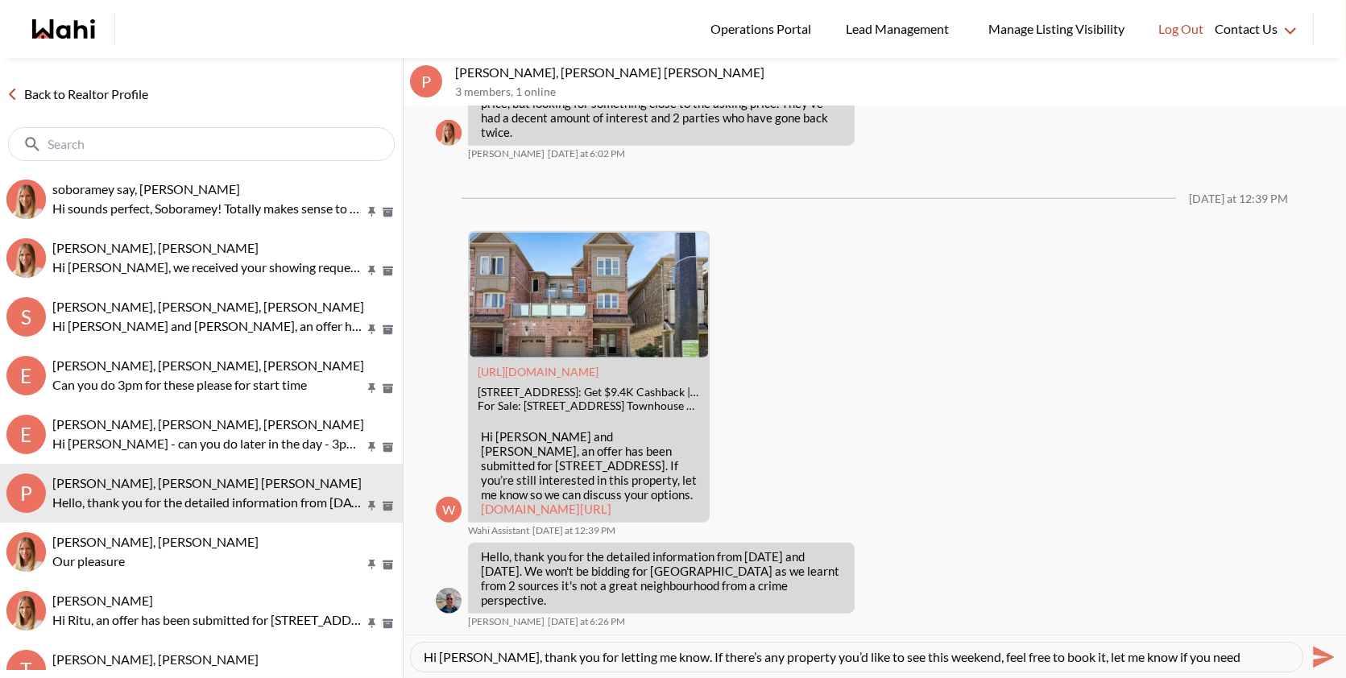
type textarea "Hi [PERSON_NAME], thank you for letting me know. If there’s any property you’d …"
click at [1318, 653] on icon "Send" at bounding box center [1324, 657] width 22 height 22
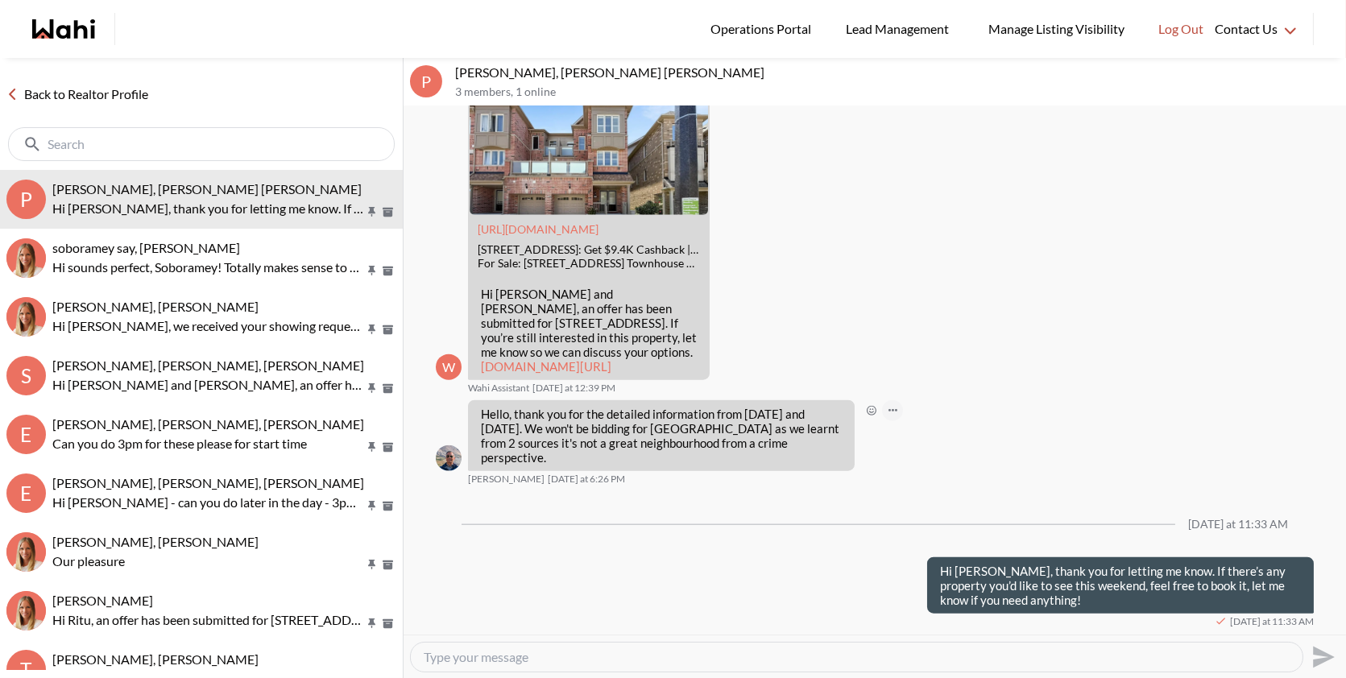
click at [894, 421] on button "Open Message Actions Menu" at bounding box center [892, 410] width 21 height 21
click at [871, 431] on div "Mark as unread Delete" at bounding box center [874, 370] width 942 height 528
click at [872, 414] on icon "Open Reaction Selector" at bounding box center [871, 411] width 5 height 5
click at [920, 394] on div "Select Reaction: Thumbs up" at bounding box center [919, 391] width 14 height 14
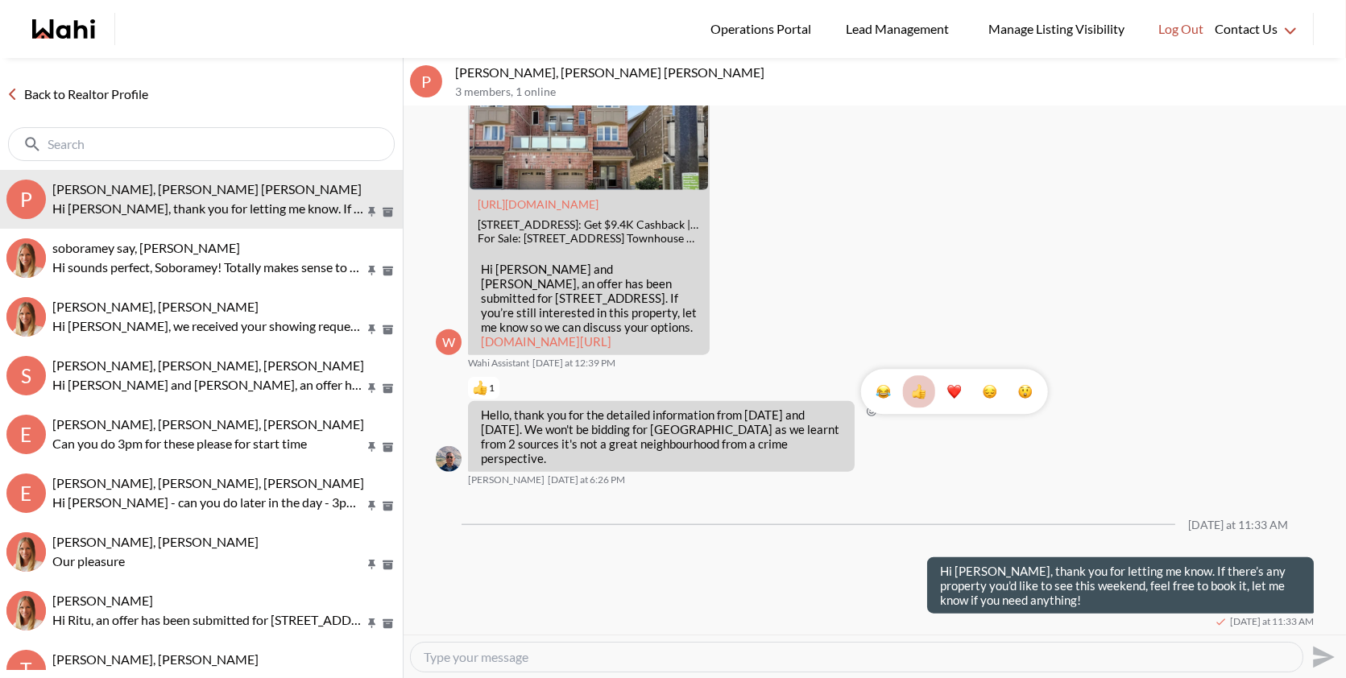
click at [743, 290] on div "1" at bounding box center [874, 370] width 942 height 528
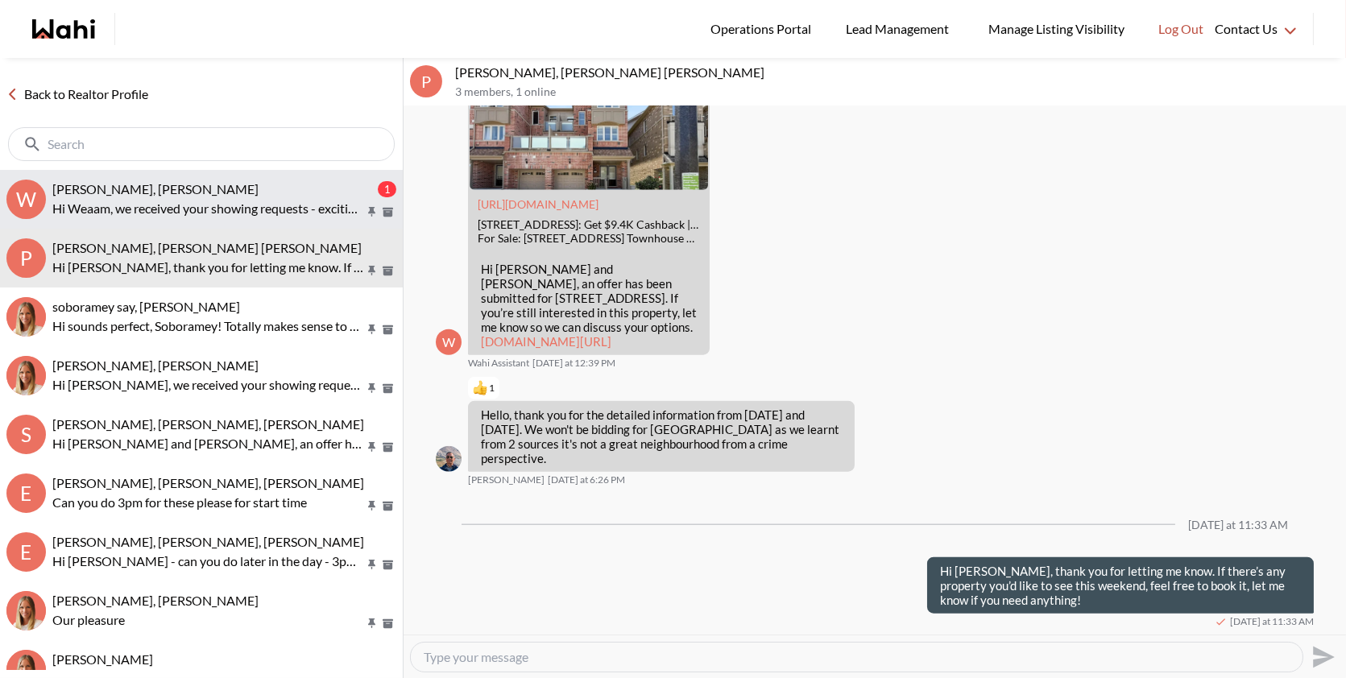
click at [221, 221] on button "W Weaam Hassan, Behnam 1 Hi Weaam, we received your showing requests - exciting…" at bounding box center [201, 199] width 403 height 59
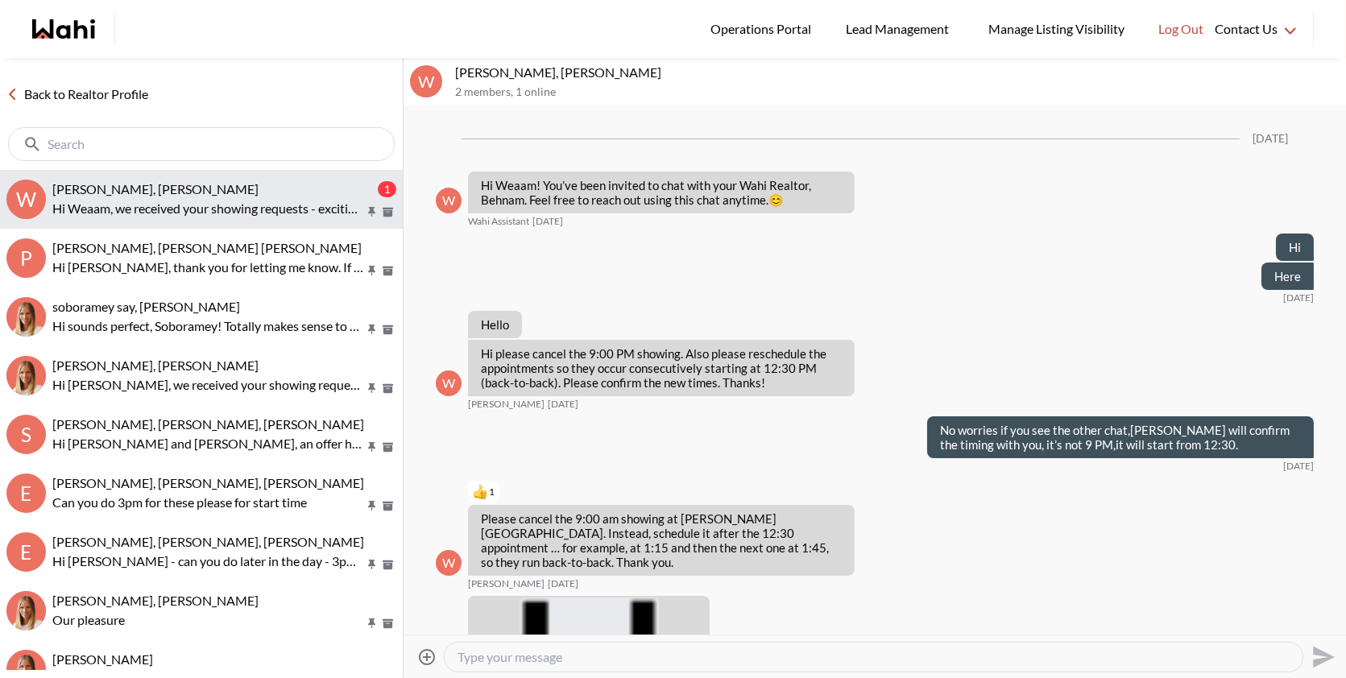
scroll to position [3448, 0]
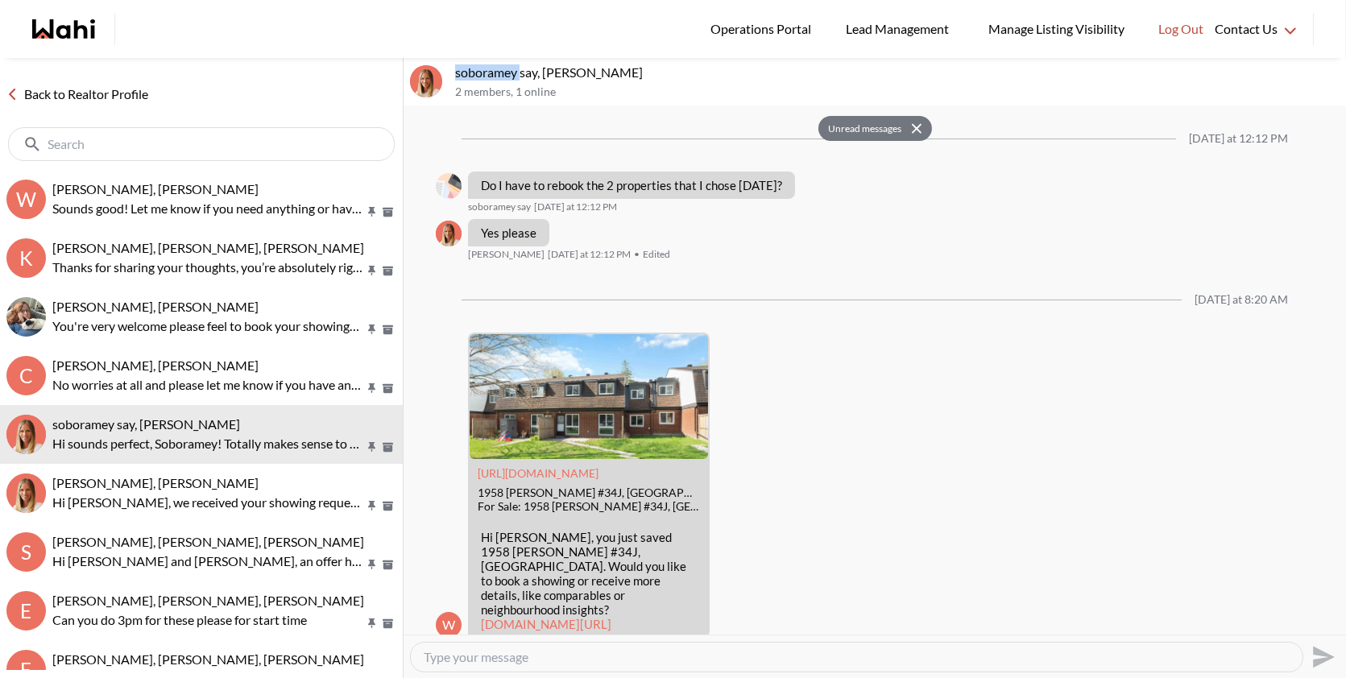
scroll to position [1582, 0]
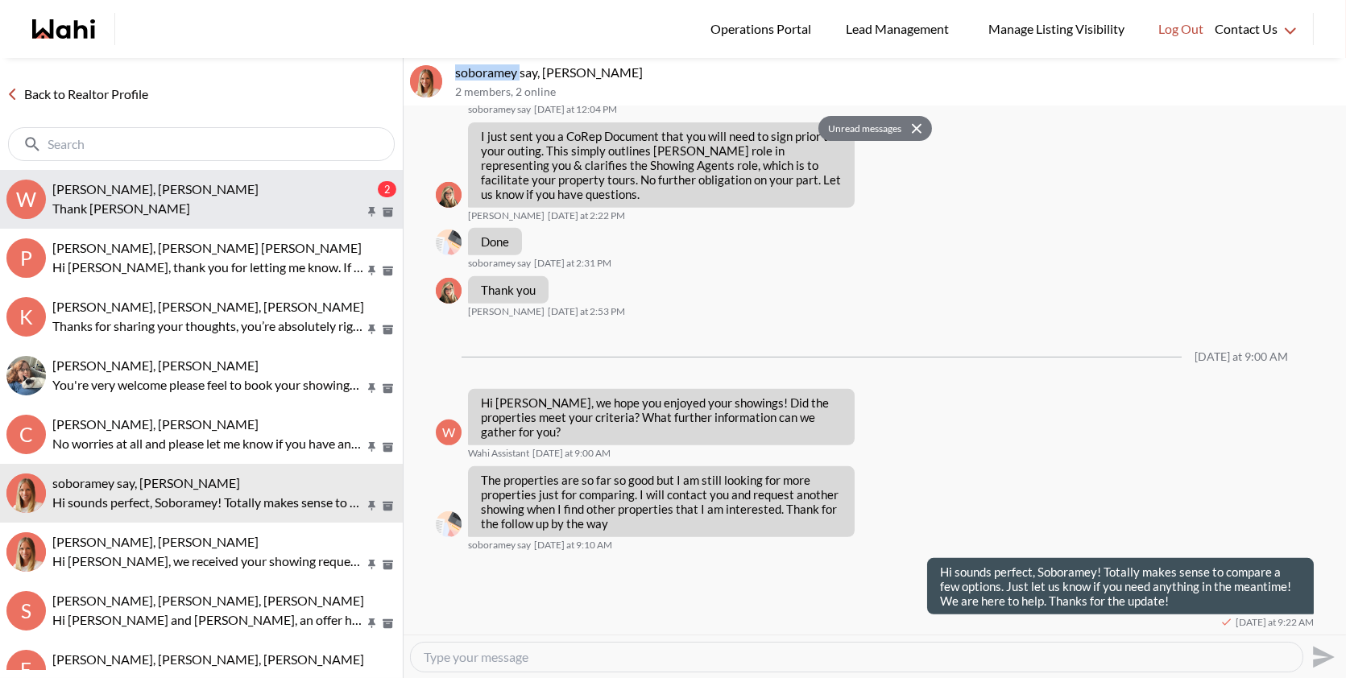
click at [203, 206] on p "Thank yiuy" at bounding box center [208, 208] width 312 height 19
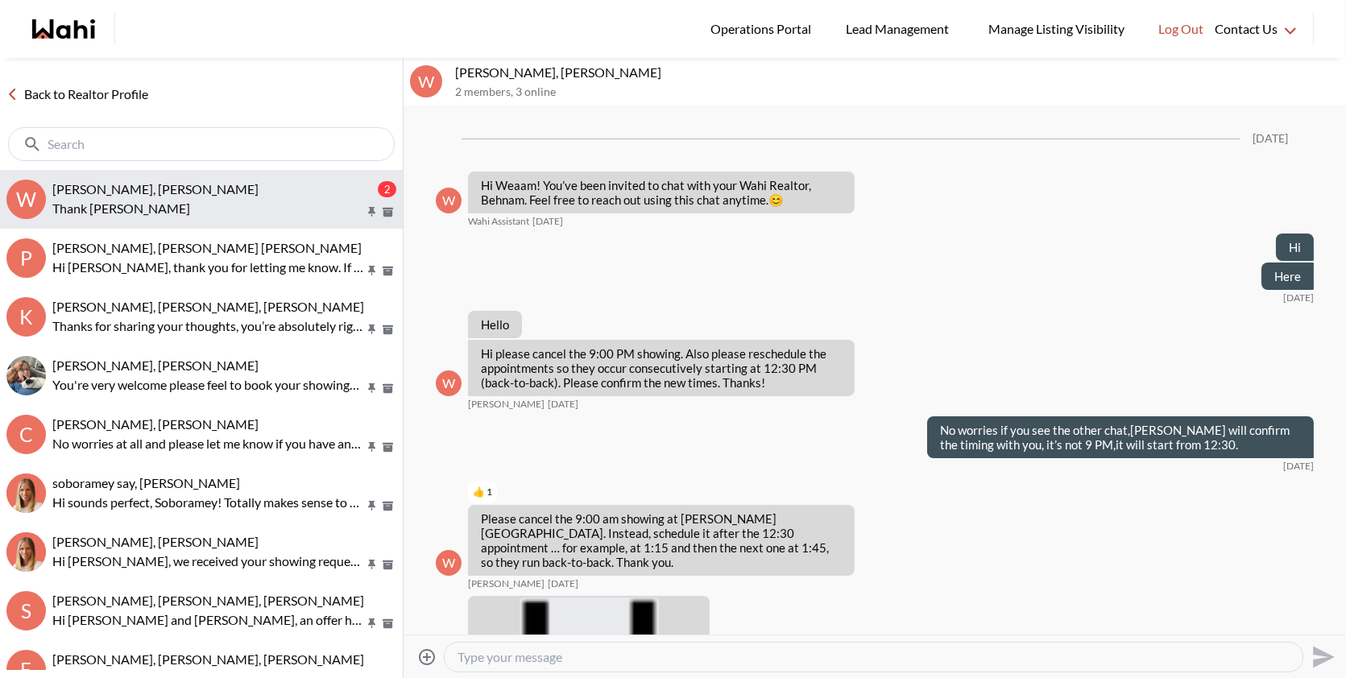
scroll to position [3525, 0]
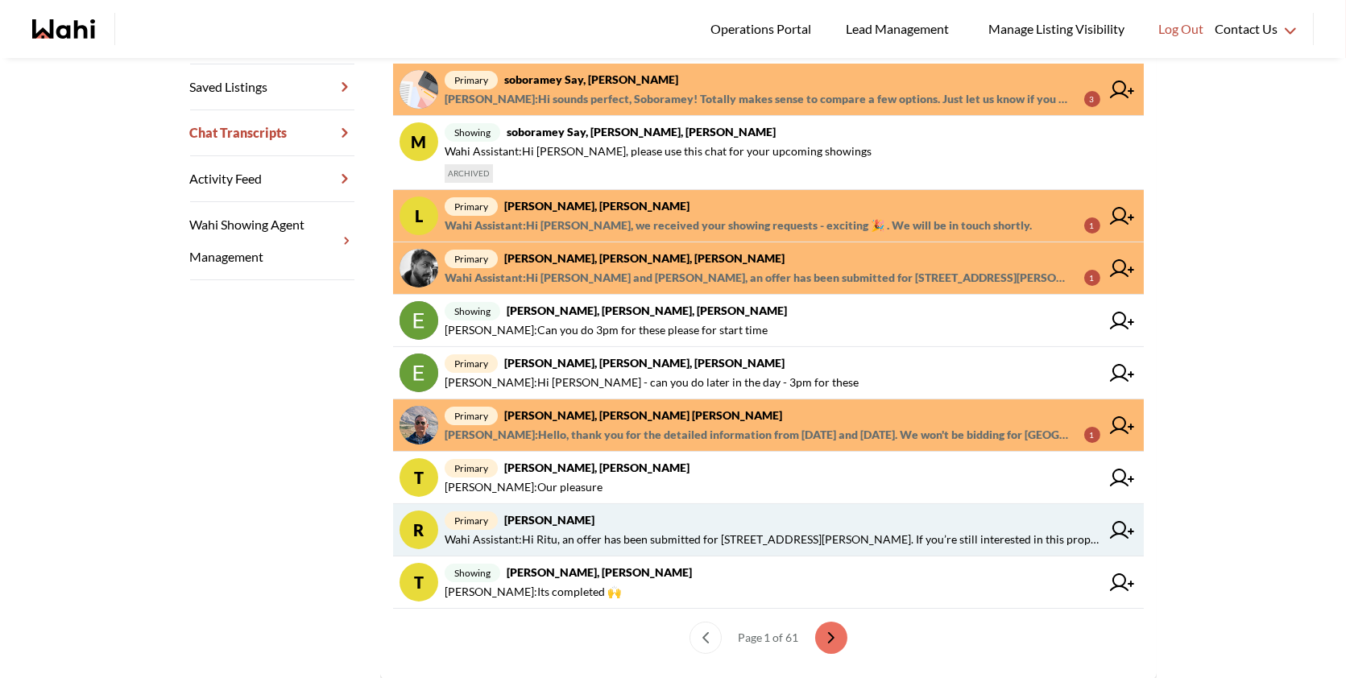
scroll to position [385, 0]
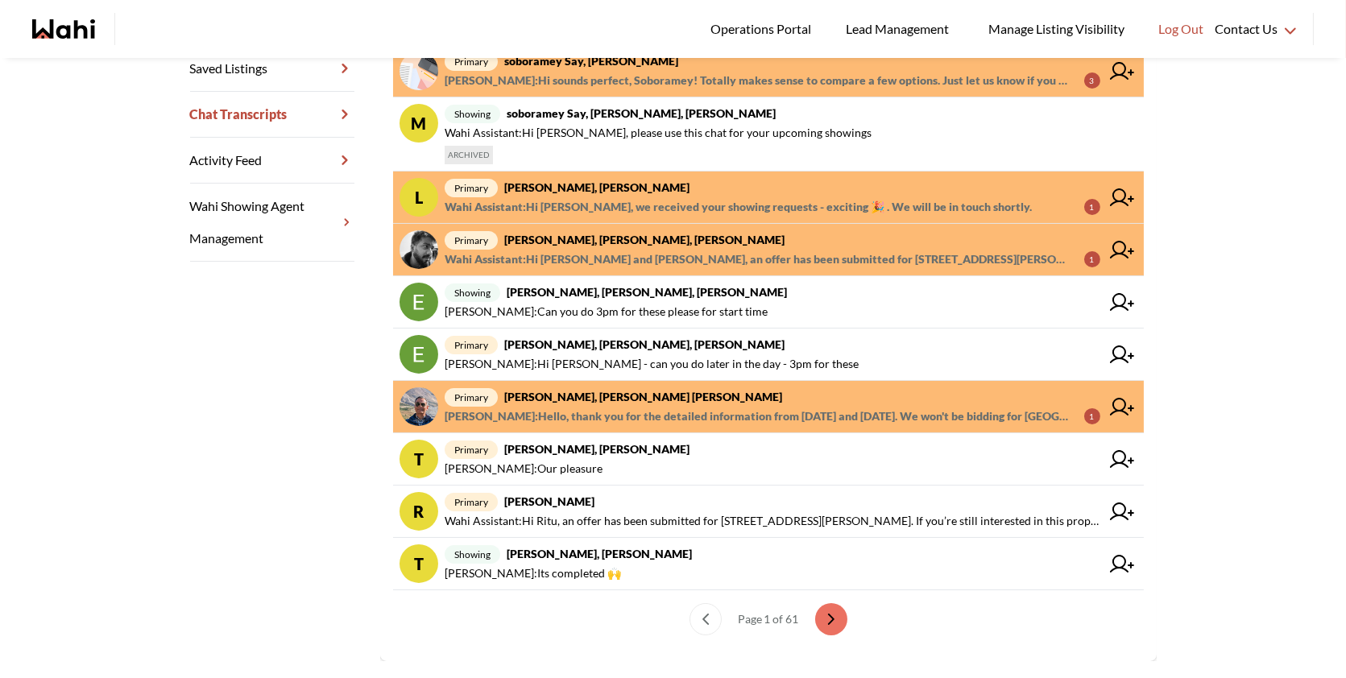
click at [811, 612] on ul "Page 1 of 61" at bounding box center [768, 619] width 751 height 58
click at [825, 614] on icon "next page" at bounding box center [830, 619] width 11 height 11
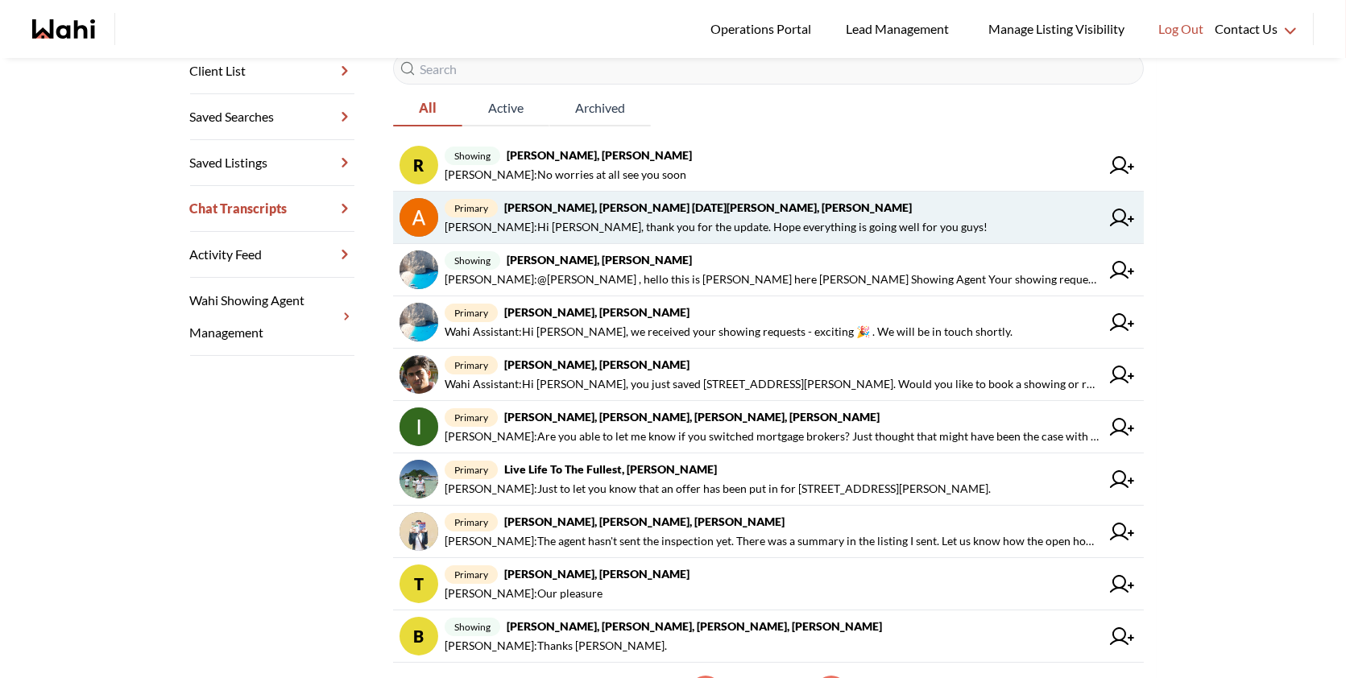
scroll to position [394, 0]
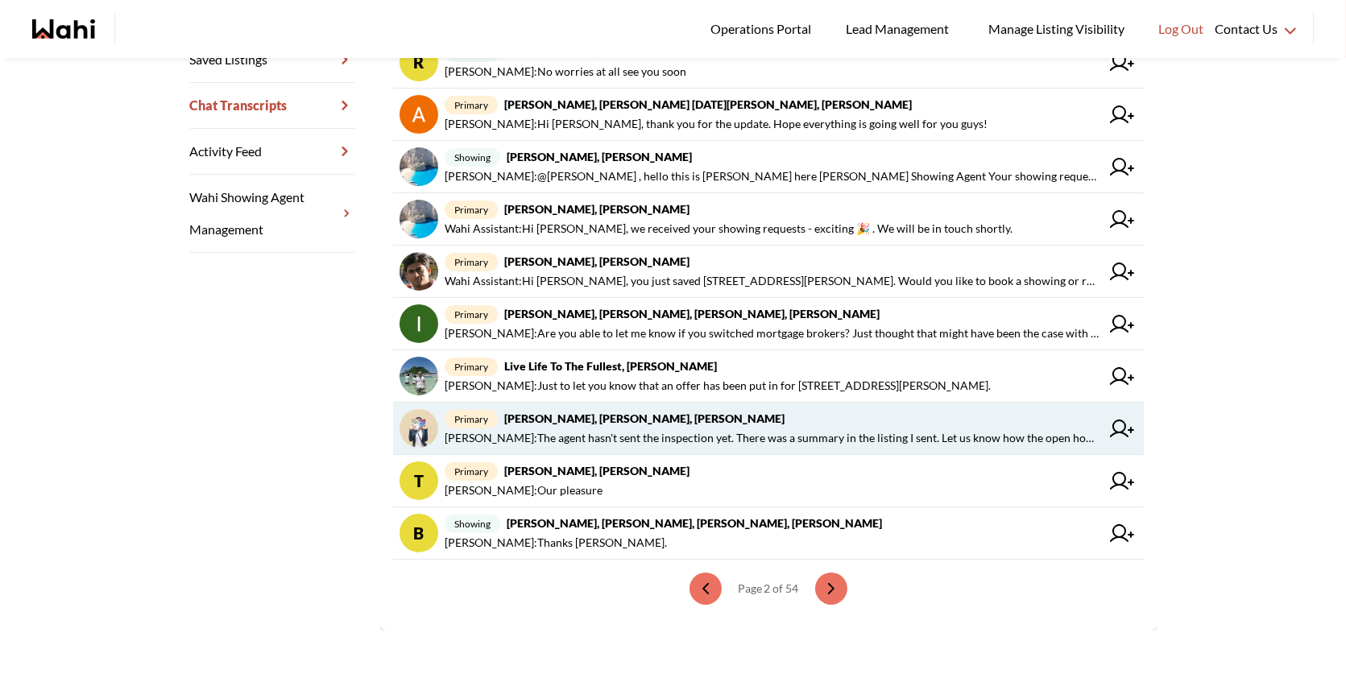
click at [610, 429] on span "[PERSON_NAME] : The agent hasn't sent the inspection yet. There was a summary i…" at bounding box center [773, 437] width 656 height 19
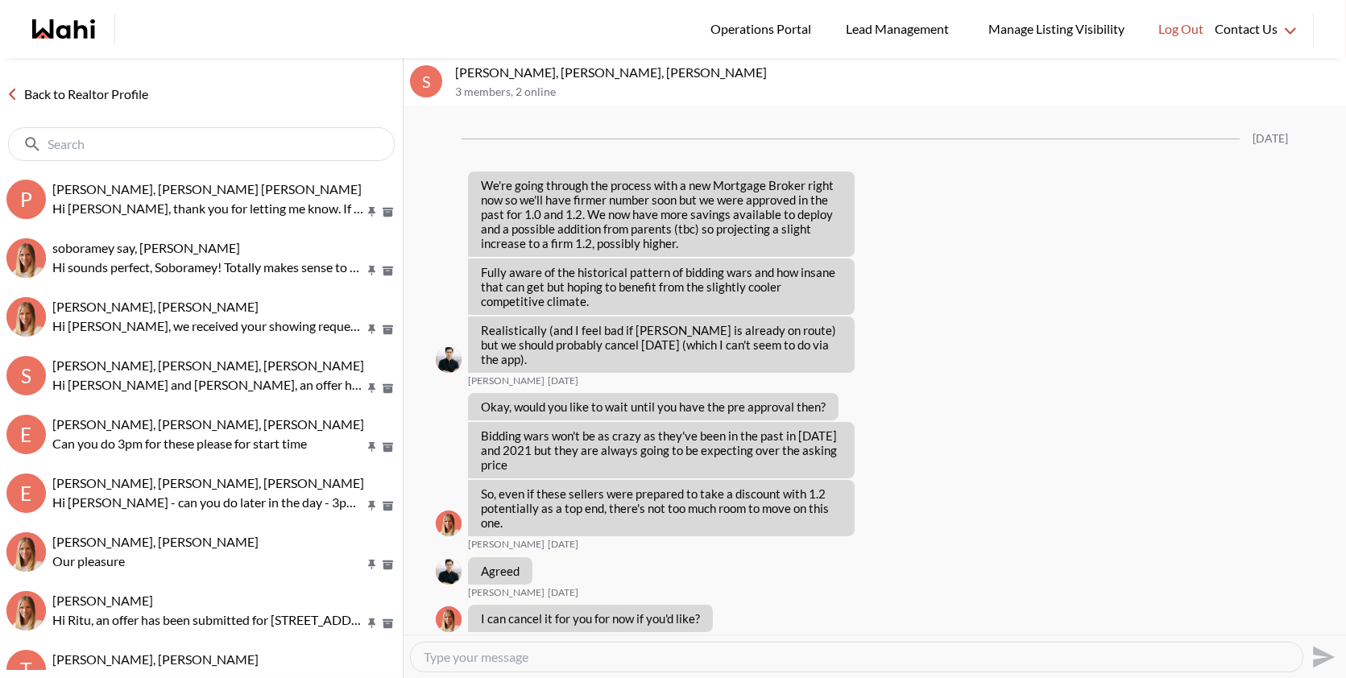
scroll to position [1404, 0]
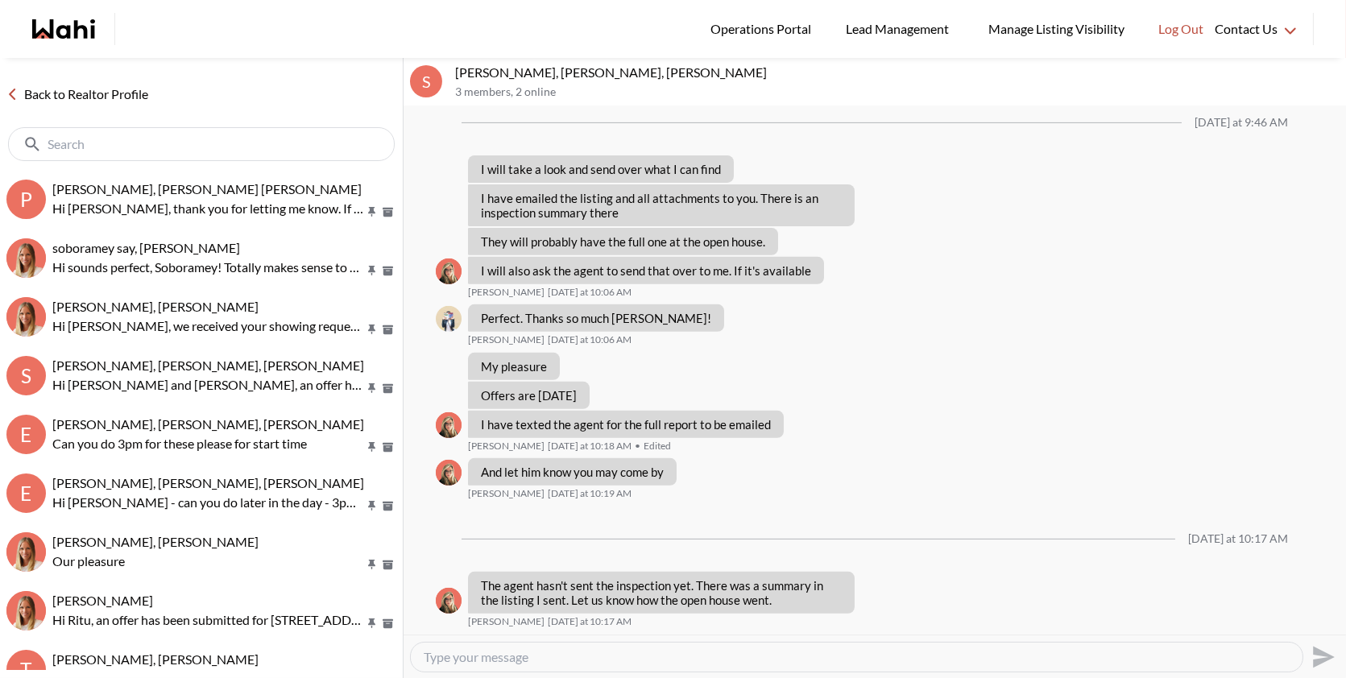
click at [208, 138] on input "text" at bounding box center [203, 144] width 311 height 16
paste input "[PERSON_NAME]"
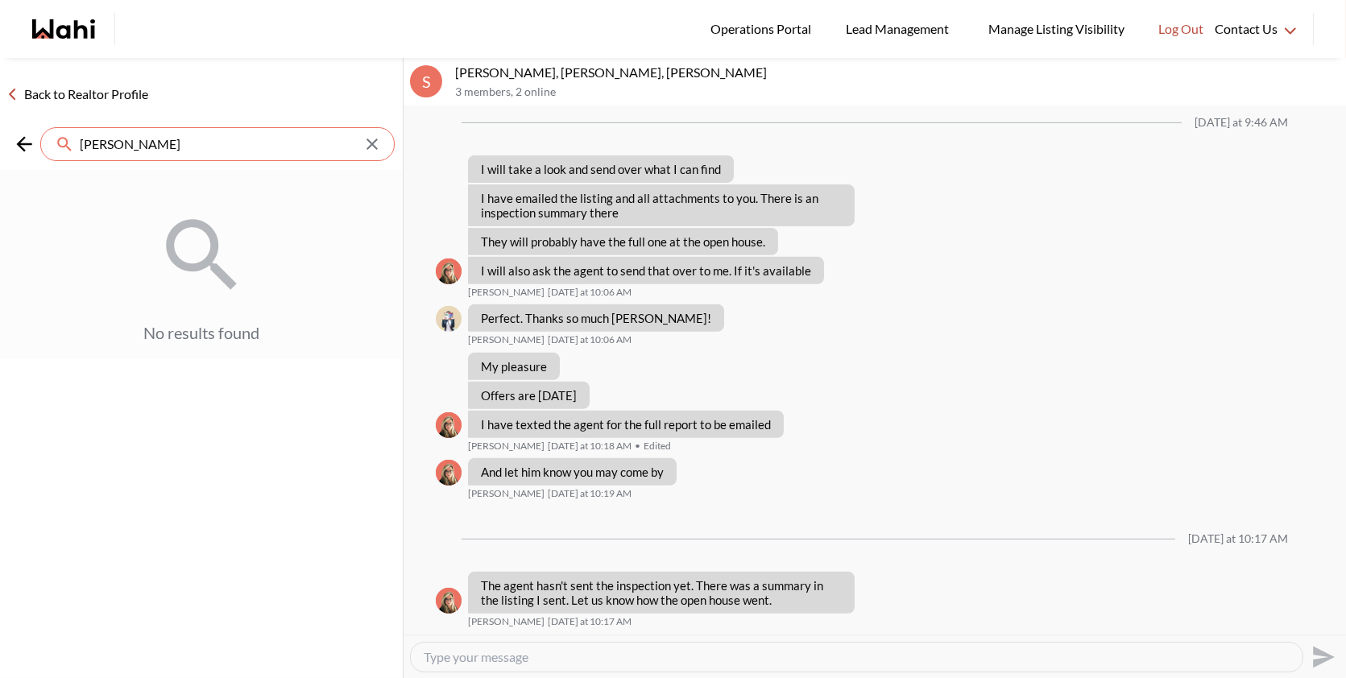
type input "[PERSON_NAME]"
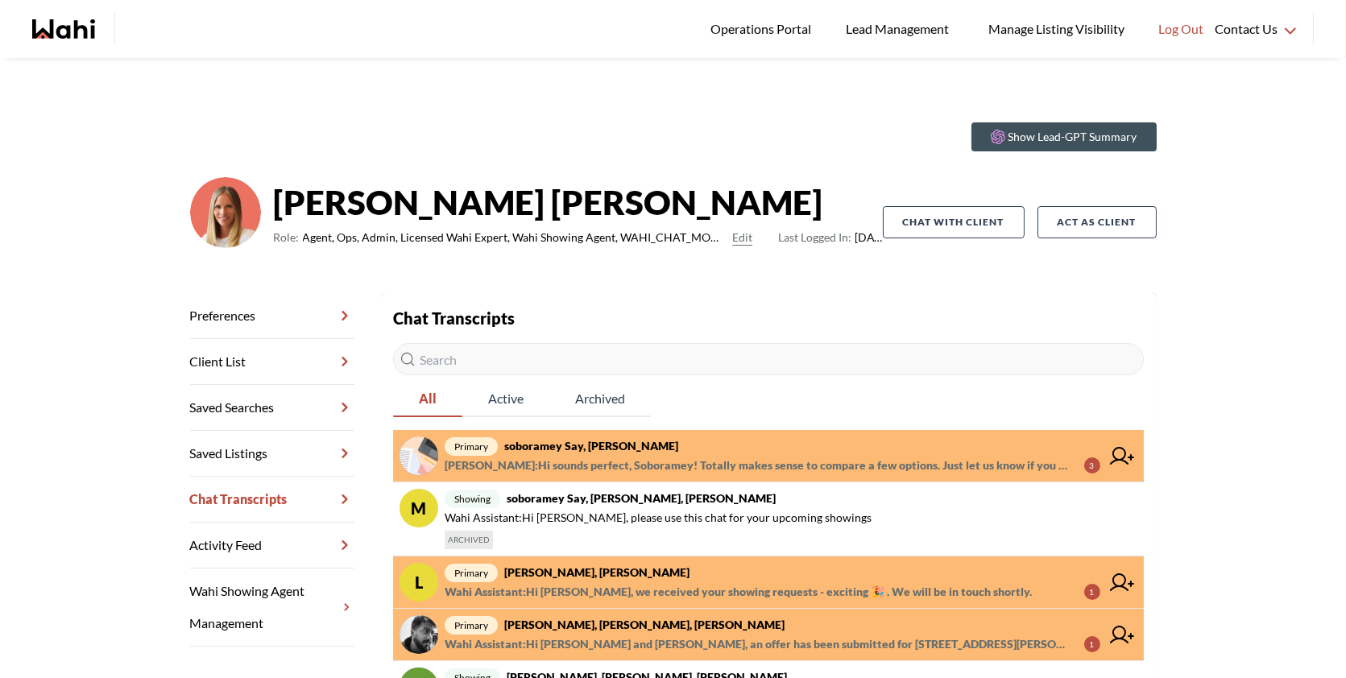
scroll to position [39, 0]
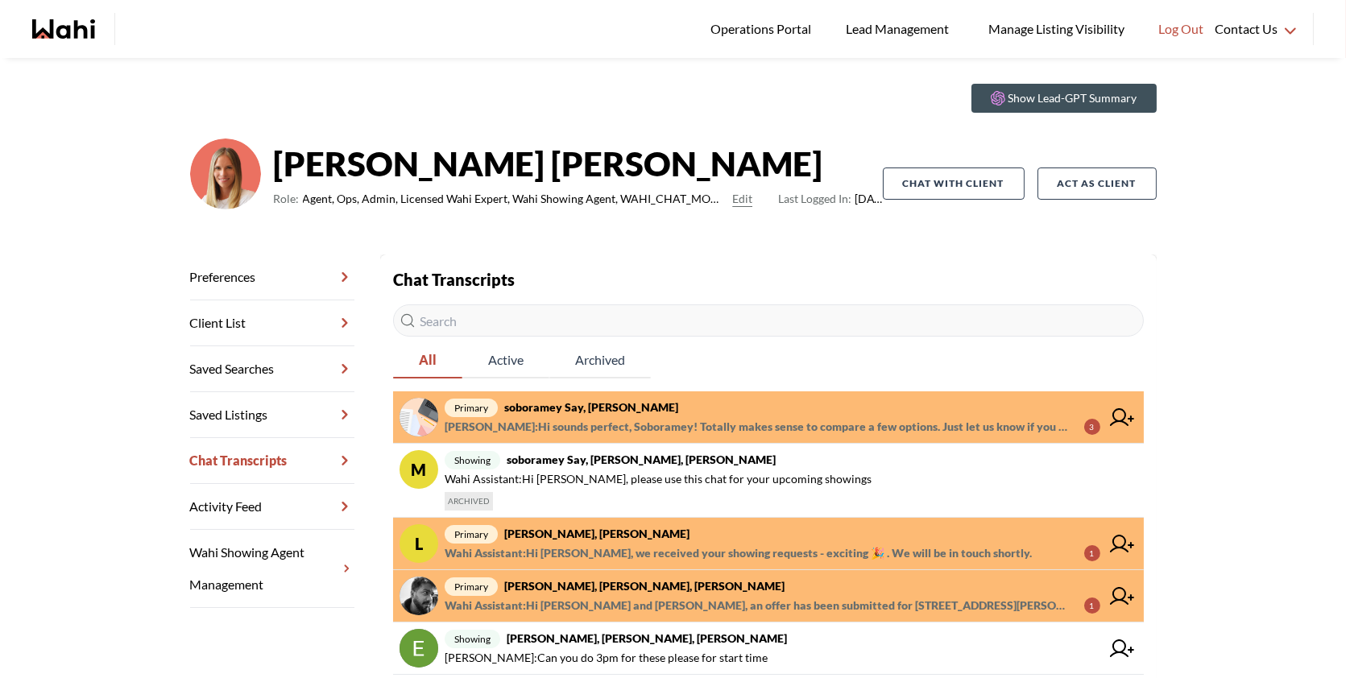
click at [677, 428] on span "Behnam Fazili : Hi sounds perfect, Soboramey! Totally makes sense to compare a …" at bounding box center [758, 426] width 627 height 19
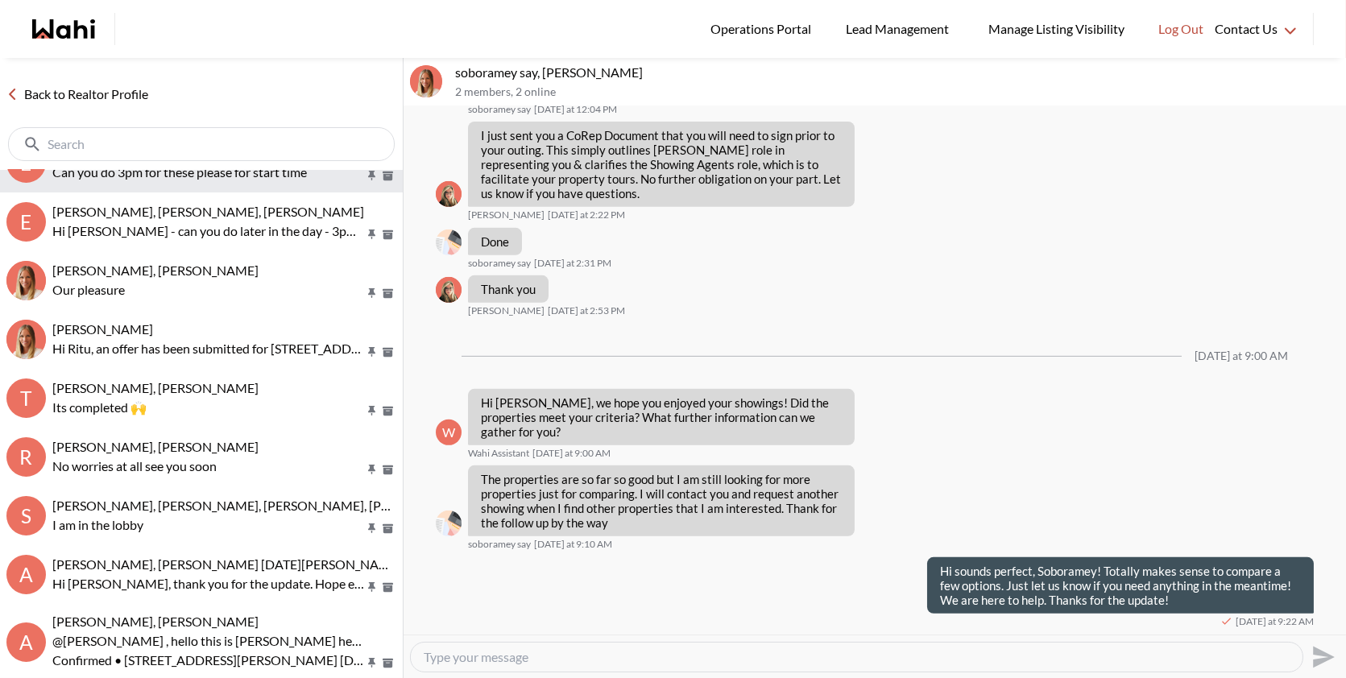
scroll to position [278, 0]
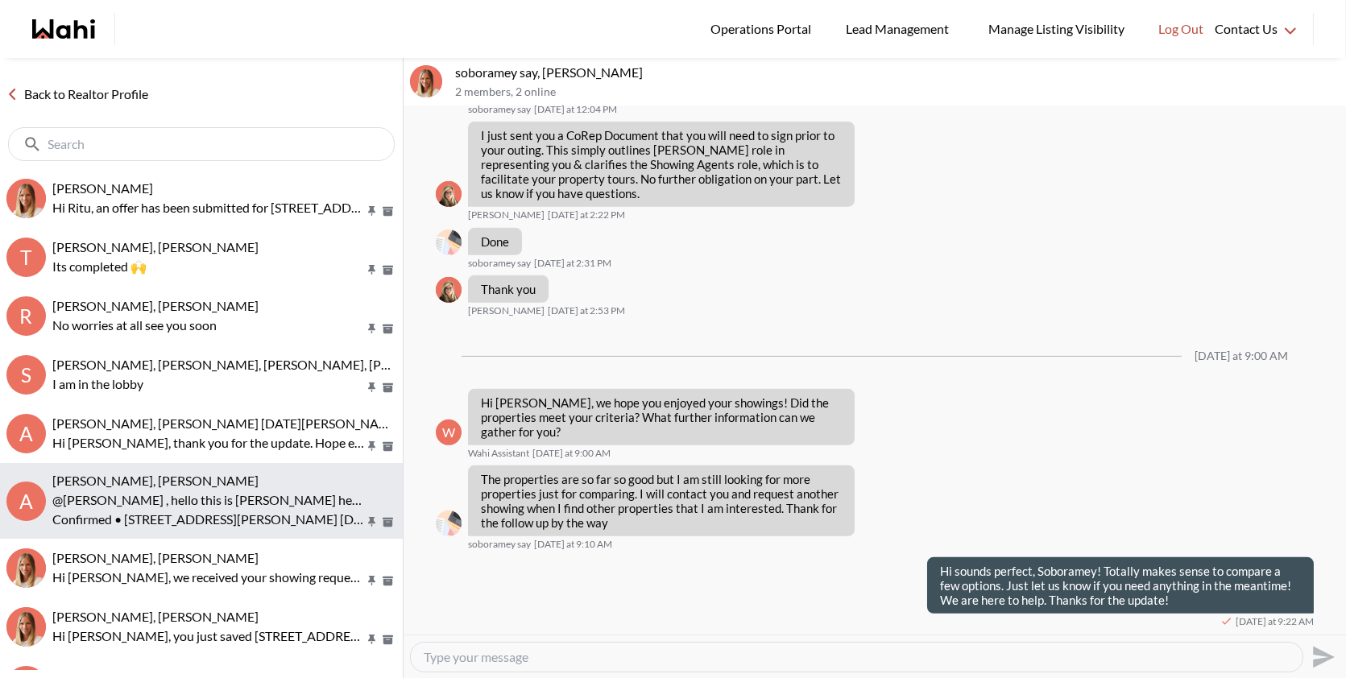
click at [195, 494] on p "@Arsene Dilenga , hello this is Paul here Wahi Showing Agent Your showing reque…" at bounding box center [208, 499] width 312 height 19
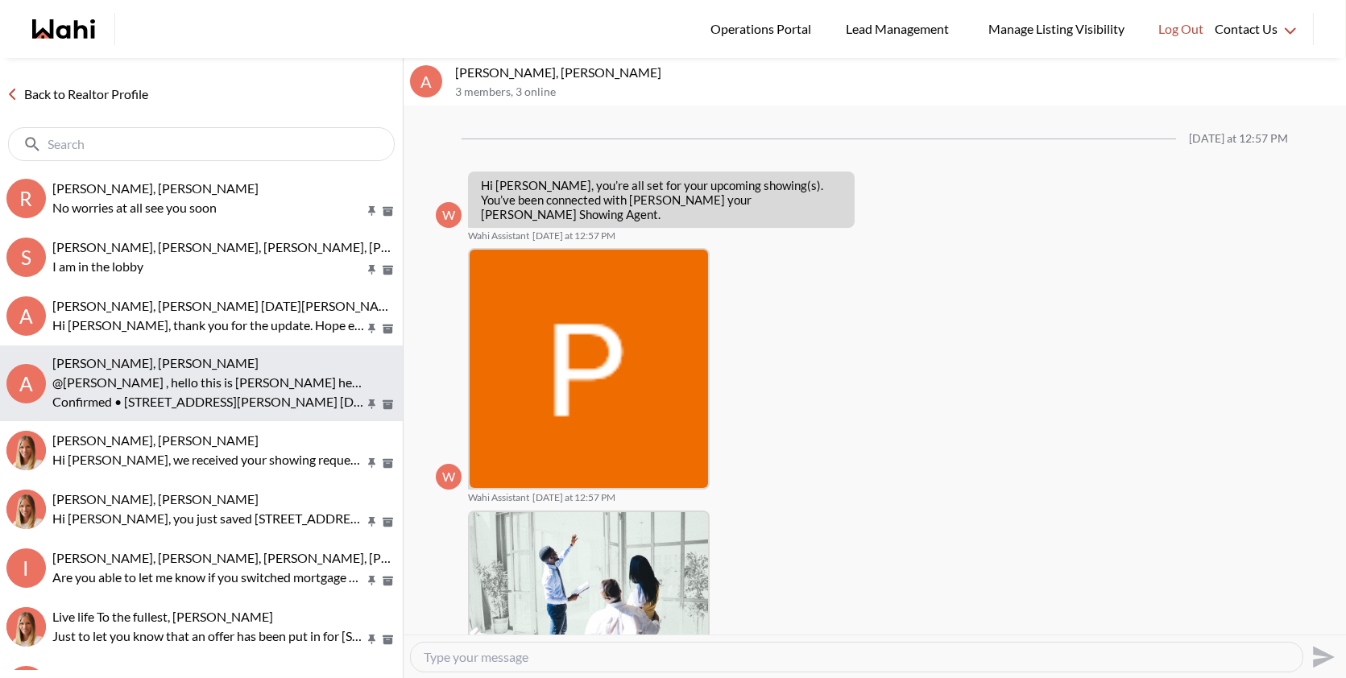
scroll to position [307, 0]
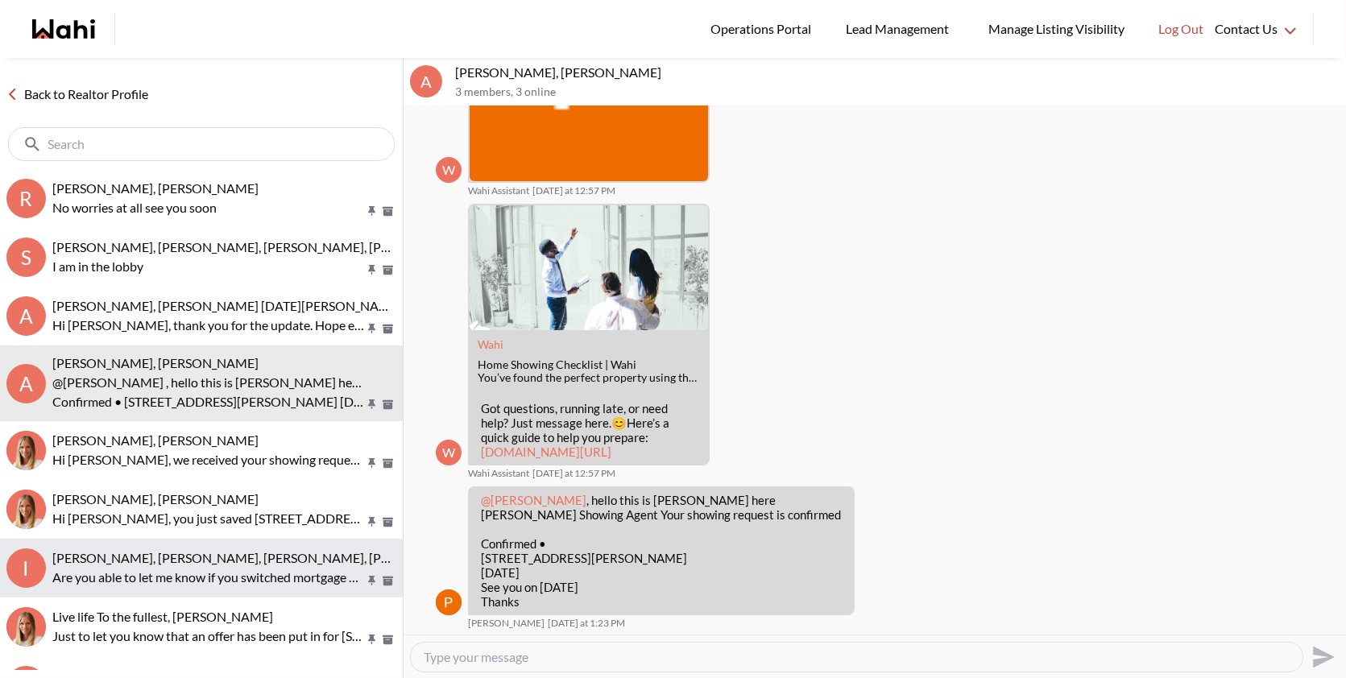
click at [213, 556] on span "Irina Krasyuk, Kseniya Krasyuk, Michelle, Faraz" at bounding box center [260, 557] width 417 height 15
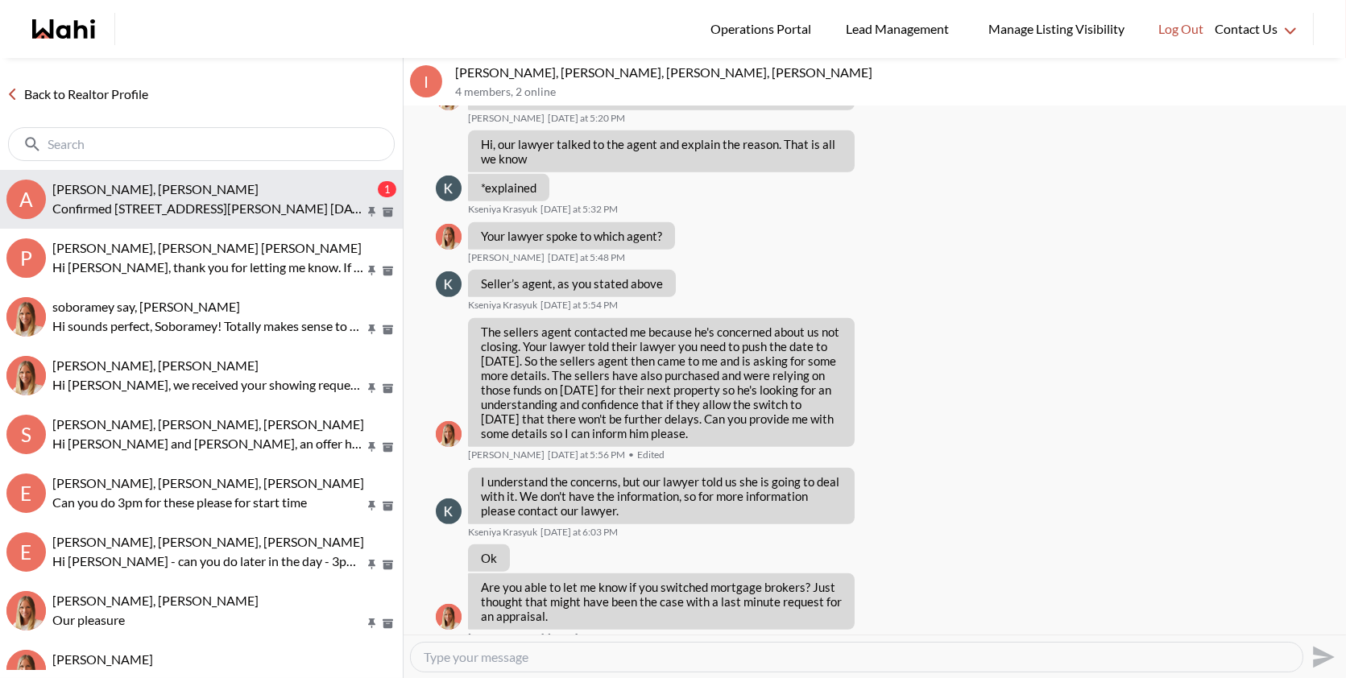
click at [207, 196] on span "Arsene Dilenga, Paul, Michelle" at bounding box center [155, 188] width 206 height 15
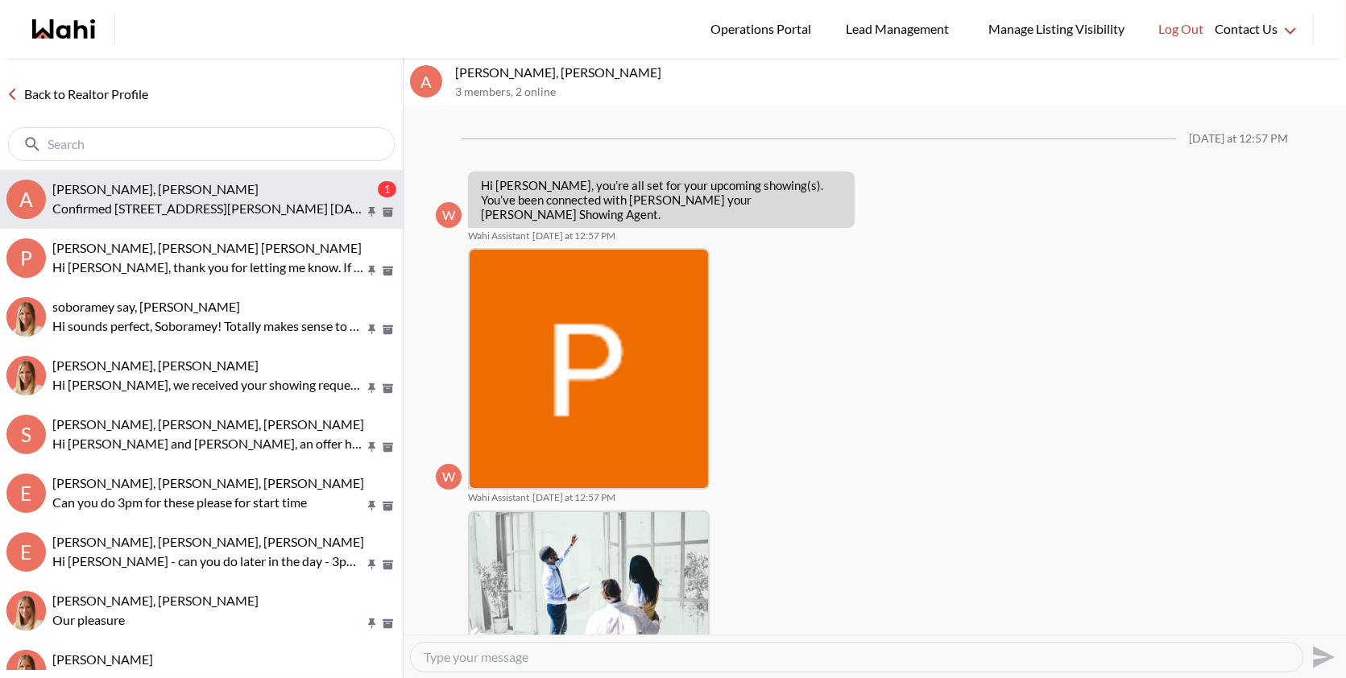
scroll to position [474, 0]
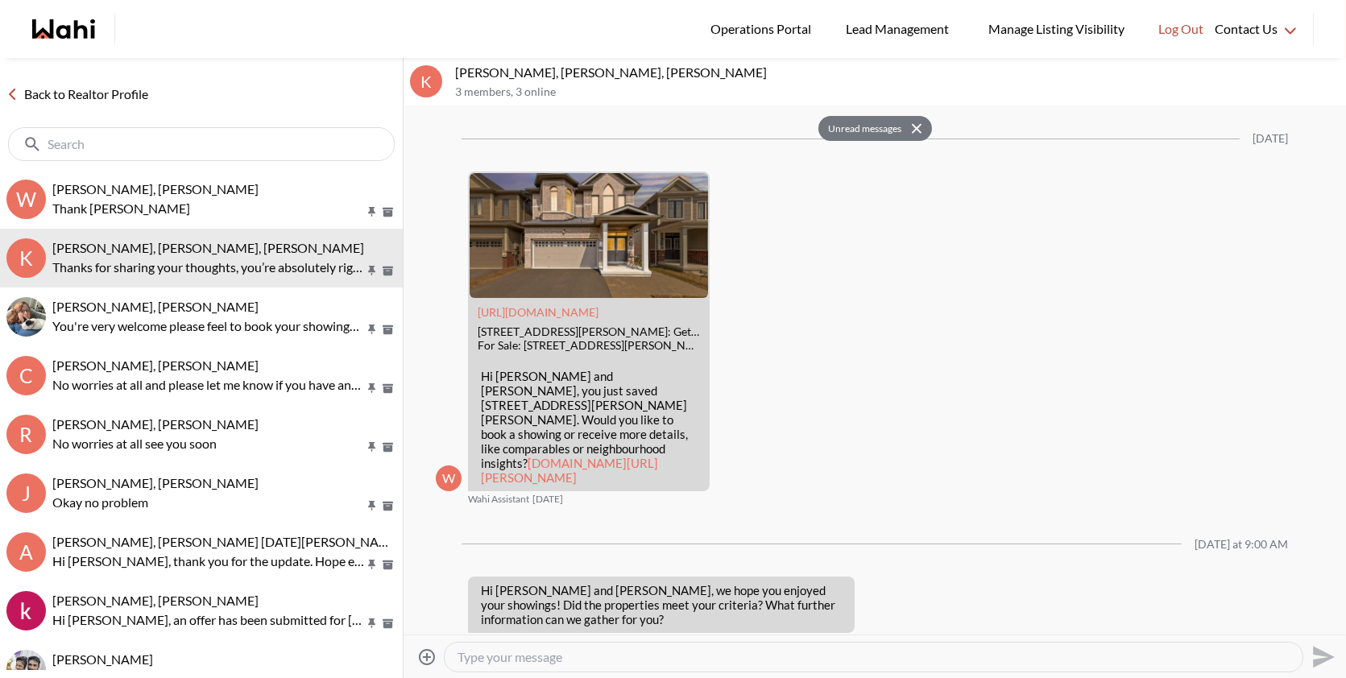
scroll to position [2768, 0]
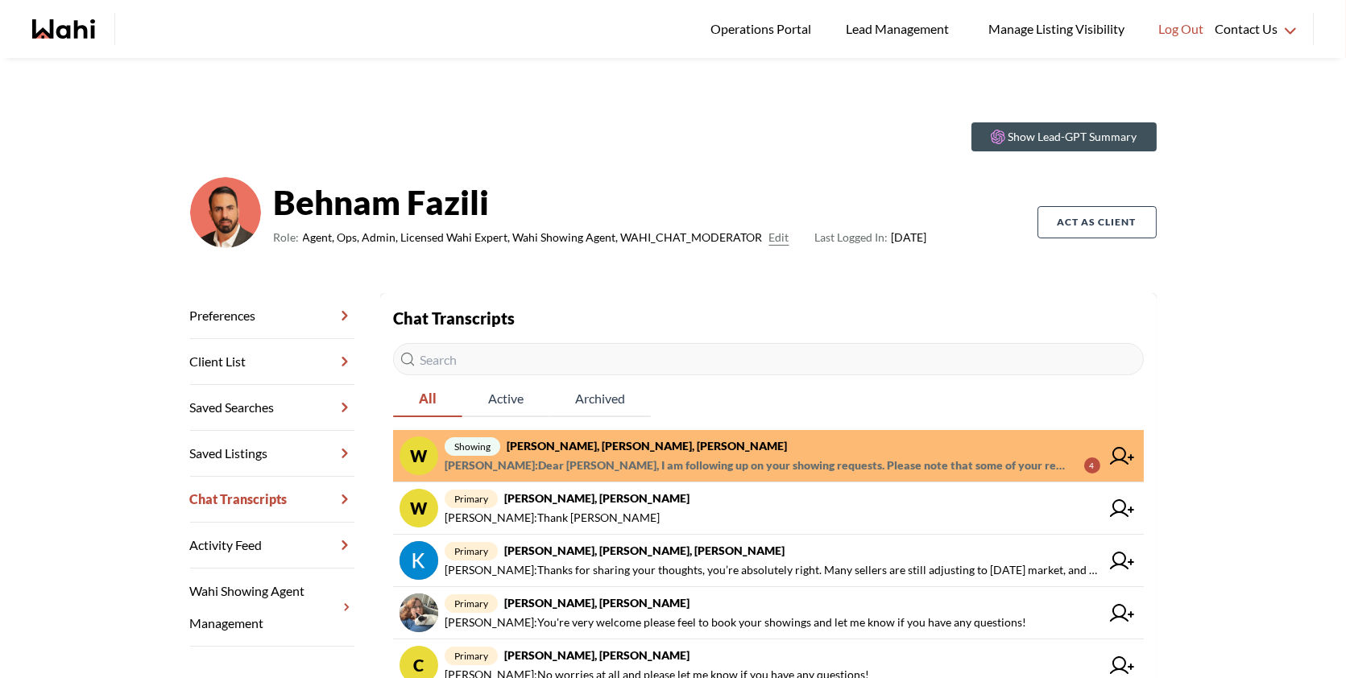
click at [624, 447] on strong "[PERSON_NAME], [PERSON_NAME], [PERSON_NAME]" at bounding box center [647, 446] width 280 height 14
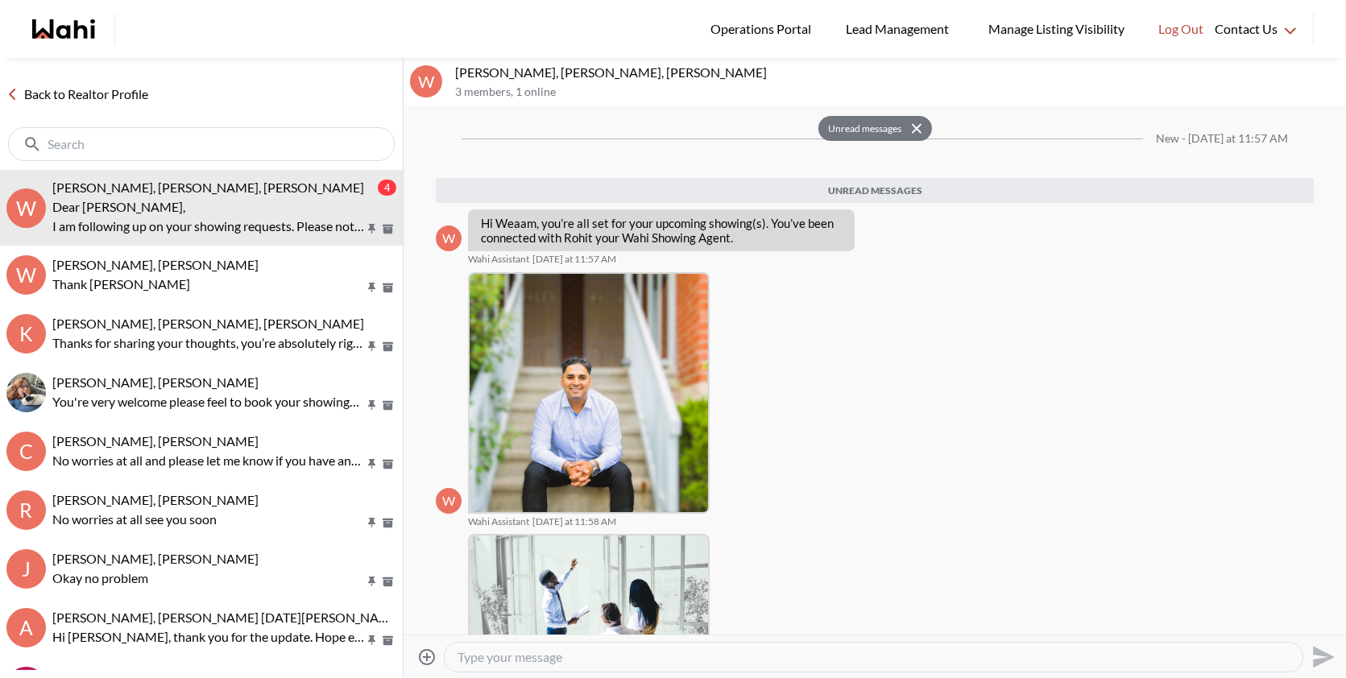
scroll to position [330, 0]
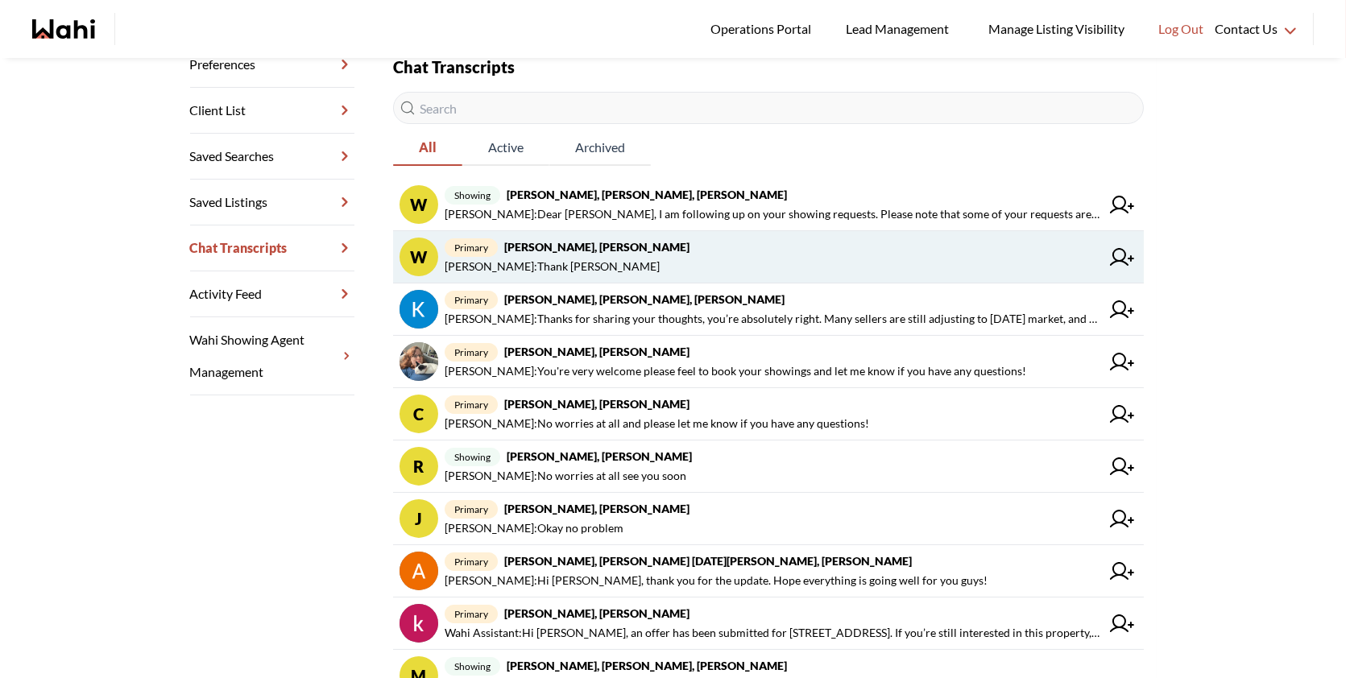
scroll to position [253, 0]
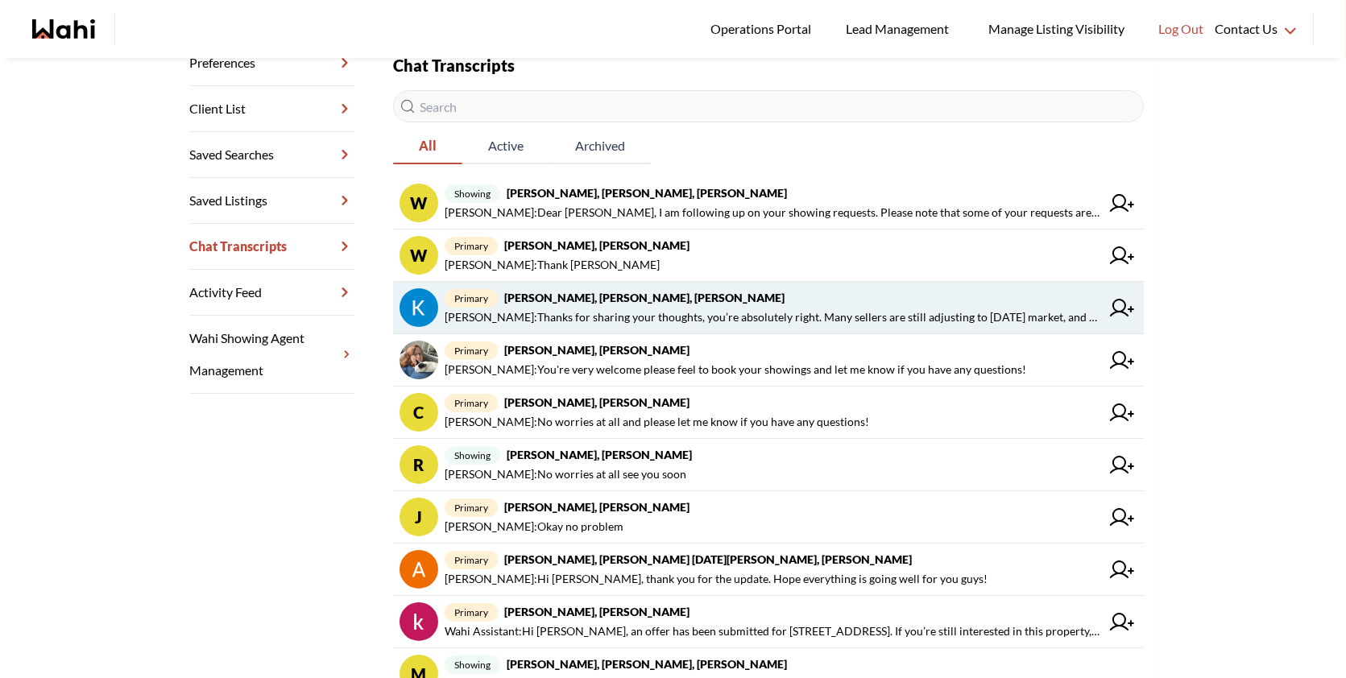
click at [785, 301] on span "primary [PERSON_NAME], [PERSON_NAME], [PERSON_NAME]" at bounding box center [773, 297] width 656 height 19
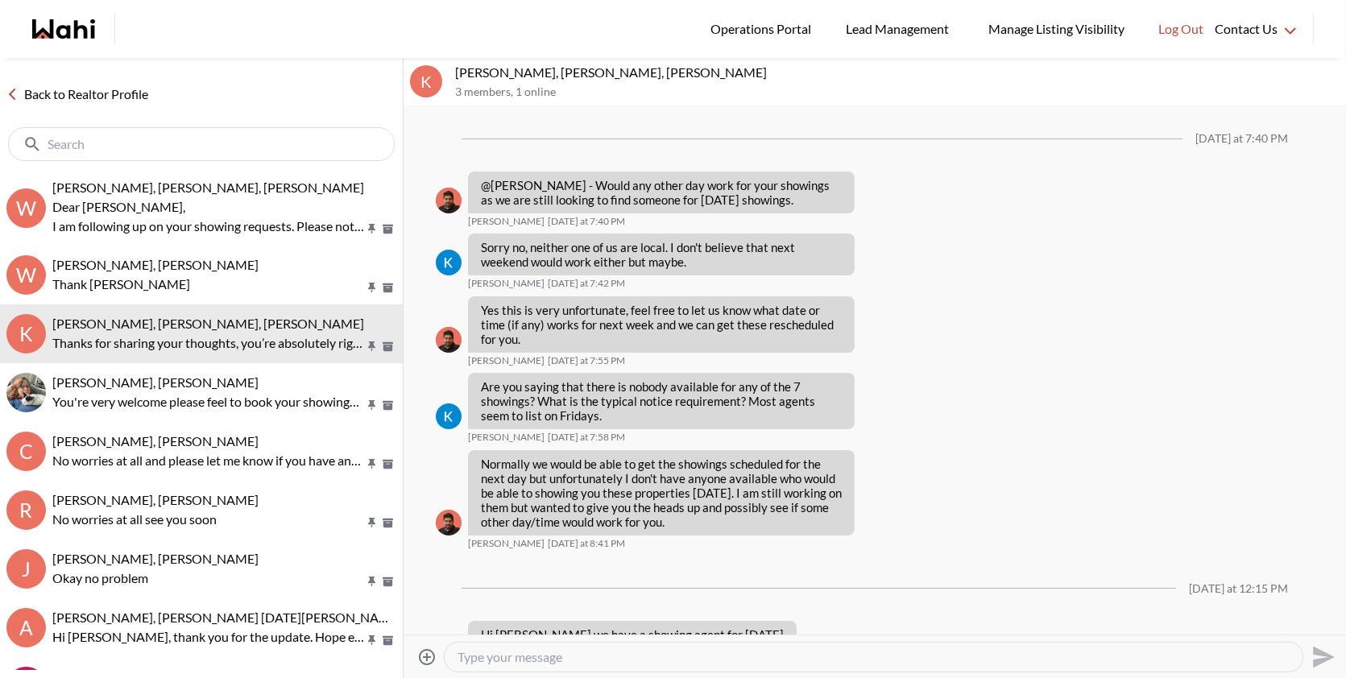
scroll to position [1959, 0]
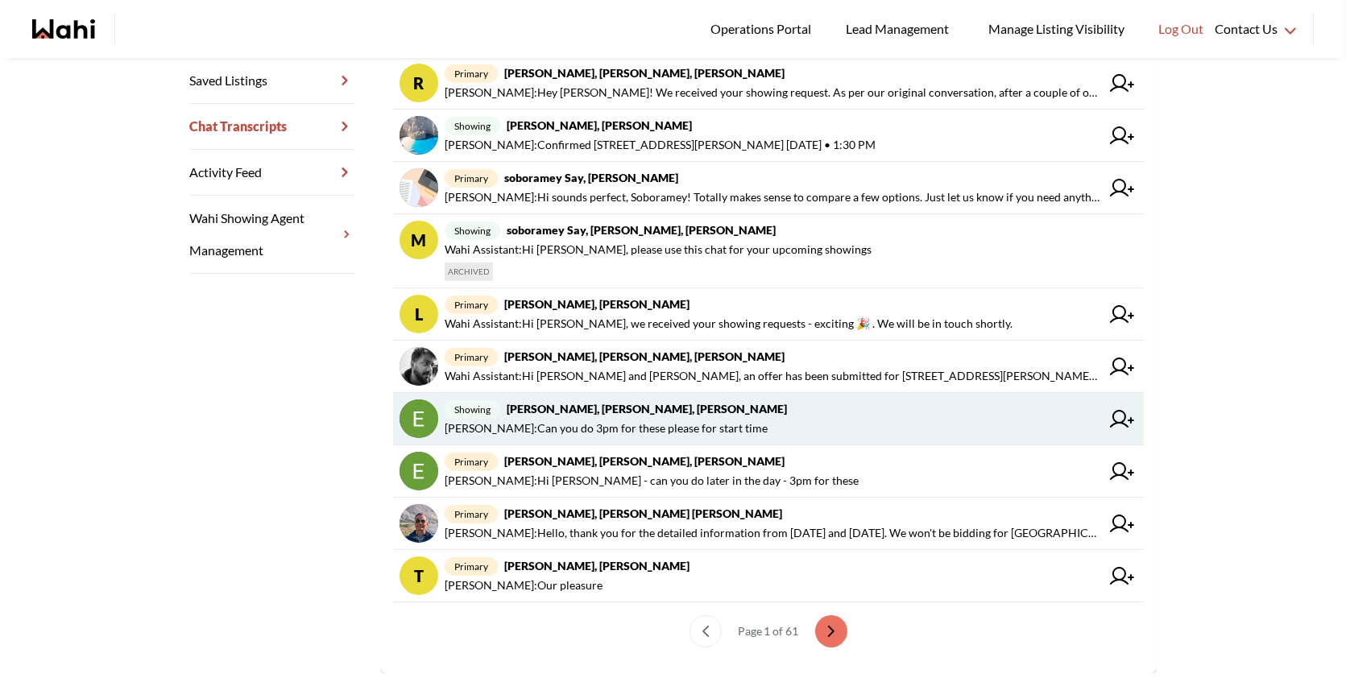
scroll to position [397, 0]
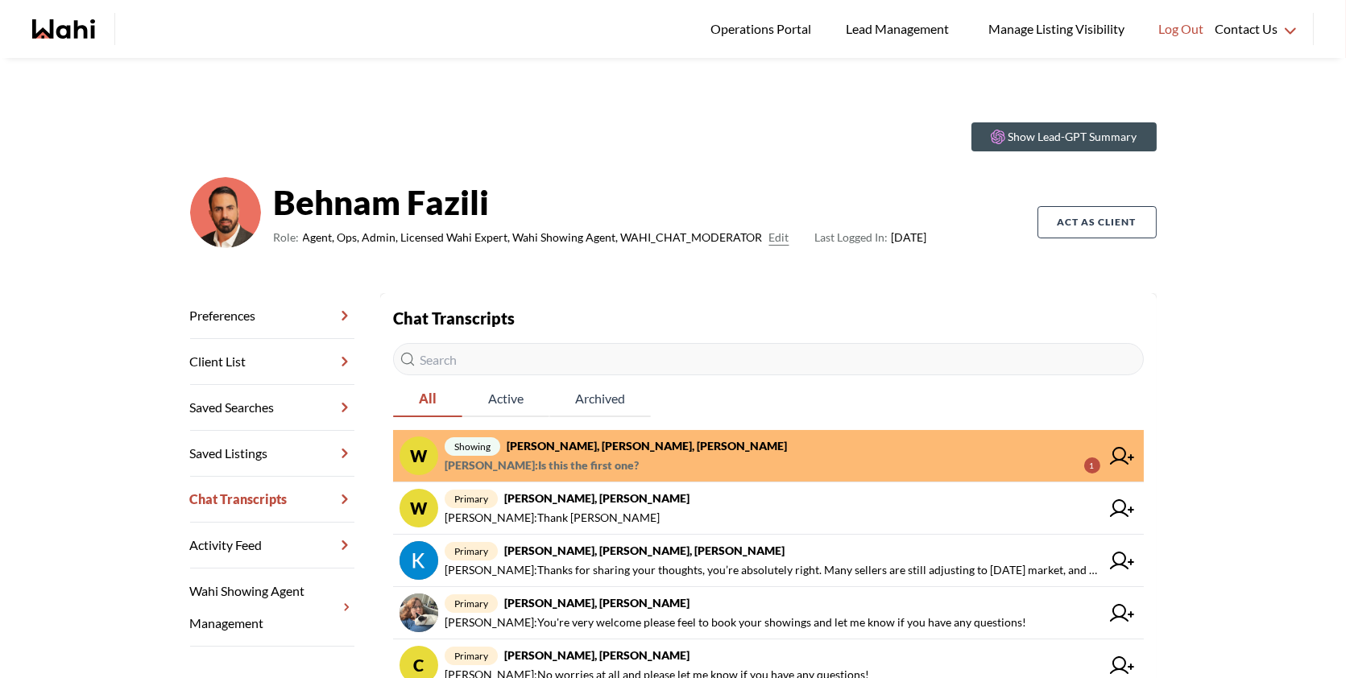
click at [666, 450] on strong "[PERSON_NAME], [PERSON_NAME], [PERSON_NAME]" at bounding box center [647, 446] width 280 height 14
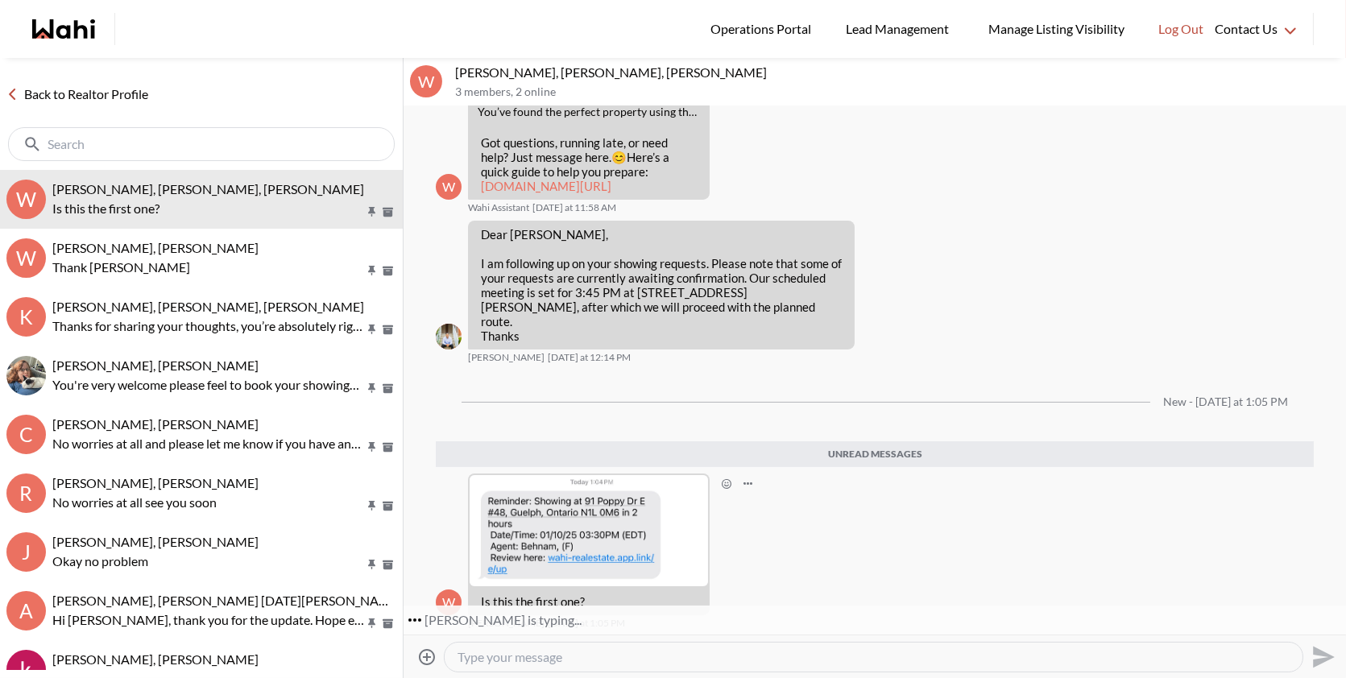
scroll to position [558, 0]
click at [594, 554] on img at bounding box center [589, 531] width 238 height 112
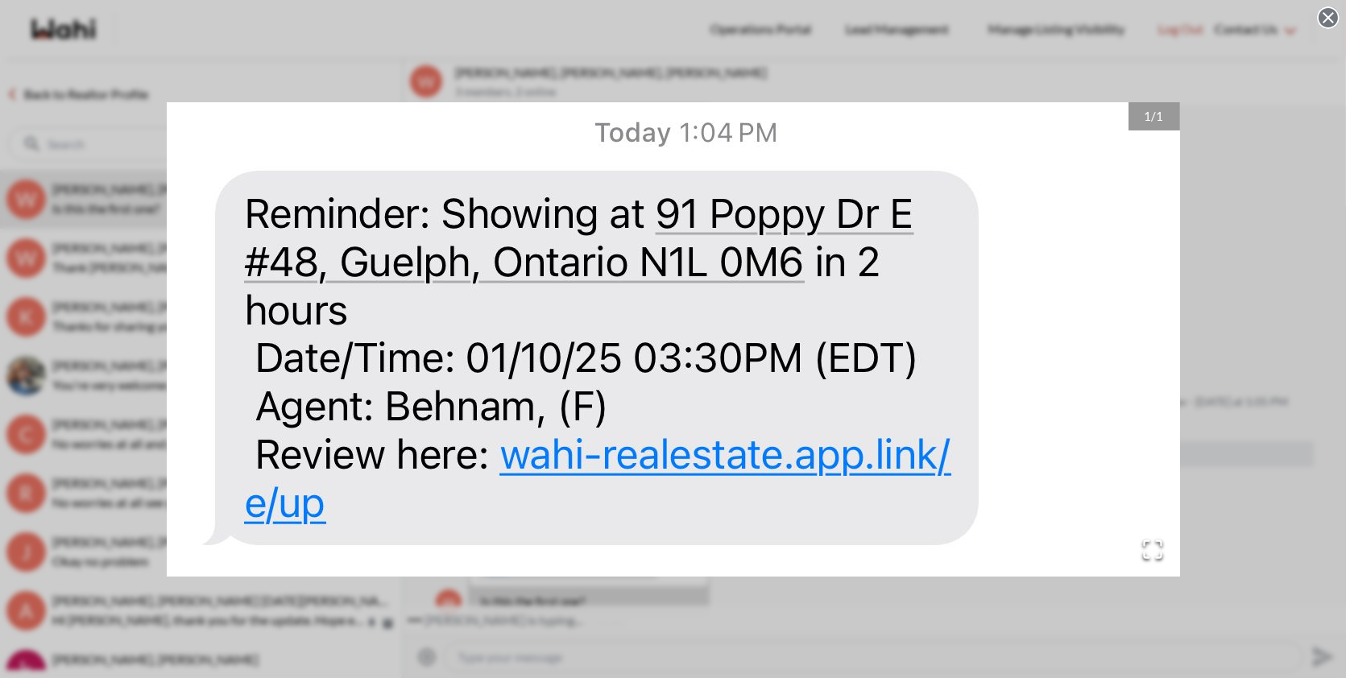
click at [1254, 414] on div "1 / 1" at bounding box center [673, 339] width 1346 height 678
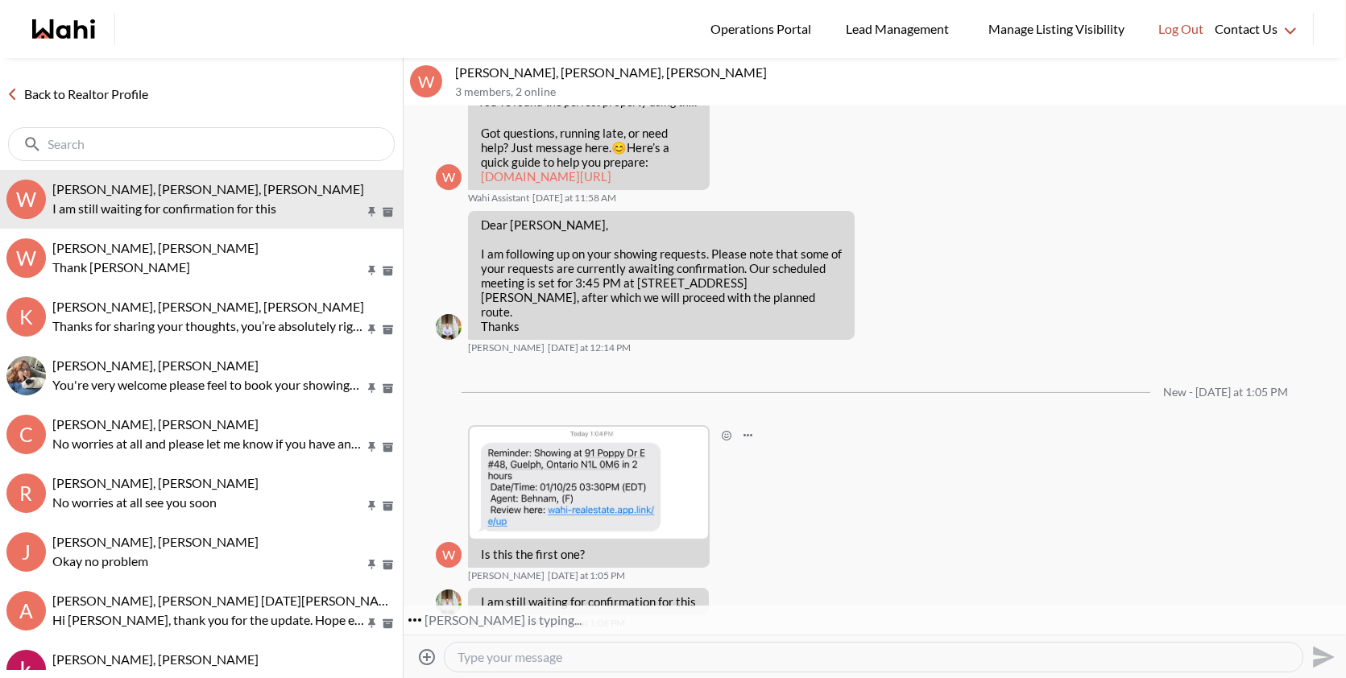
scroll to position [597, 0]
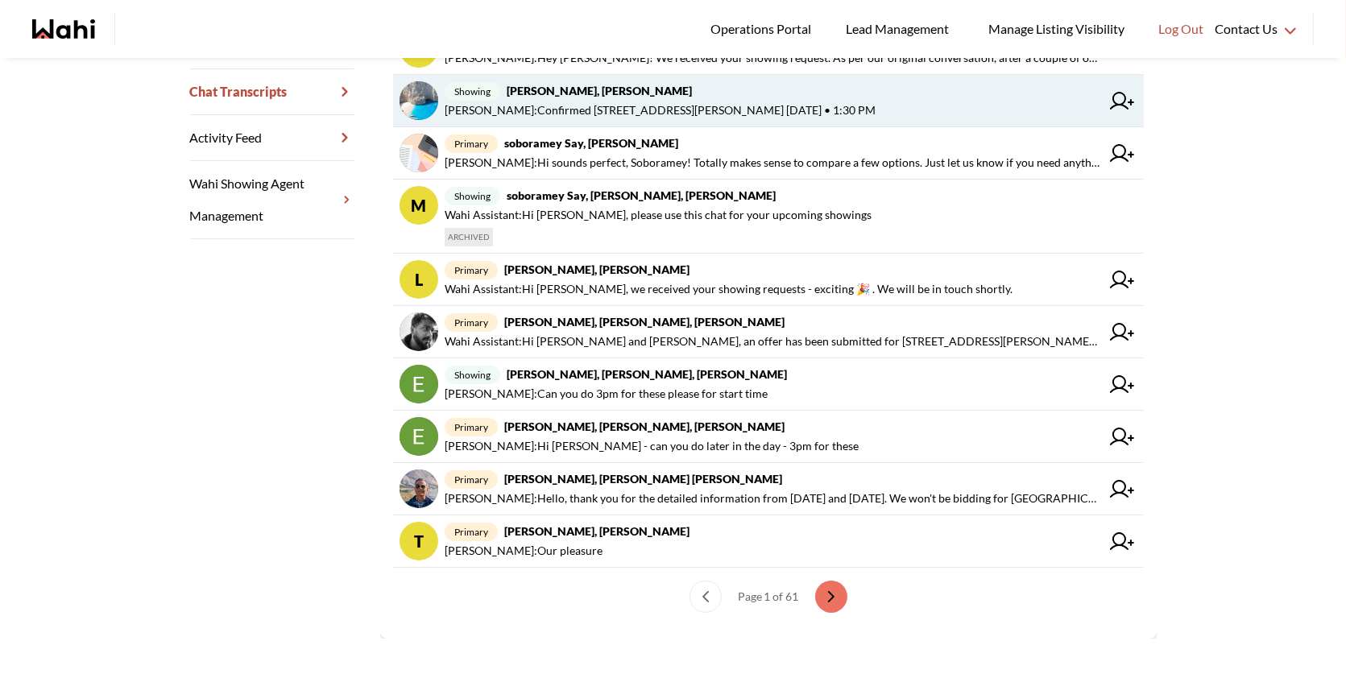
scroll to position [416, 0]
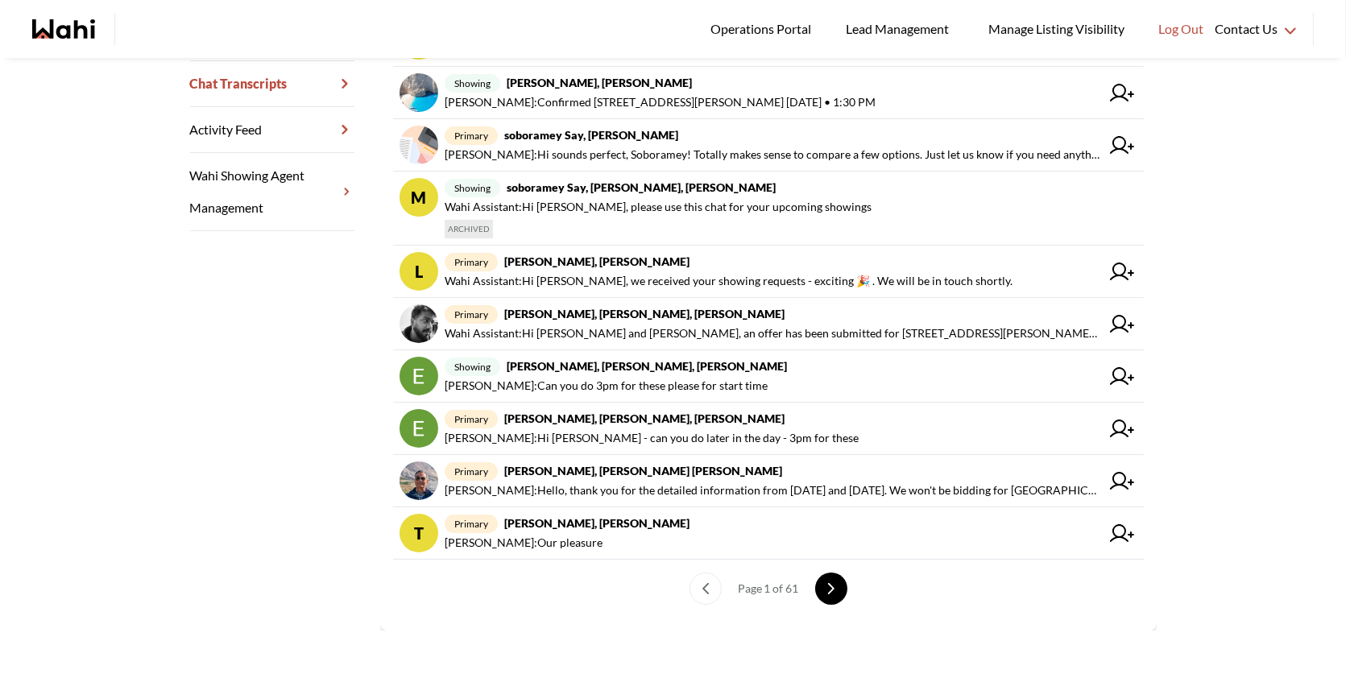
click at [832, 584] on icon "next page" at bounding box center [830, 589] width 5 height 10
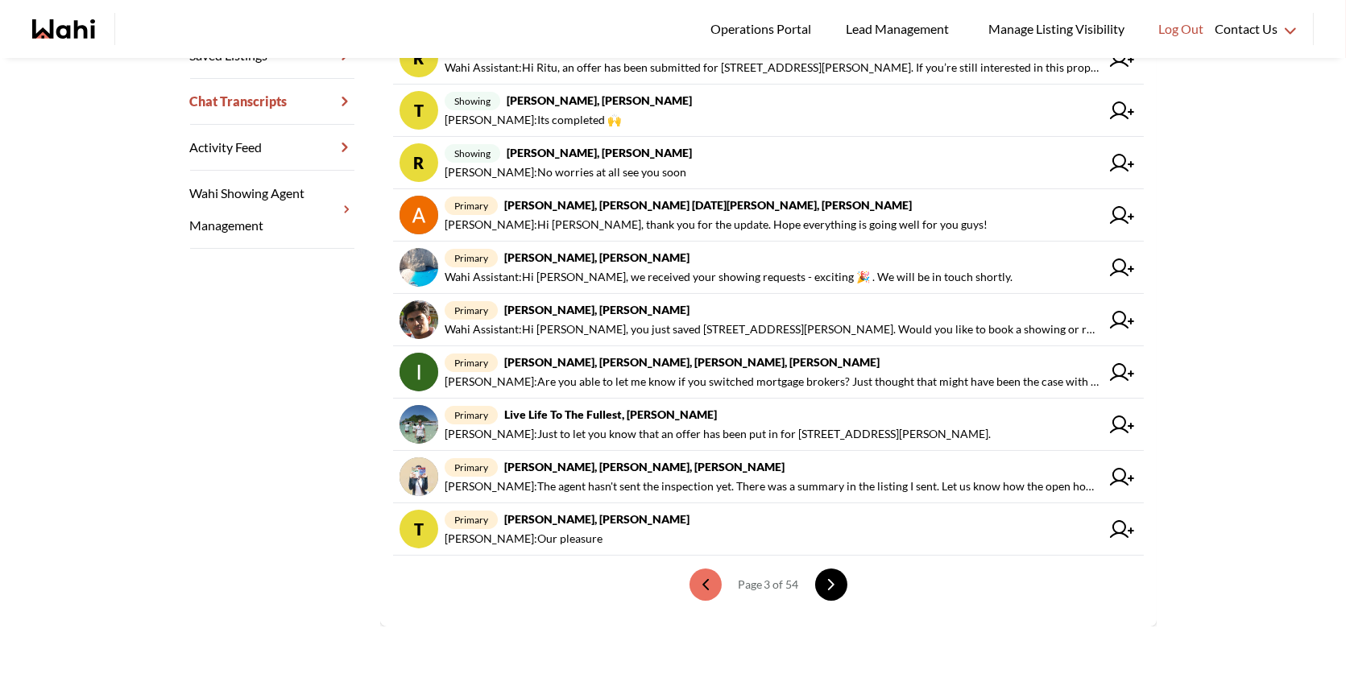
click at [829, 575] on button "next page" at bounding box center [831, 585] width 32 height 32
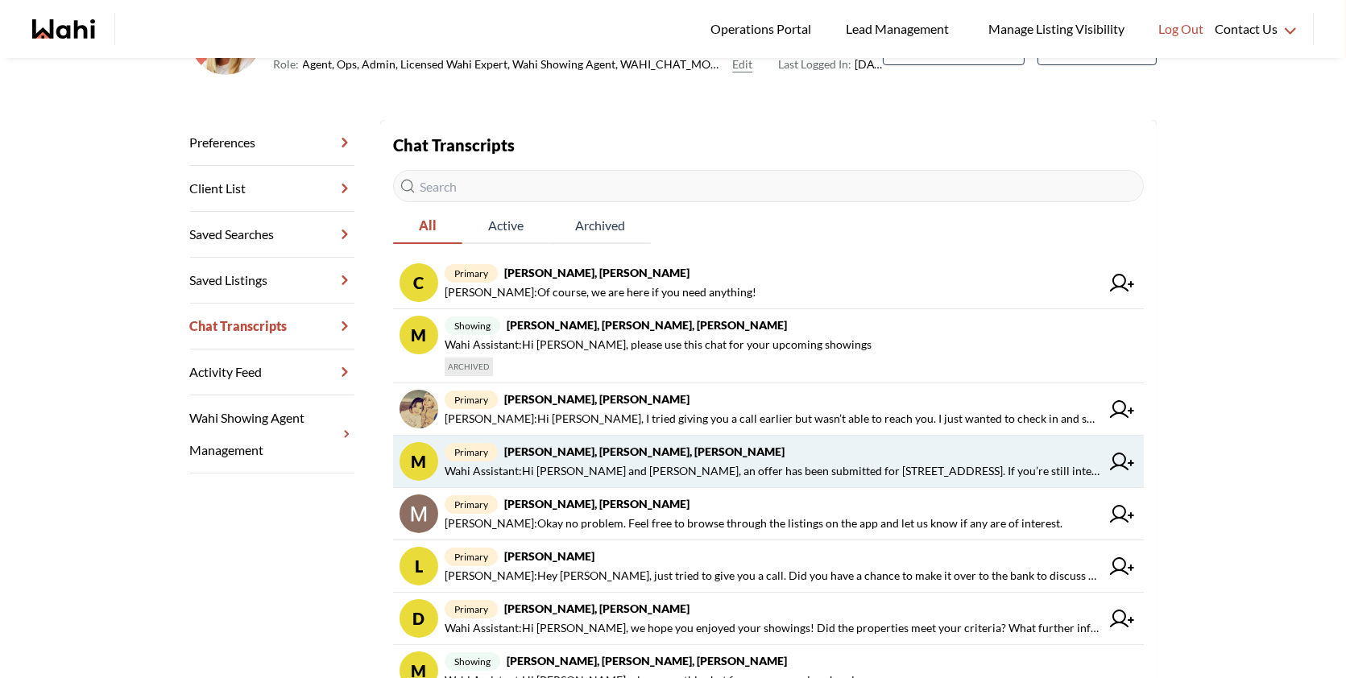
scroll to position [0, 0]
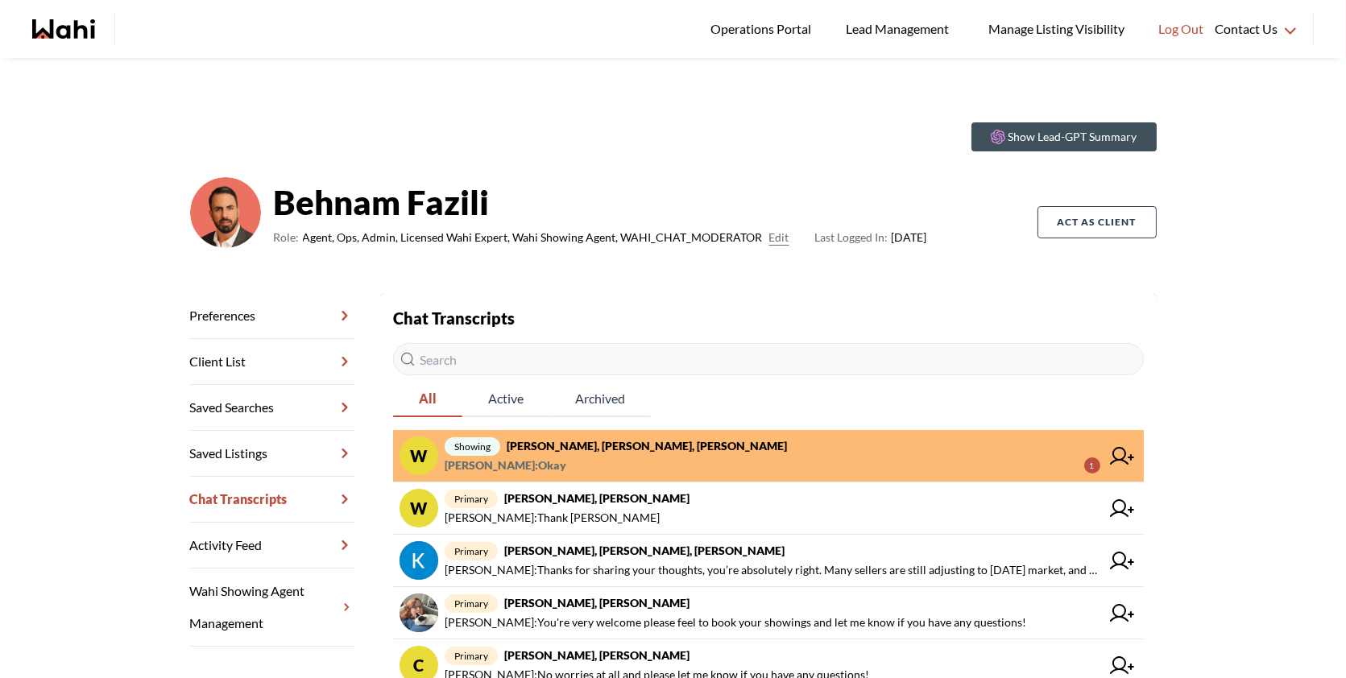
click at [671, 452] on span "showing Weaam Hassan, Rohit, Behnam" at bounding box center [773, 445] width 656 height 19
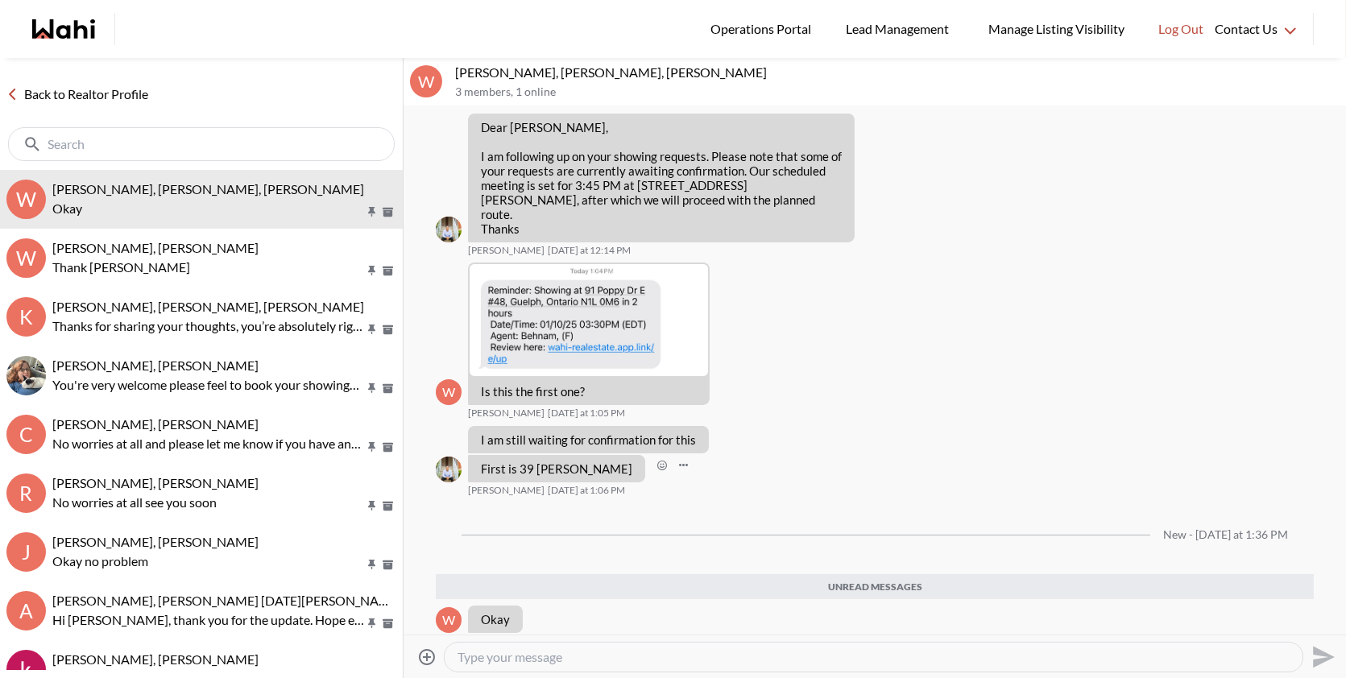
scroll to position [683, 0]
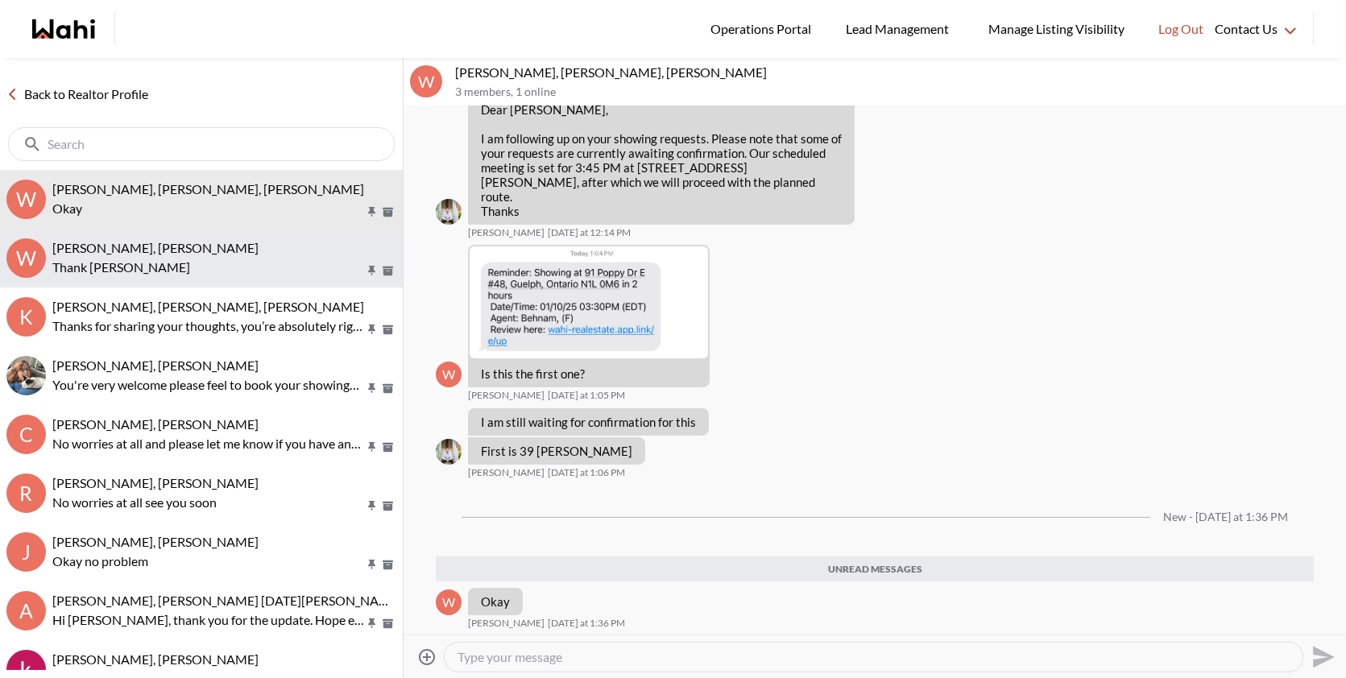
click at [194, 254] on div "[PERSON_NAME], [PERSON_NAME]" at bounding box center [224, 248] width 344 height 16
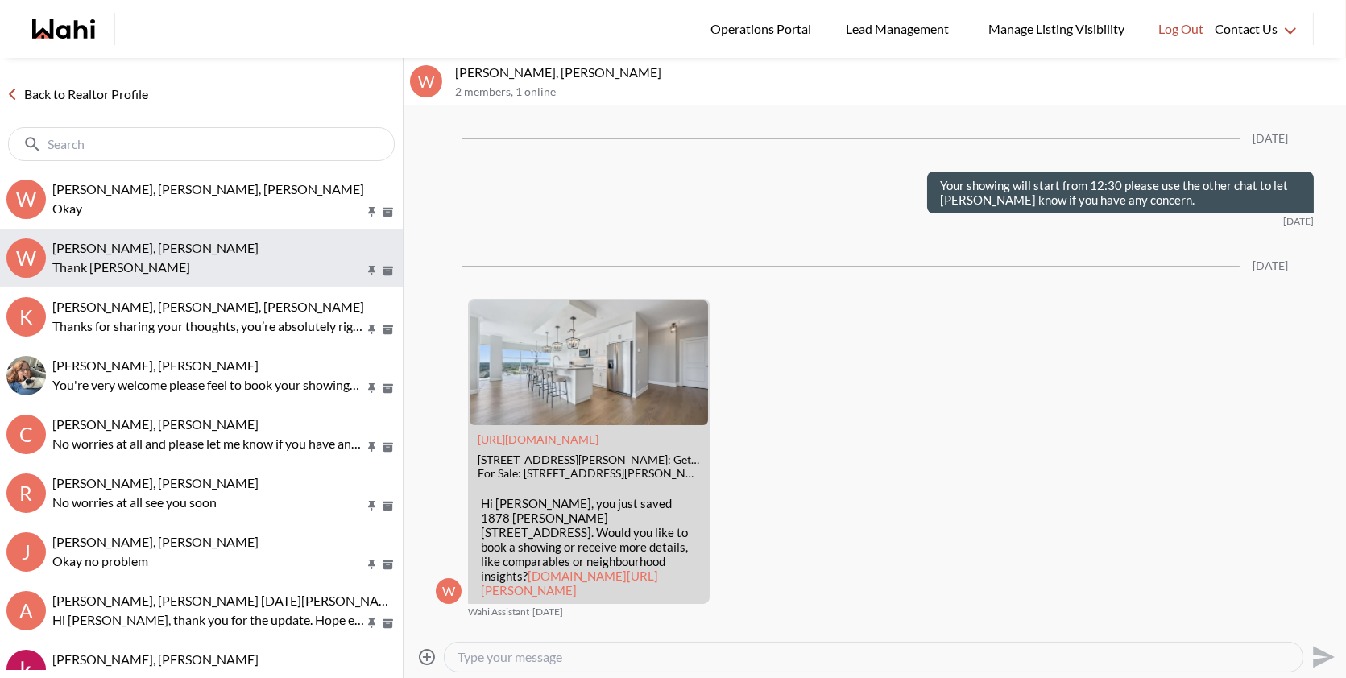
scroll to position [2699, 0]
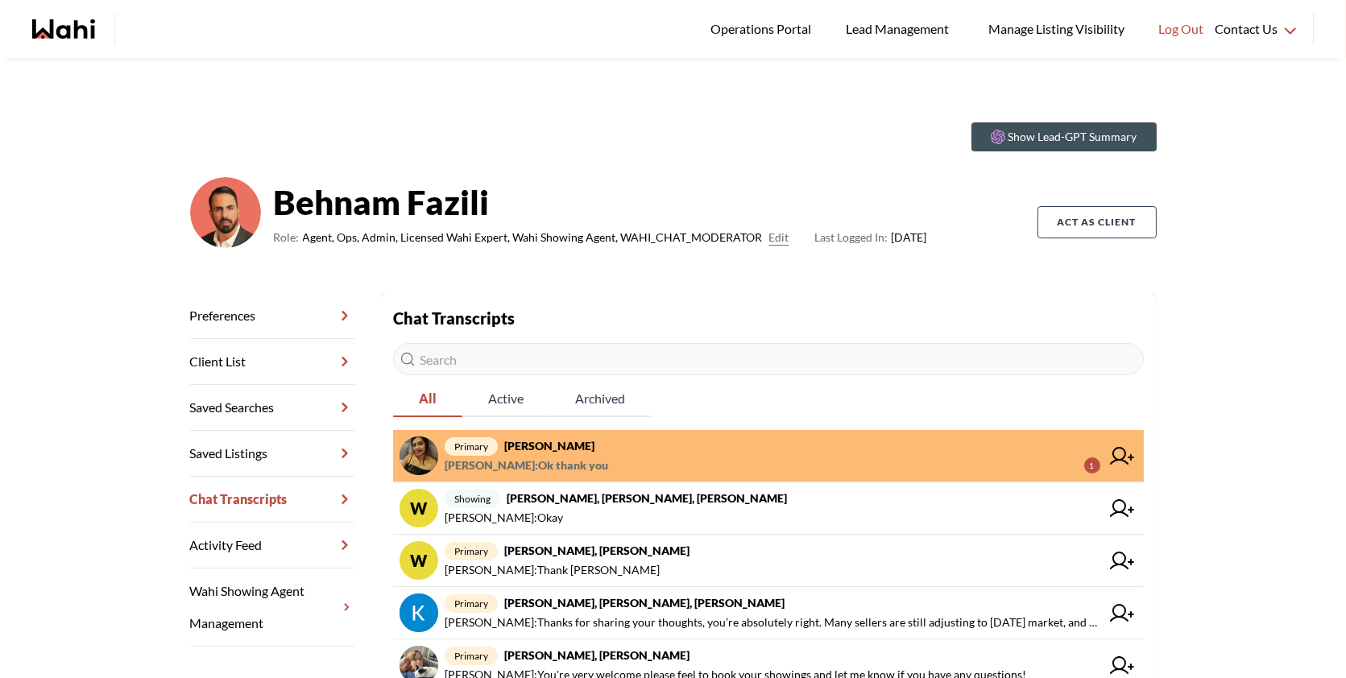
click at [639, 448] on span "primary Puja [PERSON_NAME]" at bounding box center [773, 445] width 656 height 19
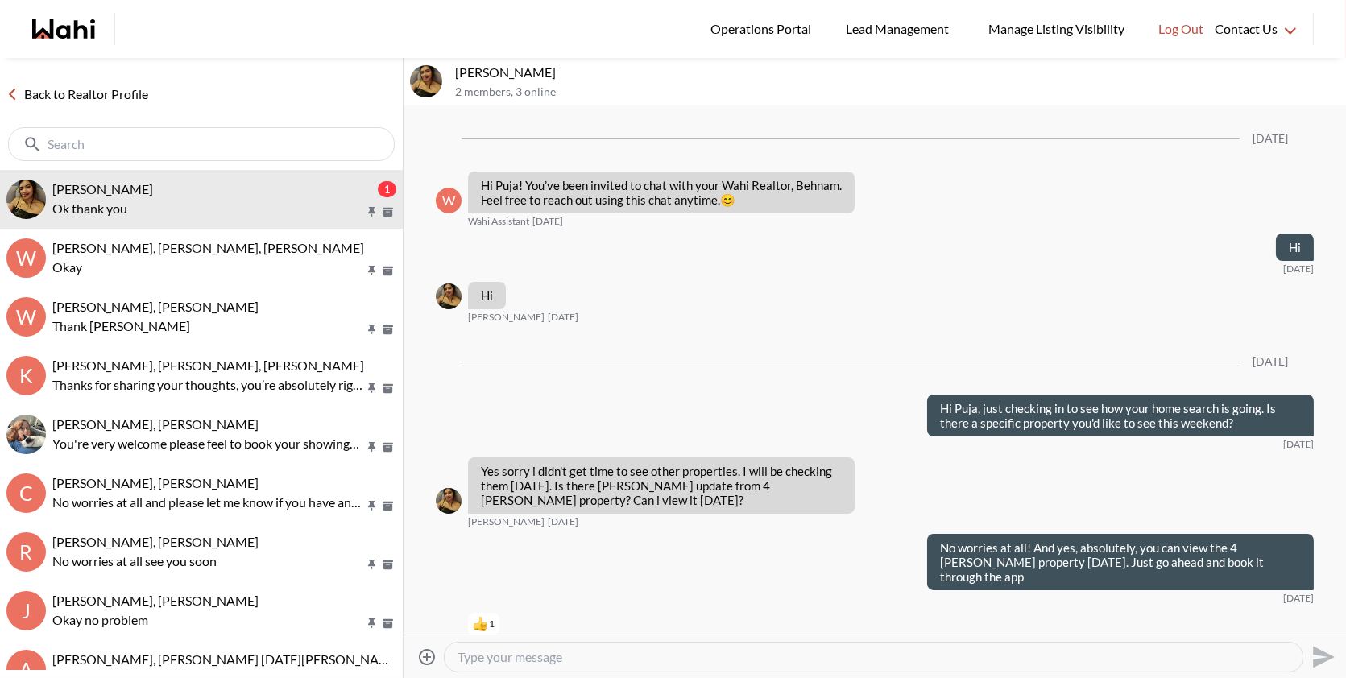
scroll to position [1425, 0]
